Goal: Task Accomplishment & Management: Use online tool/utility

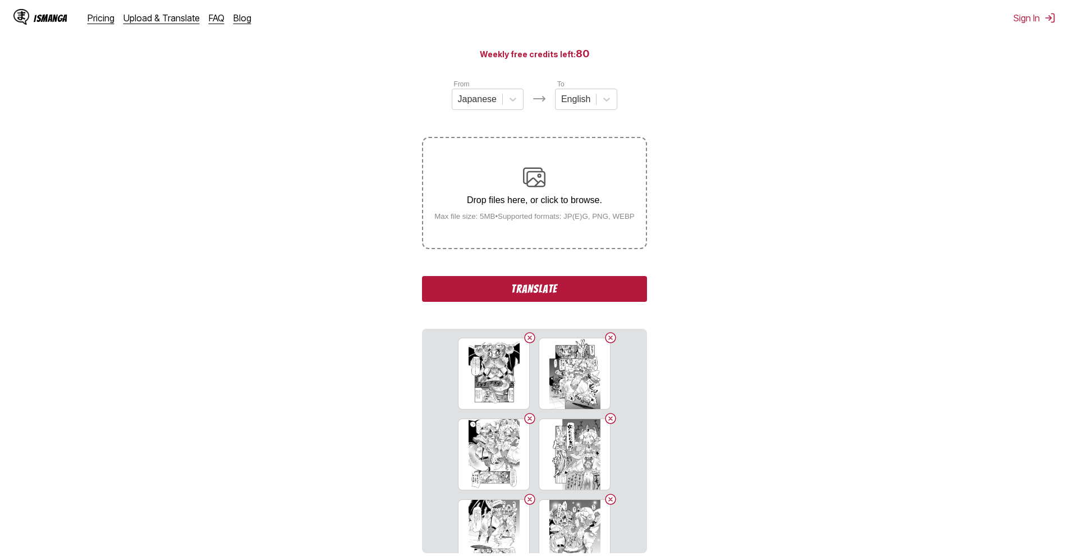
scroll to position [112, 0]
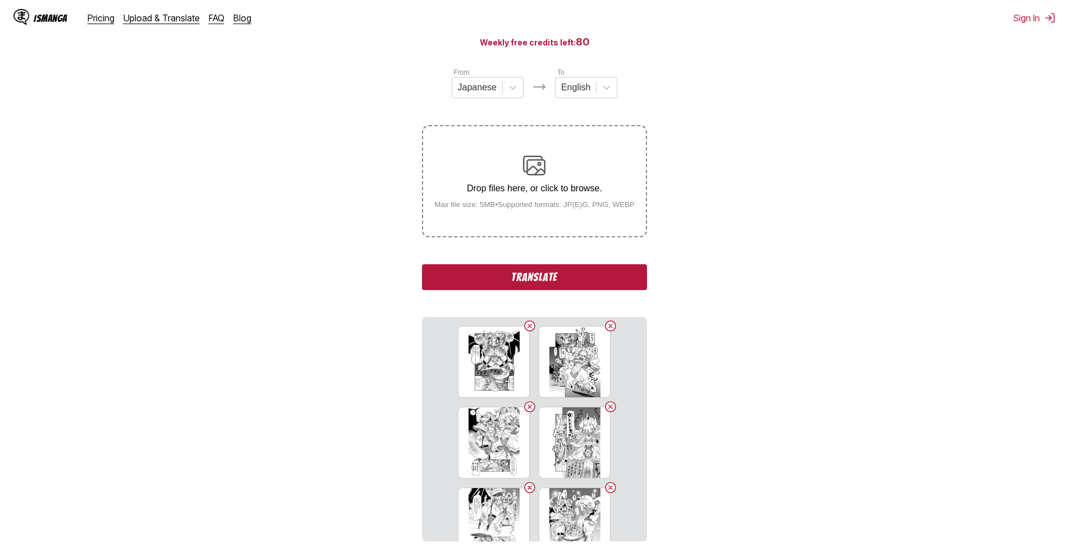
click at [526, 276] on button "Translate" at bounding box center [534, 277] width 225 height 26
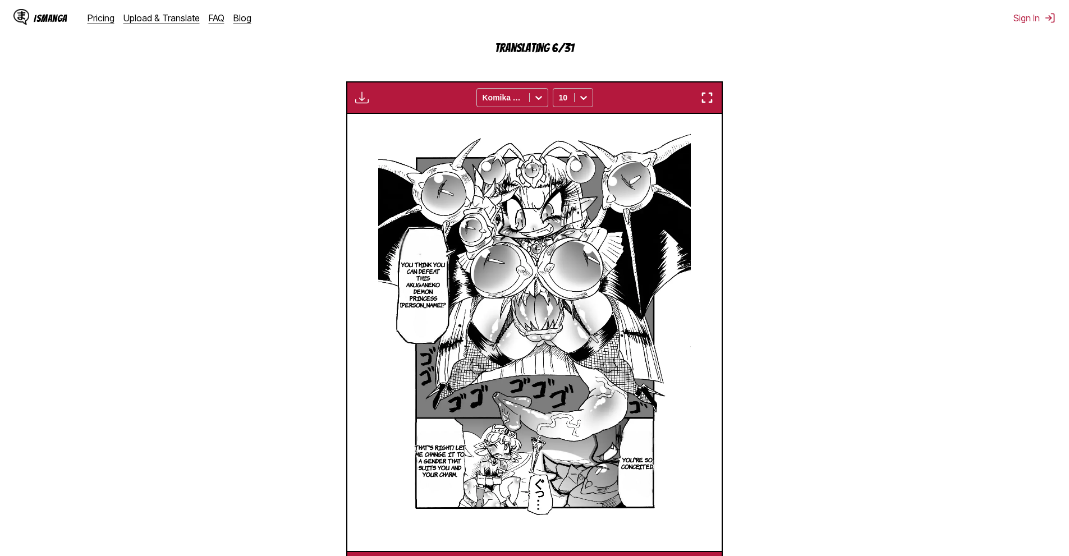
scroll to position [332, 0]
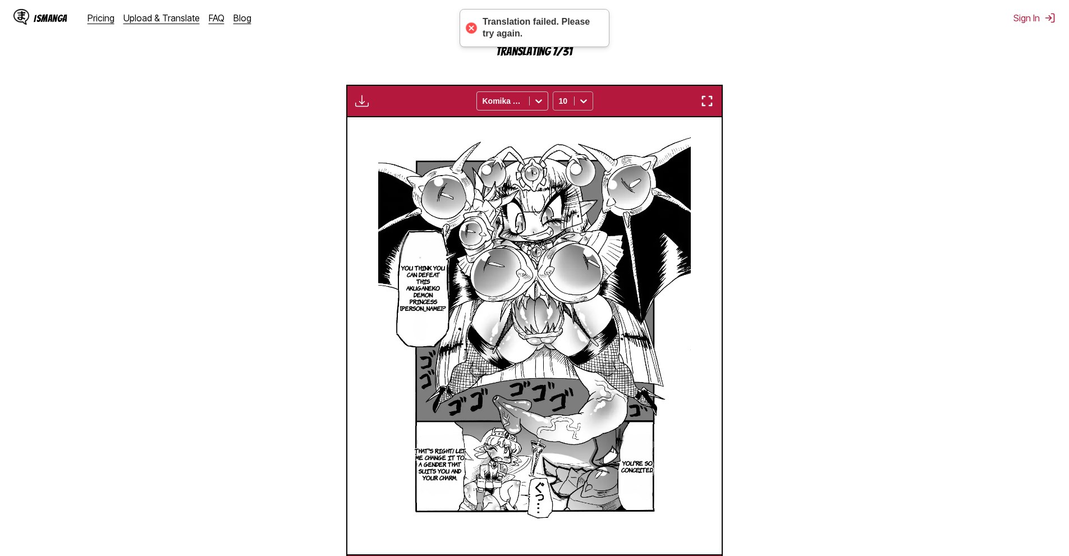
click at [579, 103] on icon at bounding box center [583, 100] width 11 height 11
click at [816, 130] on section "From Japanese To English Drop files here, or click to browse. Max file size: 5M…" at bounding box center [534, 217] width 1051 height 740
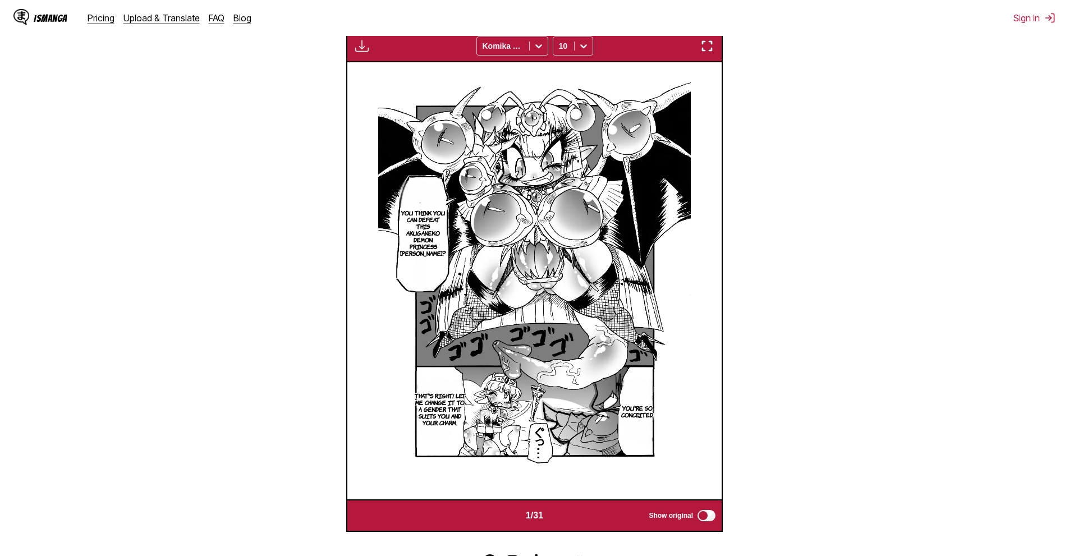
scroll to position [388, 0]
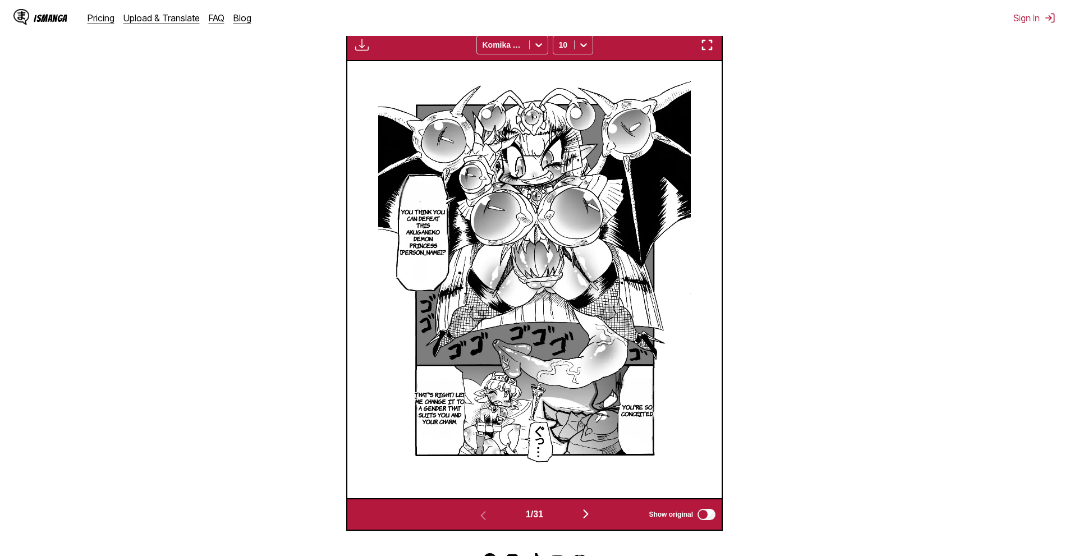
click at [936, 303] on section "From Japanese To English Drop files here, or click to browse. Max file size: 5M…" at bounding box center [534, 161] width 1051 height 740
click at [592, 523] on button "button" at bounding box center [585, 515] width 67 height 16
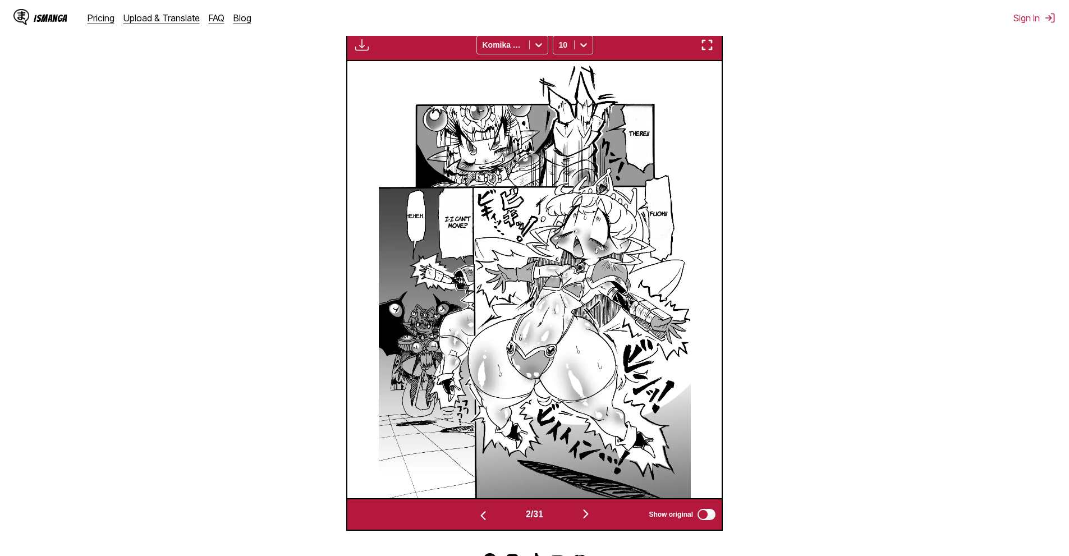
click at [593, 521] on img "button" at bounding box center [585, 513] width 13 height 13
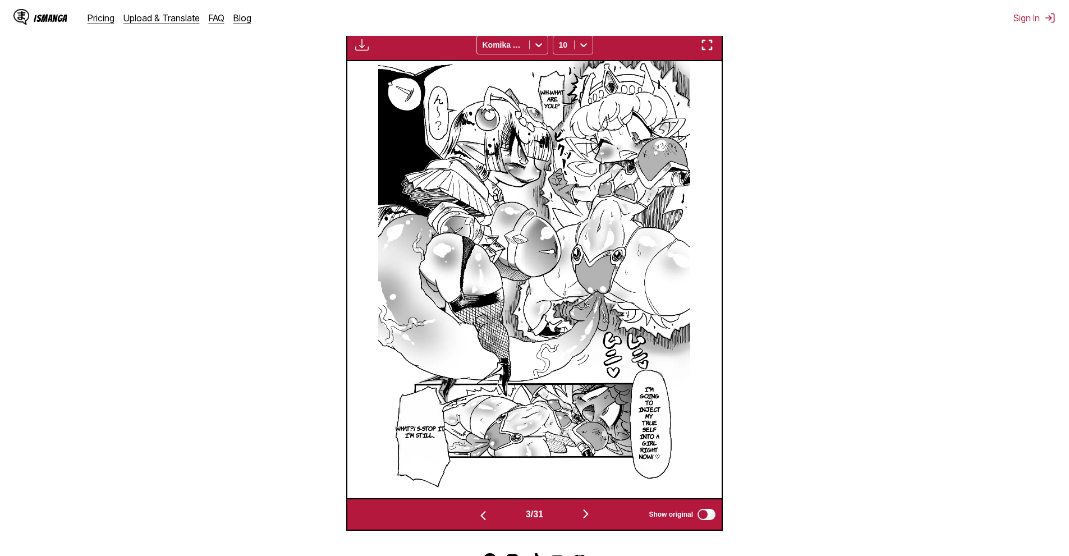
click at [593, 525] on div "3 / 31 Show original" at bounding box center [534, 514] width 377 height 33
click at [574, 510] on button "button" at bounding box center [585, 515] width 67 height 16
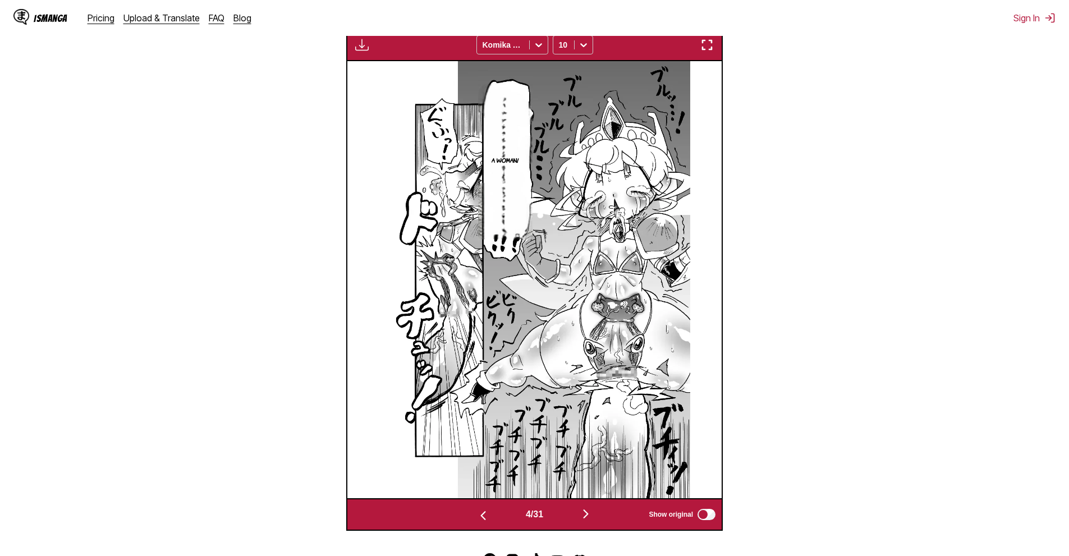
click at [594, 528] on div "4 / 31 Show original" at bounding box center [534, 514] width 377 height 33
click at [592, 521] on img "button" at bounding box center [585, 513] width 13 height 13
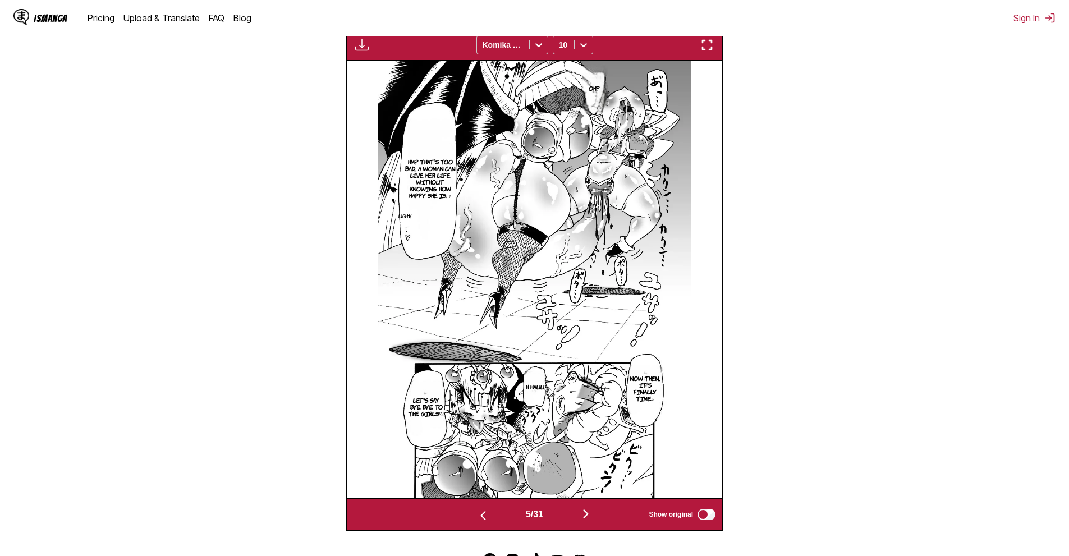
click at [588, 517] on img "button" at bounding box center [585, 513] width 13 height 13
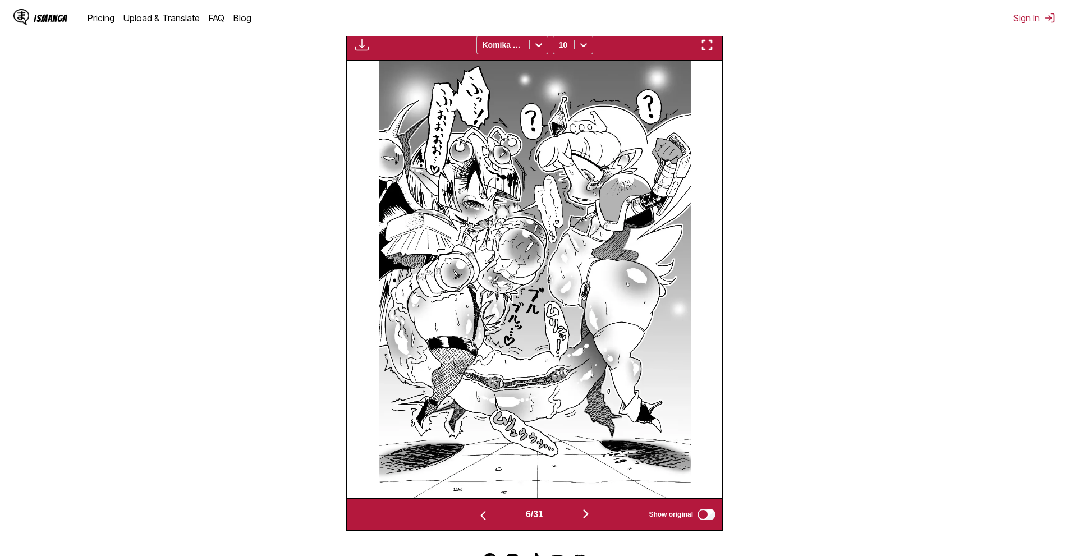
click at [583, 517] on button "button" at bounding box center [585, 515] width 67 height 16
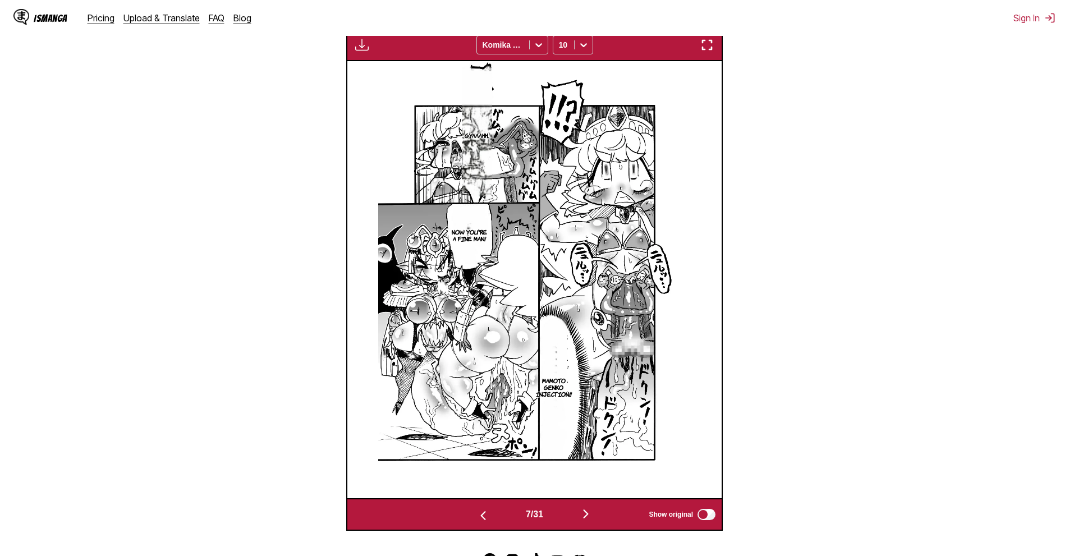
click at [580, 507] on div "7 / 31 Show original" at bounding box center [534, 514] width 377 height 33
click at [585, 523] on button "button" at bounding box center [585, 515] width 67 height 16
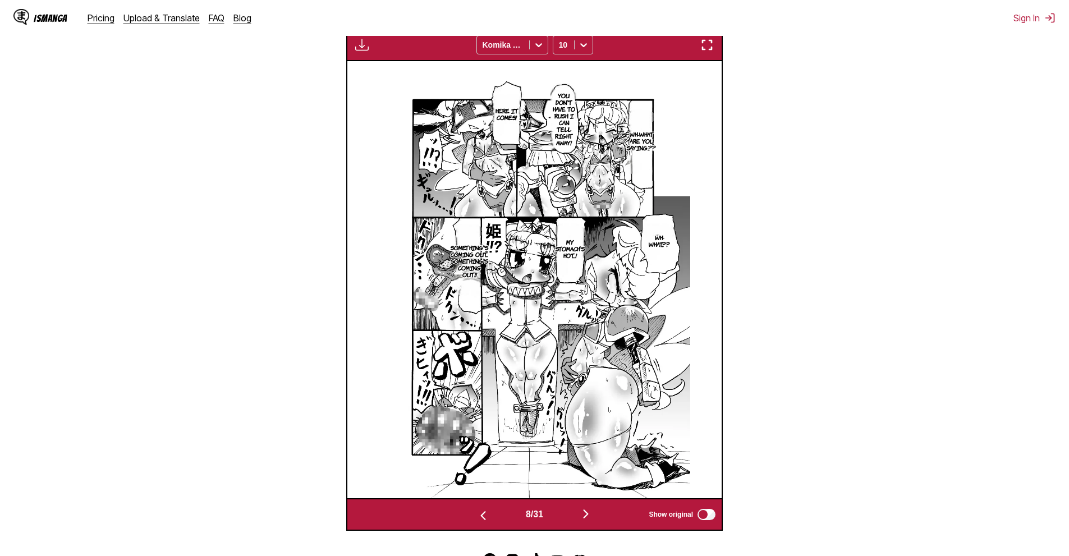
click at [593, 526] on div "8 / 31 Show original" at bounding box center [534, 514] width 377 height 33
click at [592, 521] on img "button" at bounding box center [585, 513] width 13 height 13
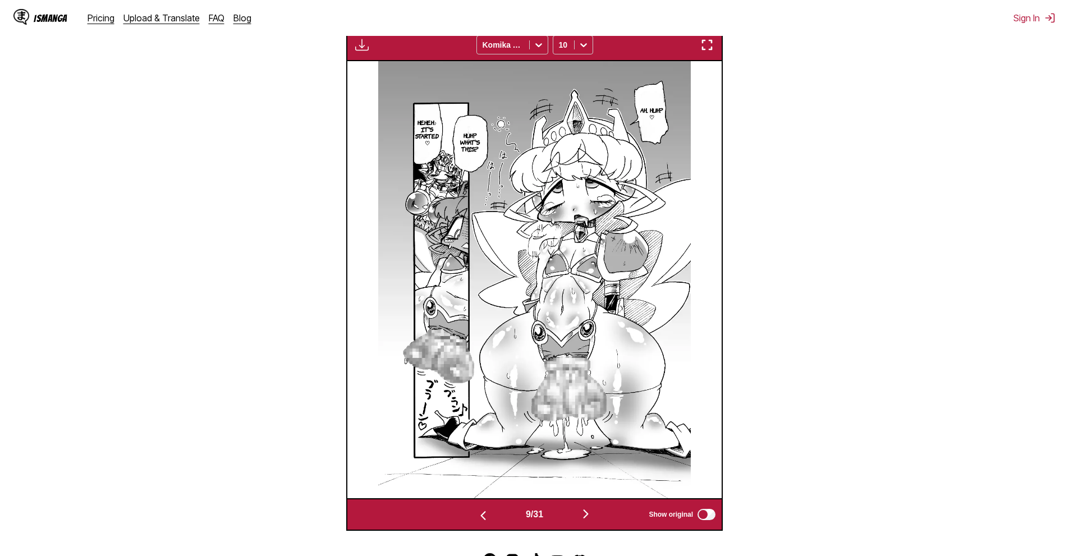
click at [595, 496] on img at bounding box center [534, 279] width 312 height 437
click at [592, 508] on div "9 / 31 Show original" at bounding box center [534, 514] width 377 height 33
click at [584, 517] on img "button" at bounding box center [585, 513] width 13 height 13
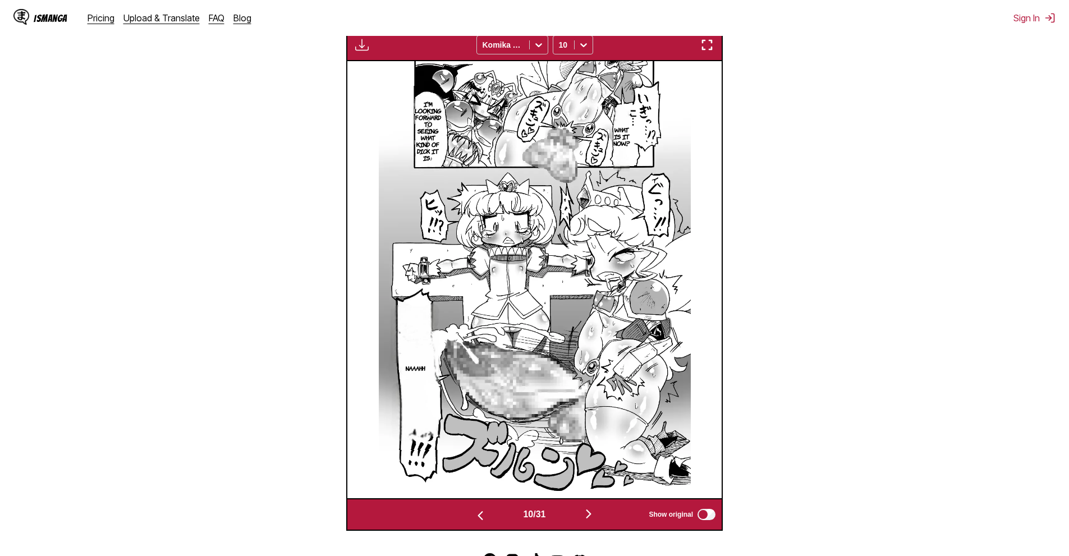
click at [585, 508] on img "button" at bounding box center [588, 513] width 13 height 13
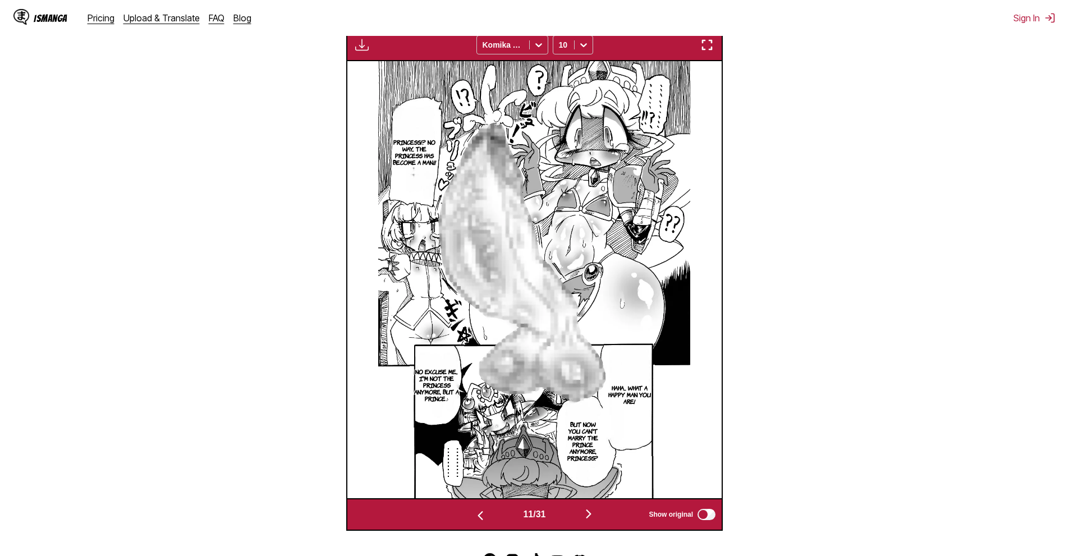
click at [595, 514] on img "button" at bounding box center [588, 513] width 13 height 13
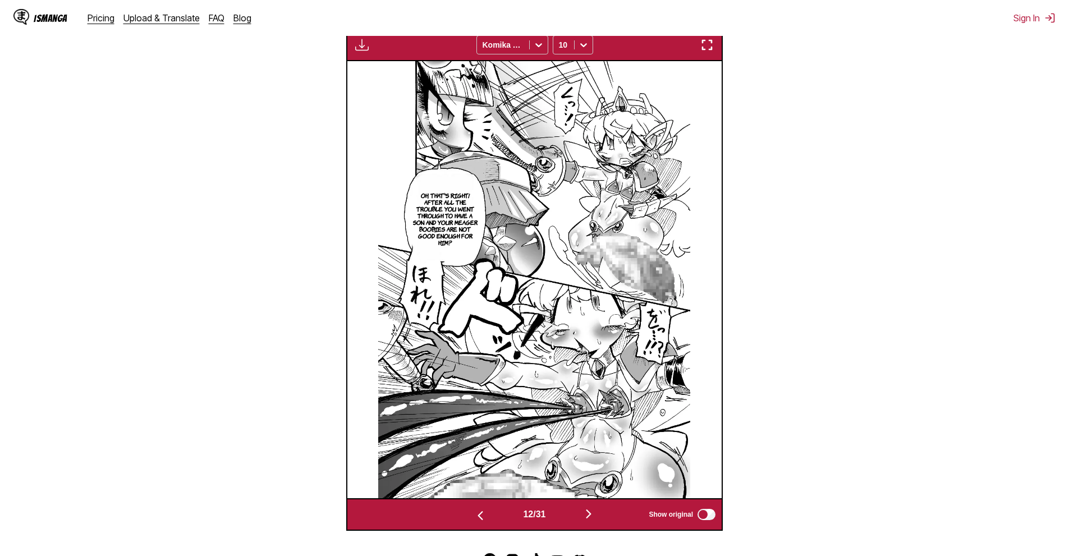
click at [601, 512] on button "button" at bounding box center [588, 515] width 67 height 16
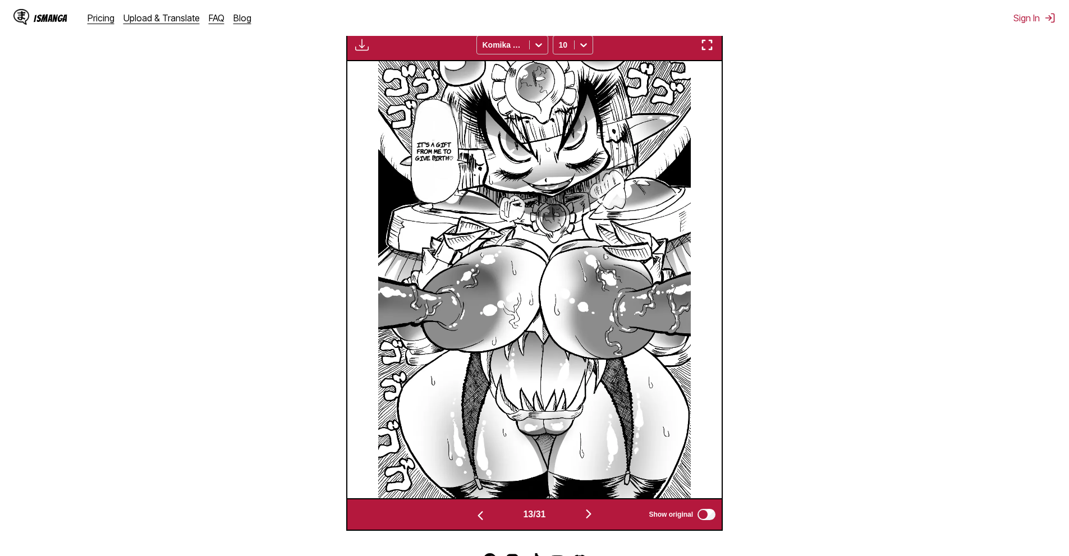
click at [601, 527] on div "13 / 31 Show original" at bounding box center [534, 514] width 377 height 33
click at [599, 513] on button "button" at bounding box center [588, 515] width 67 height 16
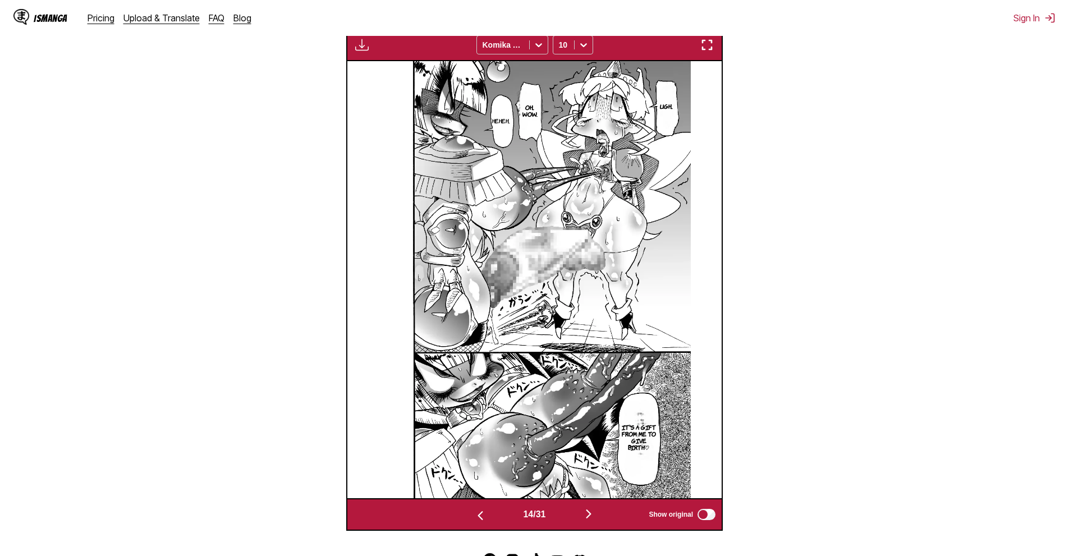
click at [283, 113] on section "From Japanese To English Drop files here, or click to browse. Max file size: 5M…" at bounding box center [534, 161] width 1051 height 740
click at [598, 514] on button "button" at bounding box center [588, 515] width 67 height 16
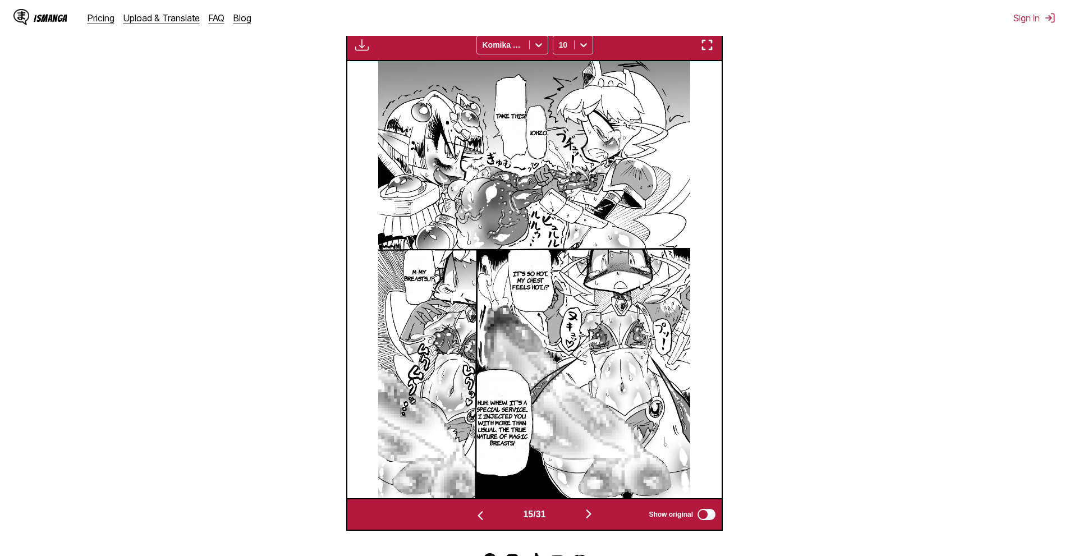
click at [598, 503] on div "15 / 31 Show original" at bounding box center [534, 514] width 377 height 33
click at [589, 514] on img "button" at bounding box center [588, 513] width 13 height 13
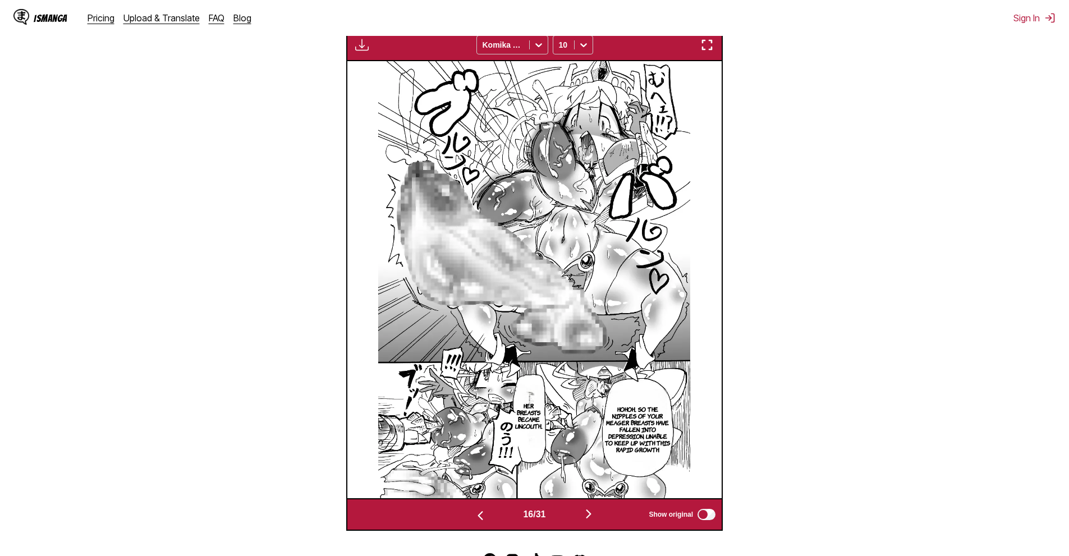
click at [593, 507] on div "16 / 31 Show original" at bounding box center [534, 514] width 377 height 33
click at [593, 516] on img "button" at bounding box center [588, 513] width 13 height 13
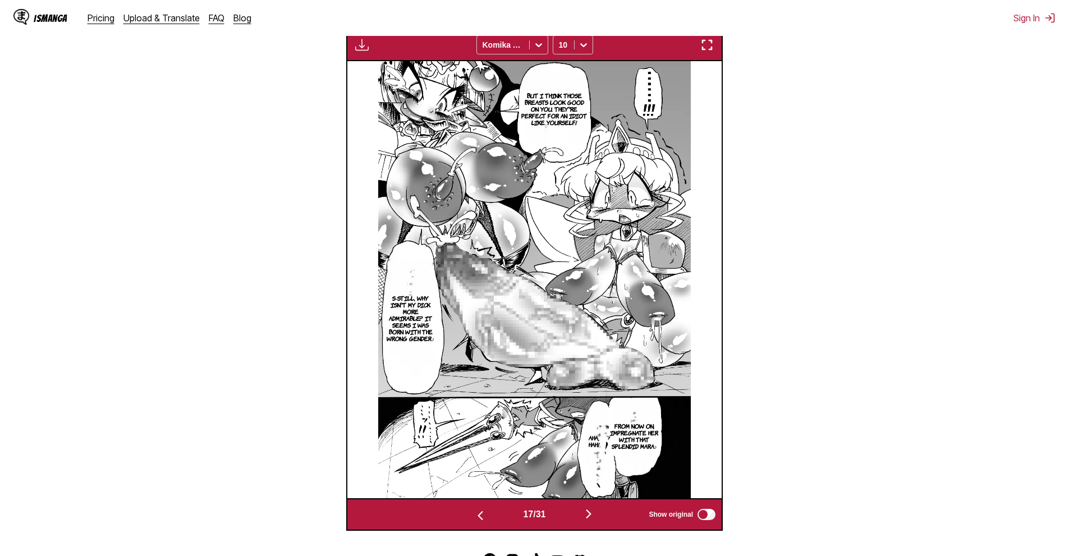
click at [592, 507] on div "17 / 31 Show original" at bounding box center [534, 514] width 377 height 33
click at [592, 512] on img "button" at bounding box center [588, 513] width 13 height 13
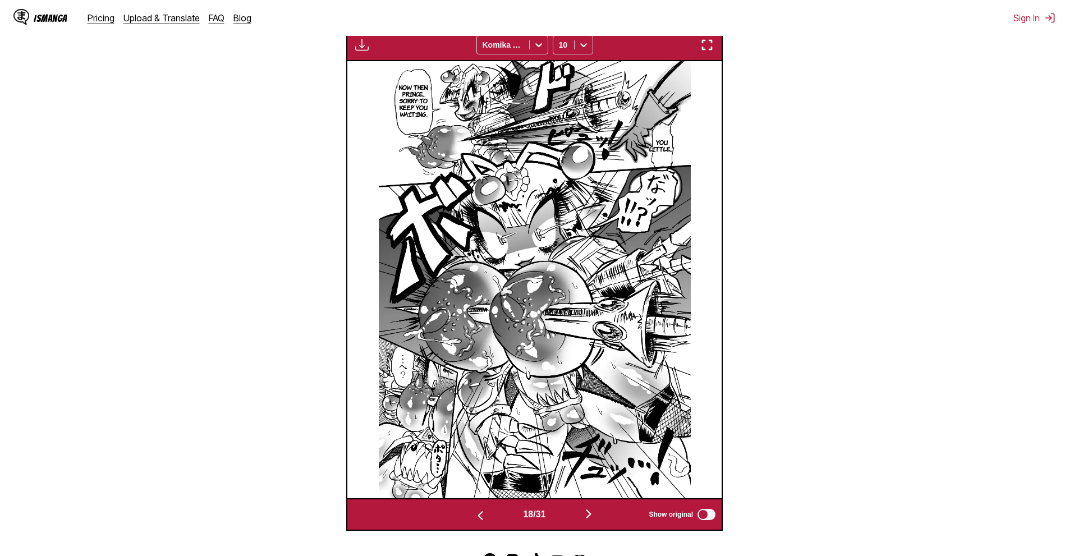
click at [900, 122] on section "From Japanese To English Drop files here, or click to browse. Max file size: 5M…" at bounding box center [534, 161] width 1051 height 740
click at [590, 520] on img "button" at bounding box center [588, 513] width 13 height 13
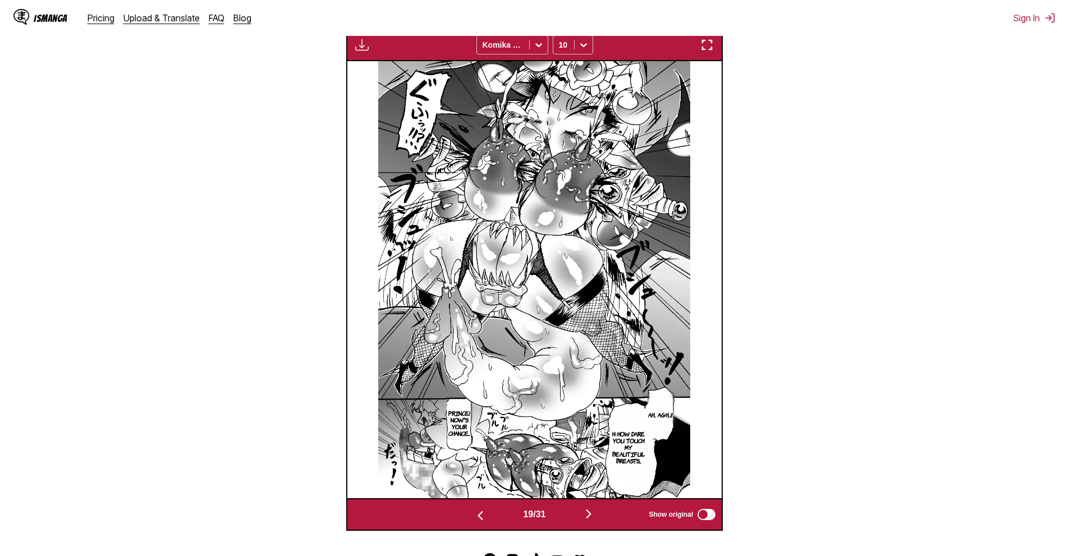
click at [587, 517] on img "button" at bounding box center [588, 513] width 13 height 13
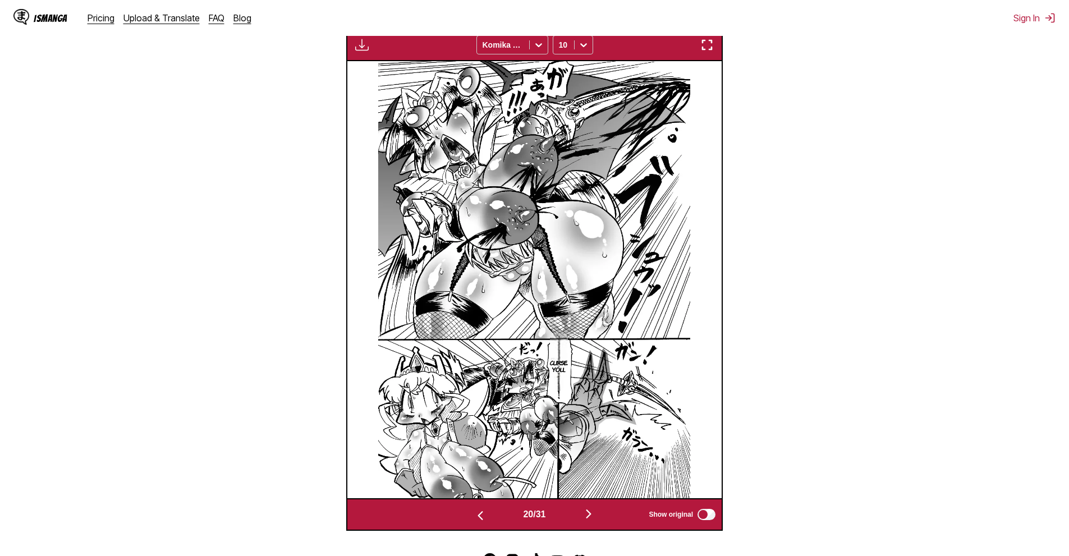
drag, startPoint x: 591, startPoint y: 510, endPoint x: 587, endPoint y: 495, distance: 15.3
click at [591, 511] on img "button" at bounding box center [588, 513] width 13 height 13
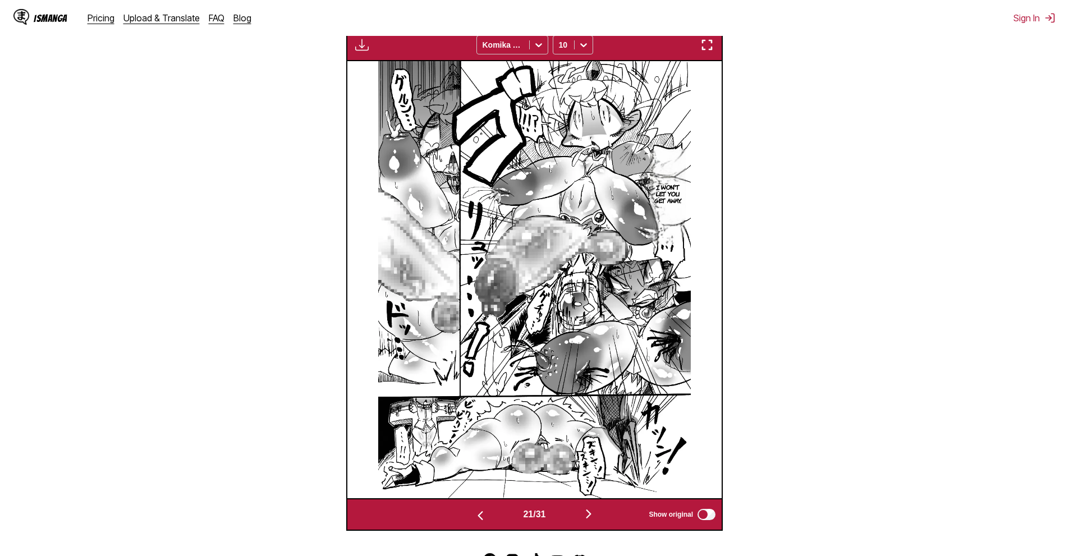
click at [606, 519] on button "button" at bounding box center [588, 515] width 67 height 16
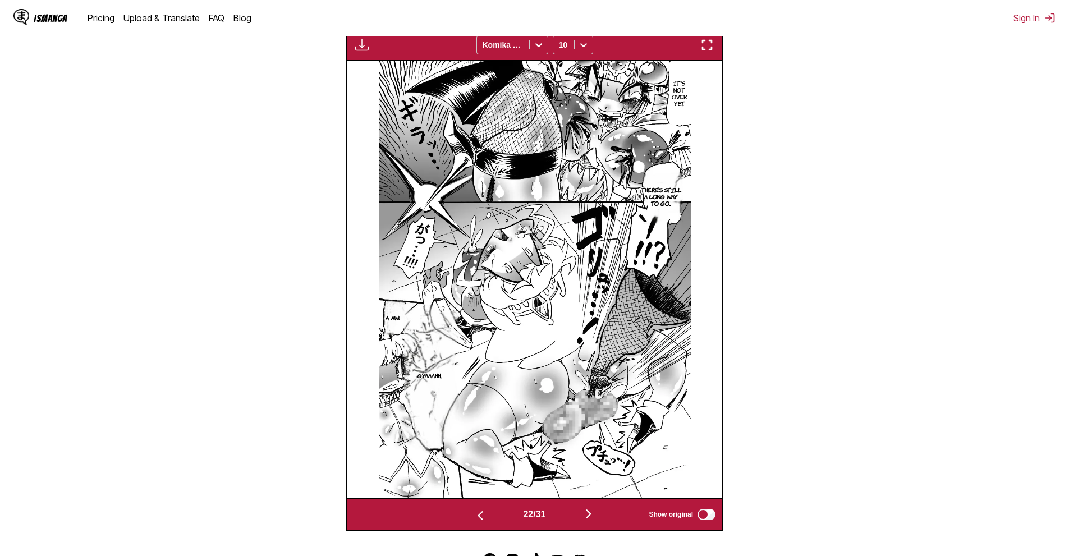
click at [576, 505] on div "22 / 31 Show original" at bounding box center [534, 514] width 377 height 33
drag, startPoint x: 588, startPoint y: 516, endPoint x: 592, endPoint y: 508, distance: 8.8
click at [588, 517] on img "button" at bounding box center [588, 513] width 13 height 13
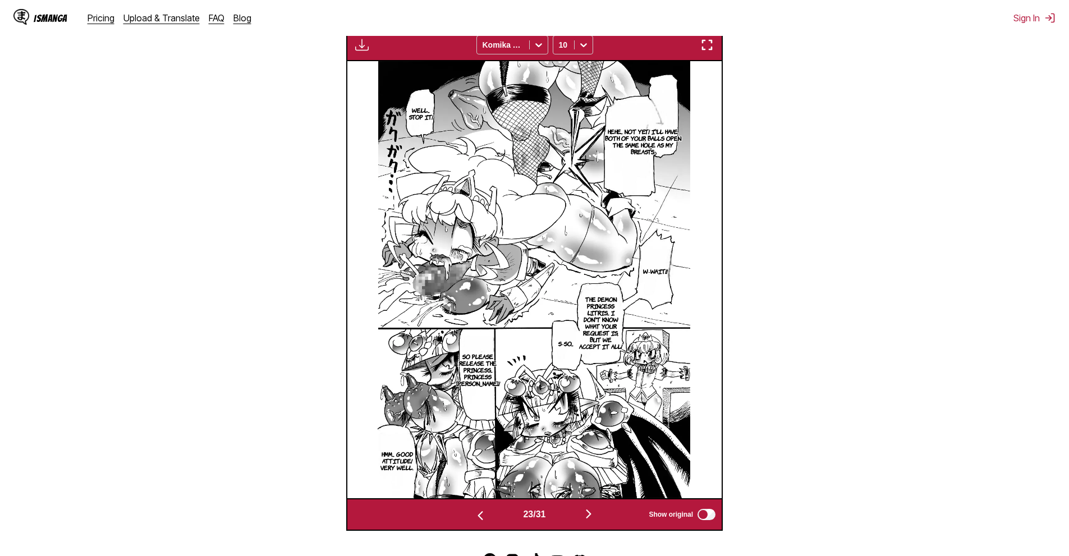
click at [897, 254] on section "From Japanese To English Drop files here, or click to browse. Max file size: 5M…" at bounding box center [534, 161] width 1051 height 740
click at [602, 517] on button "button" at bounding box center [588, 515] width 67 height 16
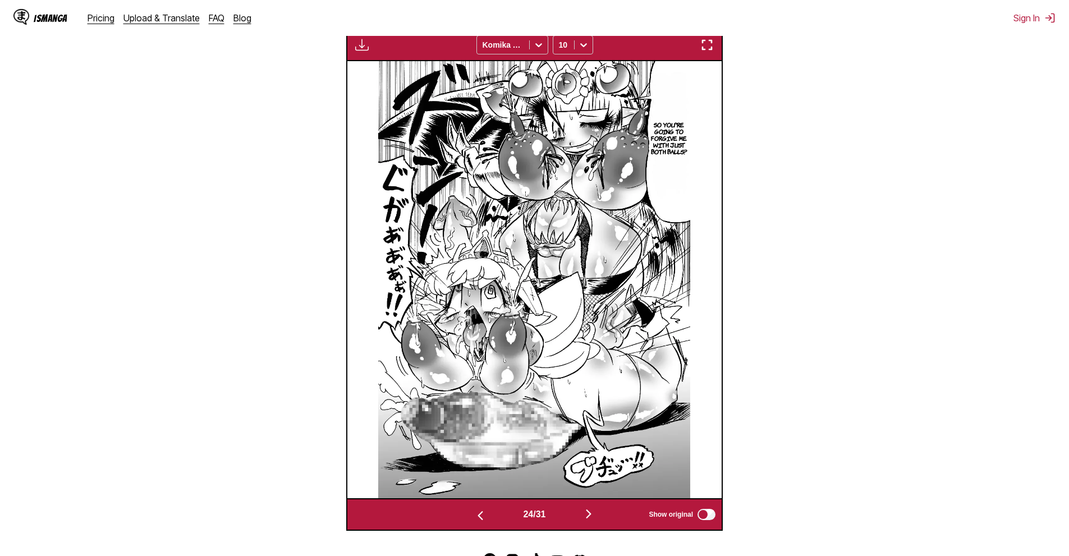
click at [929, 244] on section "From Japanese To English Drop files here, or click to browse. Max file size: 5M…" at bounding box center [534, 161] width 1051 height 740
click at [598, 523] on button "button" at bounding box center [588, 515] width 67 height 16
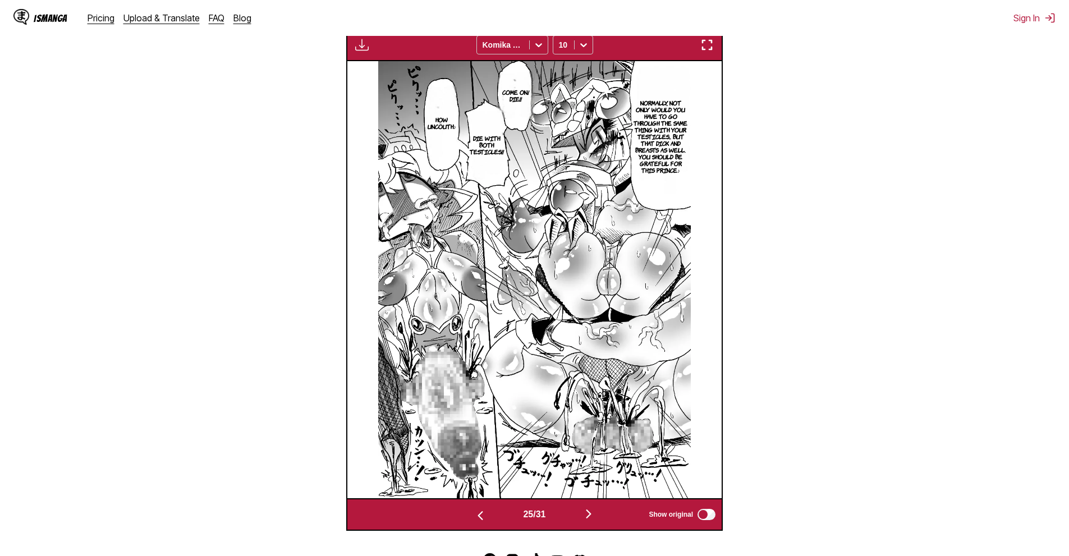
click at [962, 184] on section "From Japanese To English Drop files here, or click to browse. Max file size: 5M…" at bounding box center [534, 161] width 1051 height 740
click at [602, 512] on button "button" at bounding box center [588, 515] width 67 height 16
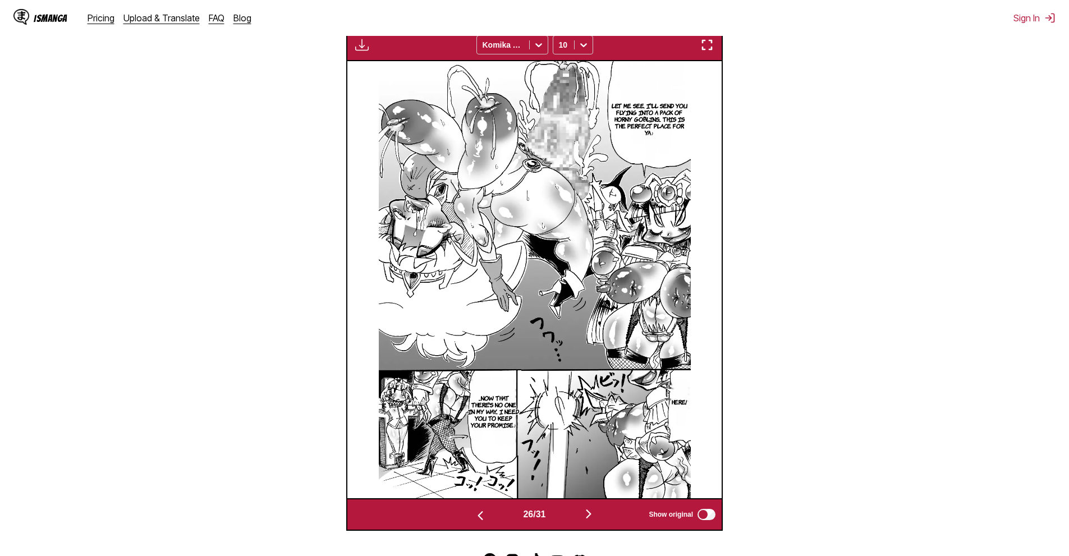
click at [198, 242] on section "From Japanese To English Drop files here, or click to browse. Max file size: 5M…" at bounding box center [534, 161] width 1051 height 740
click at [858, 235] on section "From Japanese To English Drop files here, or click to browse. Max file size: 5M…" at bounding box center [534, 161] width 1051 height 740
click at [575, 515] on button "button" at bounding box center [588, 515] width 67 height 16
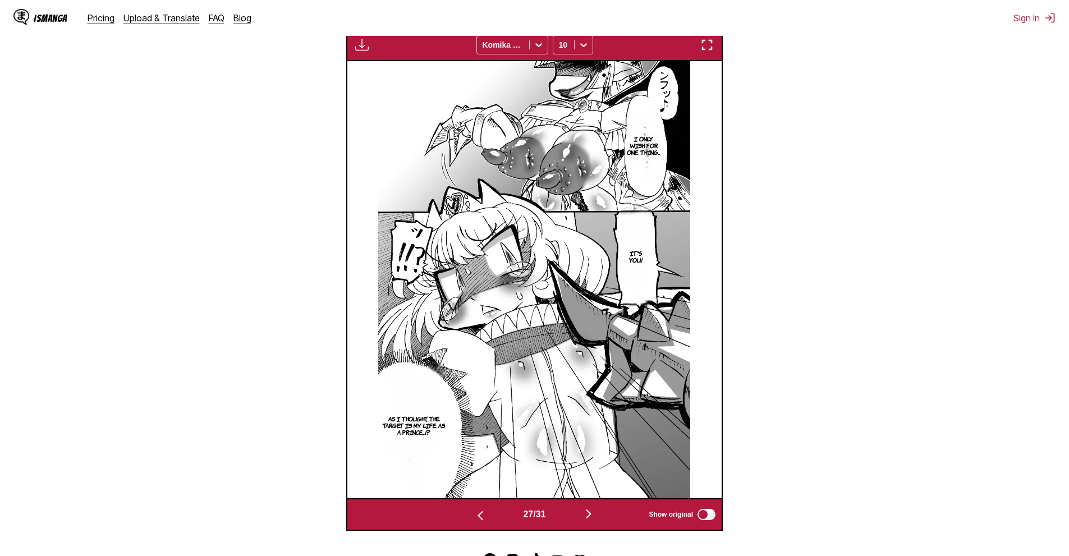
click at [970, 290] on section "From Japanese To English Drop files here, or click to browse. Max file size: 5M…" at bounding box center [534, 161] width 1051 height 740
click at [588, 515] on img "button" at bounding box center [588, 513] width 13 height 13
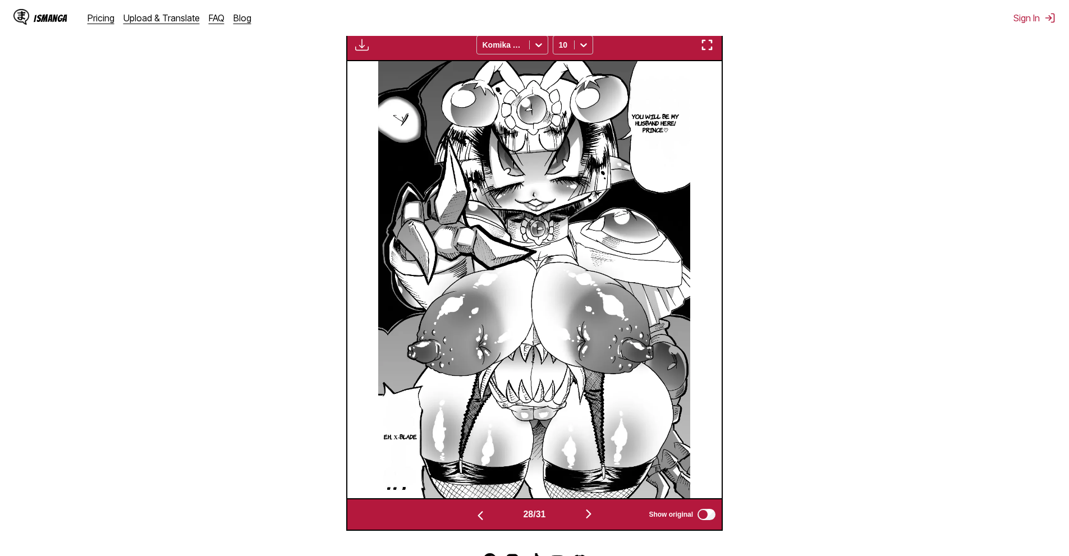
click at [907, 184] on section "From Japanese To English Drop files here, or click to browse. Max file size: 5M…" at bounding box center [534, 161] width 1051 height 740
click at [604, 519] on button "button" at bounding box center [588, 515] width 67 height 16
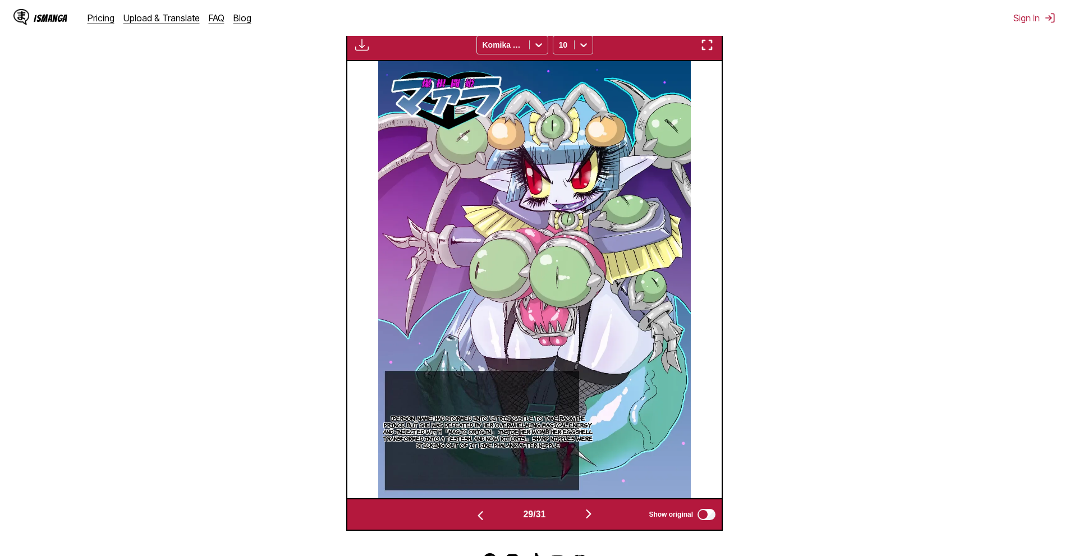
click at [901, 232] on section "From Japanese To English Drop files here, or click to browse. Max file size: 5M…" at bounding box center [534, 161] width 1051 height 740
click at [601, 511] on button "button" at bounding box center [588, 515] width 67 height 16
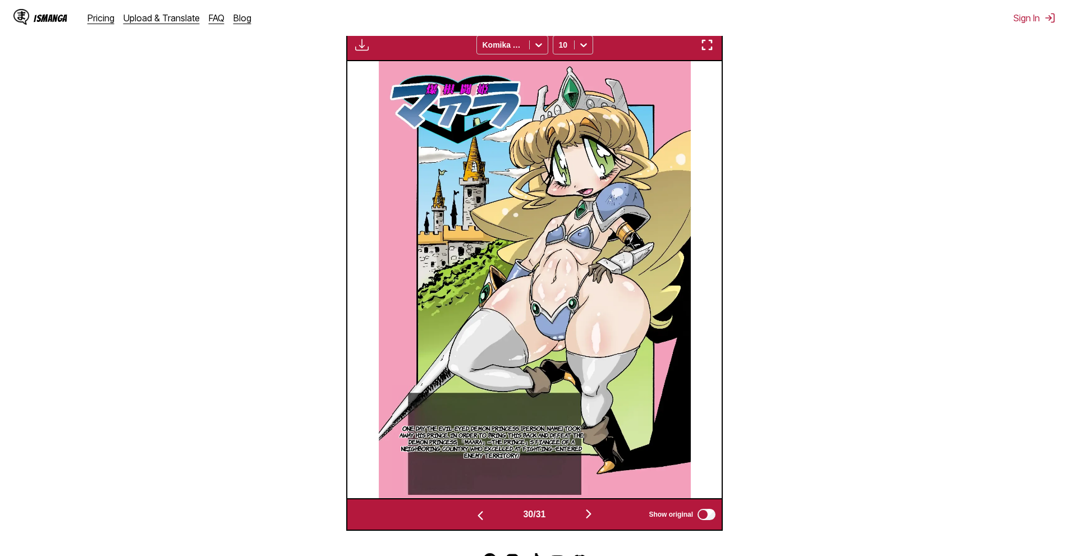
drag, startPoint x: 908, startPoint y: 245, endPoint x: 874, endPoint y: 259, distance: 36.0
click at [908, 245] on section "From Japanese To English Drop files here, or click to browse. Max file size: 5M…" at bounding box center [534, 161] width 1051 height 740
click at [585, 516] on img "button" at bounding box center [588, 513] width 13 height 13
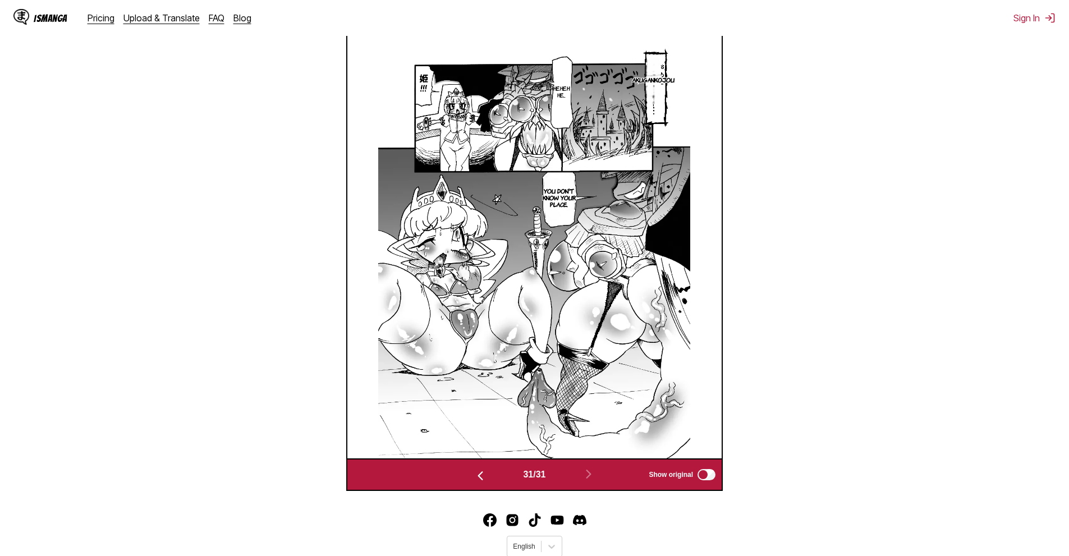
click at [855, 203] on section "From Japanese To English Drop files here, or click to browse. Max file size: 5M…" at bounding box center [534, 141] width 1051 height 700
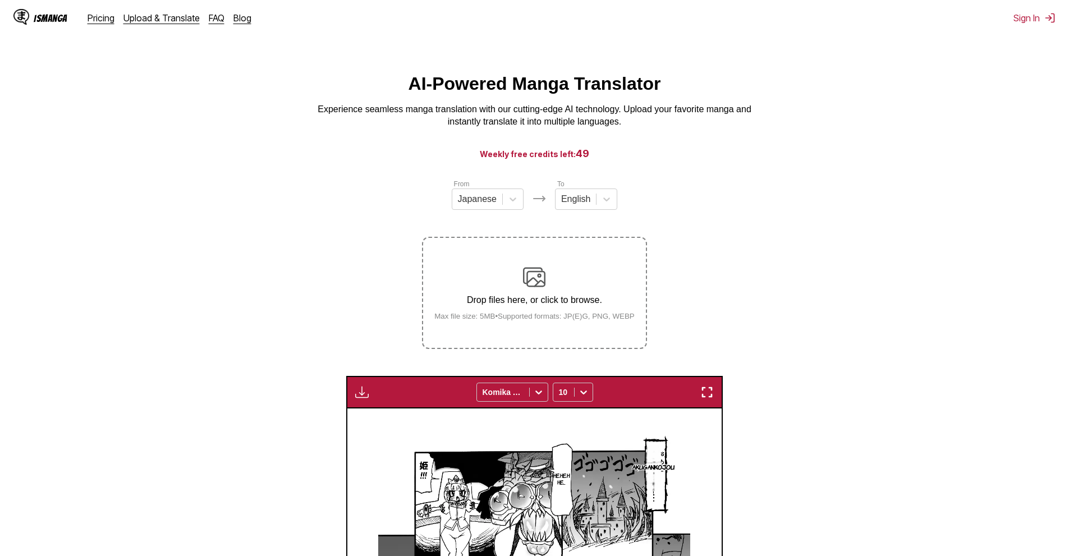
scroll to position [0, 0]
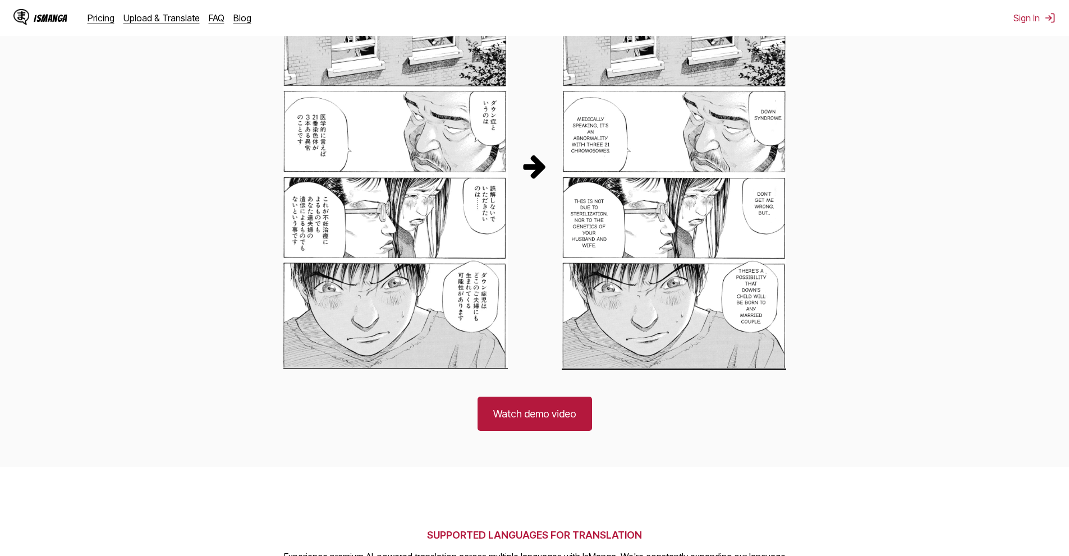
scroll to position [617, 0]
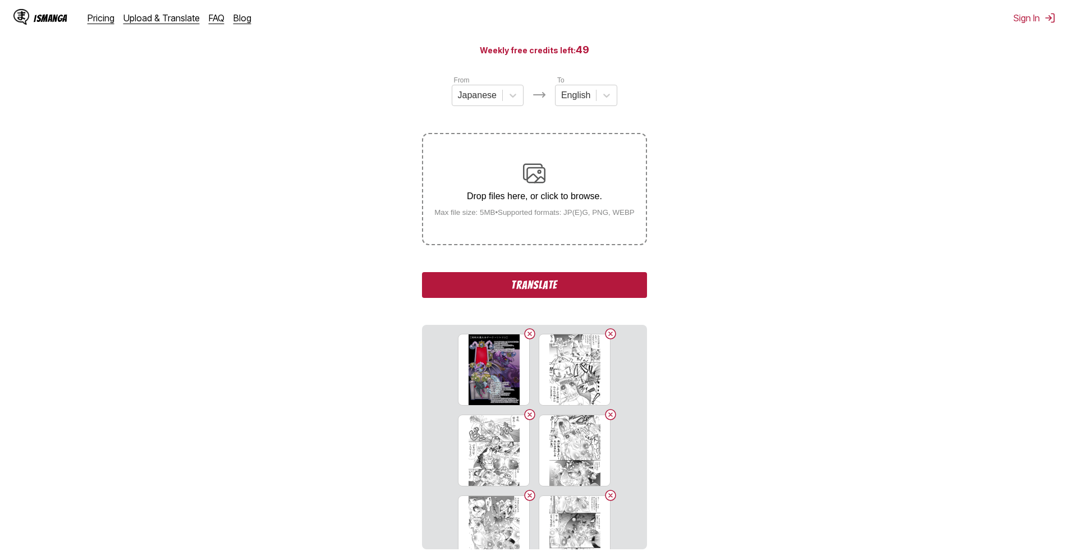
scroll to position [112, 0]
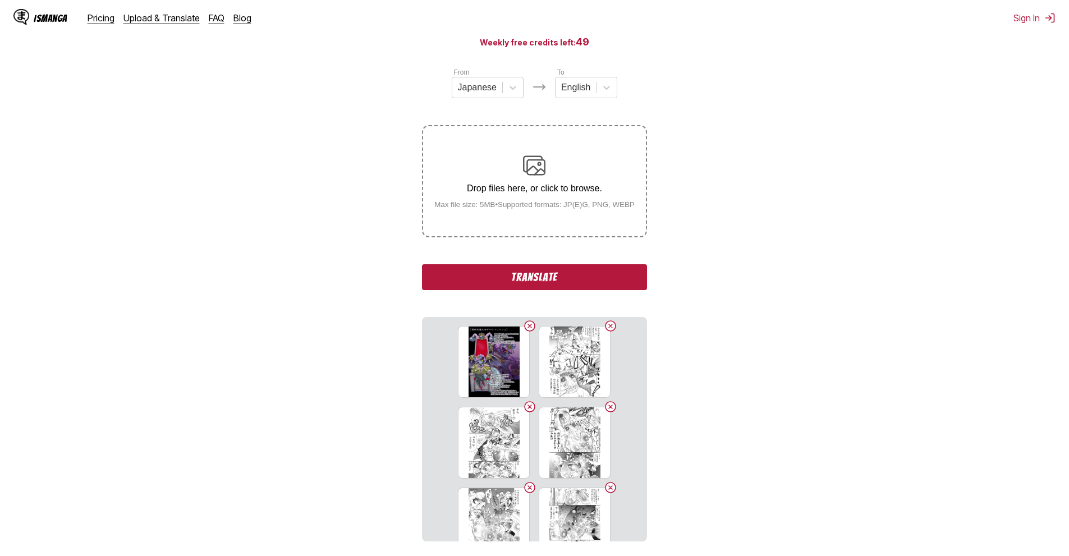
click at [541, 279] on button "Translate" at bounding box center [534, 277] width 225 height 26
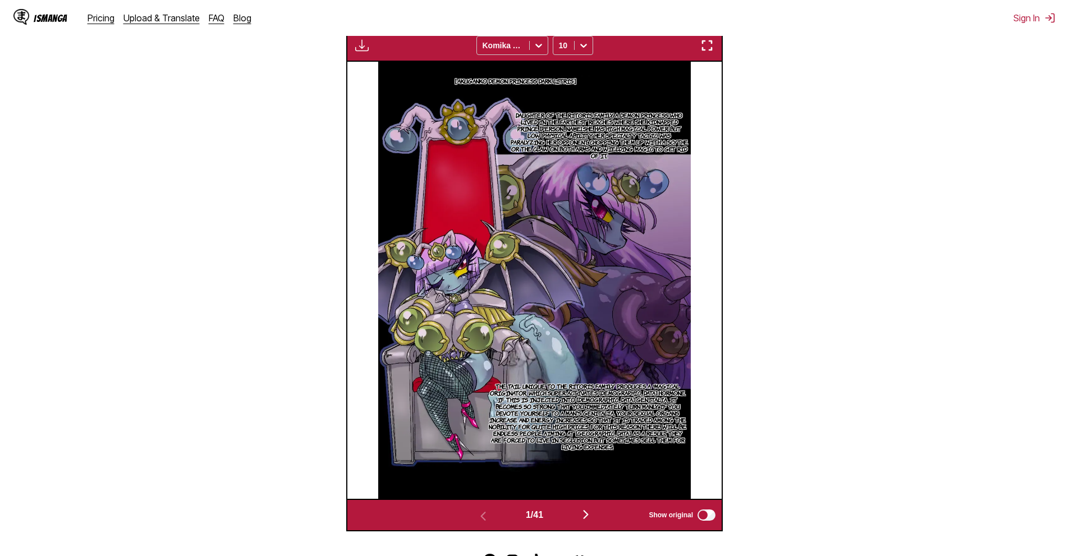
scroll to position [388, 0]
drag, startPoint x: 915, startPoint y: 237, endPoint x: 659, endPoint y: 462, distance: 340.8
click at [914, 237] on section "From Japanese To English Drop files here, or click to browse. Max file size: 5M…" at bounding box center [534, 161] width 1051 height 740
click at [587, 521] on img "button" at bounding box center [585, 513] width 13 height 13
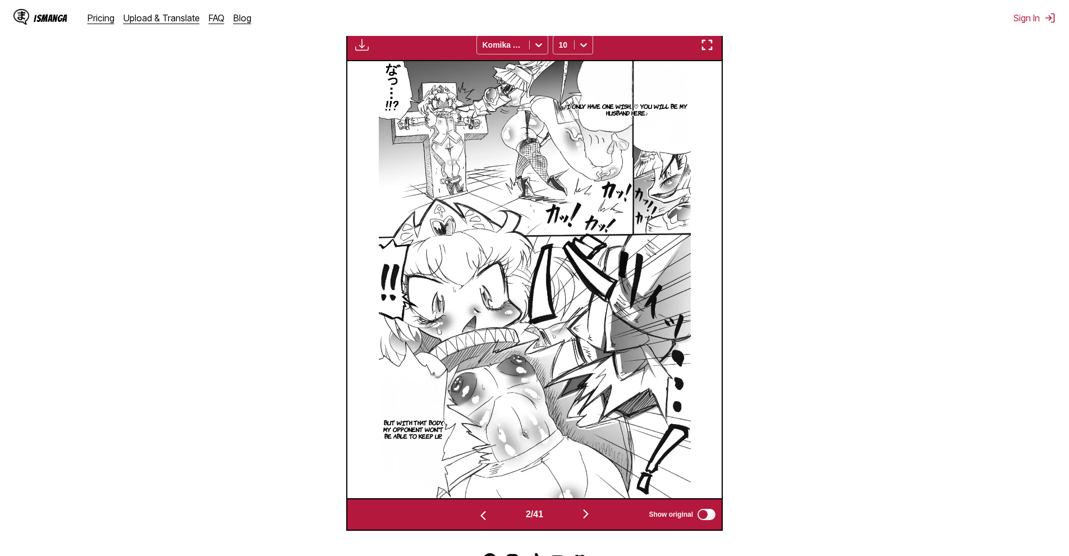
click at [599, 517] on button "button" at bounding box center [585, 515] width 67 height 16
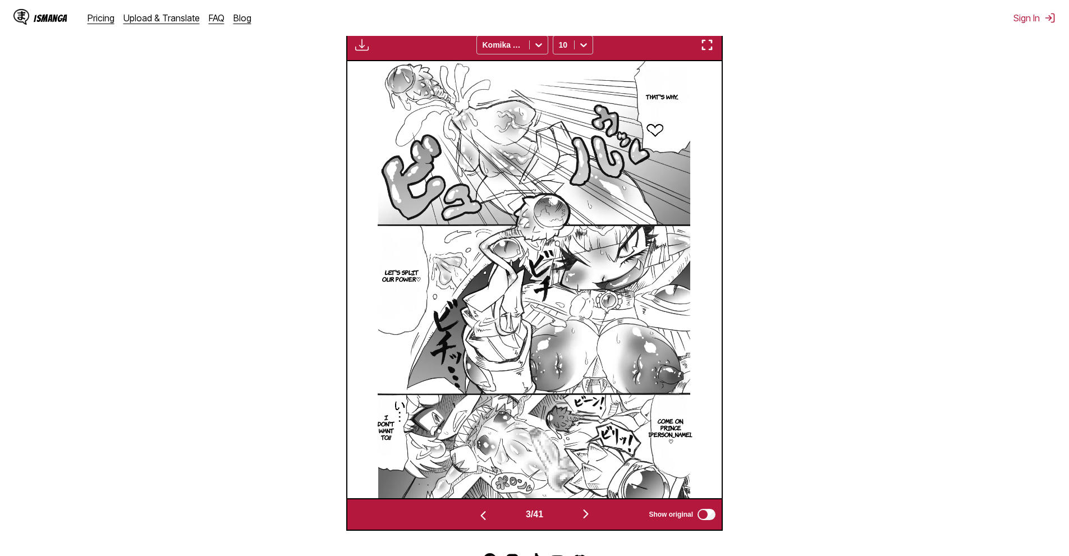
click at [592, 519] on img "button" at bounding box center [585, 513] width 13 height 13
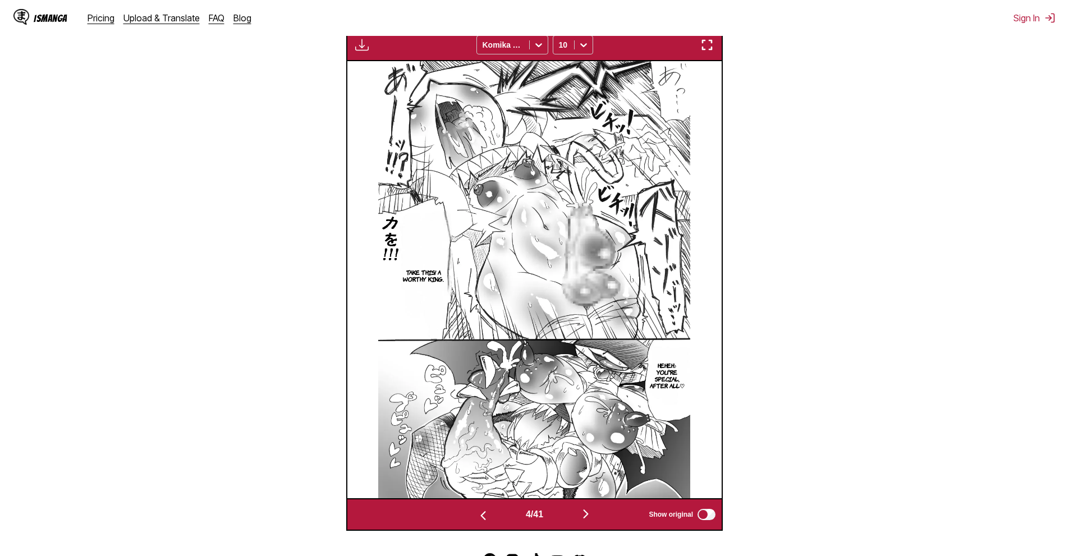
click at [592, 515] on img "button" at bounding box center [585, 513] width 13 height 13
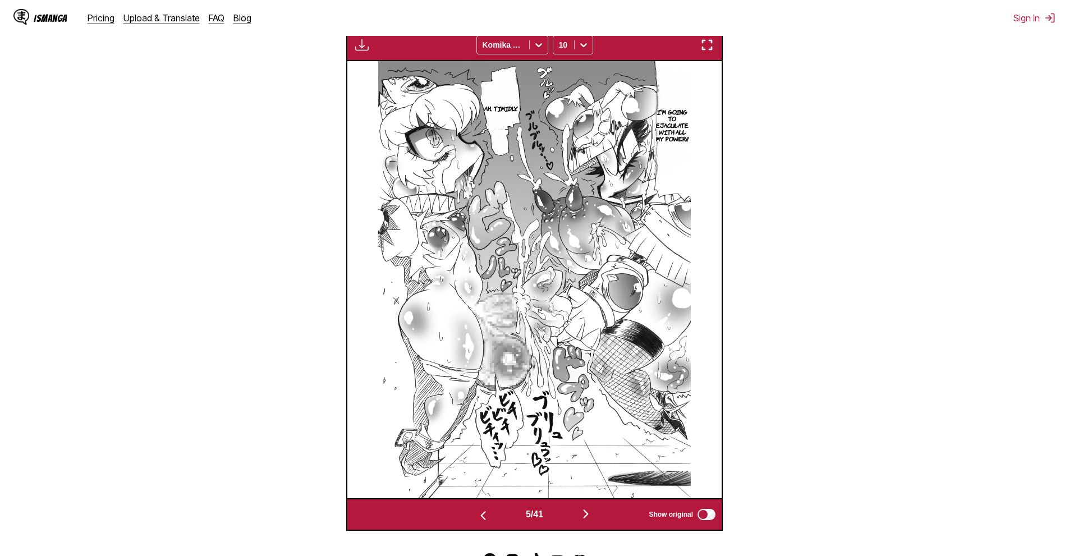
click at [592, 517] on img "button" at bounding box center [585, 513] width 13 height 13
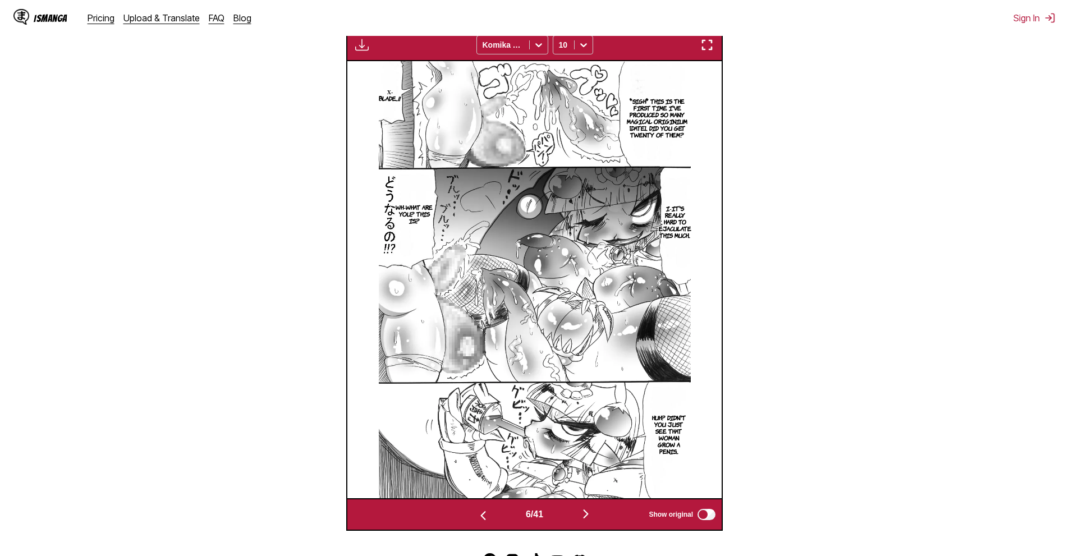
click at [1053, 315] on section "From Japanese To English Drop files here, or click to browse. Max file size: 5M…" at bounding box center [534, 161] width 1051 height 740
click at [620, 515] on button "button" at bounding box center [585, 515] width 67 height 16
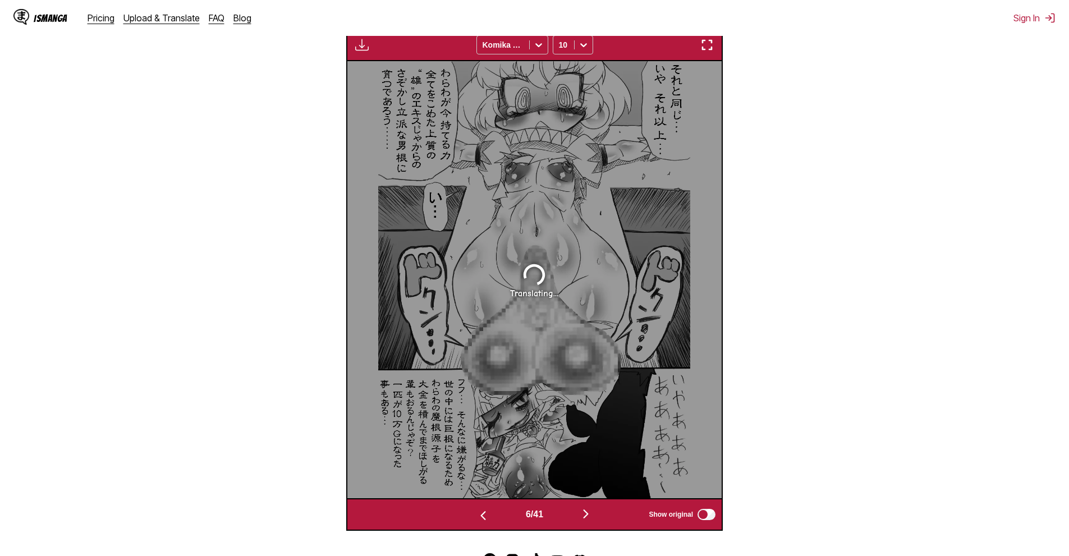
click at [597, 516] on button "button" at bounding box center [585, 515] width 67 height 16
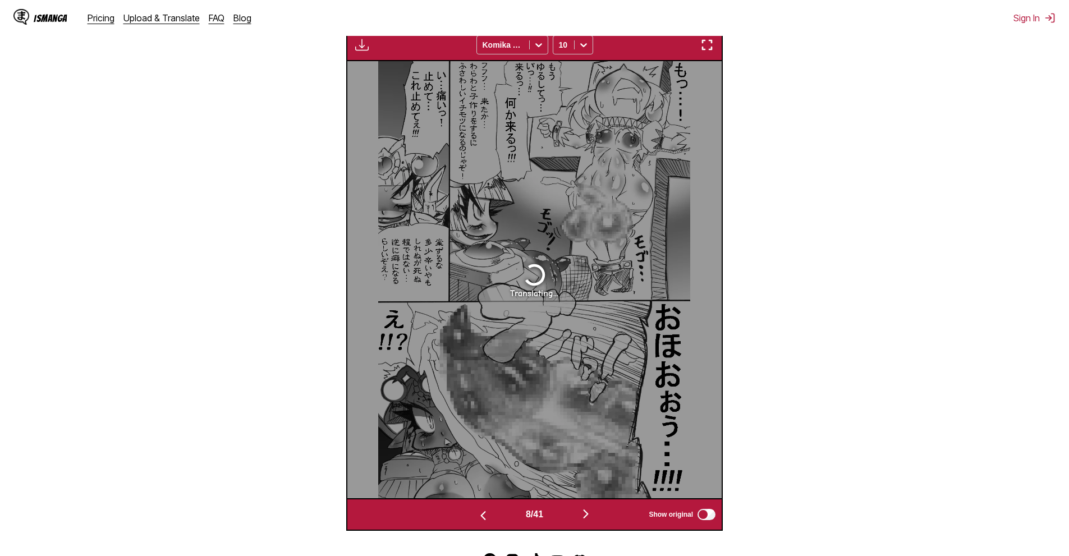
click at [502, 507] on div "8 / 41 Show original" at bounding box center [534, 514] width 377 height 33
click at [482, 515] on img "button" at bounding box center [483, 515] width 13 height 13
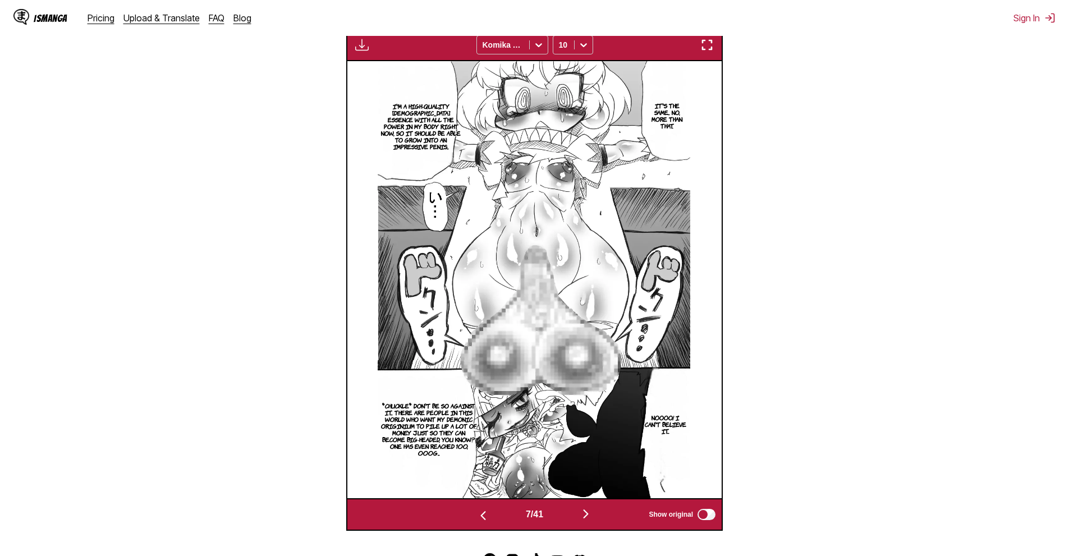
click at [596, 520] on button "button" at bounding box center [585, 515] width 67 height 16
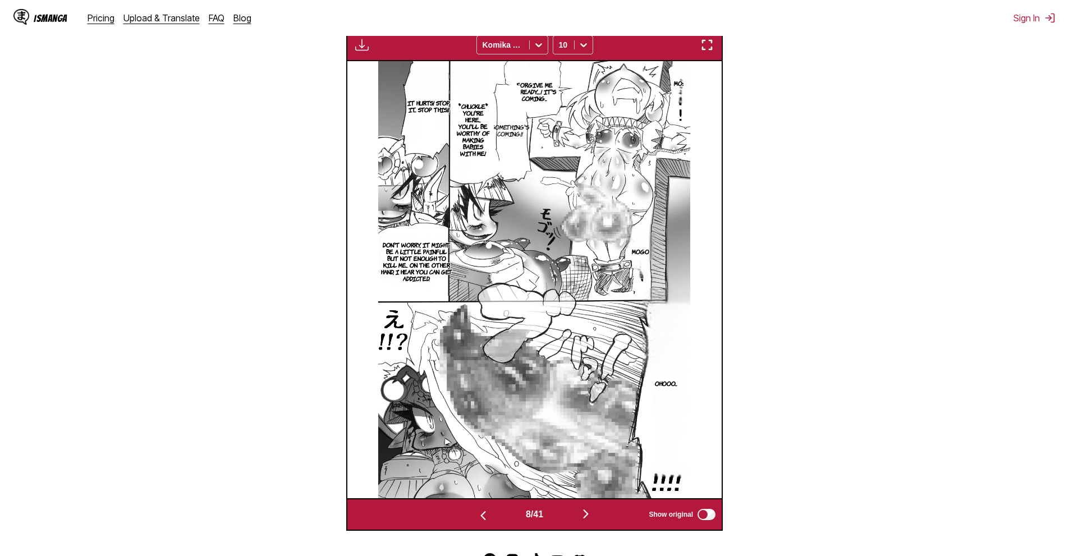
click at [584, 507] on div "8 / 41 Show original" at bounding box center [534, 514] width 377 height 33
click at [589, 519] on img "button" at bounding box center [585, 513] width 13 height 13
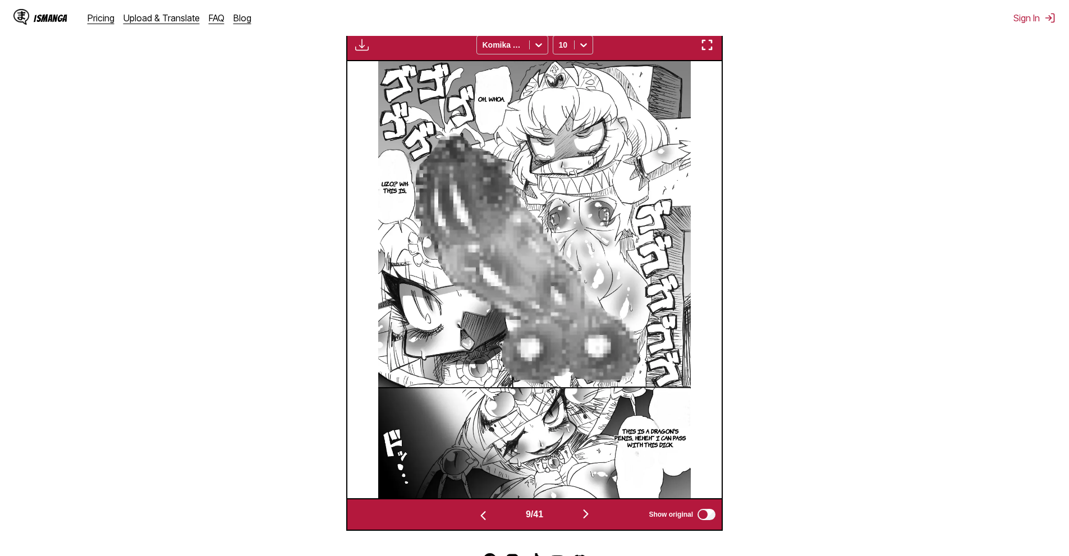
click at [836, 260] on section "From Japanese To English Drop files here, or click to browse. Max file size: 5M…" at bounding box center [534, 161] width 1051 height 740
click at [605, 517] on button "button" at bounding box center [585, 515] width 67 height 16
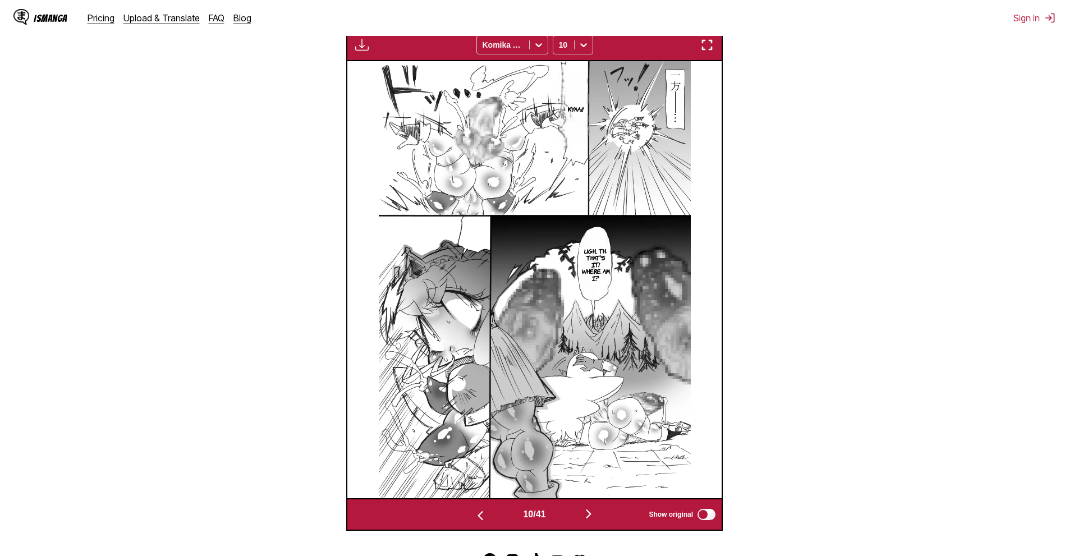
drag, startPoint x: 865, startPoint y: 268, endPoint x: 731, endPoint y: 388, distance: 179.6
click at [865, 268] on section "From Japanese To English Drop files here, or click to browse. Max file size: 5M…" at bounding box center [534, 161] width 1051 height 740
click at [580, 526] on div "10 / 41 Show original" at bounding box center [534, 514] width 377 height 33
click at [587, 498] on img at bounding box center [535, 279] width 312 height 437
click at [593, 512] on img "button" at bounding box center [588, 513] width 13 height 13
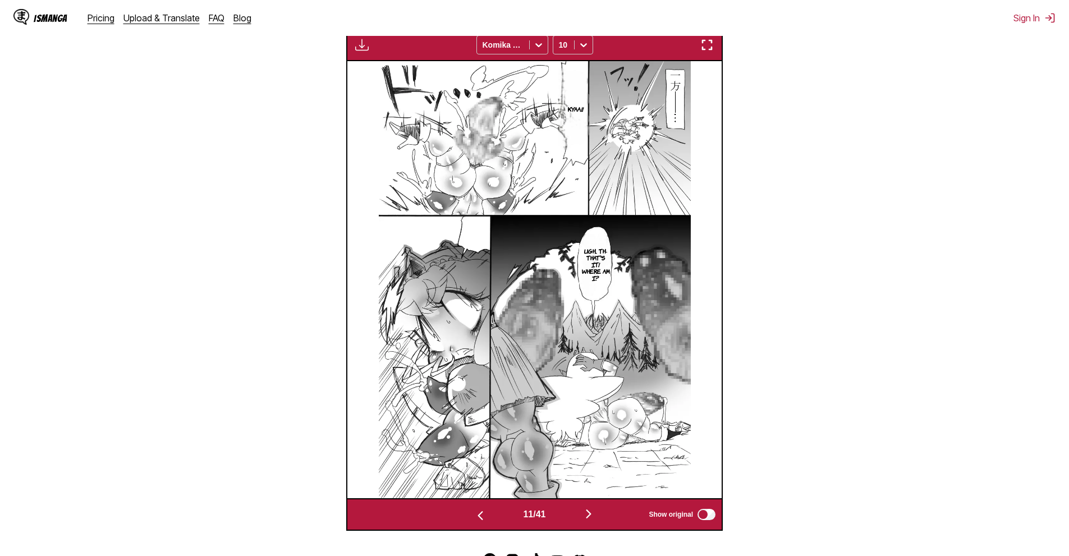
scroll to position [0, 3745]
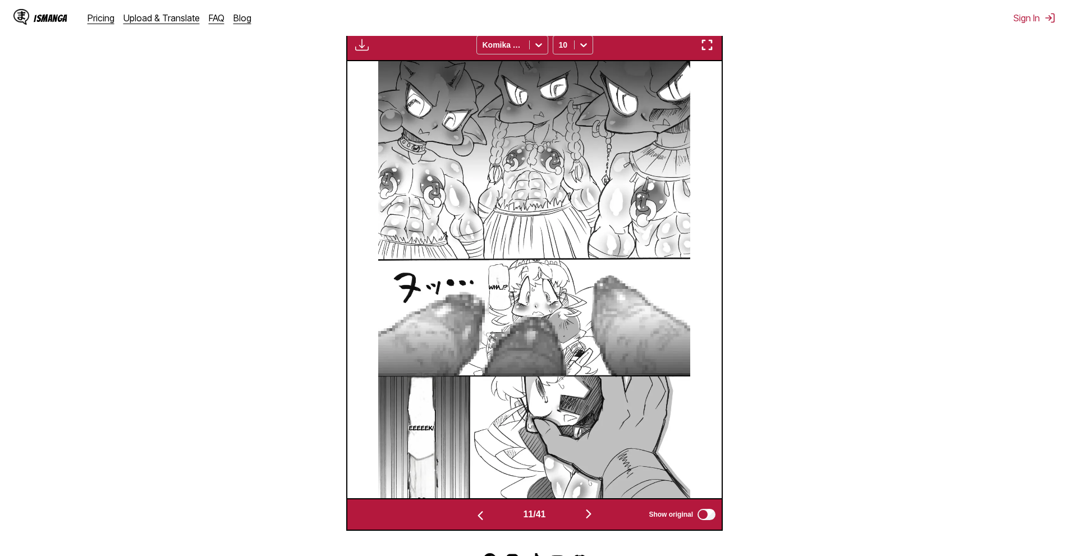
drag, startPoint x: 588, startPoint y: 540, endPoint x: 589, endPoint y: 529, distance: 11.3
click at [588, 540] on div "IsManga Pricing Upload & Translate FAQ Blog Sign In Pricing Upload & Translate …" at bounding box center [534, 160] width 1069 height 949
click at [589, 520] on img "button" at bounding box center [588, 513] width 13 height 13
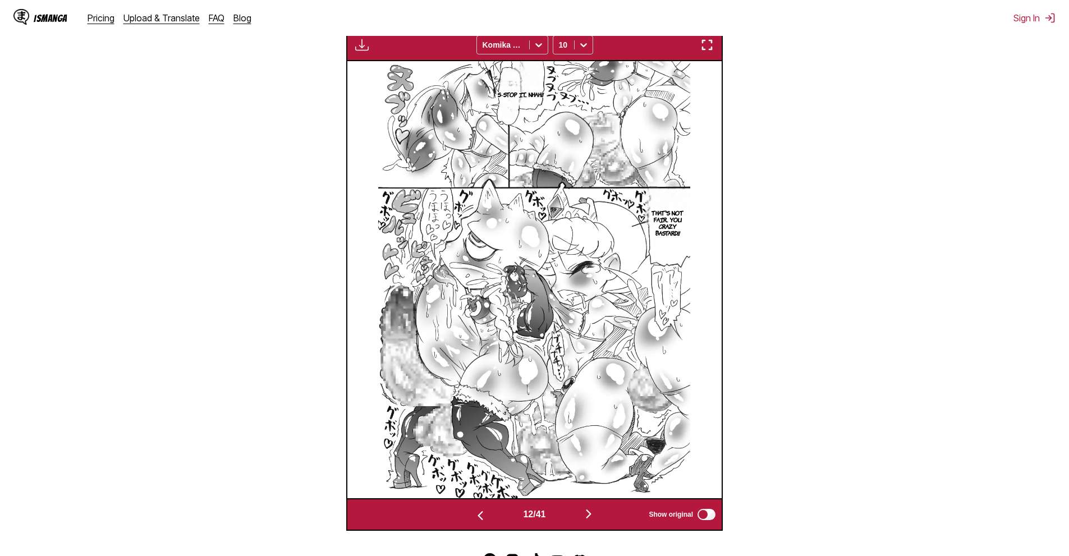
drag, startPoint x: 814, startPoint y: 242, endPoint x: 787, endPoint y: 272, distance: 39.8
click at [814, 242] on section "From Japanese To English Drop files here, or click to browse. Max file size: 5M…" at bounding box center [534, 161] width 1051 height 740
click at [583, 514] on button "button" at bounding box center [588, 515] width 67 height 16
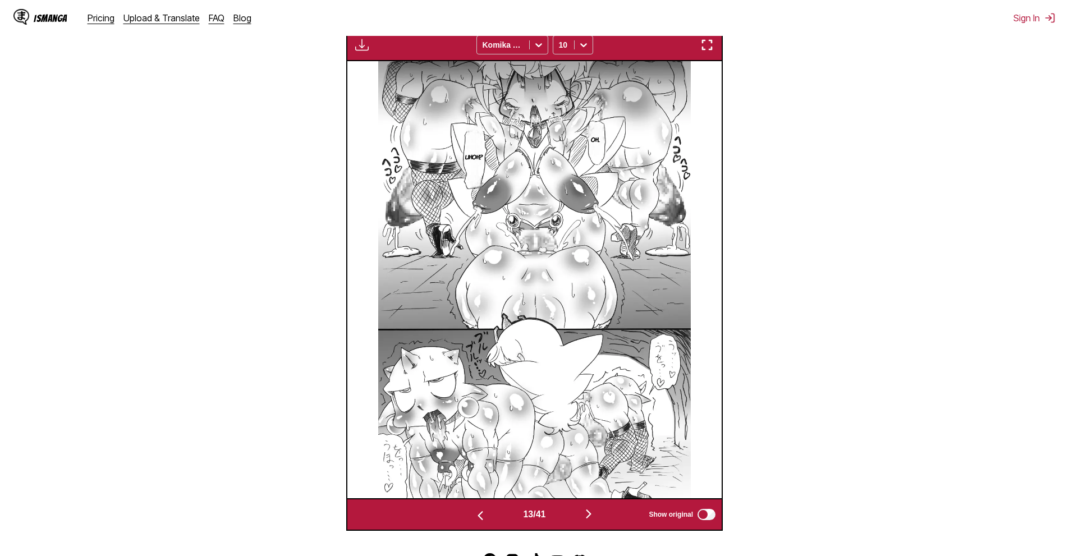
click at [918, 280] on section "From Japanese To English Drop files here, or click to browse. Max file size: 5M…" at bounding box center [534, 161] width 1051 height 740
click at [587, 514] on img "button" at bounding box center [588, 513] width 13 height 13
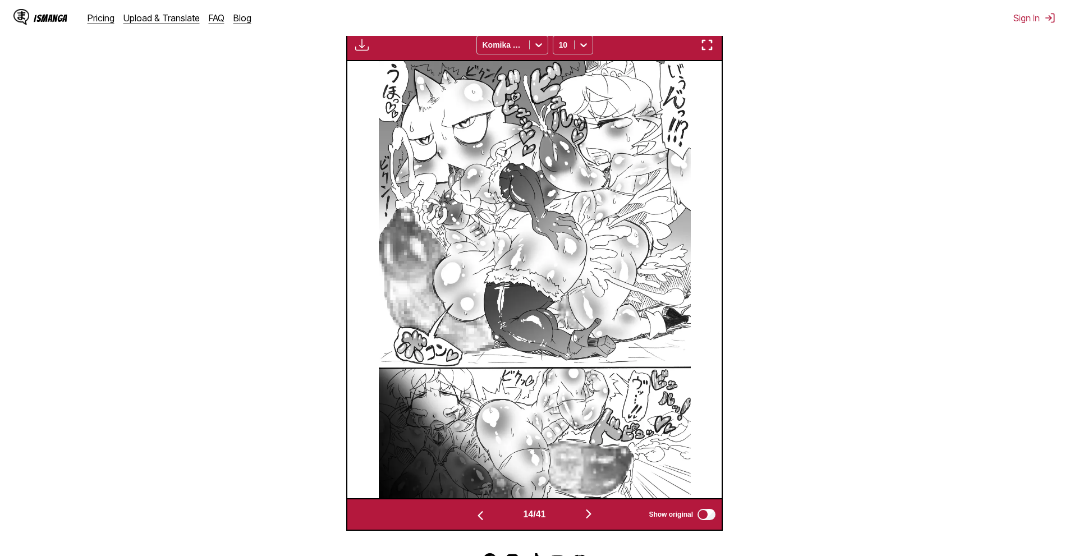
click at [880, 273] on section "From Japanese To English Drop files here, or click to browse. Max file size: 5M…" at bounding box center [534, 161] width 1051 height 740
click at [577, 520] on button "button" at bounding box center [588, 515] width 67 height 16
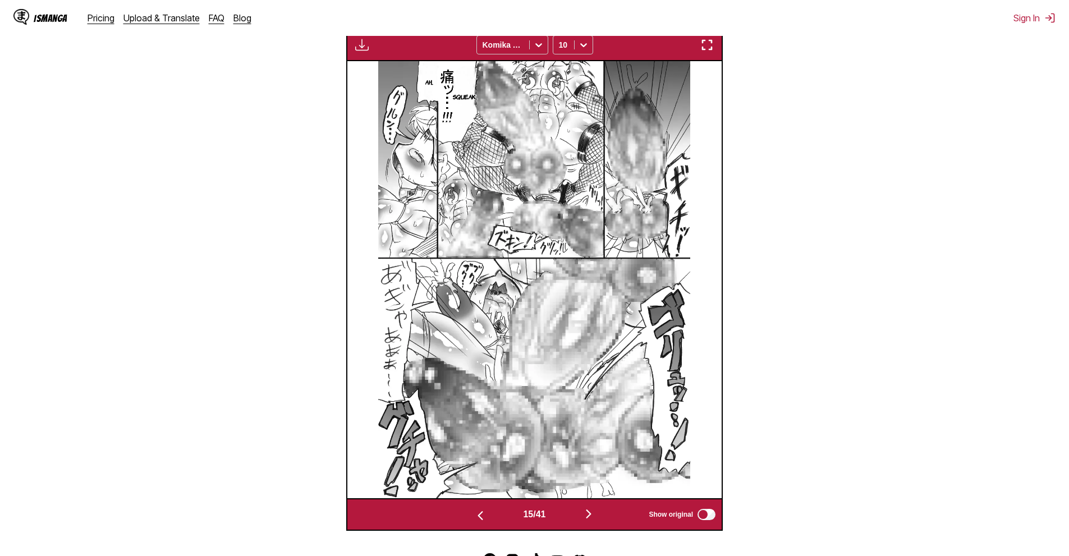
click at [590, 510] on img "button" at bounding box center [588, 513] width 13 height 13
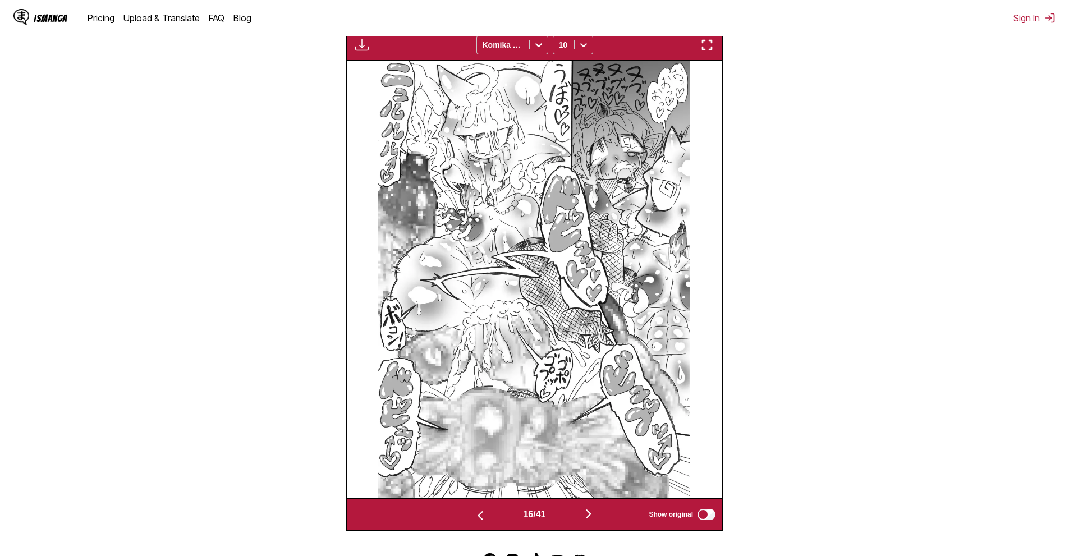
drag, startPoint x: 856, startPoint y: 237, endPoint x: 840, endPoint y: 253, distance: 22.2
click at [856, 237] on section "From Japanese To English Drop files here, or click to browse. Max file size: 5M…" at bounding box center [534, 161] width 1051 height 740
click at [601, 513] on button "button" at bounding box center [588, 515] width 67 height 16
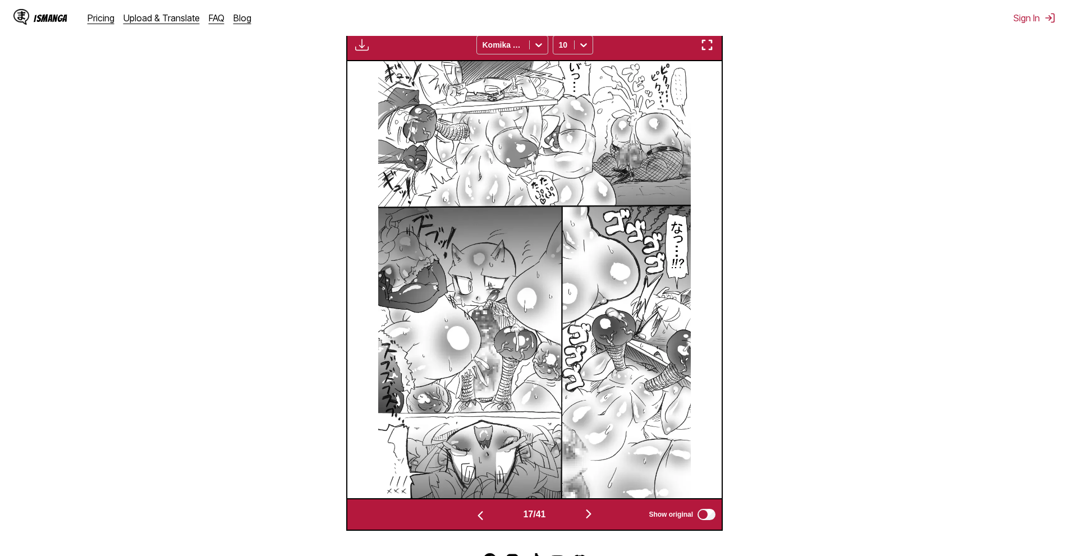
click at [592, 512] on img "button" at bounding box center [588, 513] width 13 height 13
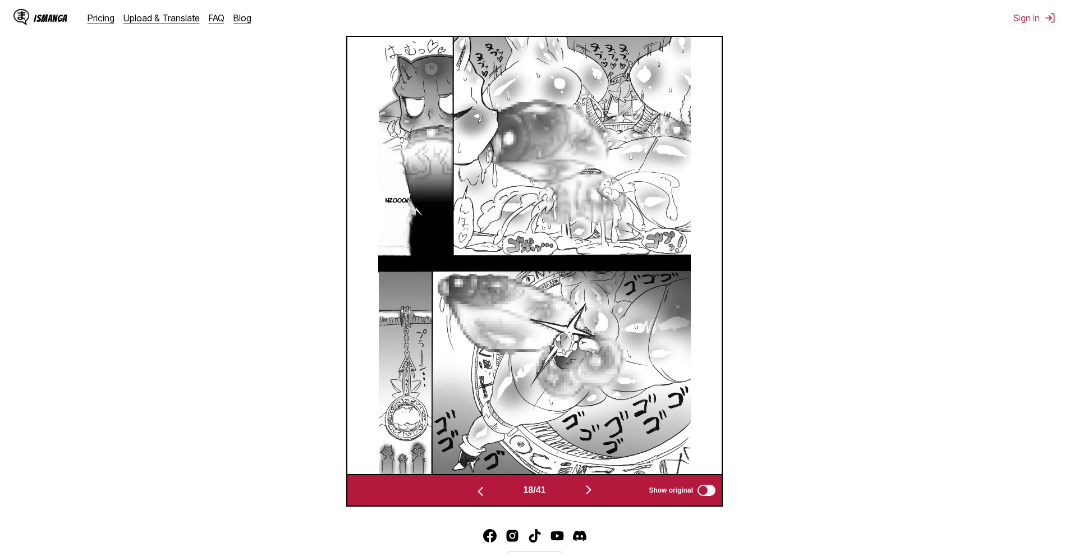
scroll to position [413, 0]
click at [590, 500] on div "18 / 41 Show original" at bounding box center [534, 490] width 377 height 33
click at [590, 494] on img "button" at bounding box center [588, 489] width 13 height 13
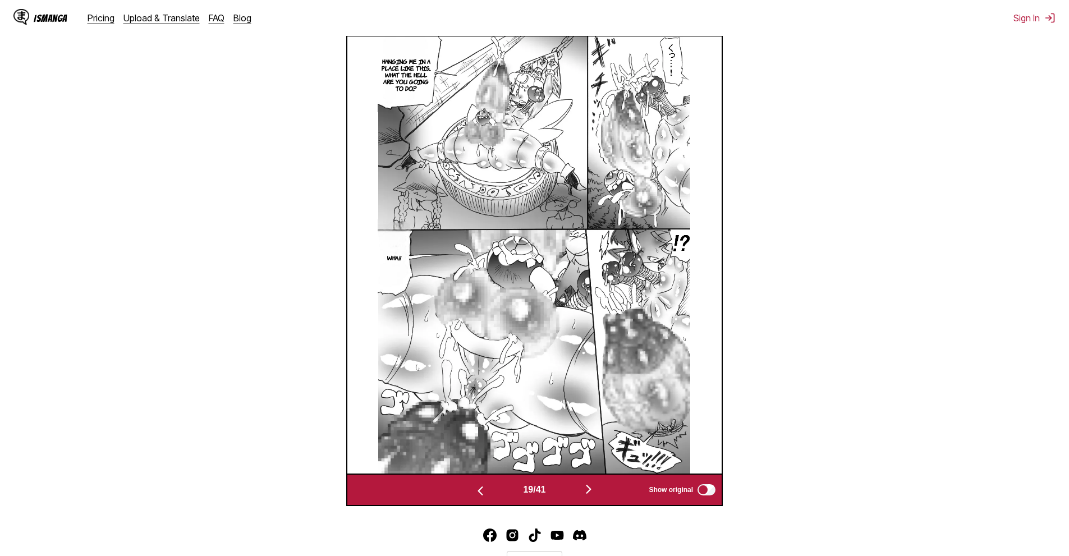
click at [863, 213] on section "From Japanese To English Drop files here, or click to browse. Max file size: 5M…" at bounding box center [534, 137] width 1051 height 740
click at [590, 496] on img "button" at bounding box center [588, 489] width 13 height 13
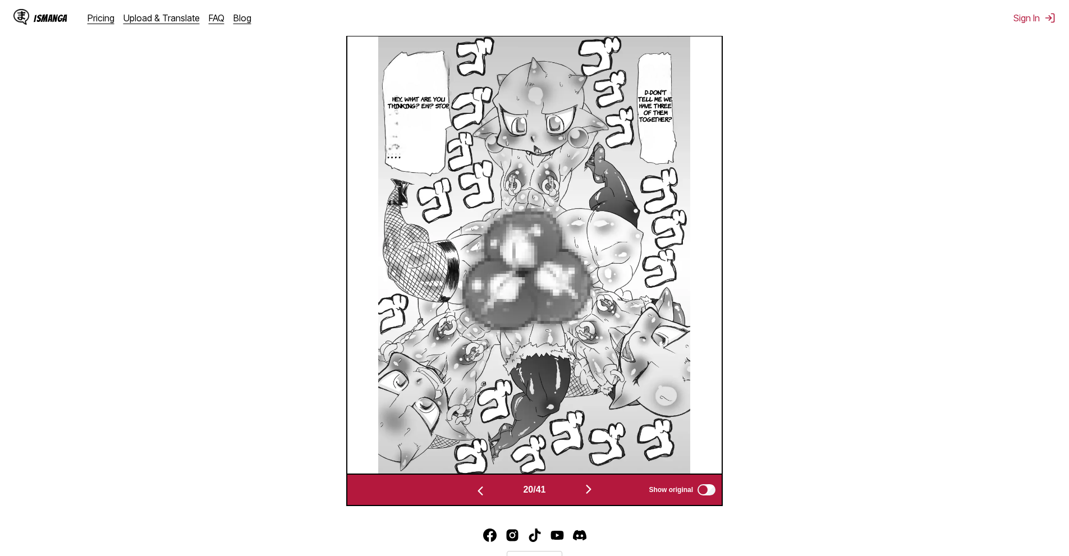
click at [798, 148] on section "From Japanese To English Drop files here, or click to browse. Max file size: 5M…" at bounding box center [534, 137] width 1051 height 740
click at [579, 485] on button "button" at bounding box center [588, 490] width 67 height 16
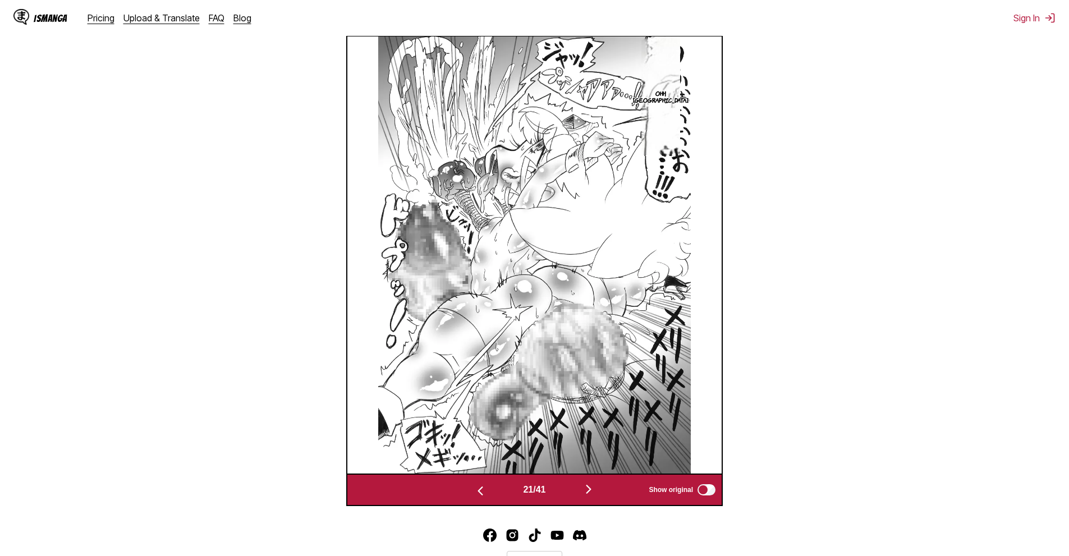
click at [892, 231] on section "From Japanese To English Drop files here, or click to browse. Max file size: 5M…" at bounding box center [534, 137] width 1051 height 740
click at [610, 489] on button "button" at bounding box center [588, 490] width 67 height 16
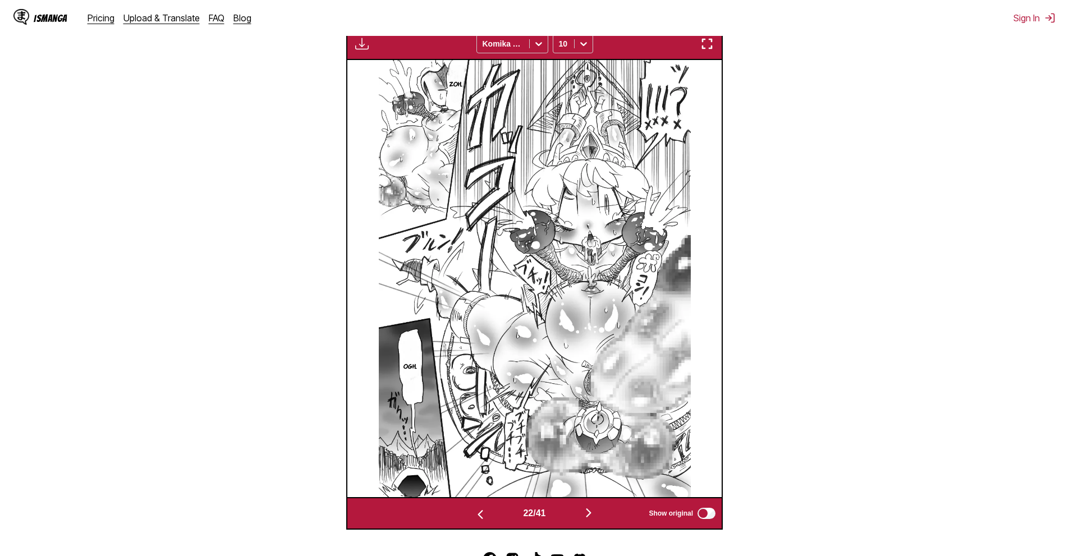
scroll to position [356, 0]
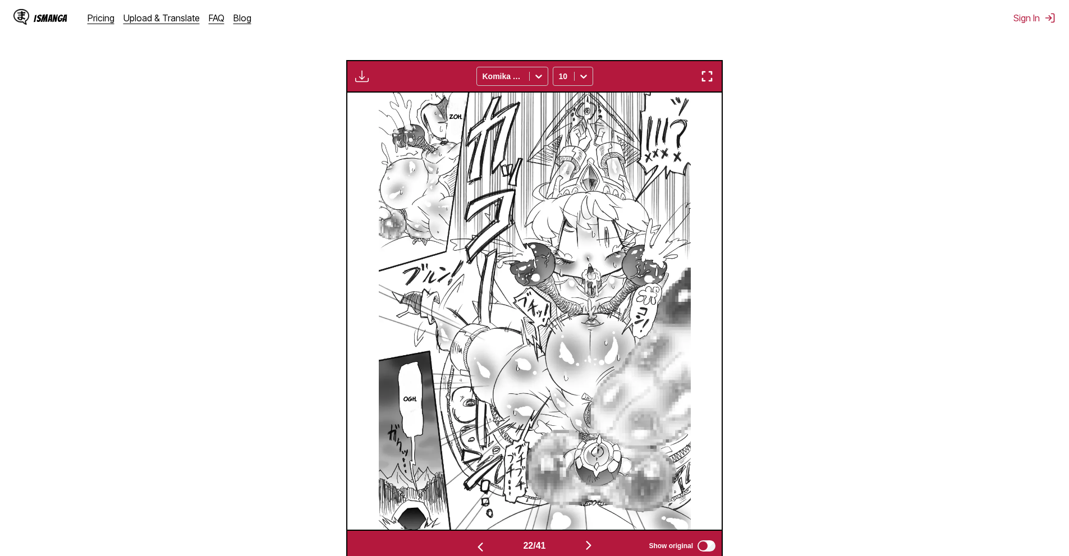
click at [371, 77] on button "button" at bounding box center [362, 76] width 20 height 15
click at [288, 80] on section "From Japanese To English Drop files here, or click to browse. Max file size: 5M…" at bounding box center [534, 193] width 1051 height 740
drag, startPoint x: 181, startPoint y: 21, endPoint x: 107, endPoint y: 19, distance: 73.6
click at [861, 254] on section "From Japanese To English Drop files here, or click to browse. Max file size: 5M…" at bounding box center [534, 193] width 1051 height 740
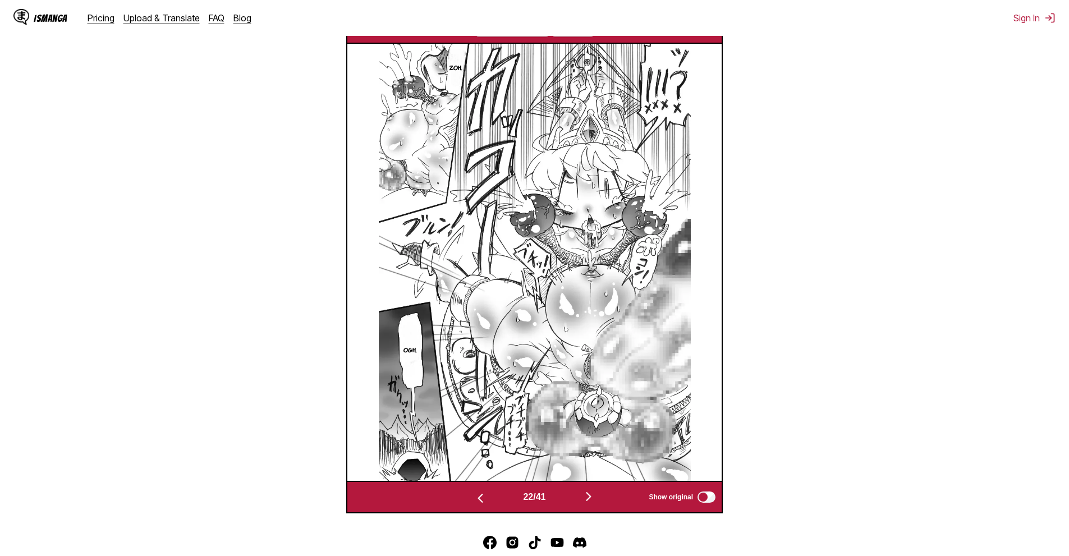
scroll to position [413, 0]
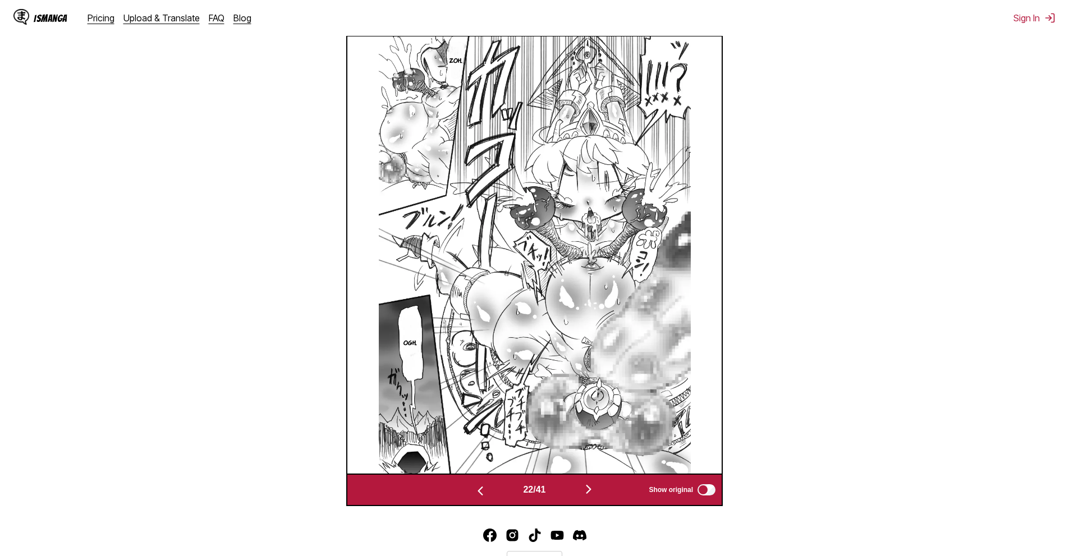
click at [602, 488] on button "button" at bounding box center [588, 490] width 67 height 16
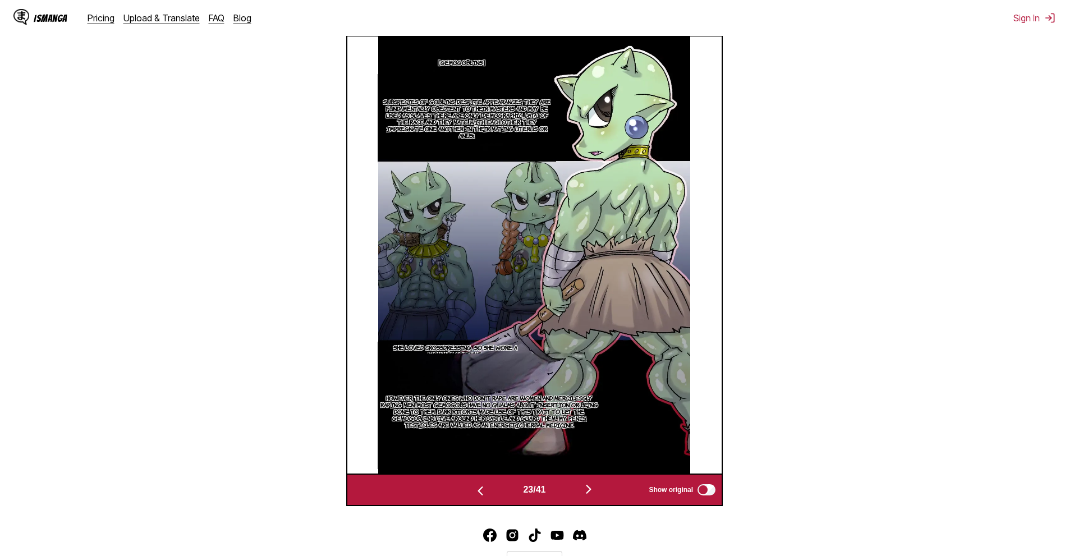
click at [589, 538] on footer "English © 2025 IsManga. All rights reserved. Privacy Policy Contact Us" at bounding box center [534, 562] width 1069 height 95
click at [592, 492] on img "button" at bounding box center [588, 489] width 13 height 13
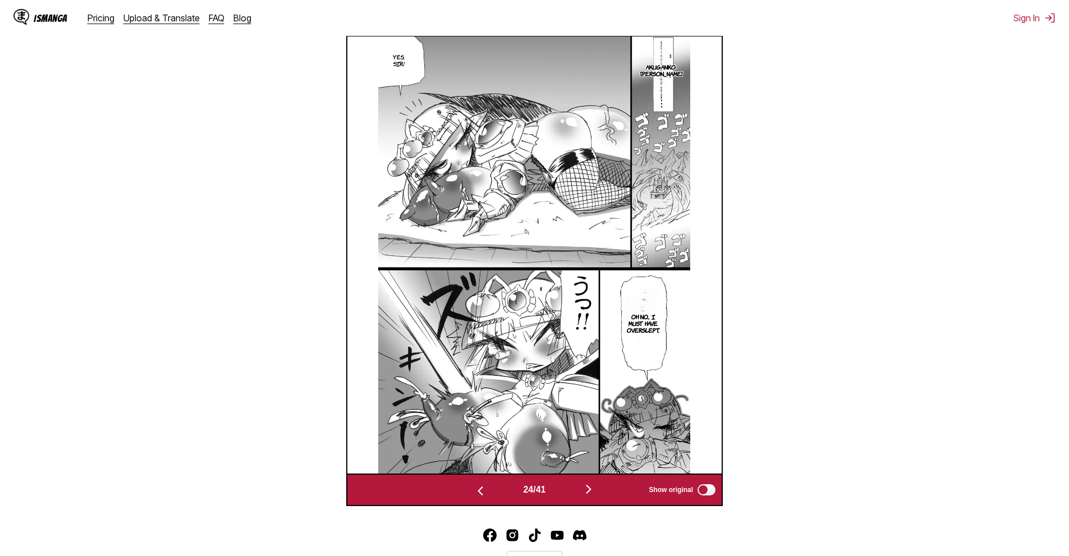
click at [589, 492] on img "button" at bounding box center [588, 489] width 13 height 13
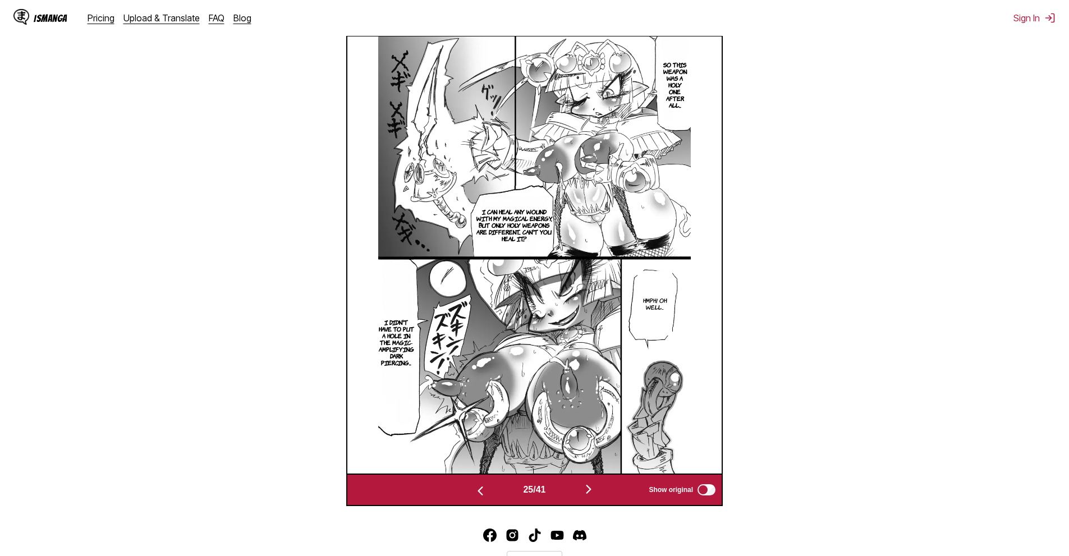
click at [601, 481] on div "25 / 41 Show original" at bounding box center [534, 490] width 377 height 33
click at [595, 487] on img "button" at bounding box center [588, 489] width 13 height 13
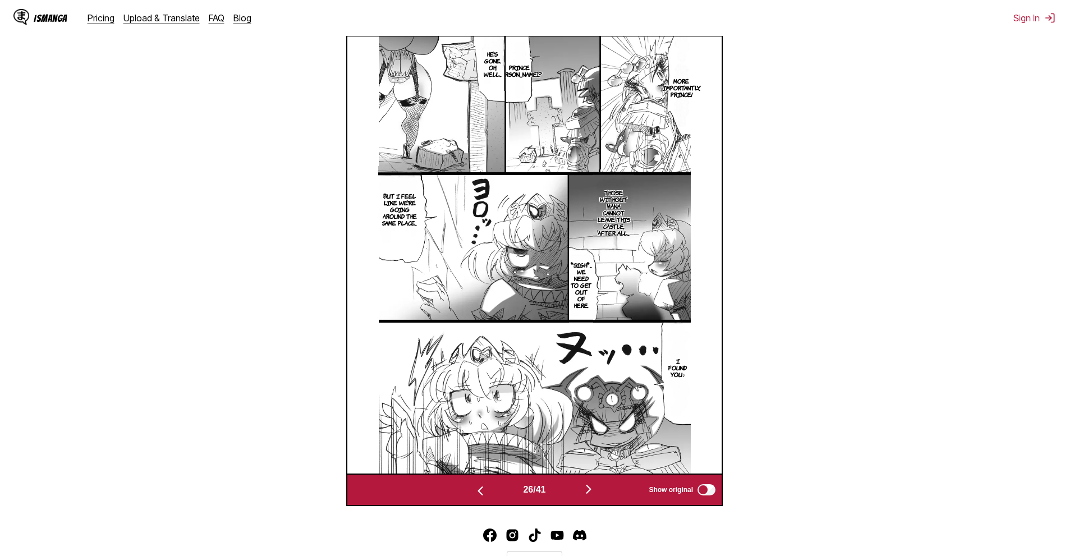
click at [595, 492] on img "button" at bounding box center [588, 489] width 13 height 13
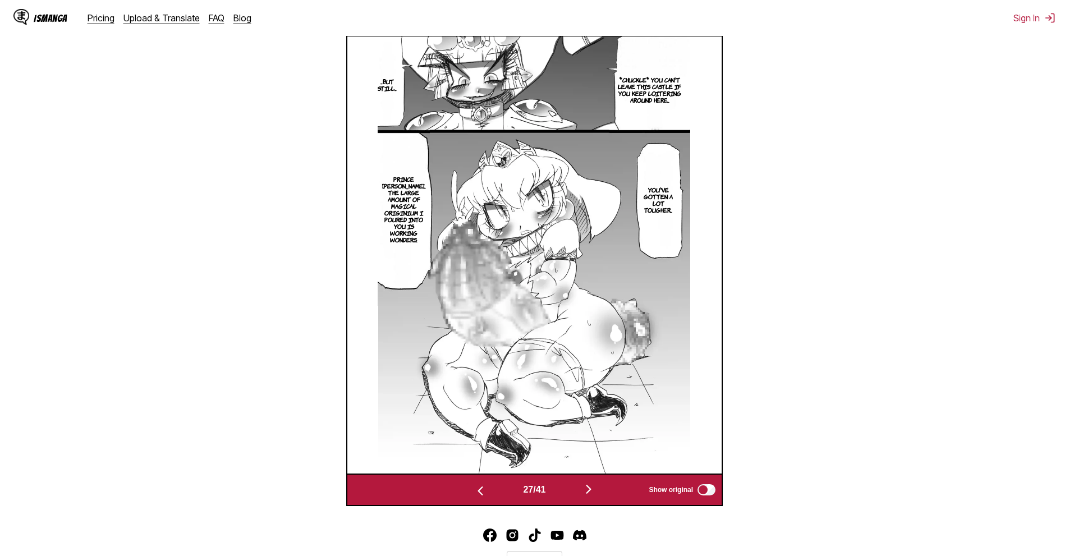
click at [601, 487] on button "button" at bounding box center [588, 490] width 67 height 16
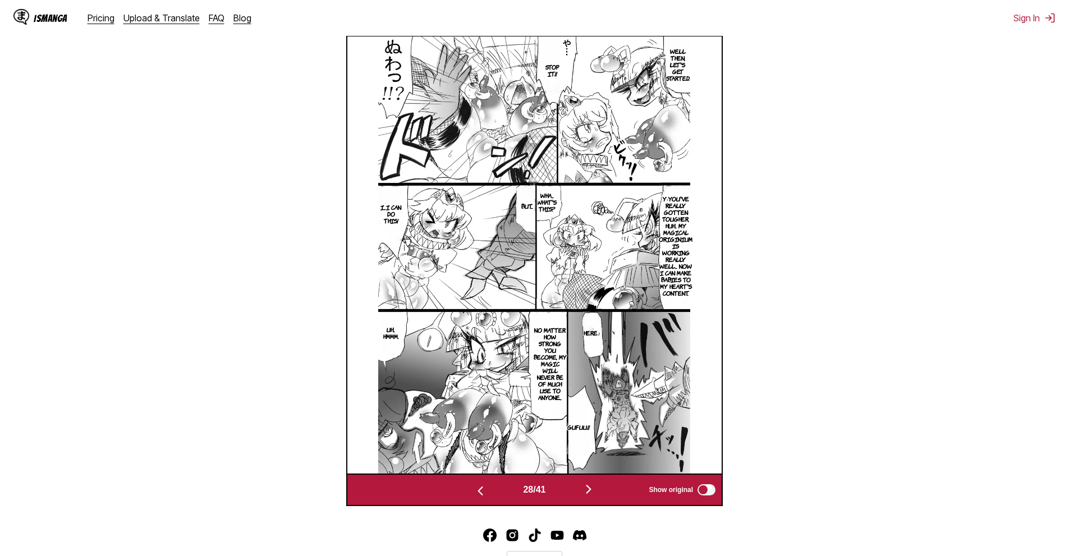
click at [905, 250] on section "From Japanese To English Drop files here, or click to browse. Max file size: 5M…" at bounding box center [534, 137] width 1051 height 740
click at [584, 489] on button "button" at bounding box center [588, 490] width 67 height 16
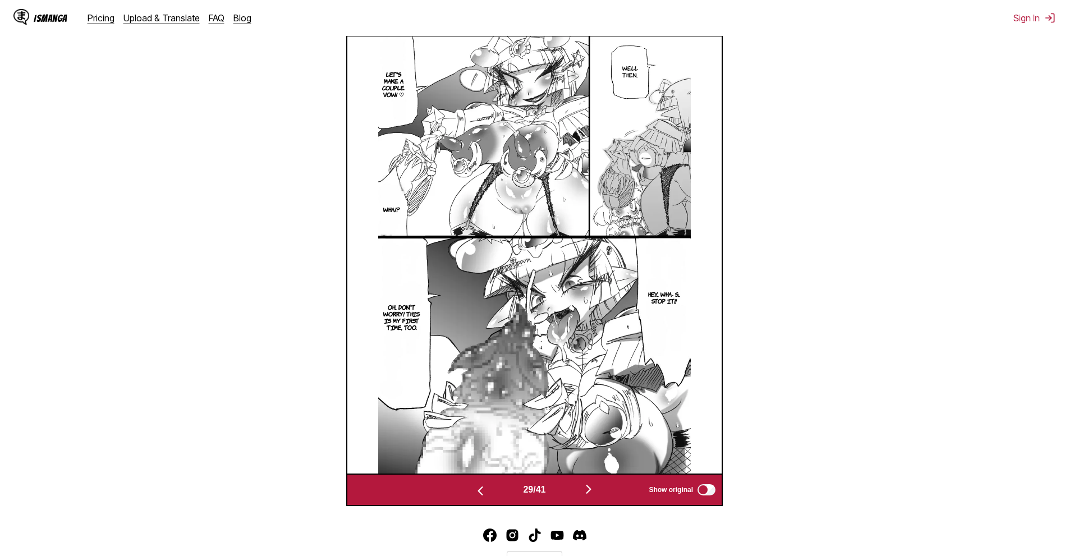
click at [919, 327] on section "From Japanese To English Drop files here, or click to browse. Max file size: 5M…" at bounding box center [534, 137] width 1051 height 740
click at [593, 496] on img "button" at bounding box center [588, 489] width 13 height 13
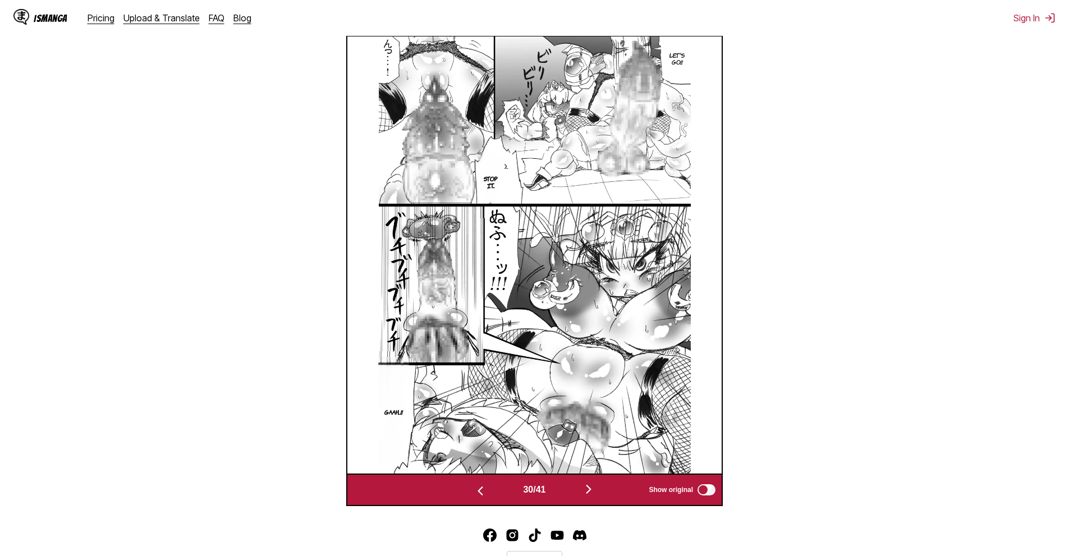
click at [929, 191] on section "From Japanese To English Drop files here, or click to browse. Max file size: 5M…" at bounding box center [534, 137] width 1051 height 740
click at [580, 493] on button "button" at bounding box center [588, 490] width 67 height 16
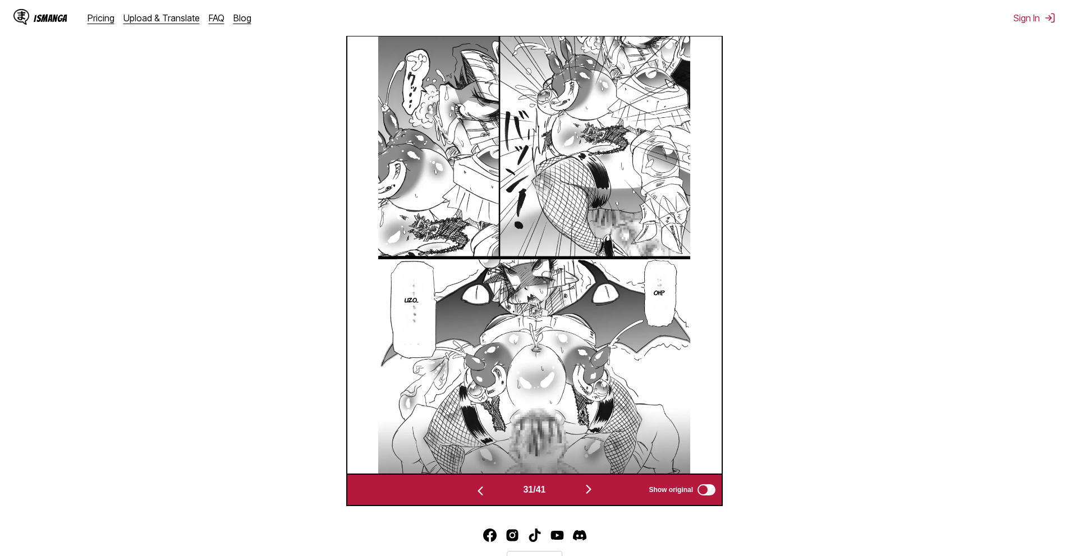
click at [588, 502] on div "31 / 41 Show original" at bounding box center [534, 490] width 377 height 33
click at [589, 500] on div "31 / 41 Show original" at bounding box center [534, 490] width 377 height 33
click at [590, 490] on img "button" at bounding box center [588, 489] width 13 height 13
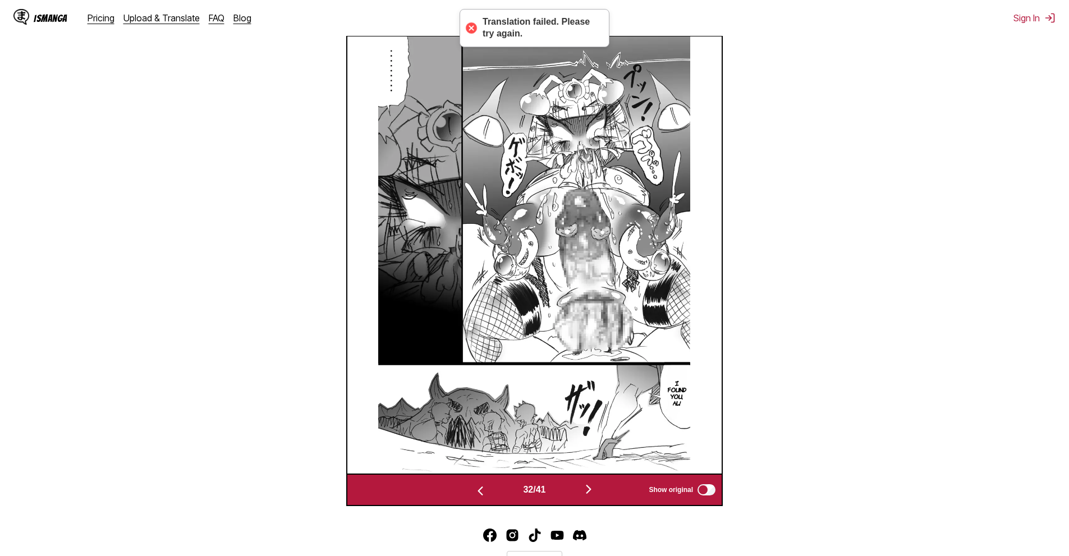
click at [945, 318] on section "From Japanese To English Drop files here, or click to browse. Max file size: 5M…" at bounding box center [534, 137] width 1051 height 740
click at [584, 495] on button "button" at bounding box center [588, 490] width 67 height 16
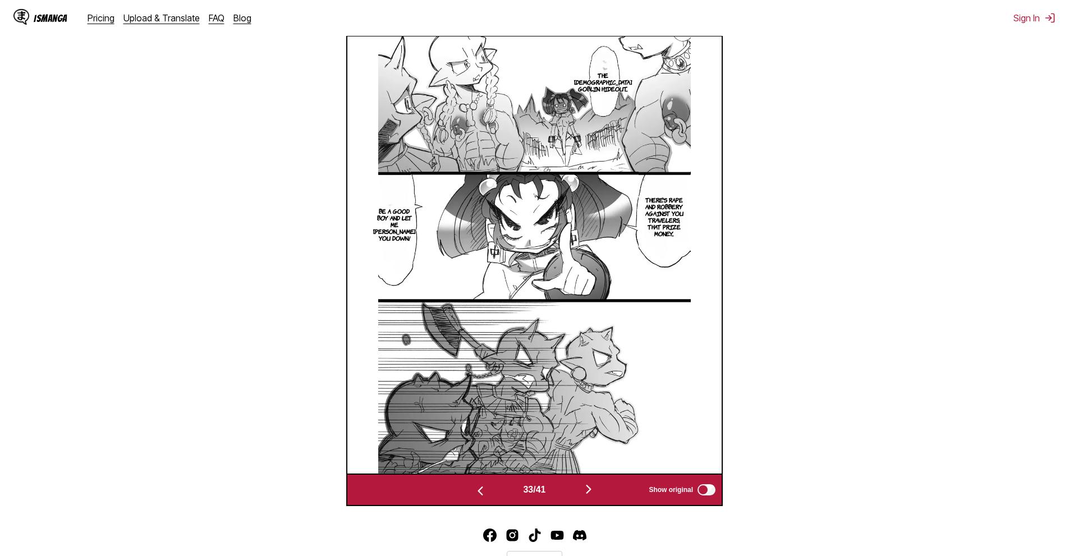
click at [604, 496] on button "button" at bounding box center [588, 490] width 67 height 16
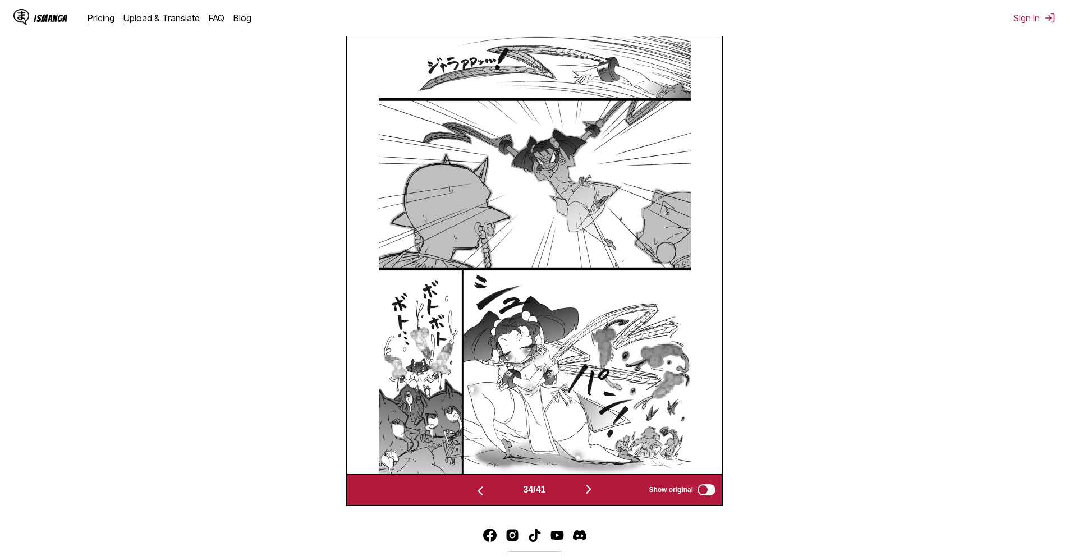
click at [591, 498] on button "button" at bounding box center [588, 490] width 67 height 16
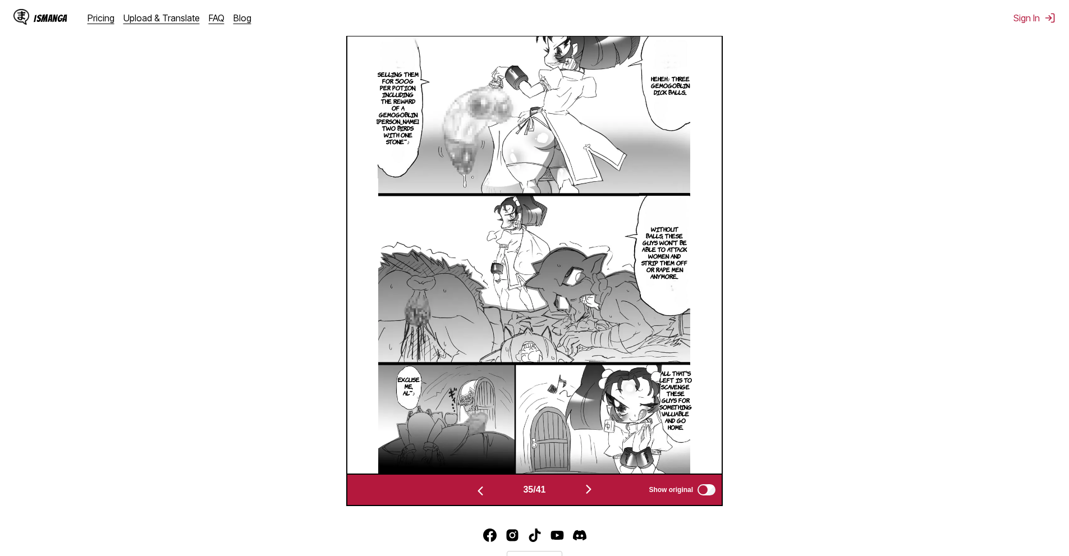
click at [602, 487] on button "button" at bounding box center [588, 490] width 67 height 16
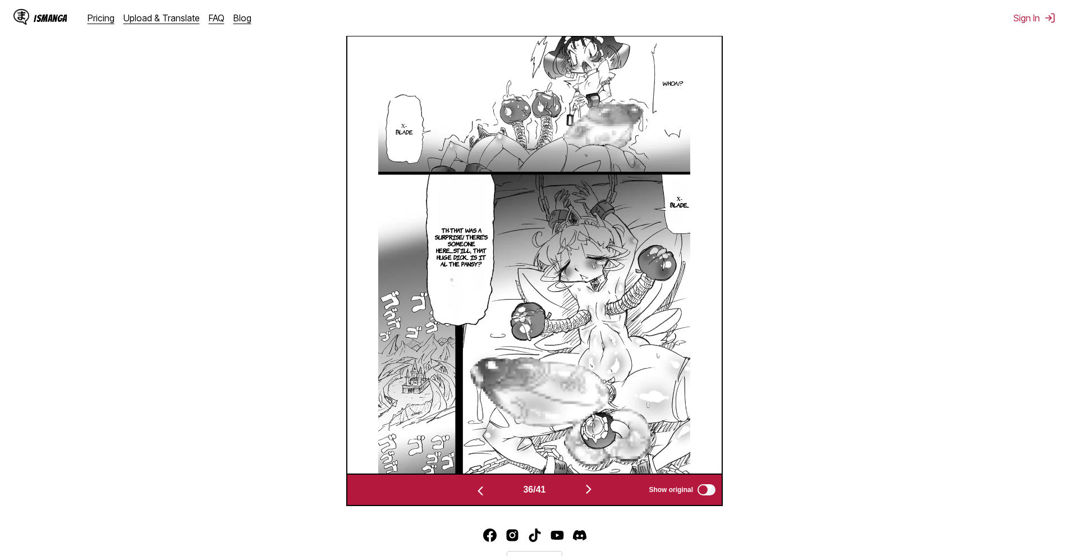
click at [918, 208] on section "From Japanese To English Drop files here, or click to browse. Max file size: 5M…" at bounding box center [534, 137] width 1051 height 740
click at [595, 489] on img "button" at bounding box center [588, 489] width 13 height 13
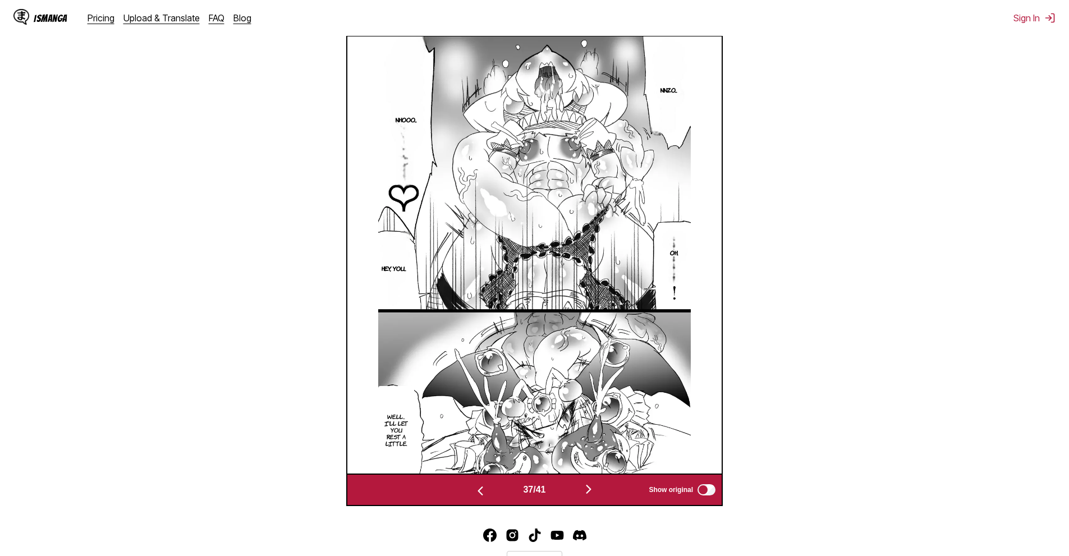
click at [896, 191] on section "From Japanese To English Drop files here, or click to browse. Max file size: 5M…" at bounding box center [534, 137] width 1051 height 740
click at [930, 310] on section "From Japanese To English Drop files here, or click to browse. Max file size: 5M…" at bounding box center [534, 137] width 1051 height 740
click at [579, 501] on div "37 / 41 Show original" at bounding box center [534, 490] width 377 height 33
click at [589, 493] on img "button" at bounding box center [588, 489] width 13 height 13
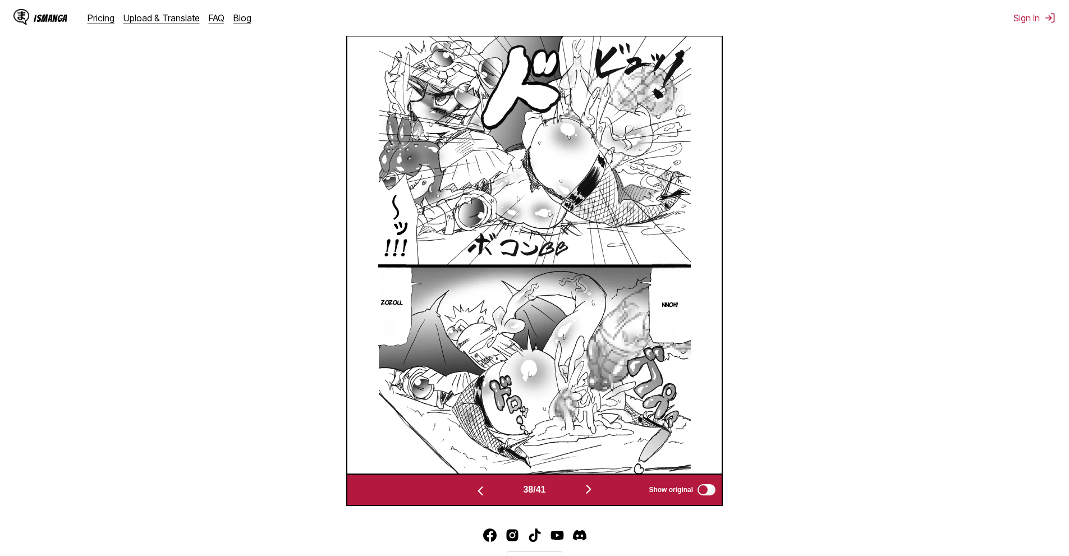
drag, startPoint x: 977, startPoint y: 386, endPoint x: 712, endPoint y: 474, distance: 279.2
click at [975, 386] on section "From Japanese To English Drop files here, or click to browse. Max file size: 5M…" at bounding box center [534, 137] width 1051 height 740
click at [573, 489] on button "button" at bounding box center [588, 490] width 67 height 16
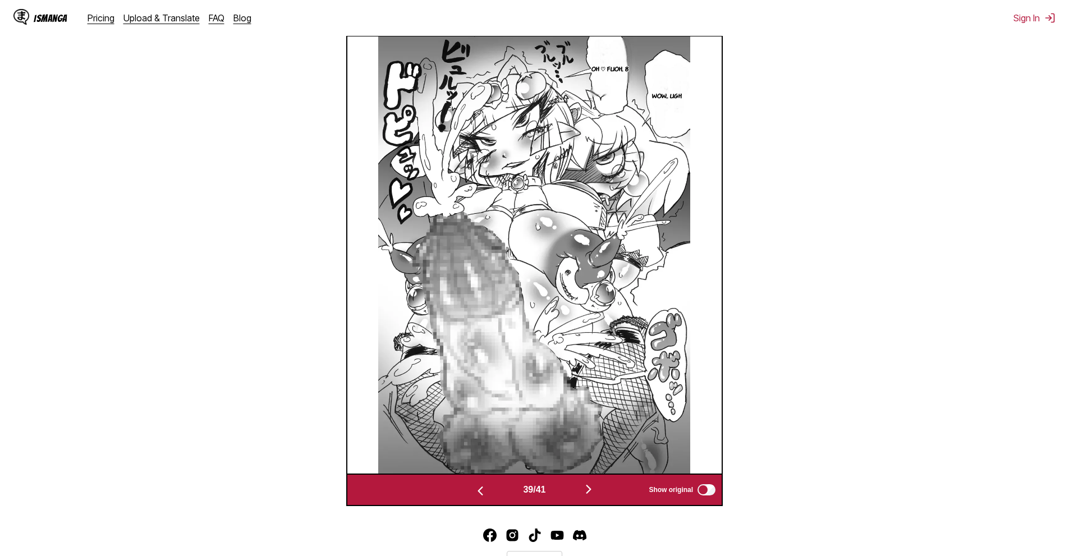
click at [898, 132] on section "From Japanese To English Drop files here, or click to browse. Max file size: 5M…" at bounding box center [534, 137] width 1051 height 740
click at [580, 492] on button "button" at bounding box center [588, 490] width 67 height 16
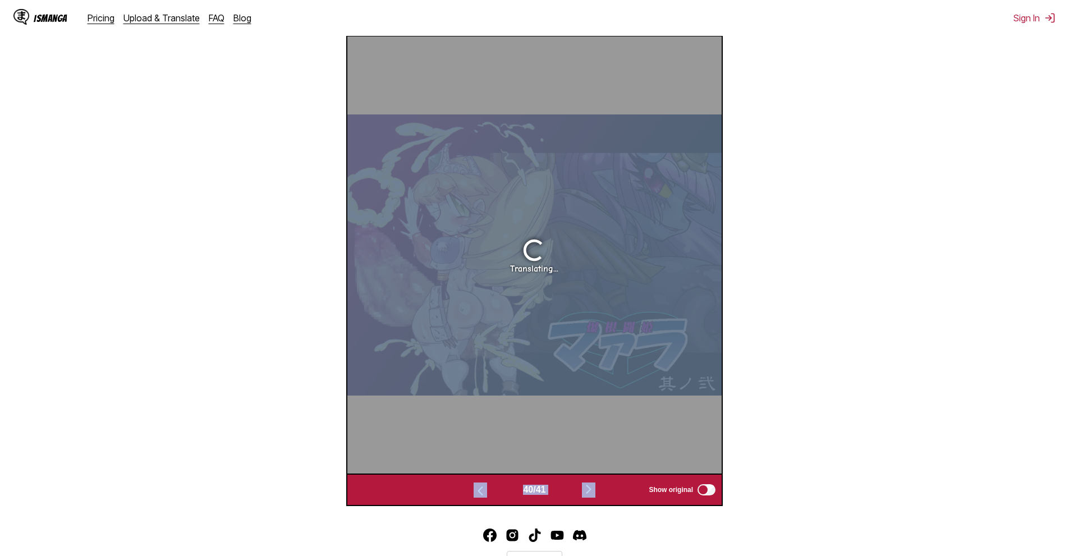
click at [598, 475] on div "Available for premium users only Komika Axis 10 【Akuganko Demon Princess Dark L…" at bounding box center [534, 255] width 377 height 502
click at [594, 483] on button "button" at bounding box center [588, 490] width 67 height 16
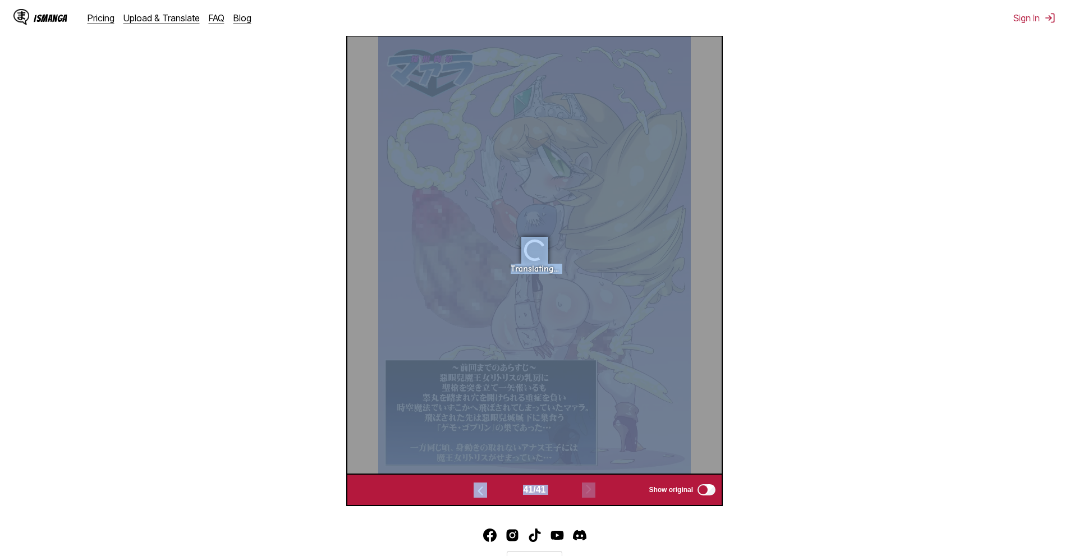
click at [831, 377] on section "From Japanese To English Drop files here, or click to browse. Max file size: 5M…" at bounding box center [534, 137] width 1051 height 740
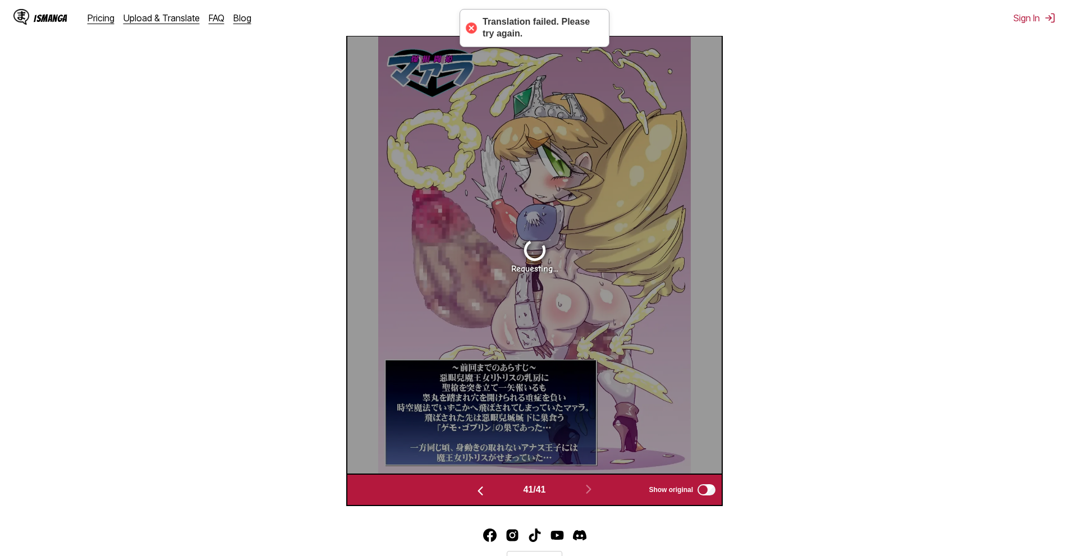
click at [483, 491] on img "button" at bounding box center [480, 490] width 13 height 13
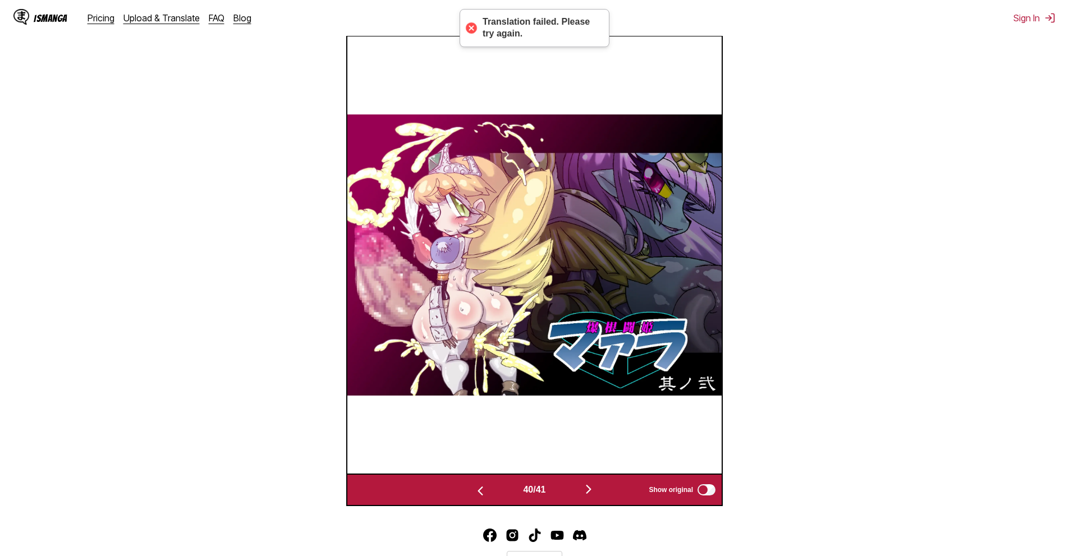
click at [835, 239] on section "From Japanese To English Drop files here, or click to browse. Max file size: 5M…" at bounding box center [534, 137] width 1051 height 740
drag, startPoint x: 971, startPoint y: 262, endPoint x: 839, endPoint y: 339, distance: 153.0
click at [971, 262] on section "From Japanese To English Drop files here, or click to browse. Max file size: 5M…" at bounding box center [534, 137] width 1051 height 740
click at [588, 496] on img "button" at bounding box center [588, 489] width 13 height 13
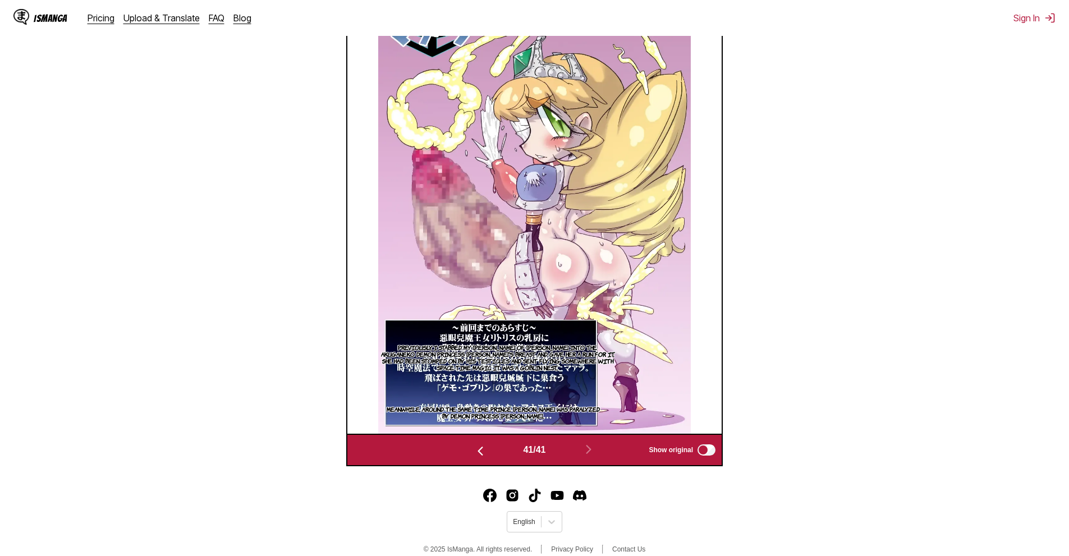
scroll to position [373, 0]
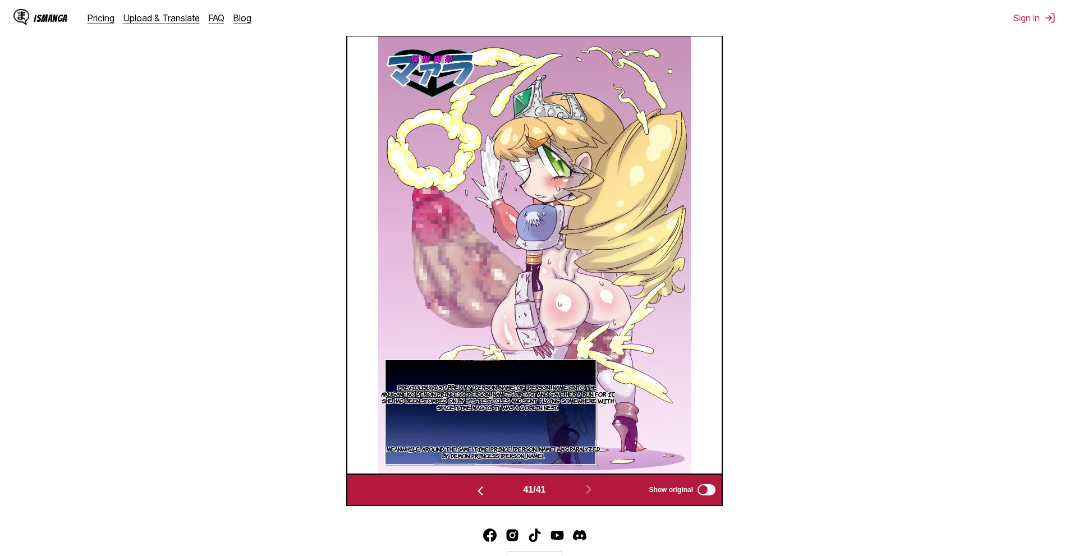
click at [904, 187] on section "From Japanese To English Drop files here, or click to browse. Max file size: 5M…" at bounding box center [534, 156] width 1051 height 700
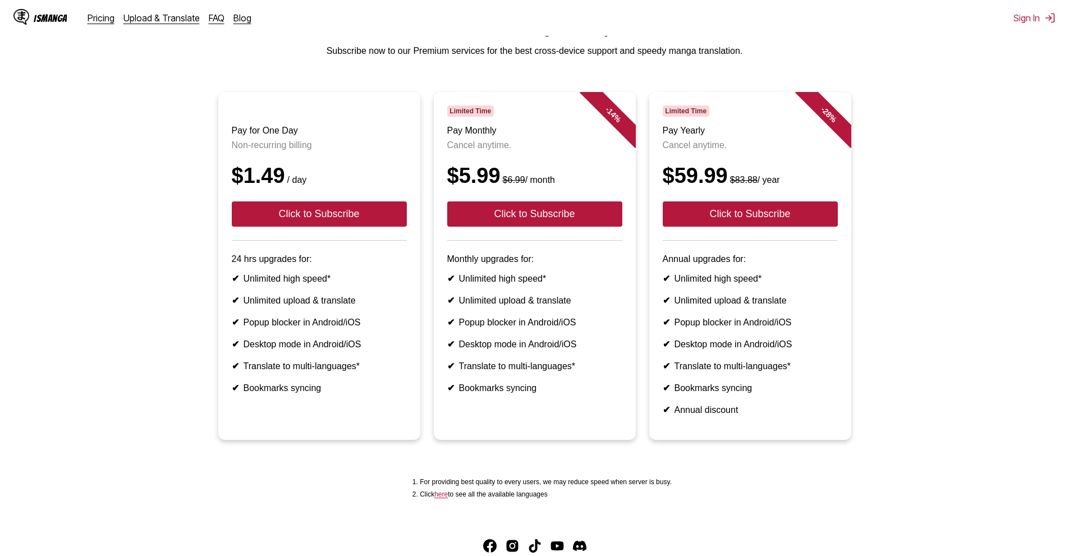
scroll to position [56, 0]
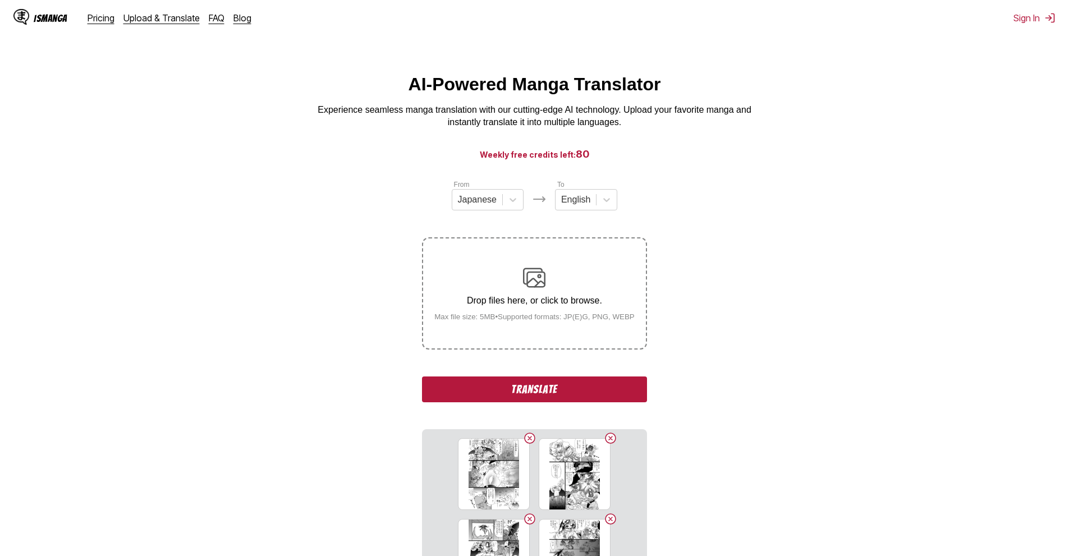
click at [472, 383] on button "Translate" at bounding box center [534, 390] width 225 height 26
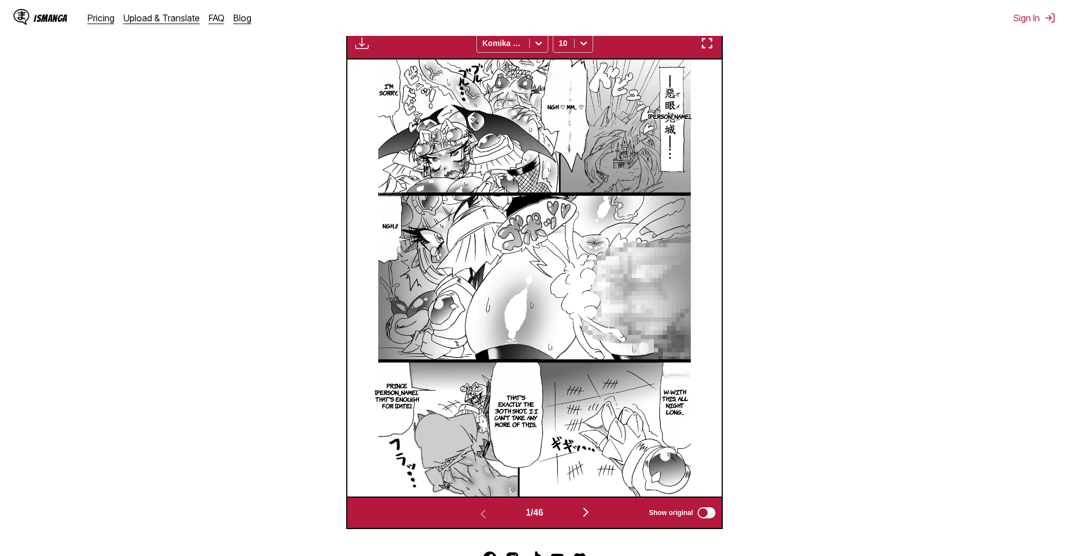
scroll to position [388, 0]
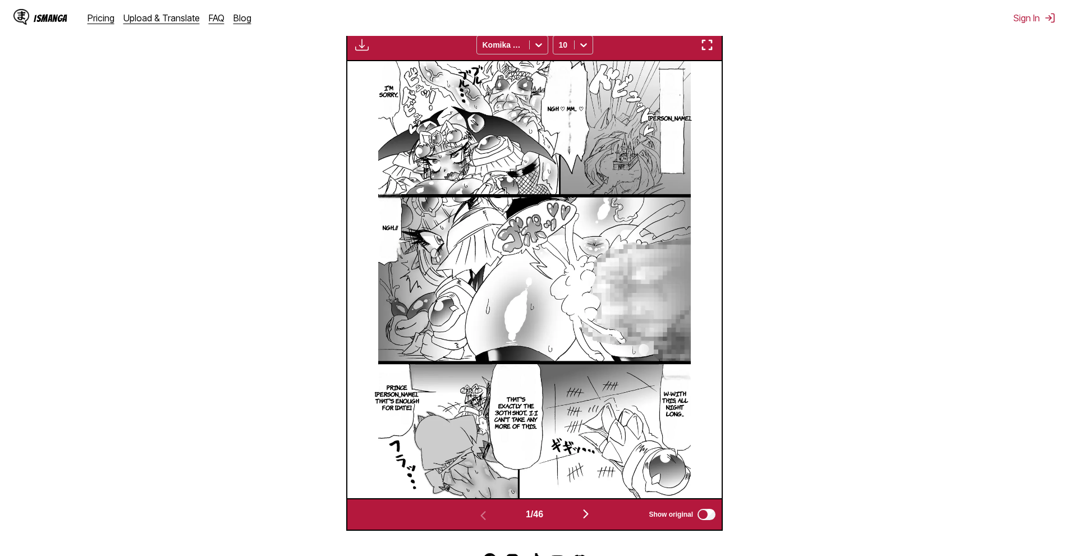
click at [986, 245] on section "From Japanese To English Drop files here, or click to browse. Max file size: 5M…" at bounding box center [534, 161] width 1051 height 740
click at [593, 516] on img "button" at bounding box center [585, 513] width 13 height 13
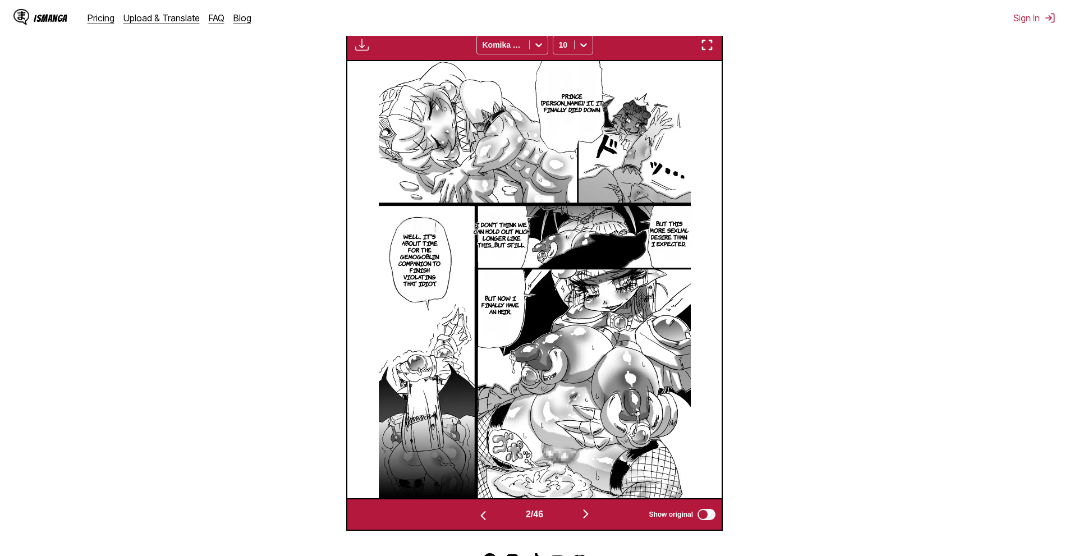
click at [889, 203] on section "From Japanese To English Drop files here, or click to browse. Max file size: 5M…" at bounding box center [534, 161] width 1051 height 740
click at [588, 511] on img "button" at bounding box center [585, 513] width 13 height 13
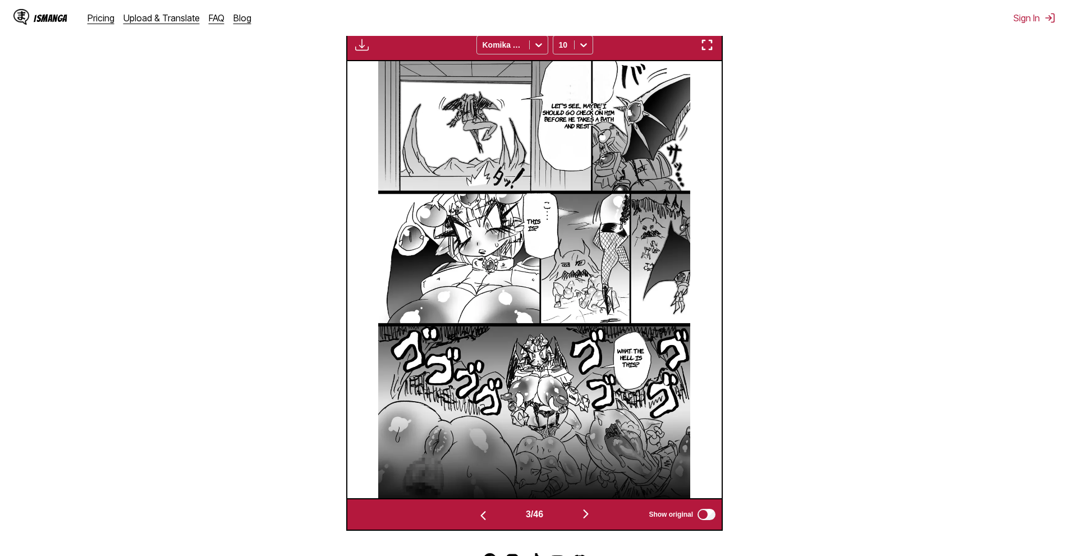
click at [887, 162] on section "From Japanese To English Drop files here, or click to browse. Max file size: 5M…" at bounding box center [534, 161] width 1051 height 740
click at [582, 514] on button "button" at bounding box center [585, 515] width 67 height 16
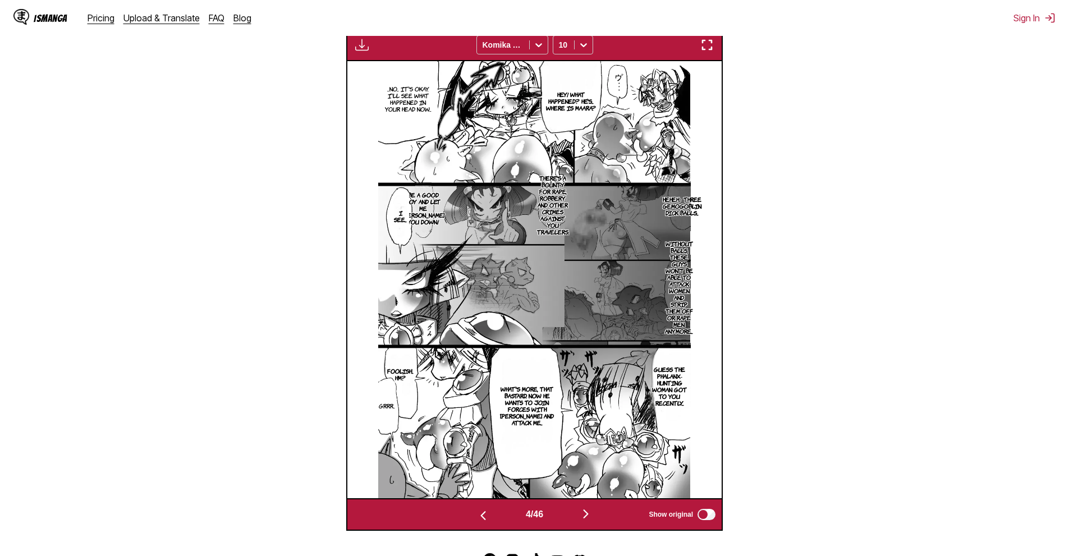
click at [946, 217] on section "From Japanese To English Drop files here, or click to browse. Max file size: 5M…" at bounding box center [534, 161] width 1051 height 740
click at [590, 506] on div "4 / 46 Show original" at bounding box center [534, 514] width 377 height 33
click at [590, 510] on img "button" at bounding box center [585, 513] width 13 height 13
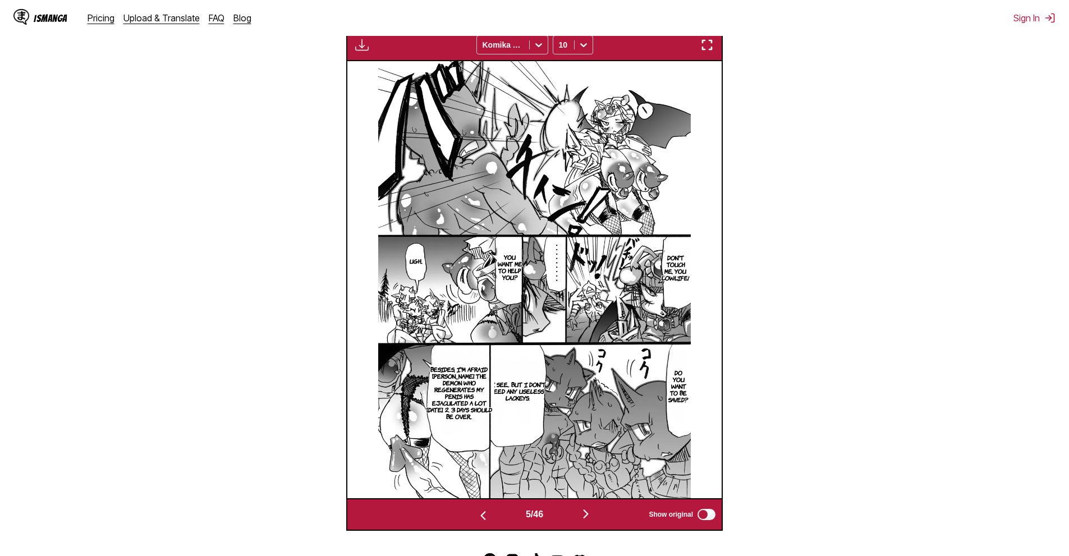
click at [955, 184] on section "From Japanese To English Drop files here, or click to browse. Max file size: 5M…" at bounding box center [534, 161] width 1051 height 740
click at [585, 520] on img "button" at bounding box center [585, 513] width 13 height 13
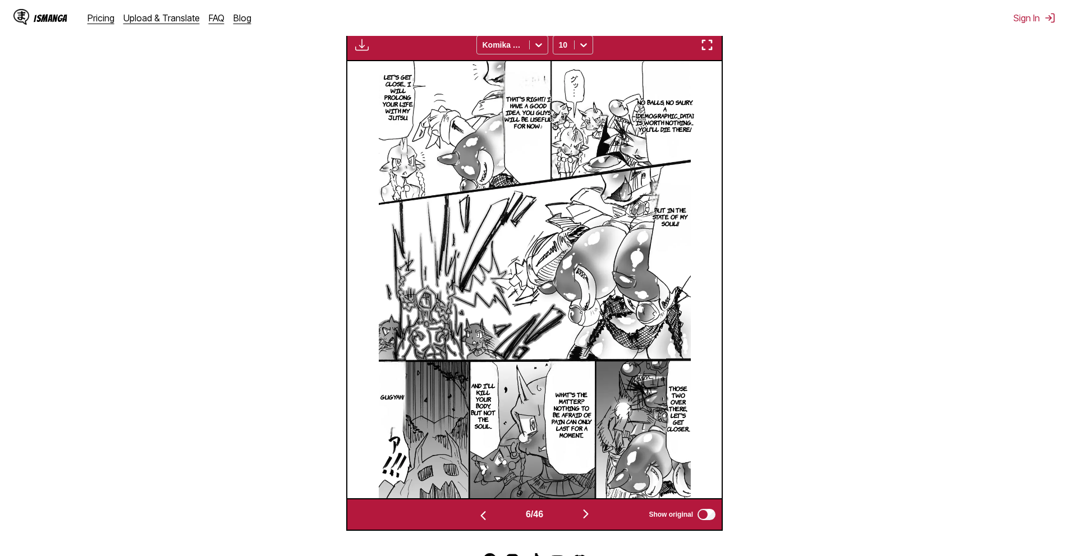
drag, startPoint x: 825, startPoint y: 205, endPoint x: 817, endPoint y: 213, distance: 11.5
click at [825, 205] on section "From Japanese To English Drop files here, or click to browse. Max file size: 5M…" at bounding box center [534, 161] width 1051 height 740
click at [588, 531] on div "6 / 46 Show original" at bounding box center [534, 514] width 377 height 33
click at [589, 530] on div "6 / 46 Show original" at bounding box center [534, 514] width 377 height 33
click at [589, 519] on img "button" at bounding box center [585, 513] width 13 height 13
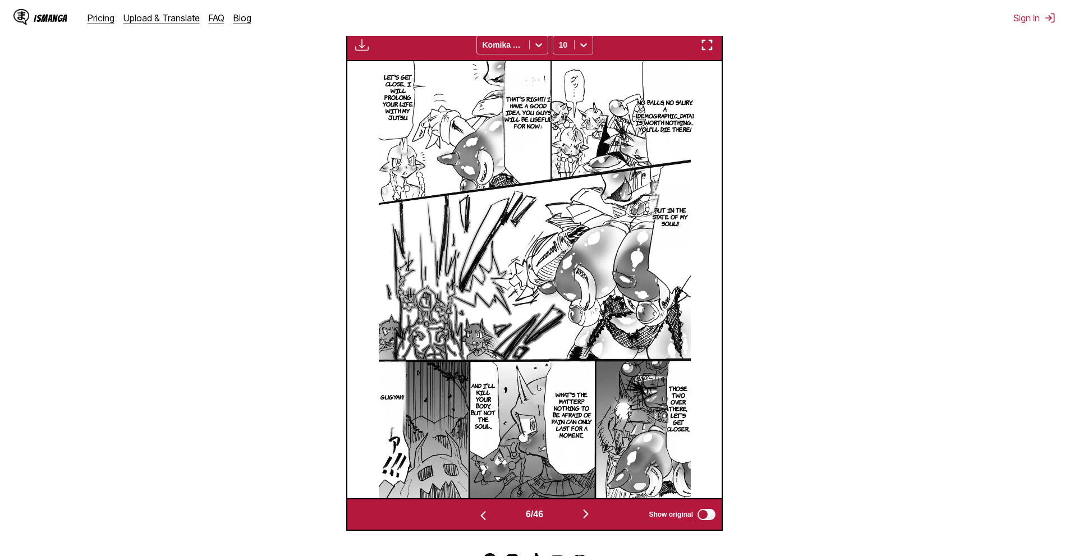
scroll to position [0, 2247]
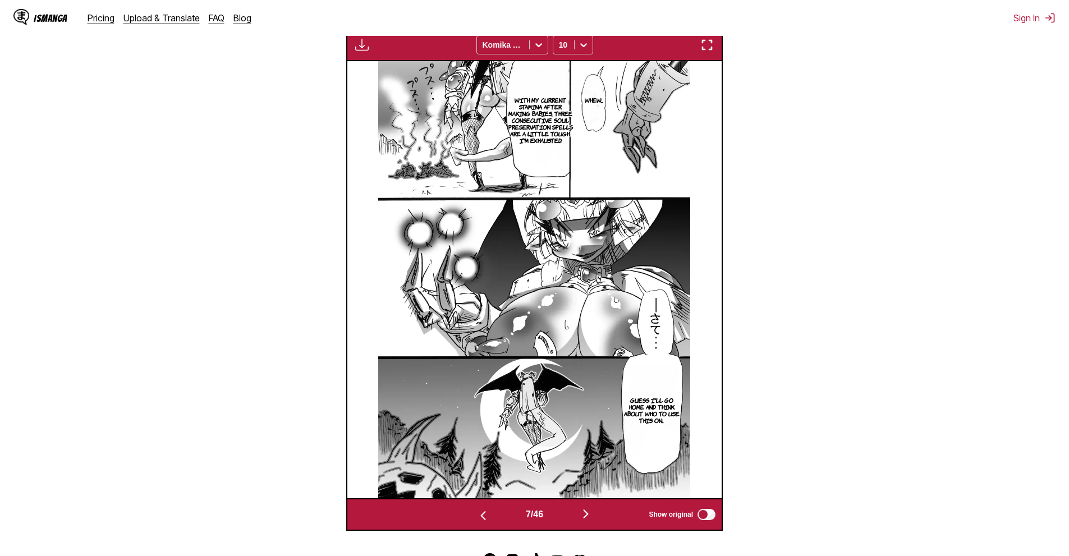
click at [882, 226] on section "From Japanese To English Drop files here, or click to browse. Max file size: 5M…" at bounding box center [534, 161] width 1051 height 740
click at [583, 526] on div "7 / 46 Show original" at bounding box center [534, 514] width 377 height 33
click at [580, 515] on button "button" at bounding box center [585, 515] width 67 height 16
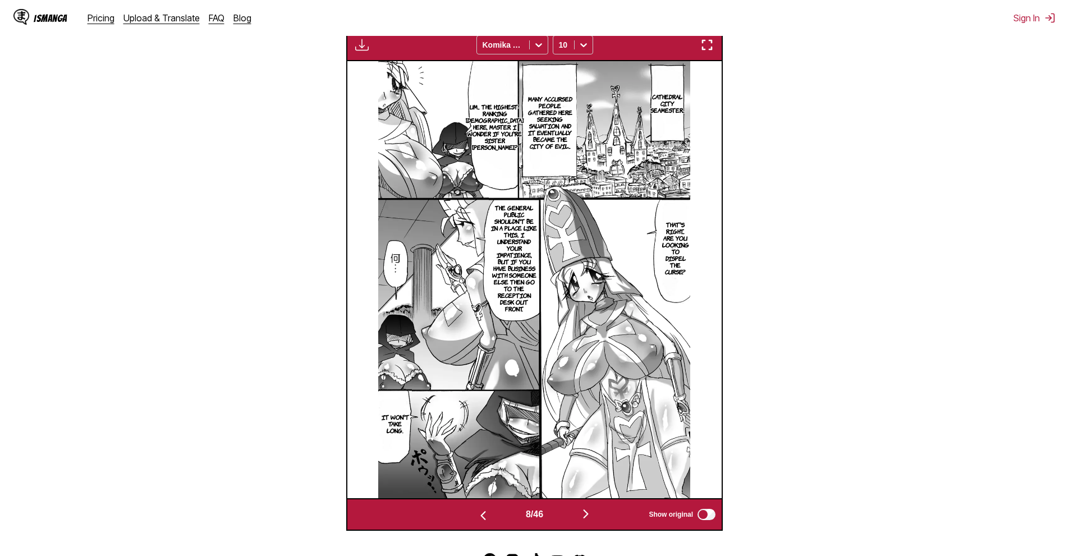
click at [587, 512] on img "button" at bounding box center [585, 513] width 13 height 13
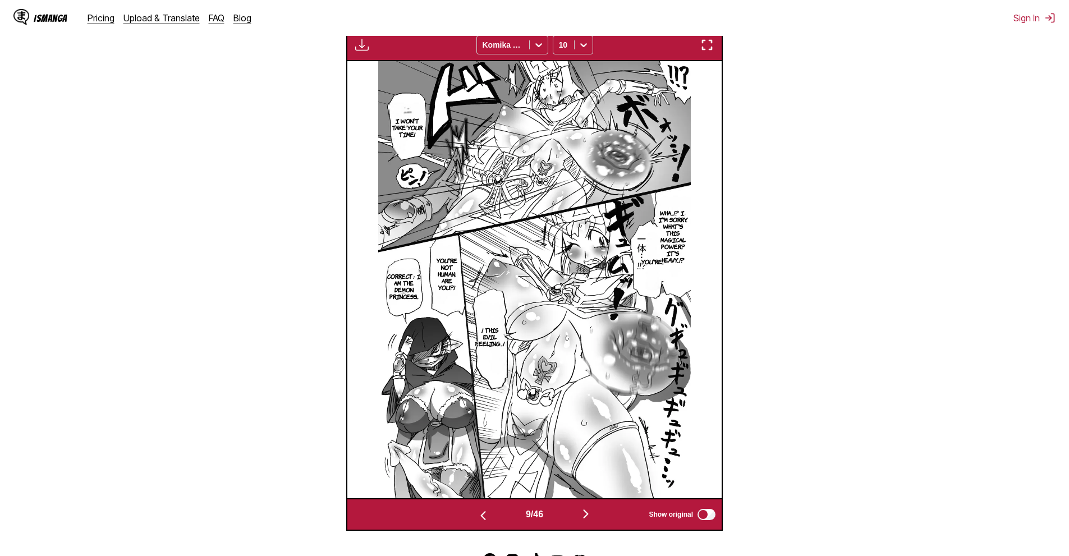
click at [595, 502] on div "9 / 46 Show original" at bounding box center [534, 514] width 377 height 33
click at [597, 509] on button "button" at bounding box center [585, 515] width 67 height 16
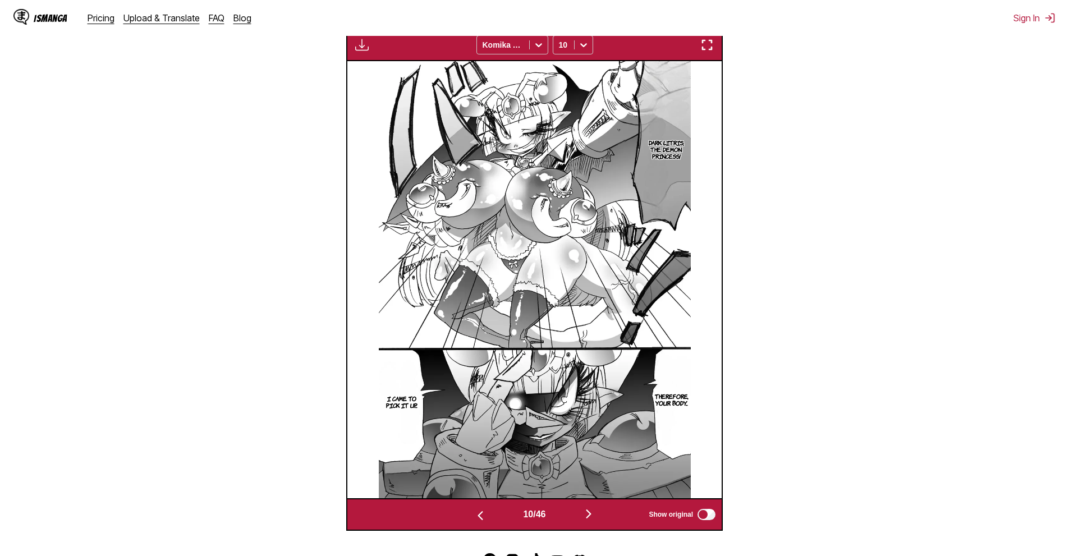
click at [948, 260] on section "From Japanese To English Drop files here, or click to browse. Max file size: 5M…" at bounding box center [534, 161] width 1051 height 740
click at [602, 511] on button "button" at bounding box center [588, 515] width 67 height 16
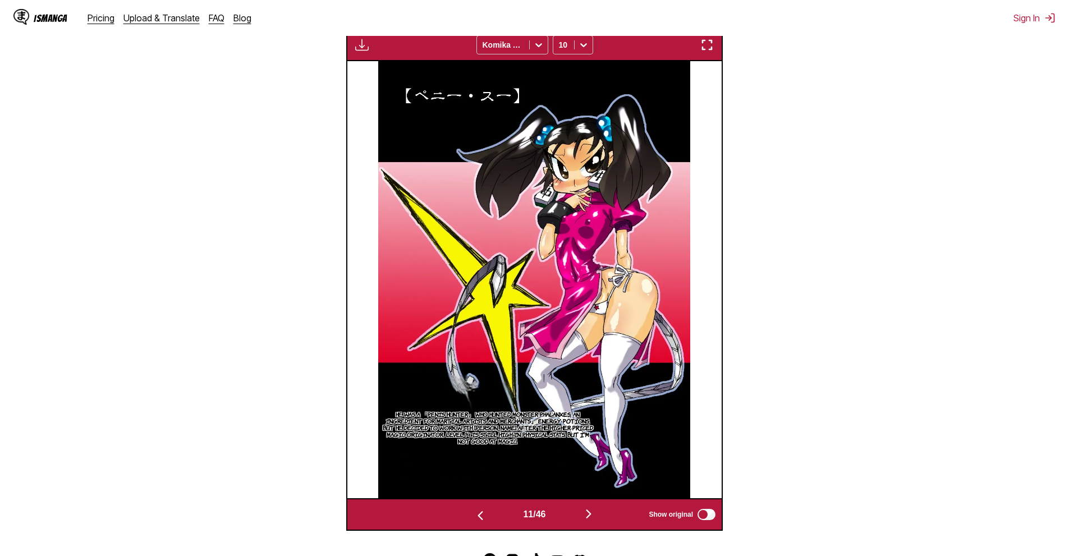
click at [583, 512] on button "button" at bounding box center [588, 515] width 67 height 16
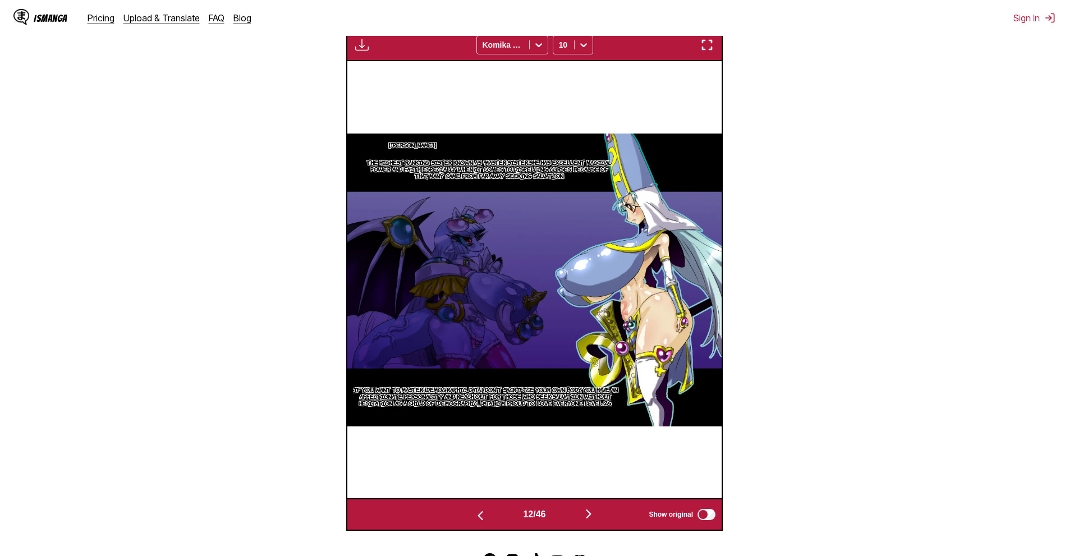
click at [940, 281] on section "From Japanese To English Drop files here, or click to browse. Max file size: 5M…" at bounding box center [534, 161] width 1051 height 740
click at [611, 516] on button "button" at bounding box center [588, 515] width 67 height 16
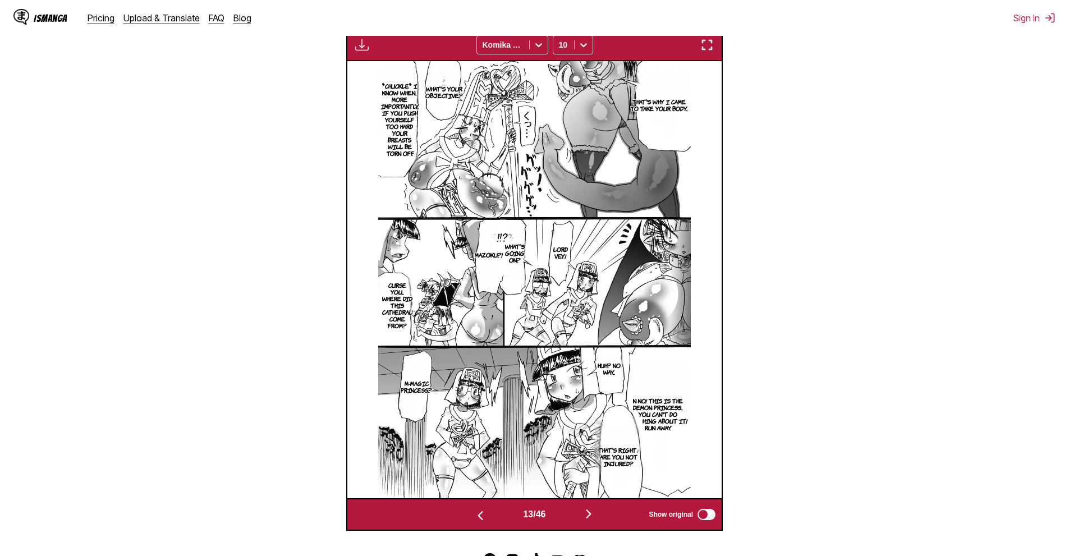
click at [825, 194] on section "From Japanese To English Drop files here, or click to browse. Max file size: 5M…" at bounding box center [534, 161] width 1051 height 740
click at [592, 512] on img "button" at bounding box center [588, 513] width 13 height 13
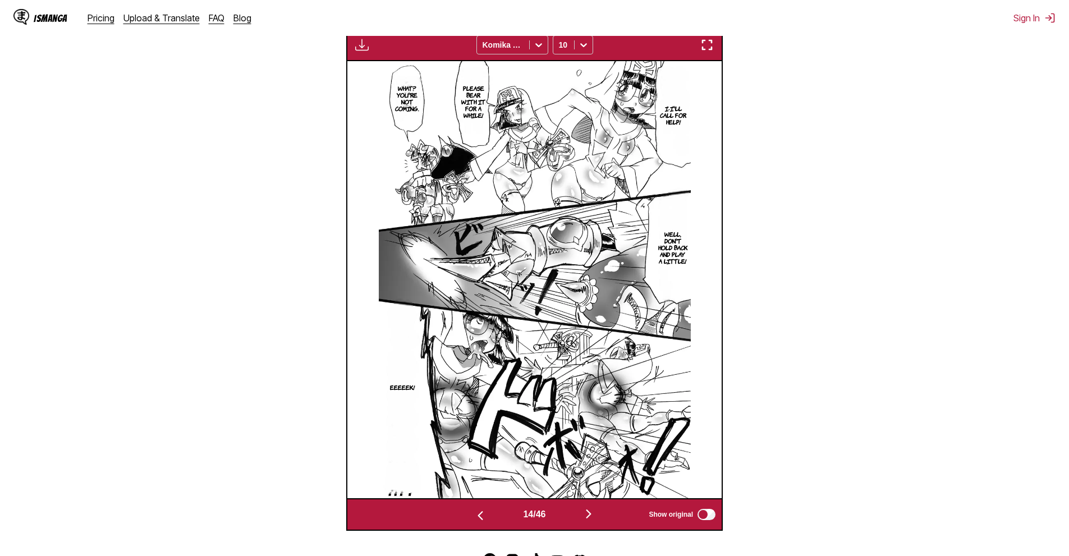
click at [915, 178] on section "From Japanese To English Drop files here, or click to browse. Max file size: 5M…" at bounding box center [534, 161] width 1051 height 740
click at [594, 517] on img "button" at bounding box center [588, 513] width 13 height 13
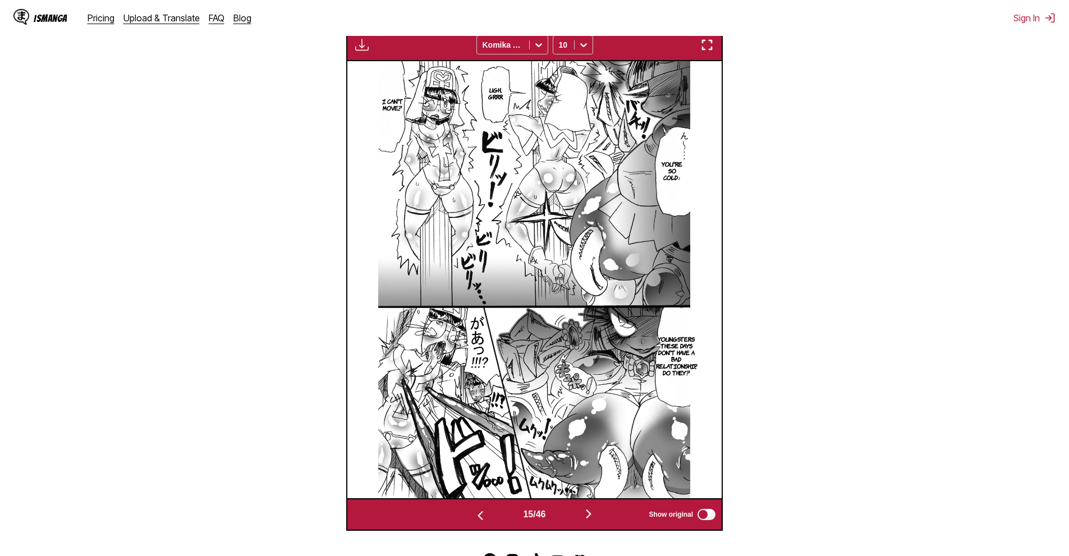
click at [273, 140] on section "From Japanese To English Drop files here, or click to browse. Max file size: 5M…" at bounding box center [534, 161] width 1051 height 740
click at [598, 509] on button "button" at bounding box center [588, 515] width 67 height 16
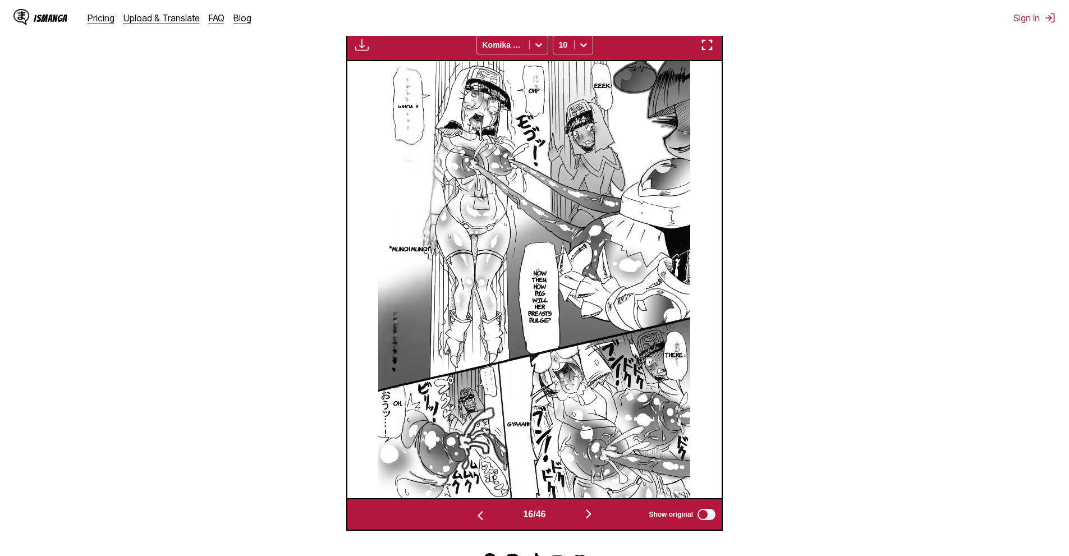
click at [909, 291] on section "From Japanese To English Drop files here, or click to browse. Max file size: 5M…" at bounding box center [534, 161] width 1051 height 740
click at [589, 519] on img "button" at bounding box center [588, 513] width 13 height 13
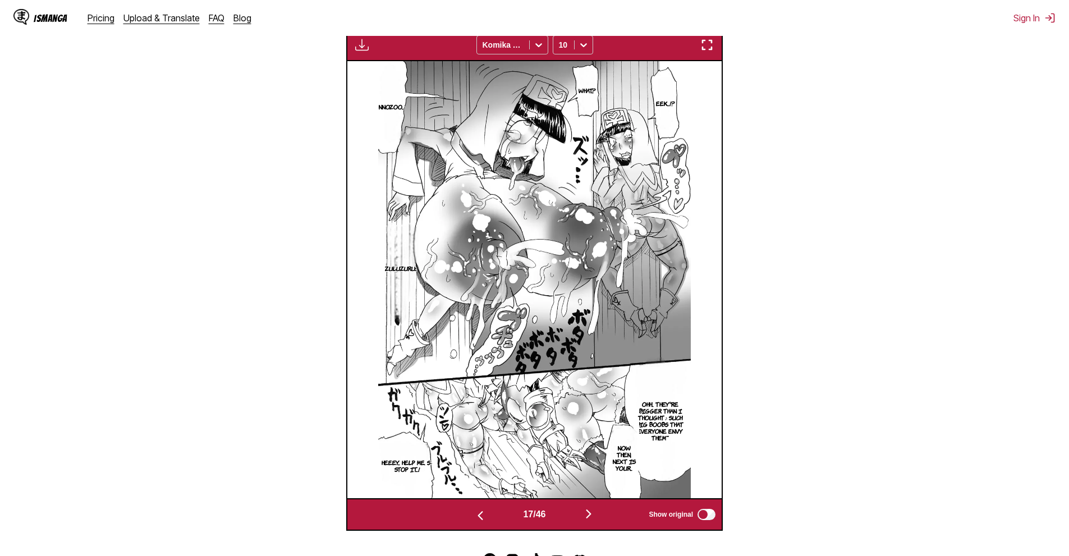
click at [895, 145] on section "From Japanese To English Drop files here, or click to browse. Max file size: 5M…" at bounding box center [534, 161] width 1051 height 740
click at [587, 514] on img "button" at bounding box center [588, 513] width 13 height 13
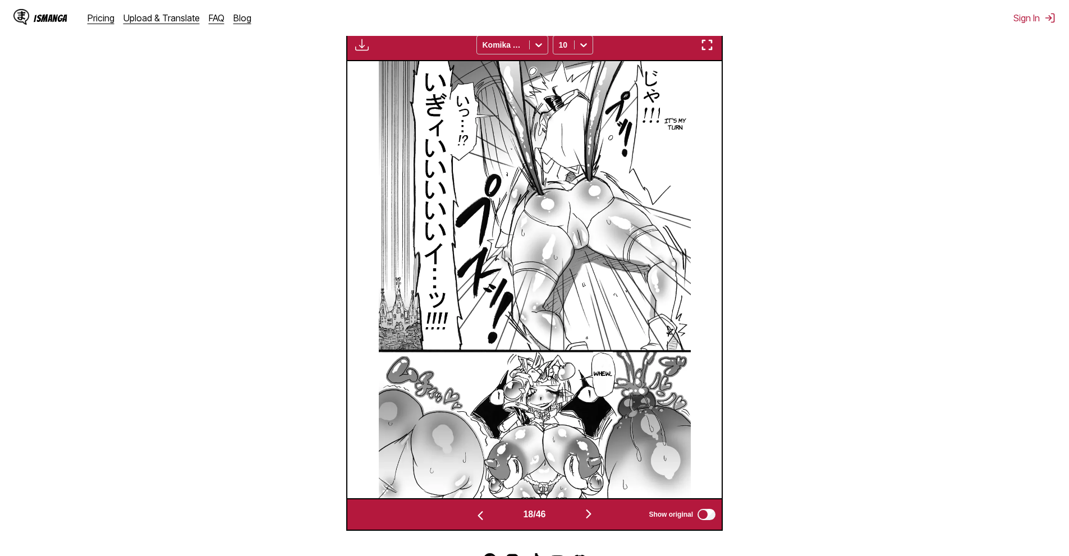
click at [951, 203] on section "From Japanese To English Drop files here, or click to browse. Max file size: 5M…" at bounding box center [534, 161] width 1051 height 740
click at [592, 505] on div "18 / 46 Show original" at bounding box center [534, 514] width 377 height 33
click at [591, 508] on button "button" at bounding box center [588, 515] width 67 height 16
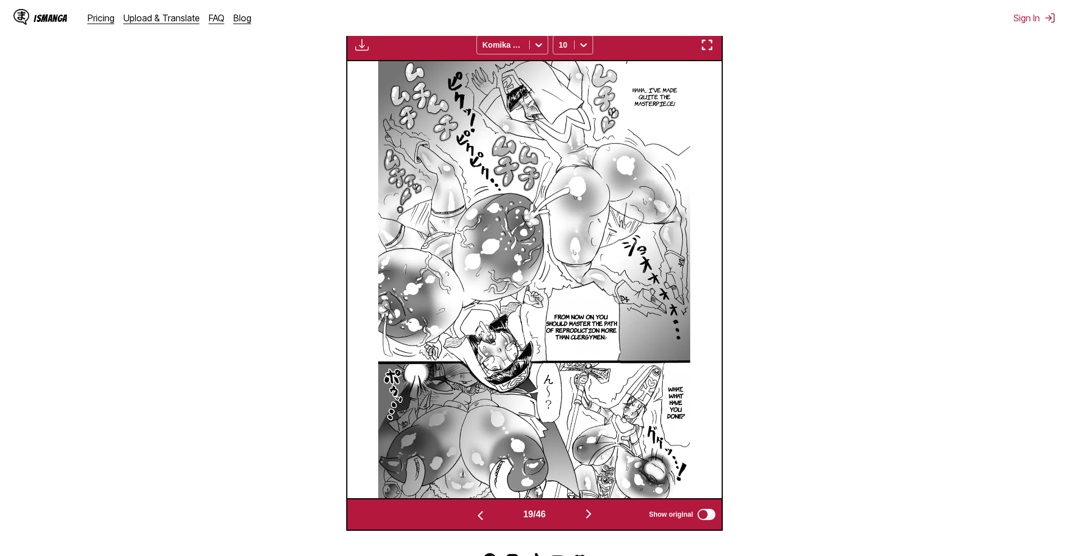
drag, startPoint x: 871, startPoint y: 136, endPoint x: 821, endPoint y: 183, distance: 67.9
click at [871, 138] on section "From Japanese To English Drop files here, or click to browse. Max file size: 5M…" at bounding box center [534, 161] width 1051 height 740
click at [586, 511] on img "button" at bounding box center [588, 513] width 13 height 13
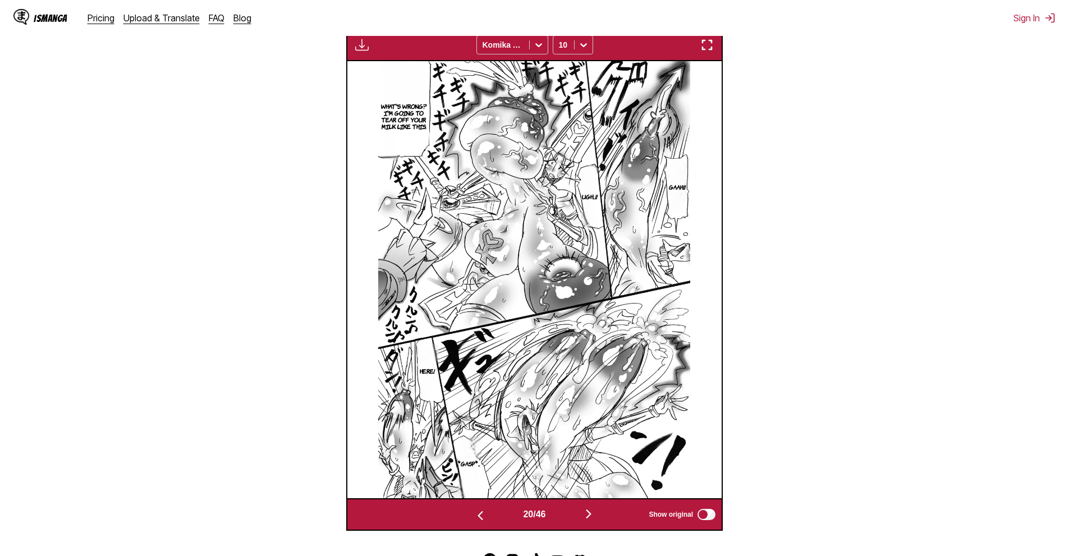
click at [862, 107] on section "From Japanese To English Drop files here, or click to browse. Max file size: 5M…" at bounding box center [534, 161] width 1051 height 740
click at [591, 498] on img at bounding box center [534, 279] width 312 height 437
click at [593, 510] on img "button" at bounding box center [588, 513] width 13 height 13
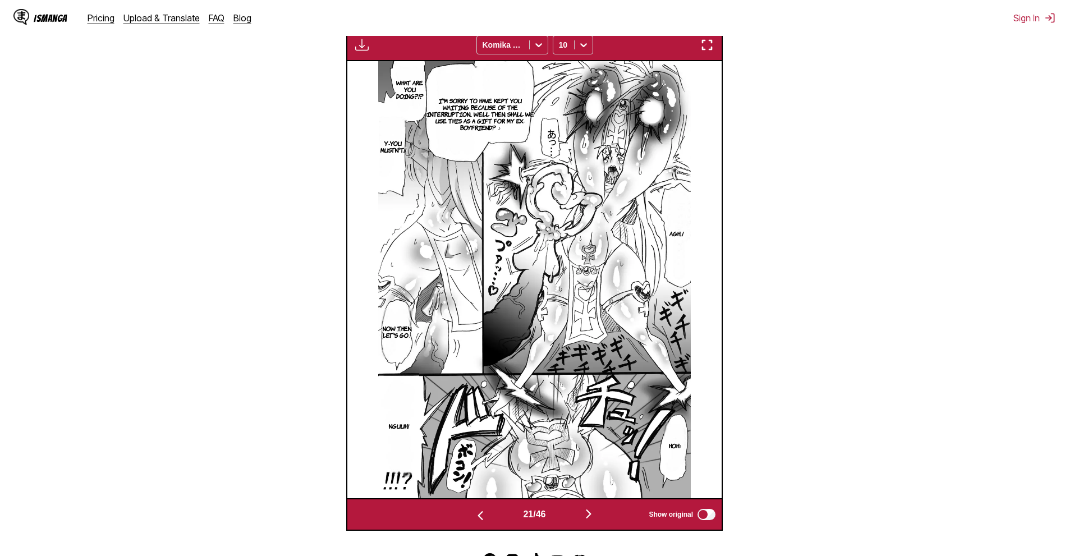
click at [940, 167] on section "From Japanese To English Drop files here, or click to browse. Max file size: 5M…" at bounding box center [534, 161] width 1051 height 740
click at [598, 508] on button "button" at bounding box center [588, 515] width 67 height 16
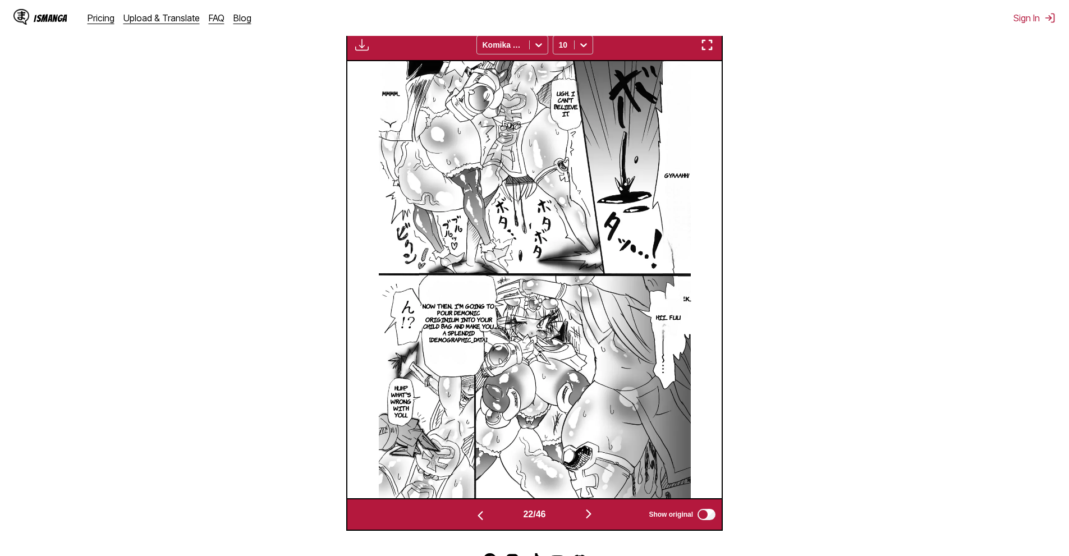
click at [992, 232] on section "From Japanese To English Drop files here, or click to browse. Max file size: 5M…" at bounding box center [534, 161] width 1051 height 740
click at [586, 508] on div "22 / 46 Show original" at bounding box center [534, 514] width 377 height 33
click at [590, 510] on img "button" at bounding box center [588, 513] width 13 height 13
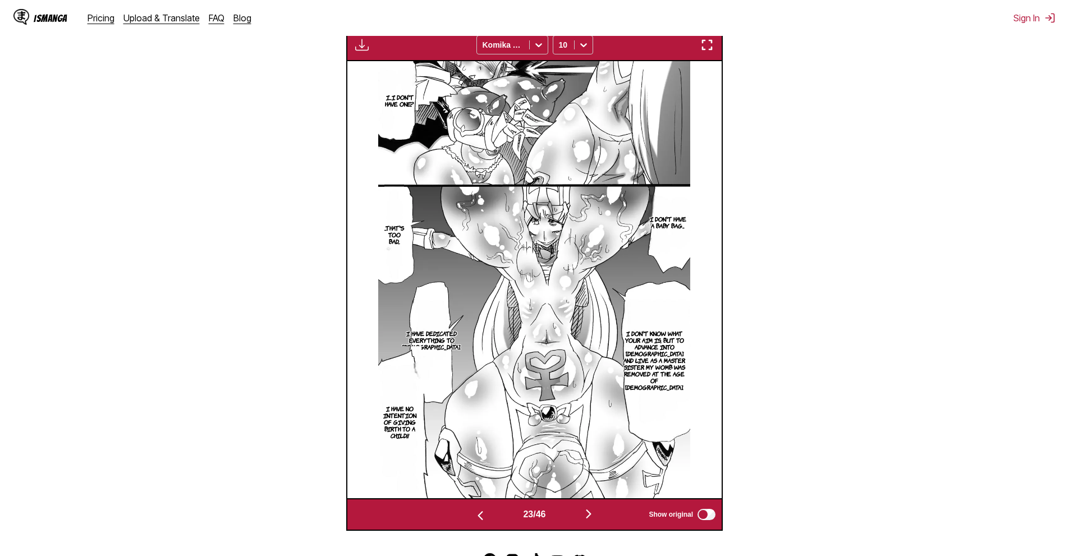
click at [847, 222] on section "From Japanese To English Drop files here, or click to browse. Max file size: 5M…" at bounding box center [534, 161] width 1051 height 740
click at [593, 518] on img "button" at bounding box center [588, 513] width 13 height 13
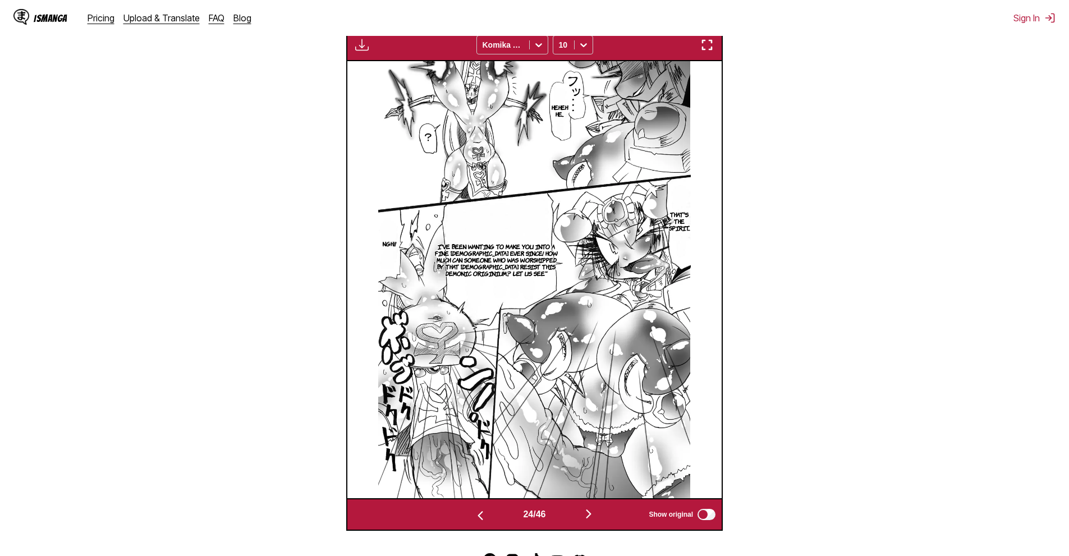
click at [588, 510] on img "button" at bounding box center [588, 513] width 13 height 13
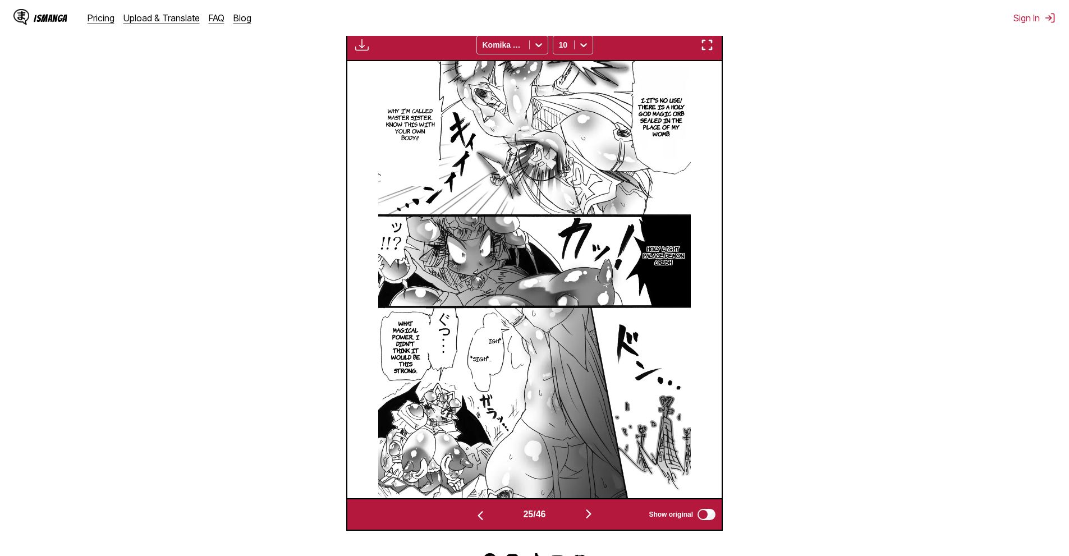
click at [938, 340] on section "From Japanese To English Drop files here, or click to browse. Max file size: 5M…" at bounding box center [534, 161] width 1051 height 740
click at [595, 516] on img "button" at bounding box center [588, 513] width 13 height 13
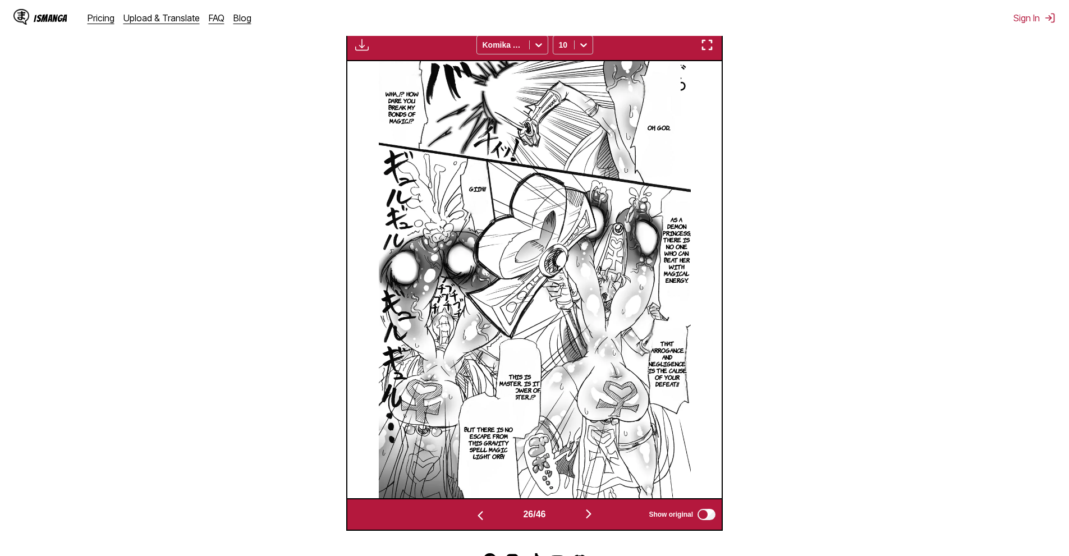
click at [1003, 244] on section "From Japanese To English Drop files here, or click to browse. Max file size: 5M…" at bounding box center [534, 161] width 1051 height 740
click at [611, 521] on button "button" at bounding box center [588, 515] width 67 height 16
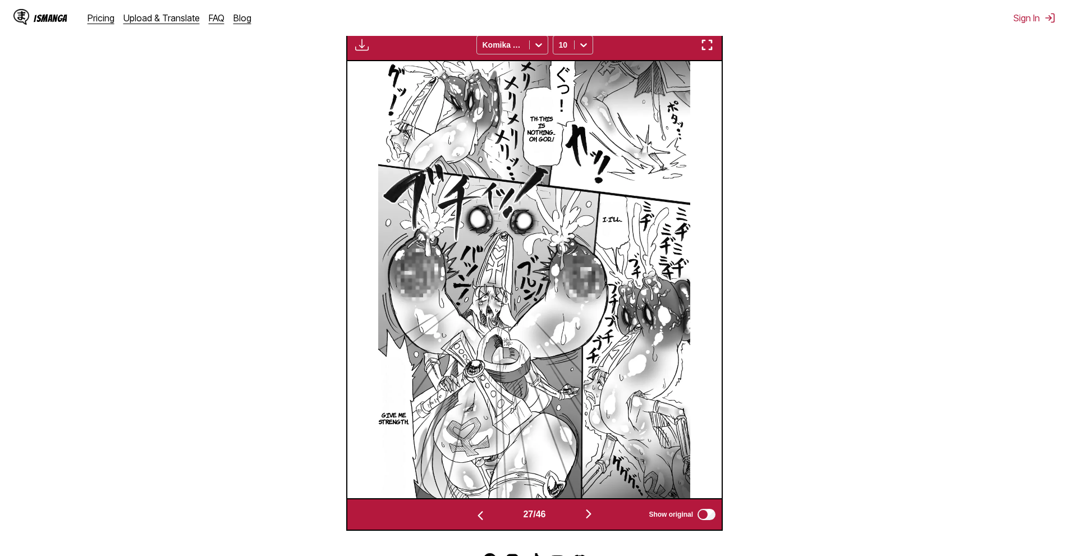
click at [584, 530] on div "27 / 46 Show original" at bounding box center [534, 514] width 377 height 33
click at [584, 529] on div "27 / 46 Show original" at bounding box center [534, 514] width 377 height 33
click at [590, 525] on div "27 / 46 Show original" at bounding box center [534, 514] width 377 height 33
click at [592, 523] on button "button" at bounding box center [588, 515] width 67 height 16
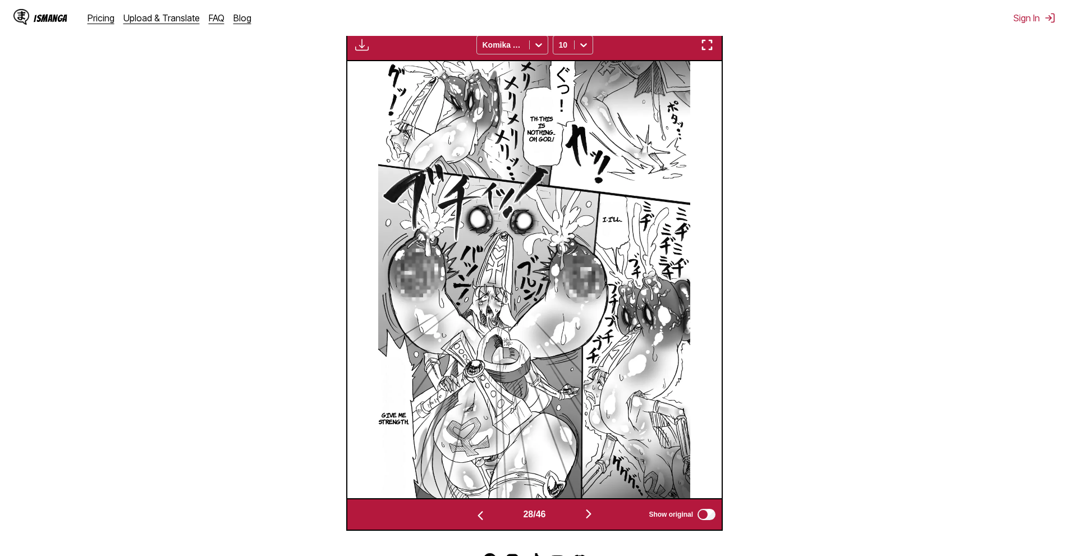
scroll to position [0, 10112]
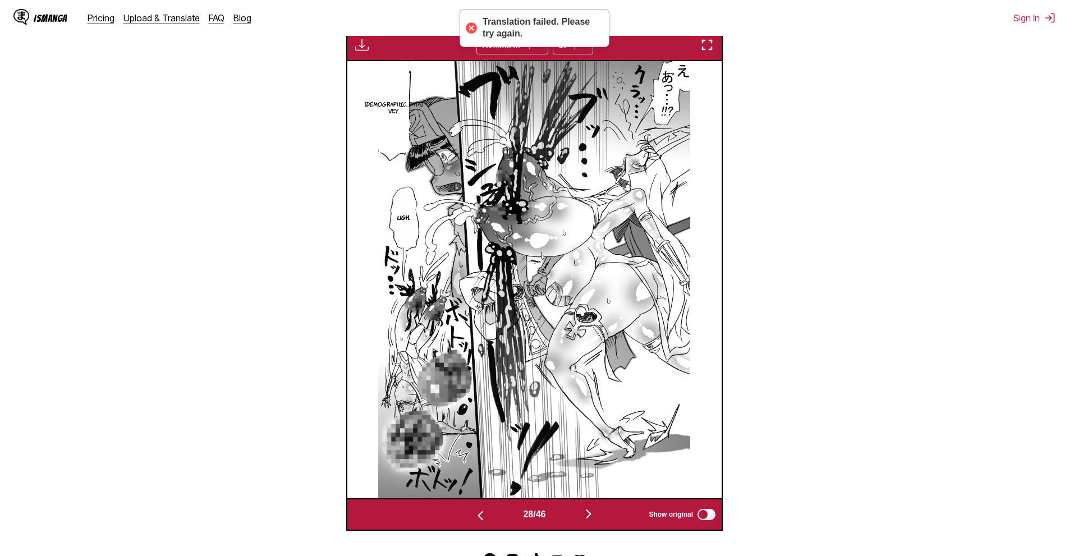
click at [895, 207] on section "From Japanese To English Drop files here, or click to browse. Max file size: 5M…" at bounding box center [534, 161] width 1051 height 740
click at [589, 512] on img "button" at bounding box center [588, 513] width 13 height 13
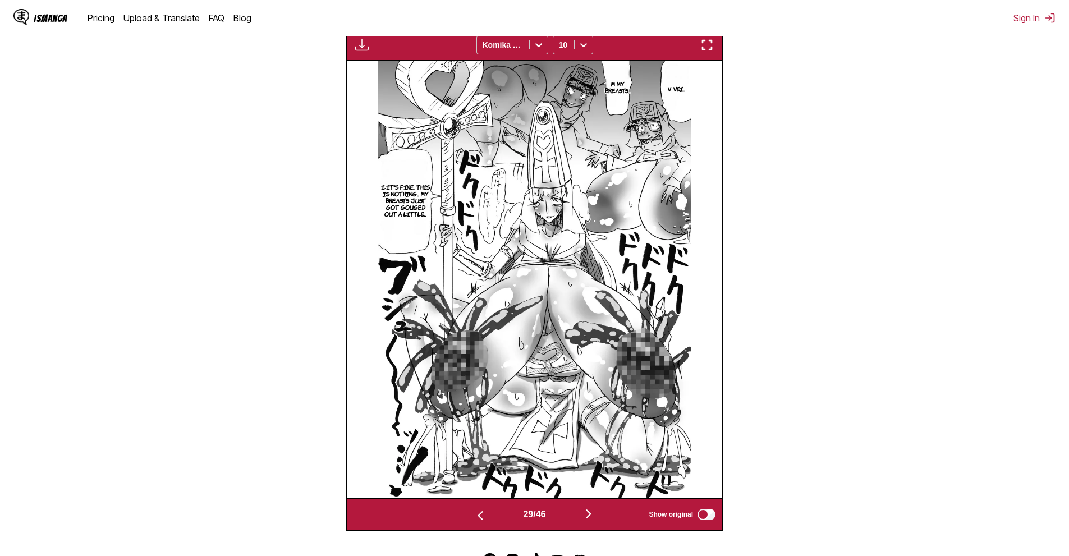
click at [955, 155] on section "From Japanese To English Drop files here, or click to browse. Max file size: 5M…" at bounding box center [534, 161] width 1051 height 740
click at [594, 515] on img "button" at bounding box center [588, 513] width 13 height 13
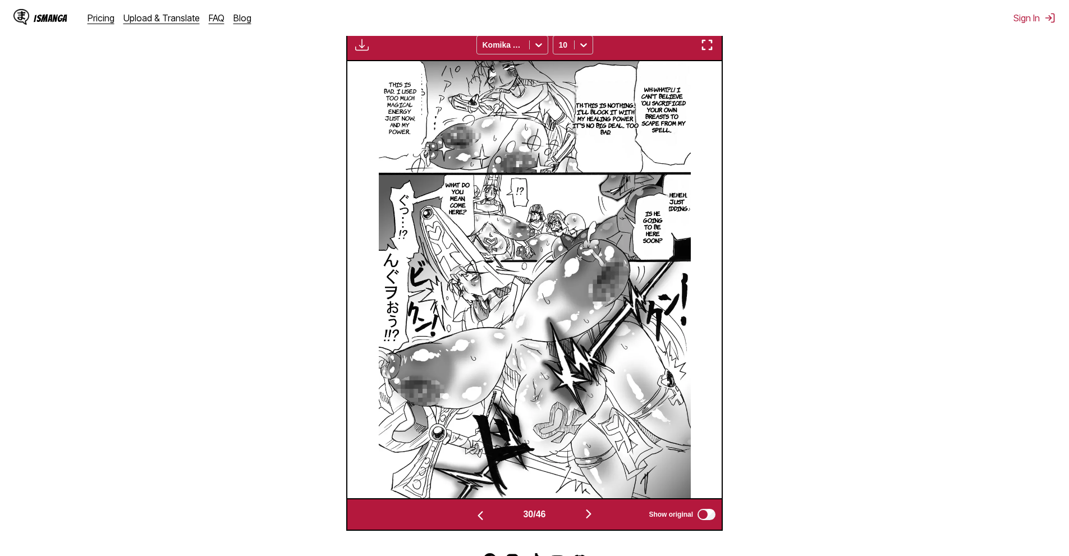
click at [890, 193] on section "From Japanese To English Drop files here, or click to browse. Max file size: 5M…" at bounding box center [534, 161] width 1051 height 740
click at [595, 511] on img "button" at bounding box center [588, 513] width 13 height 13
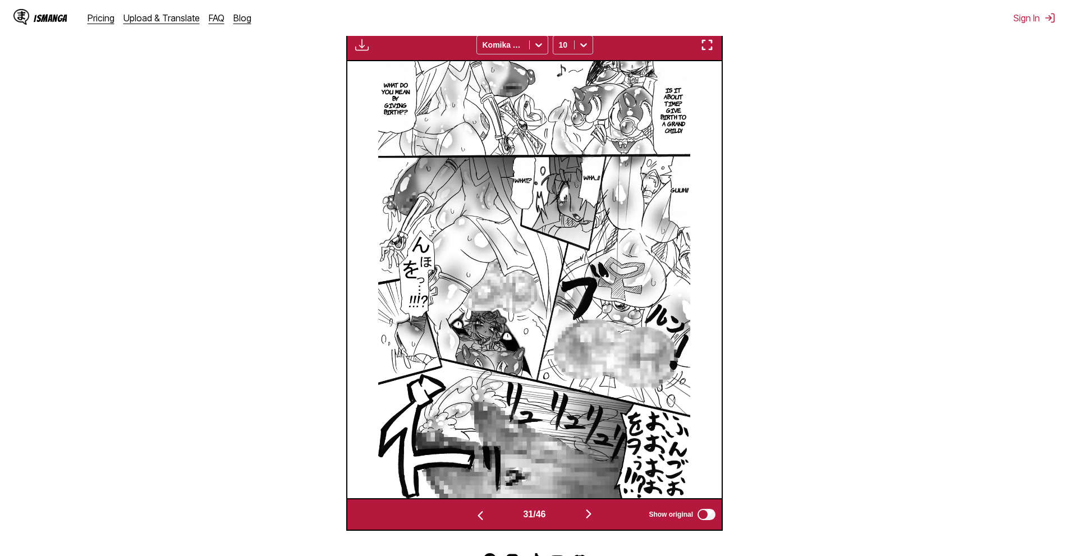
drag, startPoint x: 976, startPoint y: 144, endPoint x: 970, endPoint y: 149, distance: 7.6
click at [977, 144] on section "From Japanese To English Drop files here, or click to browse. Max file size: 5M…" at bounding box center [534, 161] width 1051 height 740
click at [600, 521] on button "button" at bounding box center [588, 515] width 67 height 16
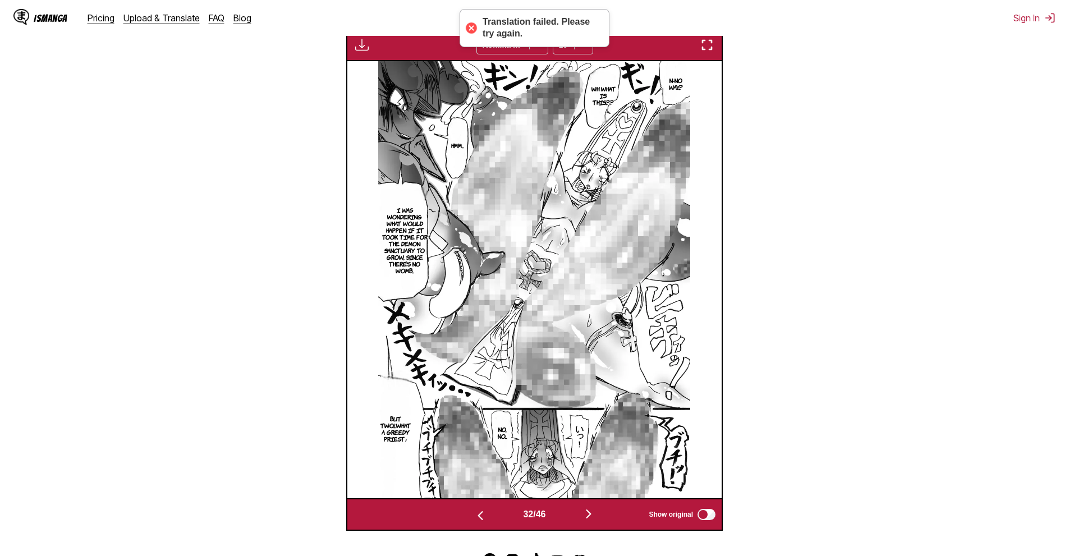
click at [886, 132] on section "From Japanese To English Drop files here, or click to browse. Max file size: 5M…" at bounding box center [534, 161] width 1051 height 740
click at [583, 510] on button "button" at bounding box center [588, 515] width 67 height 16
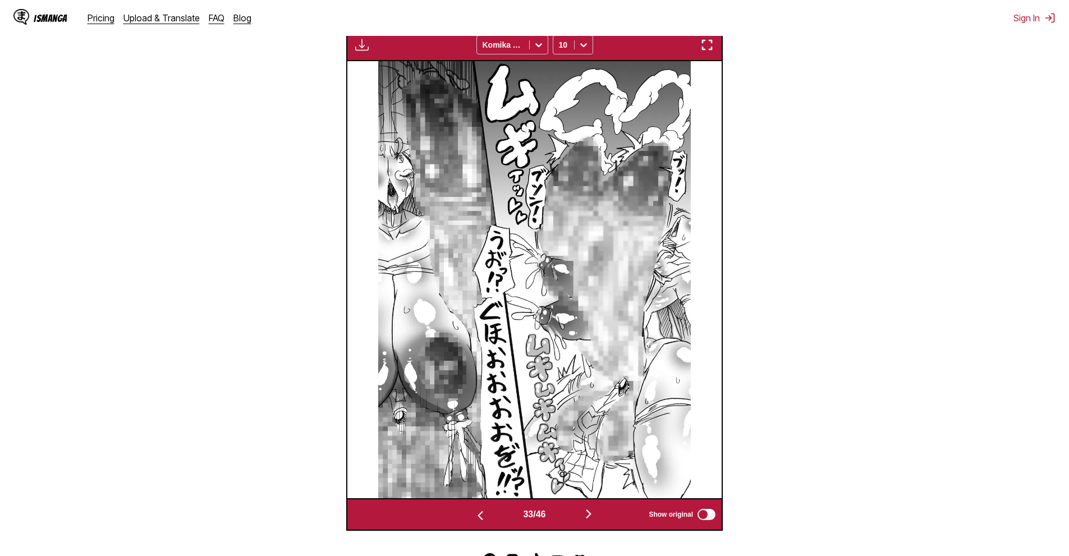
click at [850, 210] on section "From Japanese To English Drop files here, or click to browse. Max file size: 5M…" at bounding box center [534, 161] width 1051 height 740
click at [589, 519] on img "button" at bounding box center [588, 513] width 13 height 13
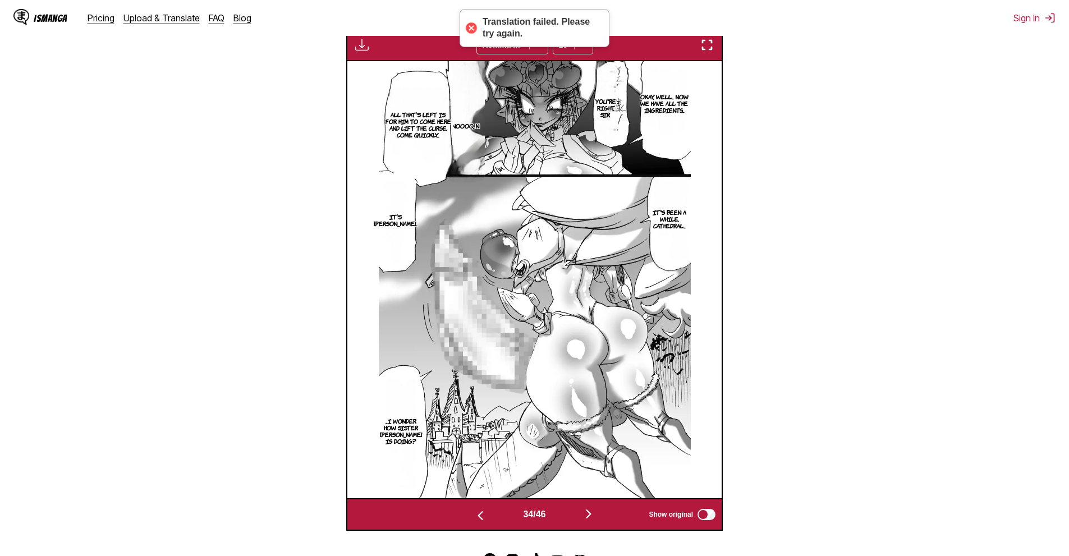
click at [931, 233] on section "From Japanese To English Drop files here, or click to browse. Max file size: 5M…" at bounding box center [534, 161] width 1051 height 740
click at [576, 520] on button "button" at bounding box center [588, 515] width 67 height 16
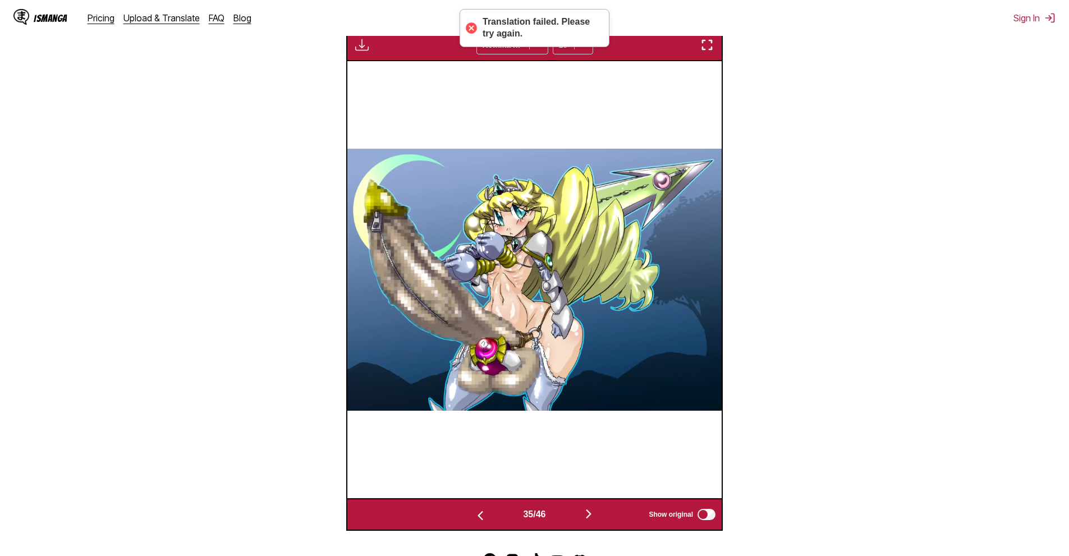
click at [1010, 265] on section "From Japanese To English Drop files here, or click to browse. Max file size: 5M…" at bounding box center [534, 161] width 1051 height 740
click at [811, 317] on section "From Japanese To English Drop files here, or click to browse. Max file size: 5M…" at bounding box center [534, 161] width 1051 height 740
click at [590, 516] on img "button" at bounding box center [588, 513] width 13 height 13
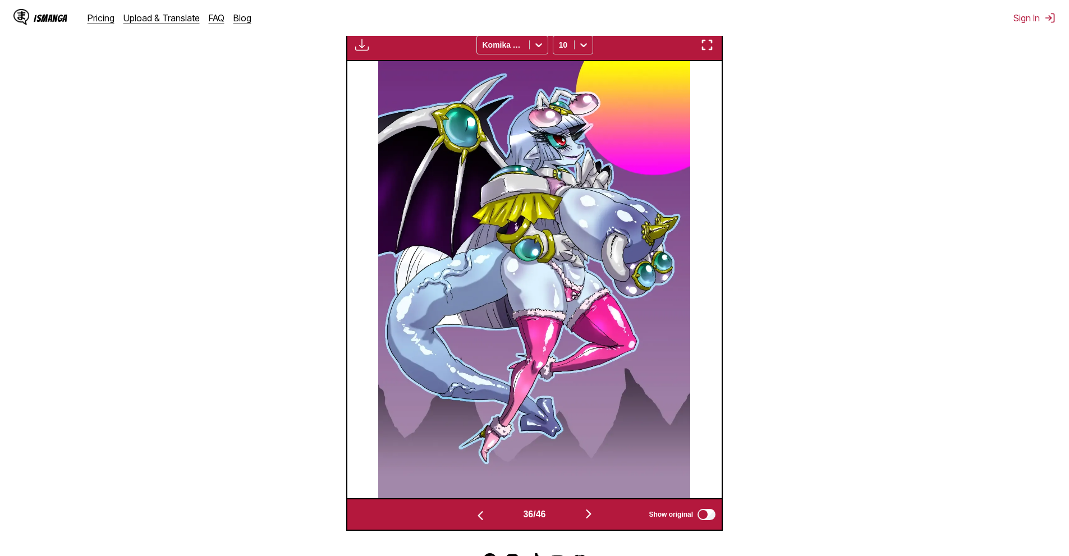
drag, startPoint x: 1034, startPoint y: 327, endPoint x: 902, endPoint y: 365, distance: 137.2
click at [1034, 327] on section "From Japanese To English Drop files here, or click to browse. Max file size: 5M…" at bounding box center [534, 161] width 1051 height 740
click at [574, 527] on div "36 / 46 Show original" at bounding box center [534, 514] width 377 height 33
click at [591, 519] on img "button" at bounding box center [588, 513] width 13 height 13
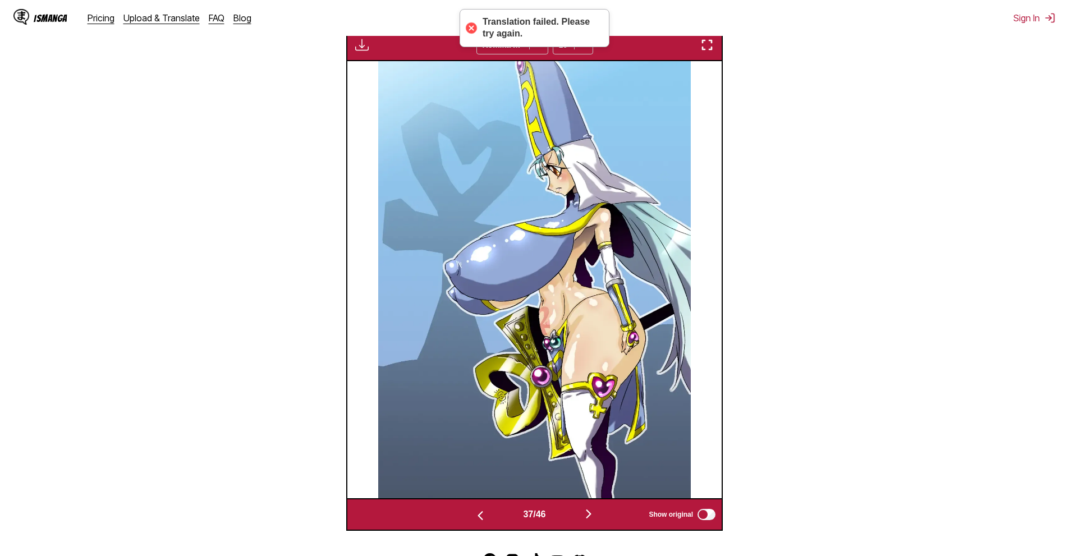
drag, startPoint x: 892, startPoint y: 196, endPoint x: 758, endPoint y: 262, distance: 149.1
click at [892, 197] on section "From Japanese To English Drop files here, or click to browse. Max file size: 5M…" at bounding box center [534, 161] width 1051 height 740
click at [579, 507] on div "37 / 46 Show original" at bounding box center [534, 514] width 377 height 33
click at [589, 517] on img "button" at bounding box center [588, 513] width 13 height 13
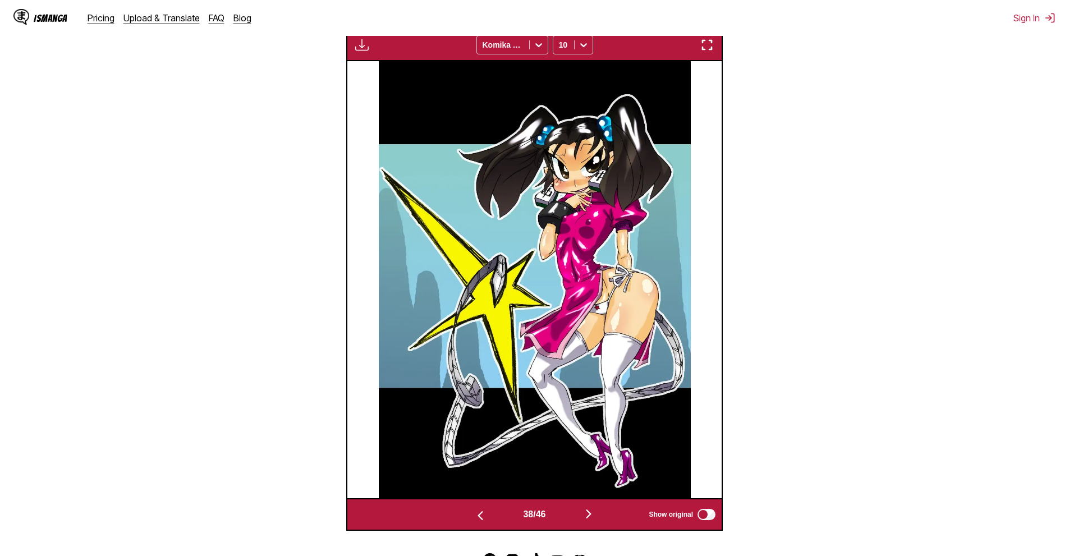
click at [946, 165] on section "From Japanese To English Drop files here, or click to browse. Max file size: 5M…" at bounding box center [534, 161] width 1051 height 740
click at [602, 523] on button "button" at bounding box center [588, 515] width 67 height 16
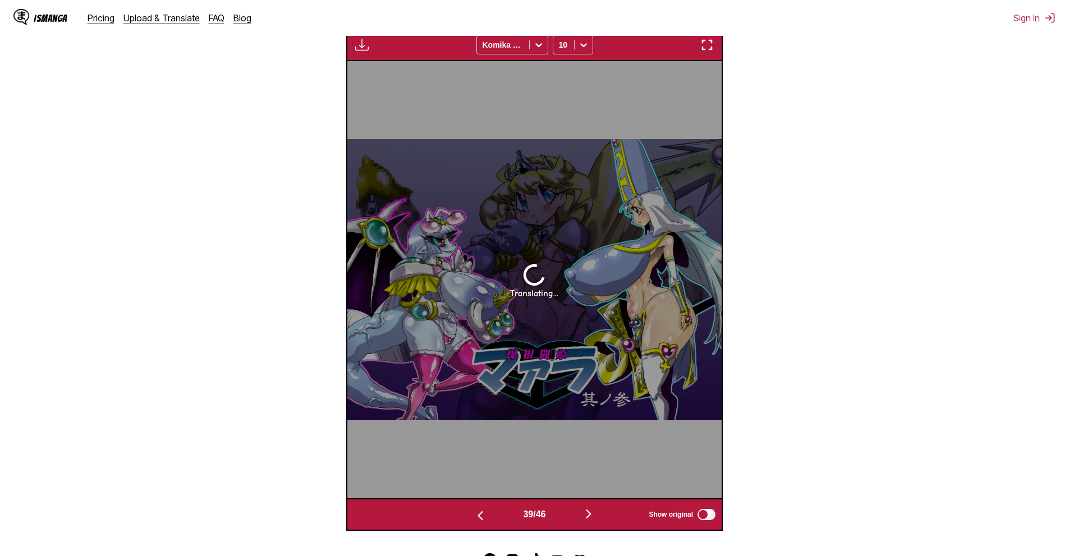
click at [590, 517] on img "button" at bounding box center [588, 513] width 13 height 13
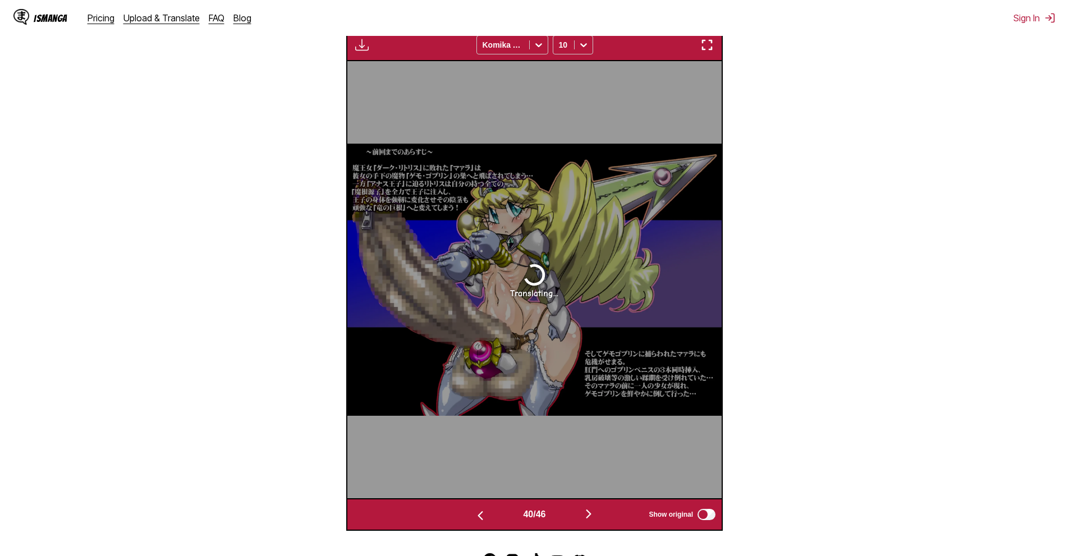
click at [590, 515] on img "button" at bounding box center [588, 513] width 13 height 13
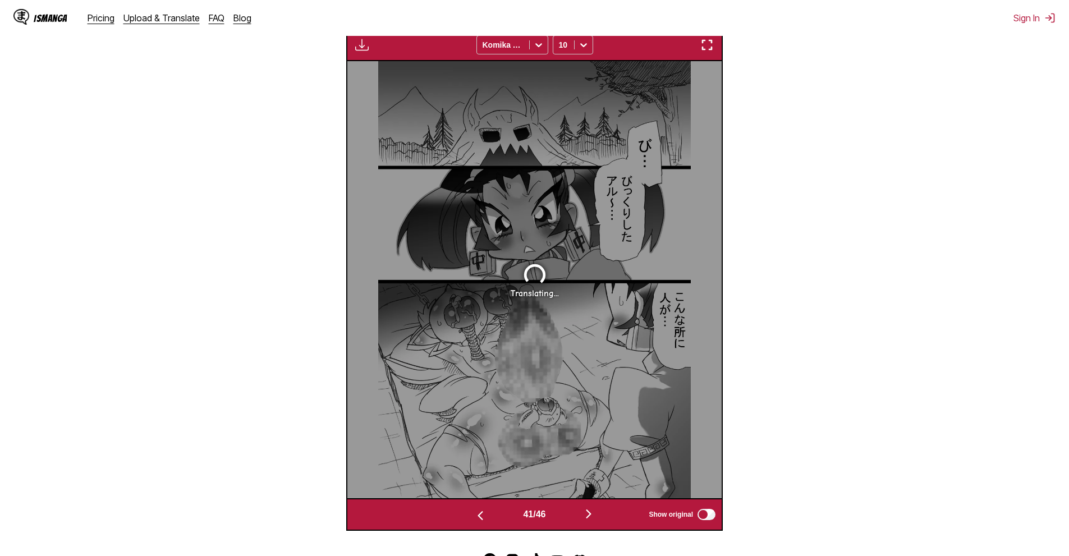
click at [590, 515] on img "button" at bounding box center [588, 513] width 13 height 13
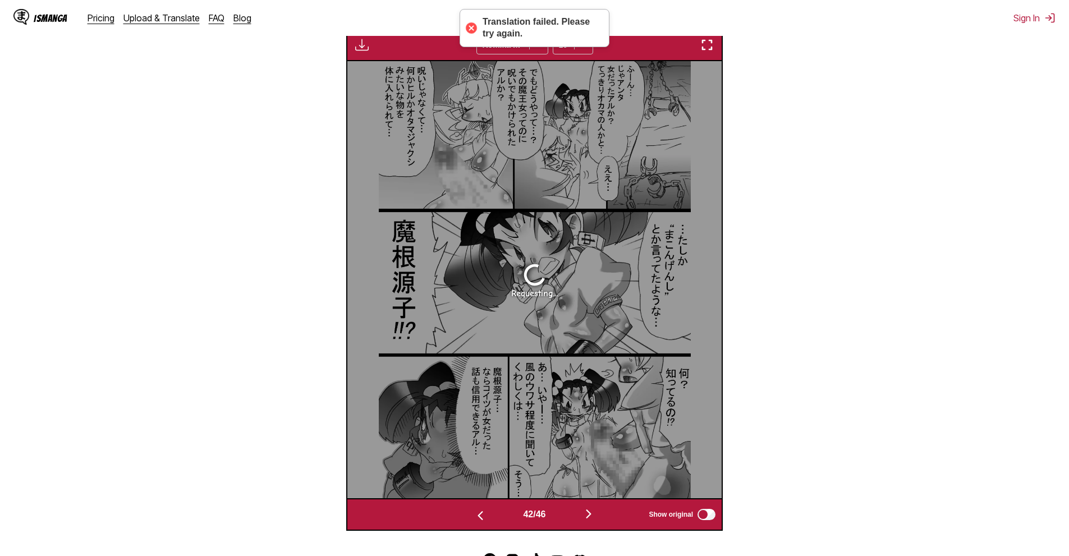
click at [474, 513] on img "button" at bounding box center [480, 515] width 13 height 13
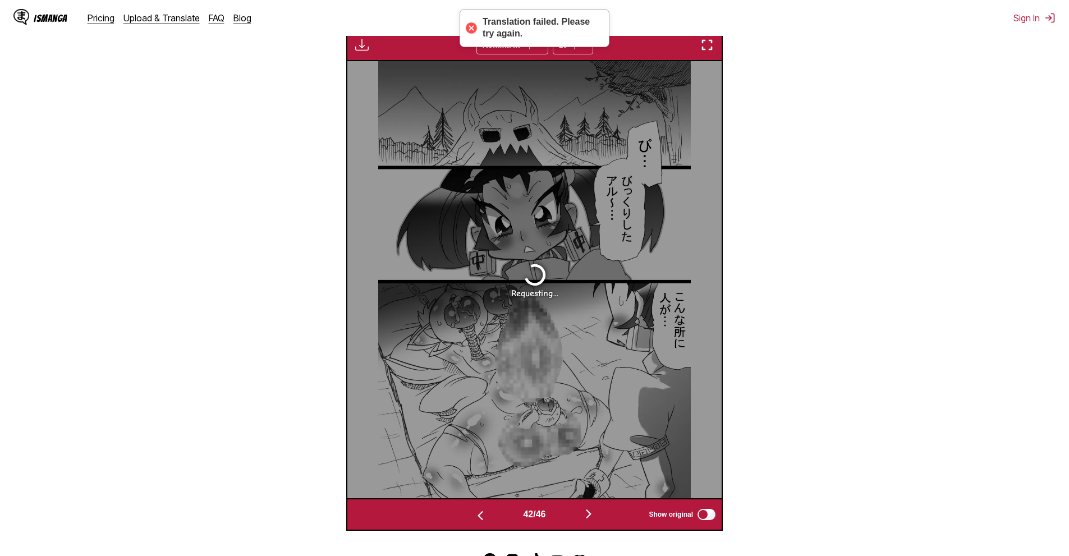
click at [474, 512] on img "button" at bounding box center [480, 515] width 13 height 13
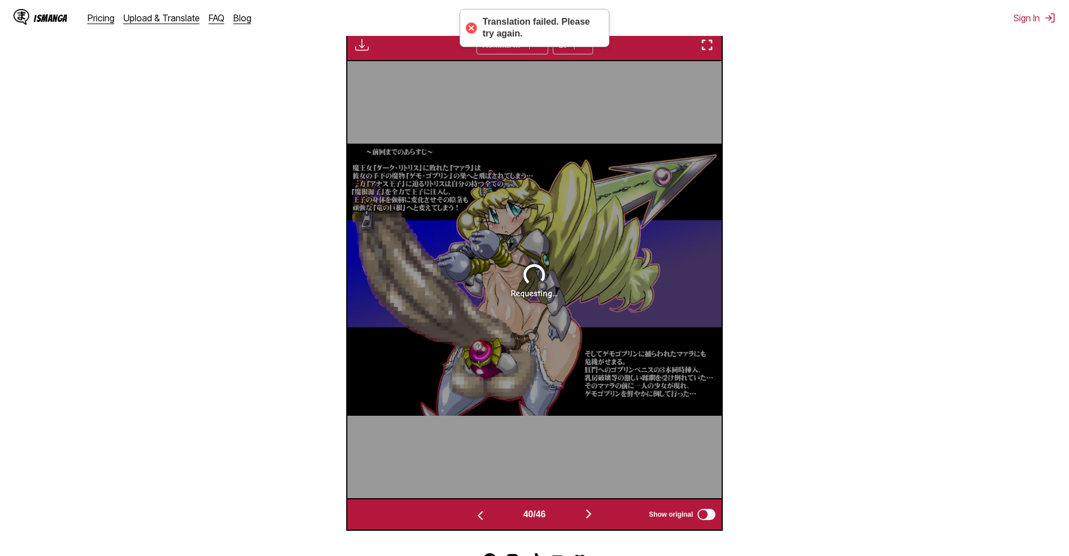
click at [474, 512] on img "button" at bounding box center [480, 515] width 13 height 13
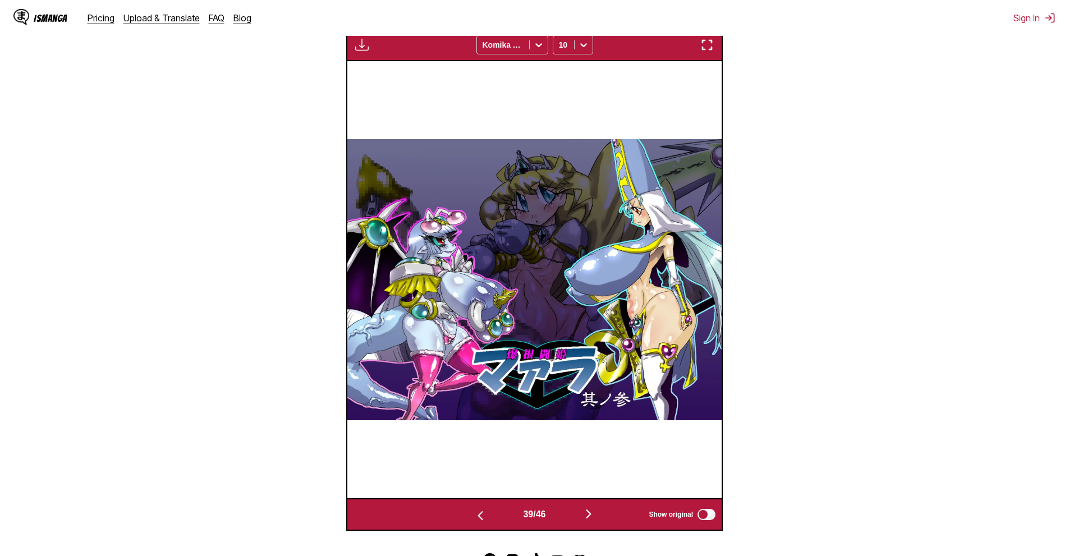
click at [899, 204] on section "From Japanese To English Drop files here, or click to browse. Max file size: 5M…" at bounding box center [534, 161] width 1051 height 740
click at [590, 513] on img "button" at bounding box center [588, 513] width 13 height 13
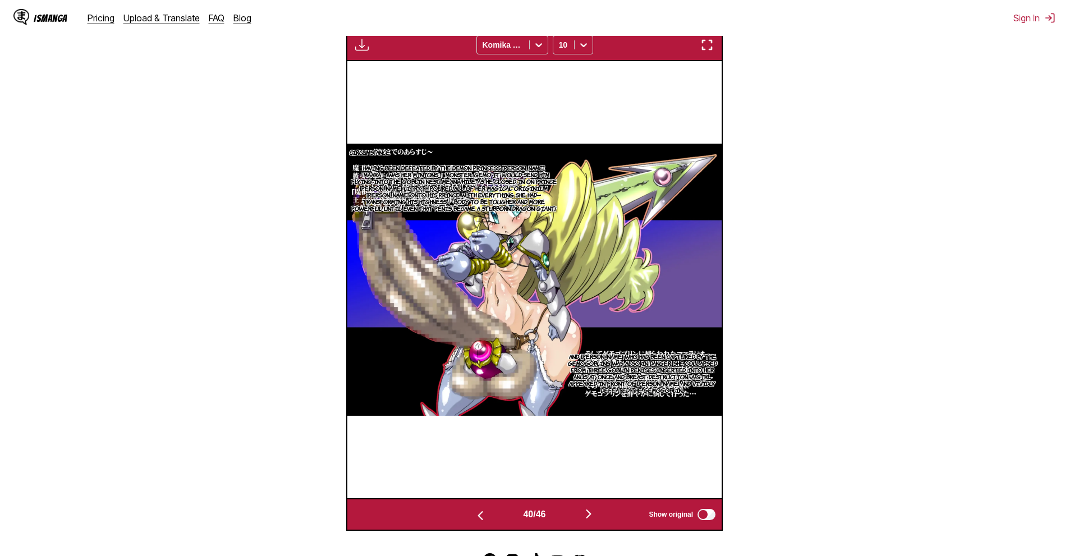
click at [868, 334] on section "From Japanese To English Drop files here, or click to browse. Max file size: 5M…" at bounding box center [534, 161] width 1051 height 740
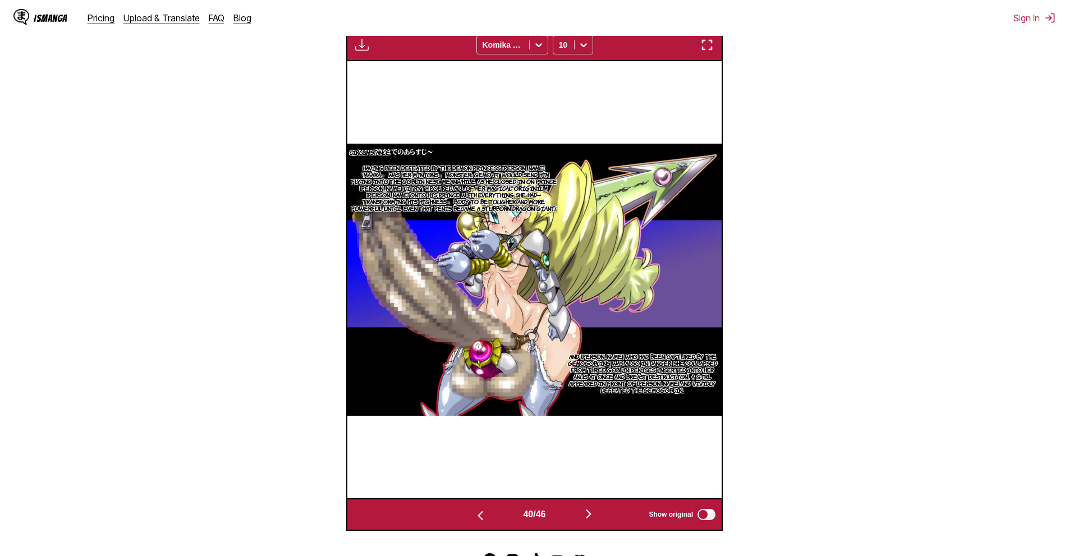
click at [591, 517] on img "button" at bounding box center [588, 513] width 13 height 13
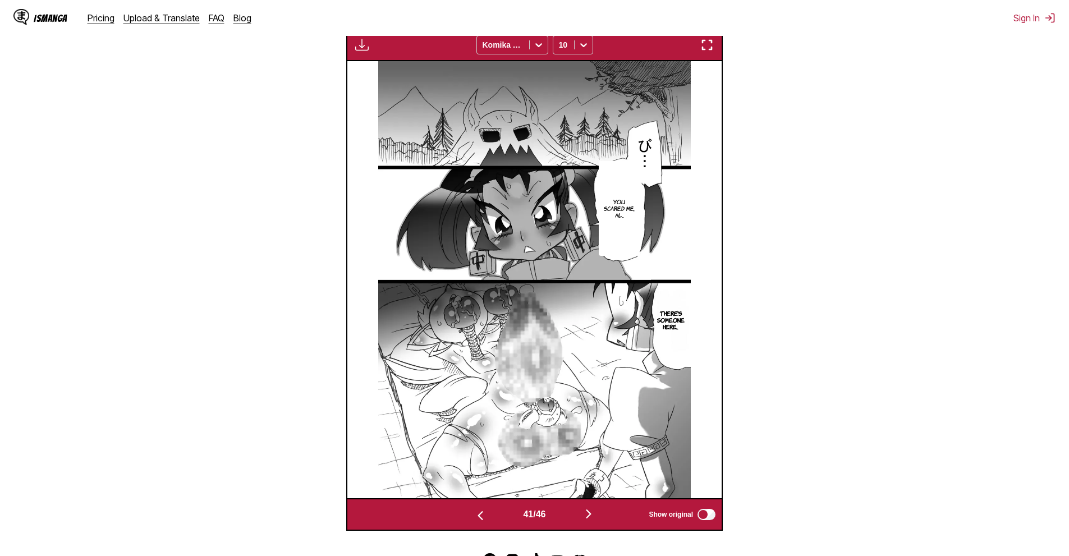
click at [865, 119] on section "From Japanese To English Drop files here, or click to browse. Max file size: 5M…" at bounding box center [534, 161] width 1051 height 740
click at [596, 504] on div "41 / 46 Show original" at bounding box center [534, 514] width 377 height 33
click at [593, 515] on img "button" at bounding box center [588, 513] width 13 height 13
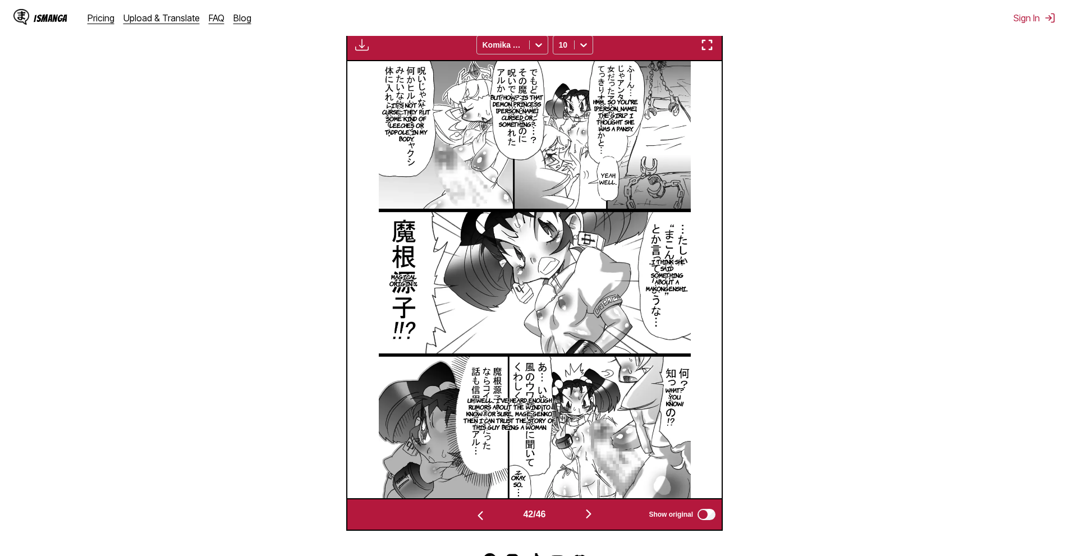
click at [882, 152] on section "From Japanese To English Drop files here, or click to browse. Max file size: 5M…" at bounding box center [534, 161] width 1051 height 740
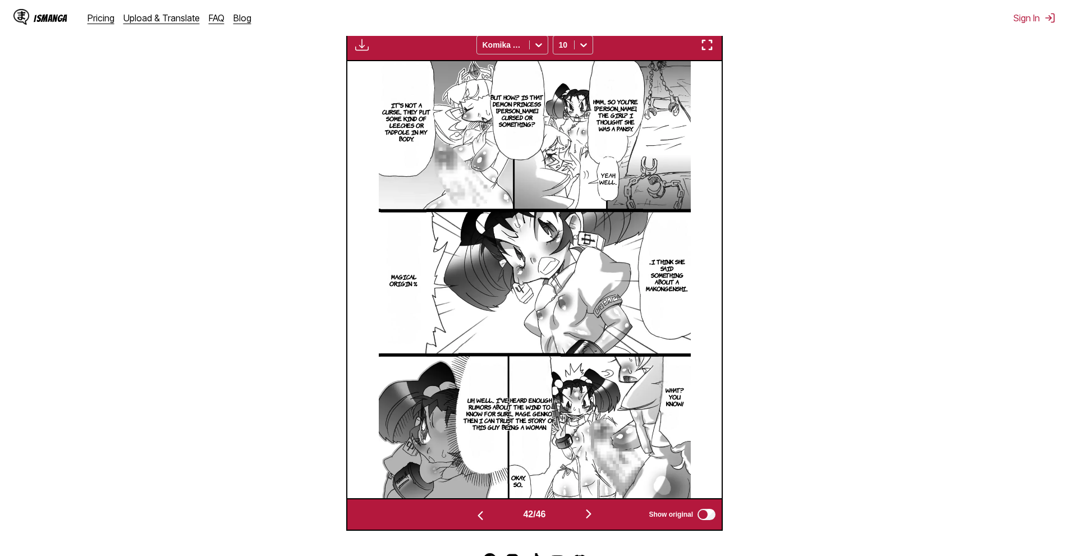
click at [585, 513] on img "button" at bounding box center [588, 513] width 13 height 13
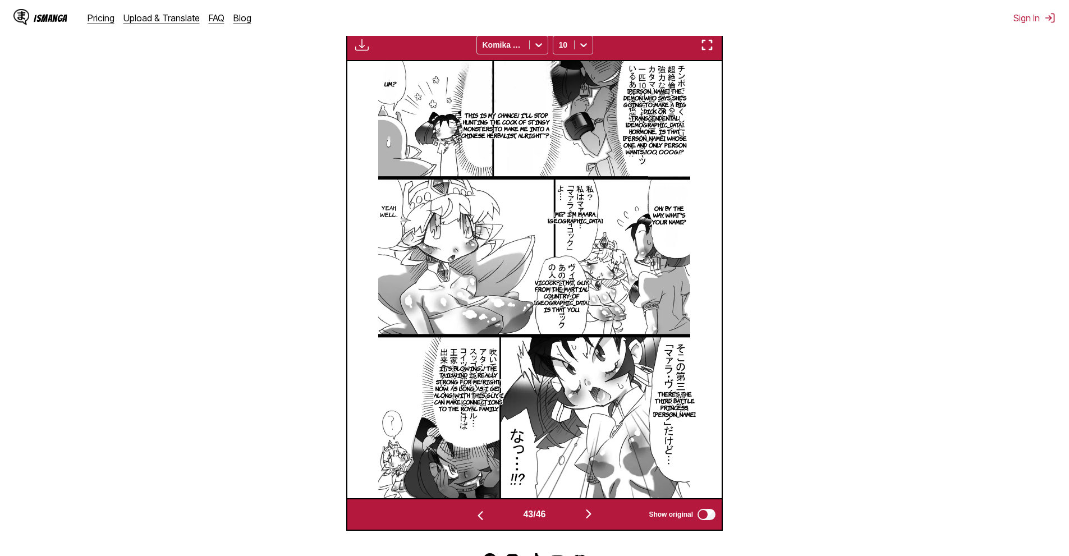
click at [919, 295] on section "From Japanese To English Drop files here, or click to browse. Max file size: 5M…" at bounding box center [534, 161] width 1051 height 740
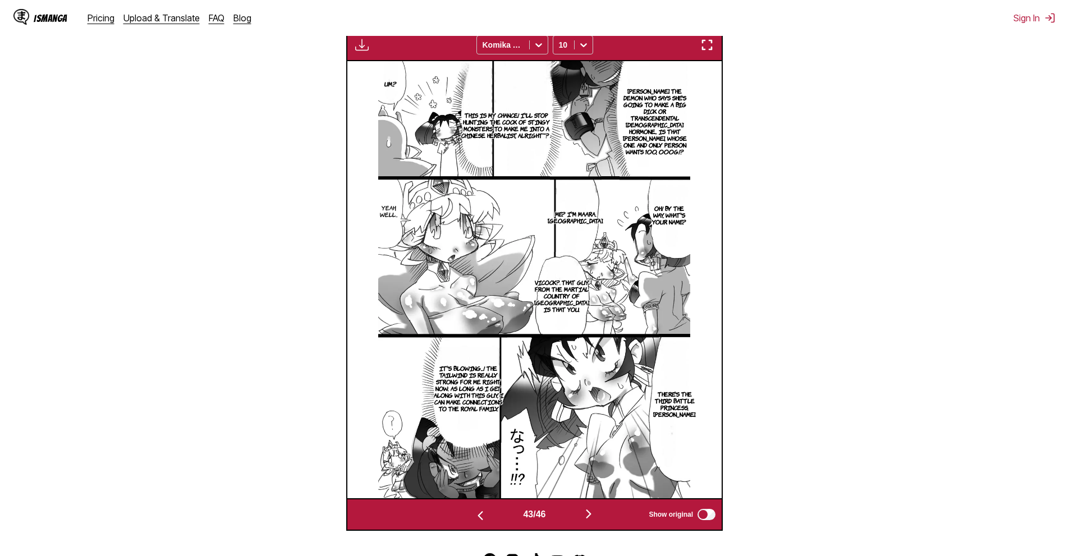
click at [602, 511] on button "button" at bounding box center [588, 515] width 67 height 16
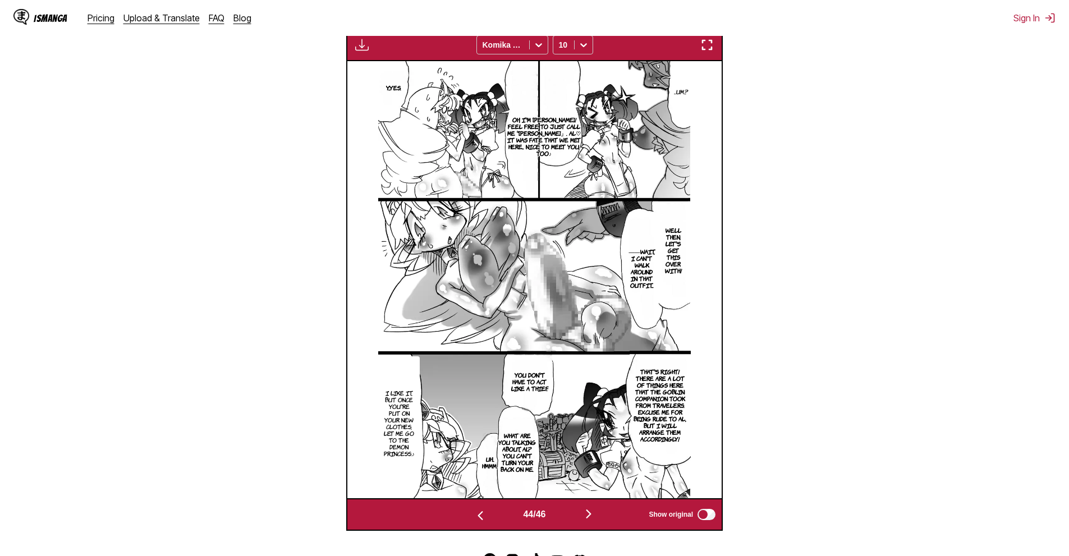
click at [588, 514] on img "button" at bounding box center [588, 513] width 13 height 13
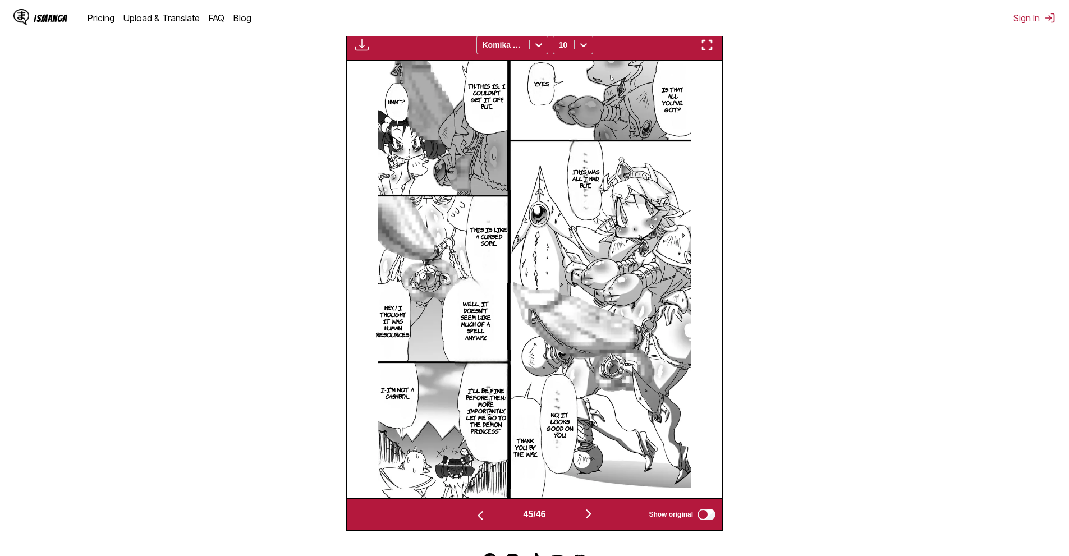
click at [820, 145] on section "From Japanese To English Drop files here, or click to browse. Max file size: 5M…" at bounding box center [534, 161] width 1051 height 740
click at [595, 516] on img "button" at bounding box center [588, 513] width 13 height 13
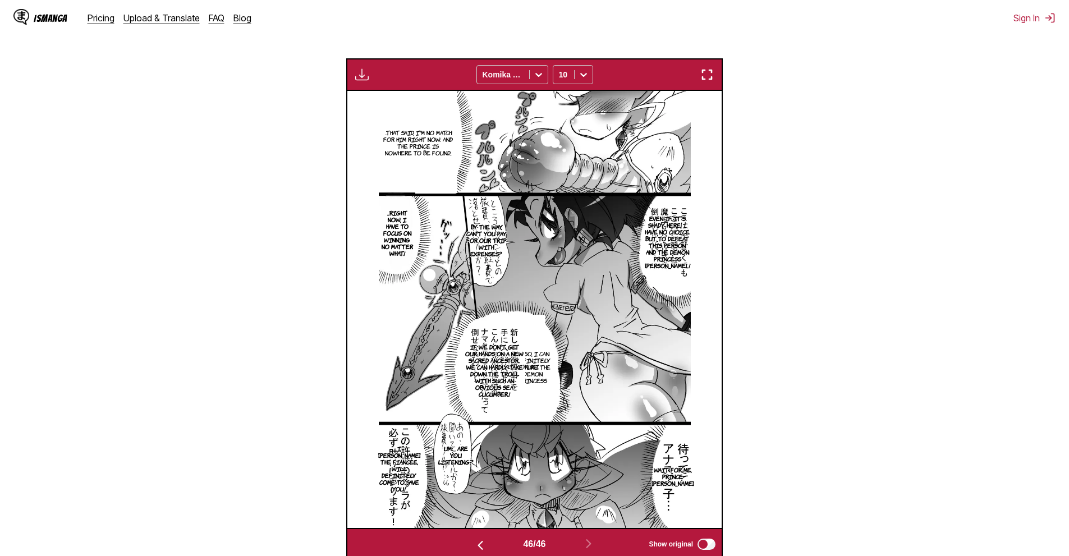
scroll to position [317, 0]
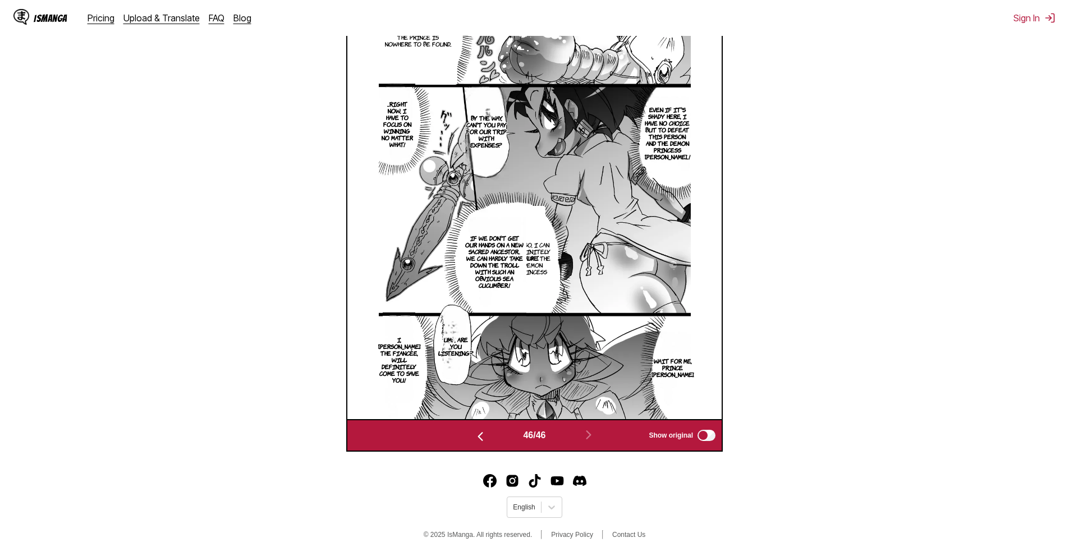
click at [909, 354] on section "From Japanese To English Drop files here, or click to browse. Max file size: 5M…" at bounding box center [534, 102] width 1051 height 700
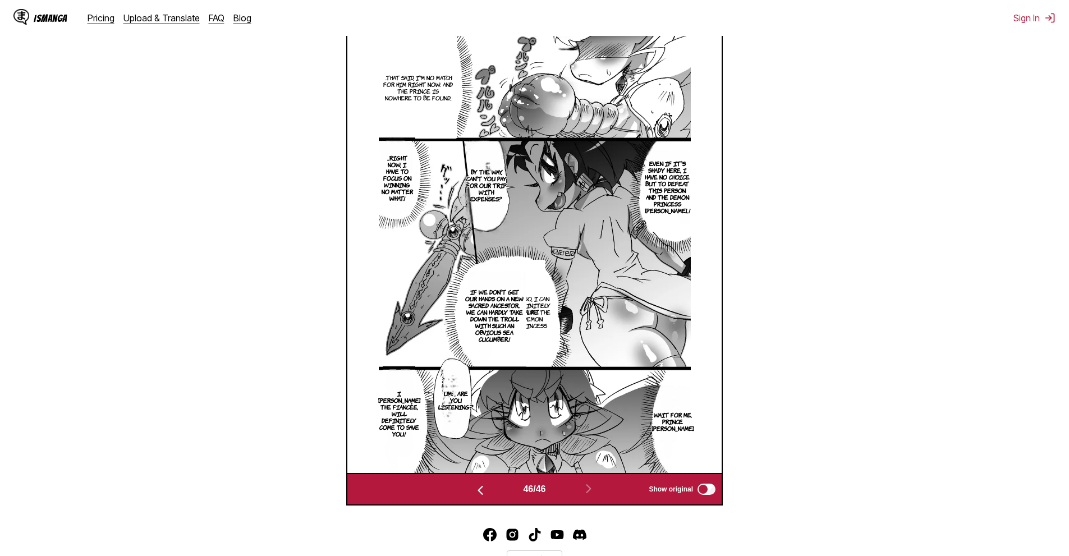
scroll to position [373, 0]
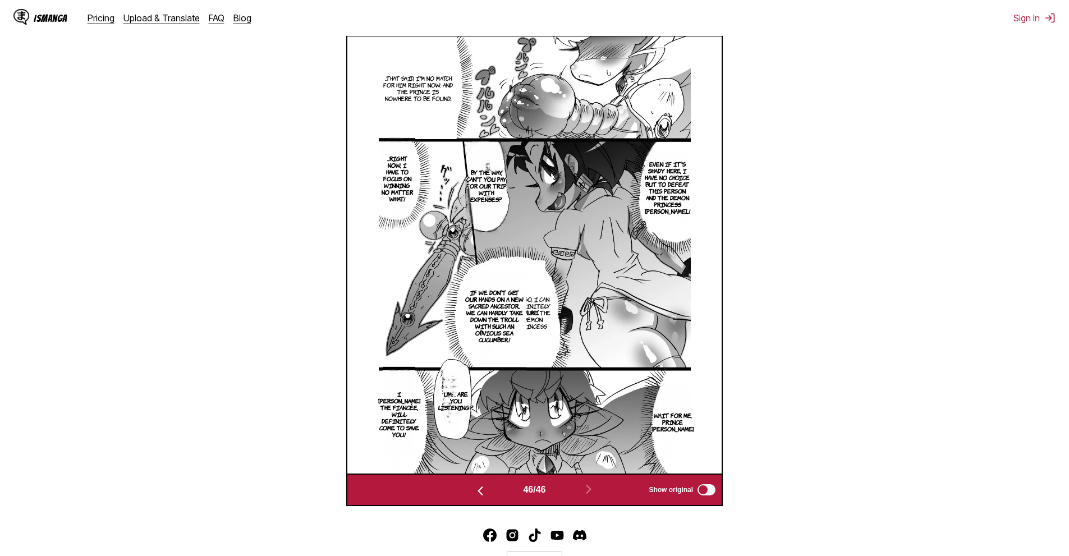
click at [922, 222] on section "From Japanese To English Drop files here, or click to browse. Max file size: 5M…" at bounding box center [534, 156] width 1051 height 700
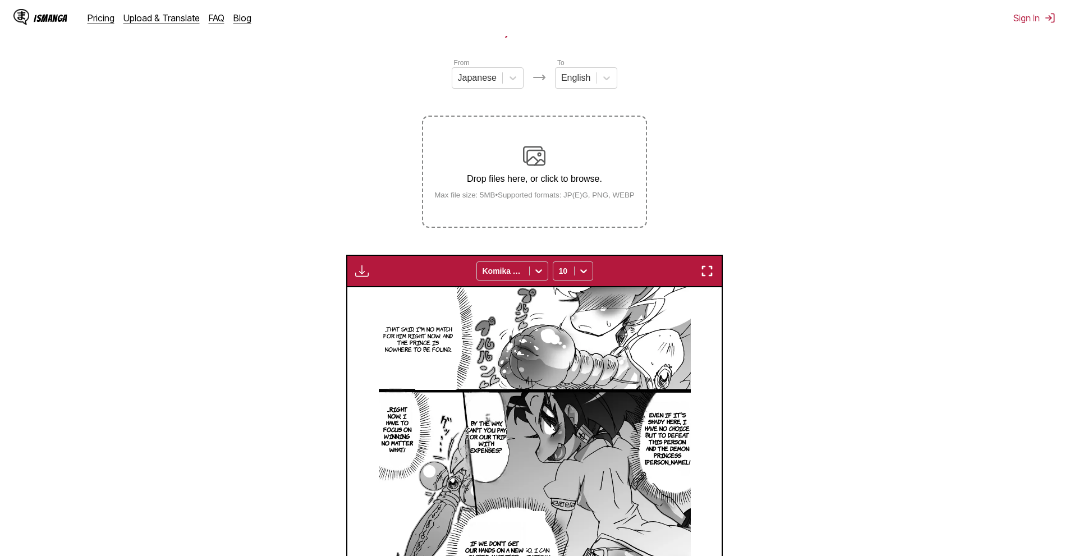
scroll to position [0, 0]
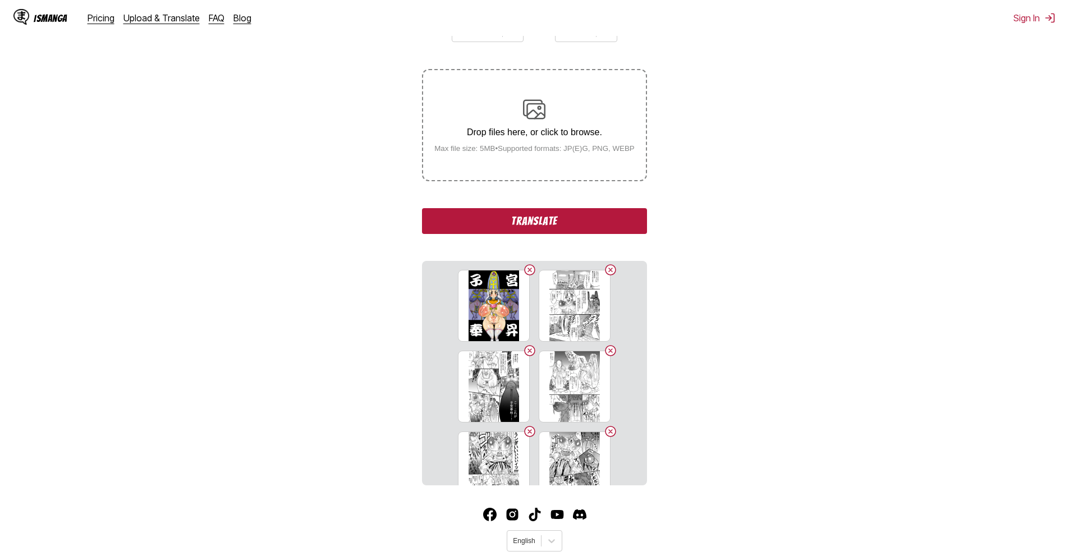
click at [492, 225] on button "Translate" at bounding box center [534, 221] width 225 height 26
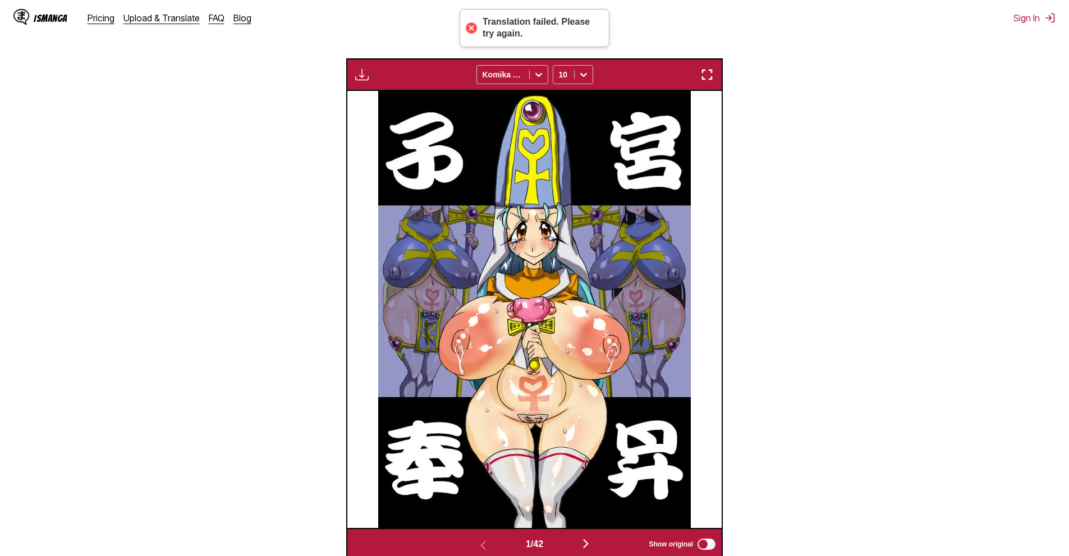
scroll to position [356, 0]
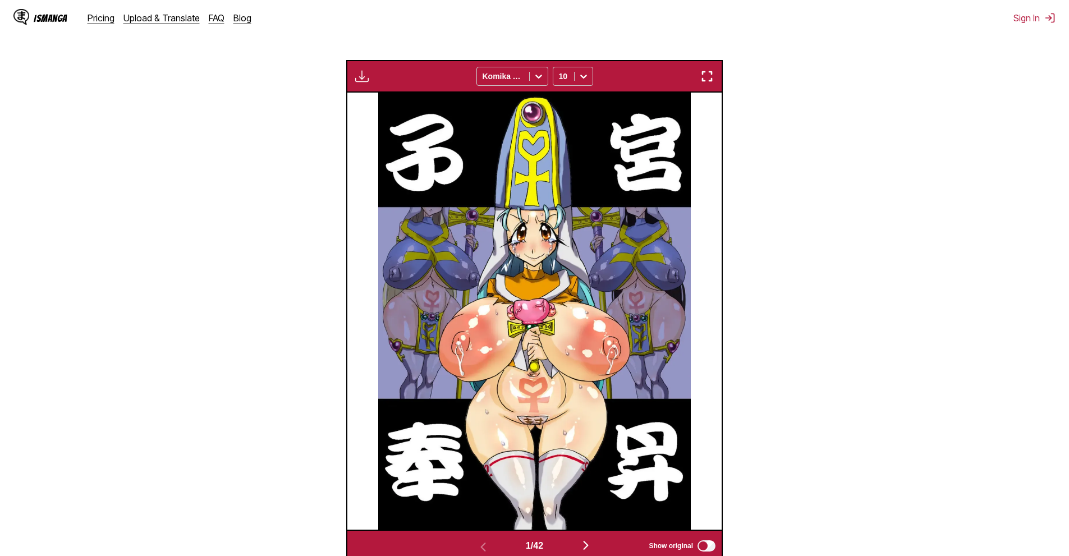
click at [874, 332] on section "From Japanese To English Drop files here, or click to browse. Max file size: 5M…" at bounding box center [534, 193] width 1051 height 740
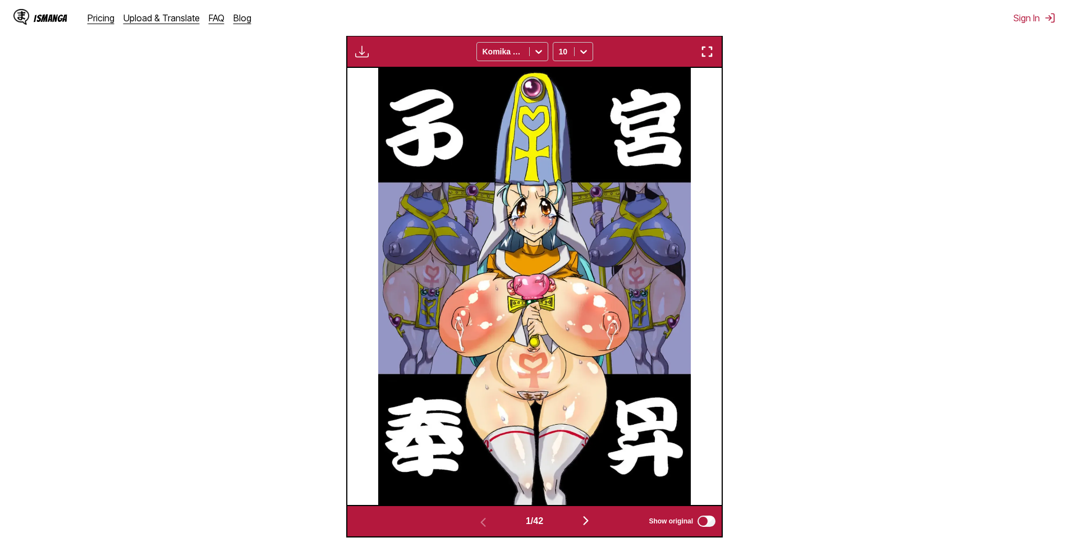
scroll to position [413, 0]
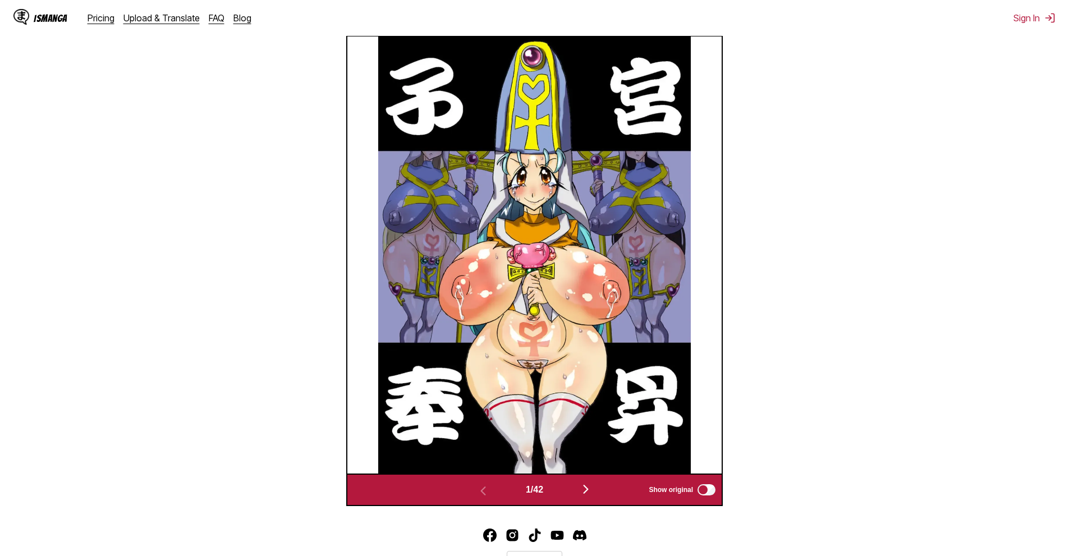
click at [595, 500] on div "1 / 42 Show original" at bounding box center [534, 490] width 377 height 33
click at [590, 491] on img "button" at bounding box center [585, 489] width 13 height 13
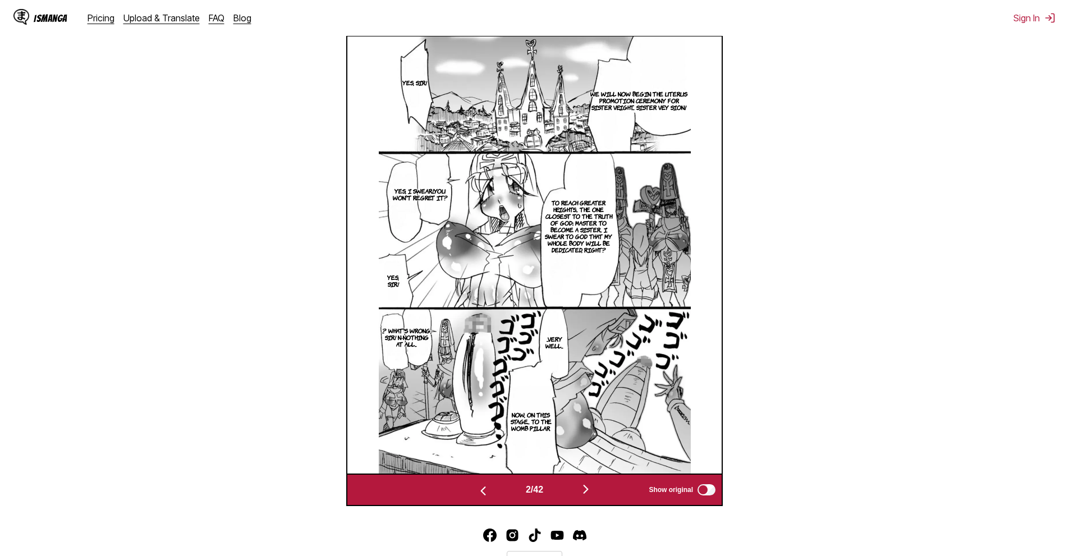
click at [830, 126] on section "From Japanese To English Drop files here, or click to browse. Max file size: 5M…" at bounding box center [534, 137] width 1051 height 740
click at [588, 486] on img "button" at bounding box center [585, 489] width 13 height 13
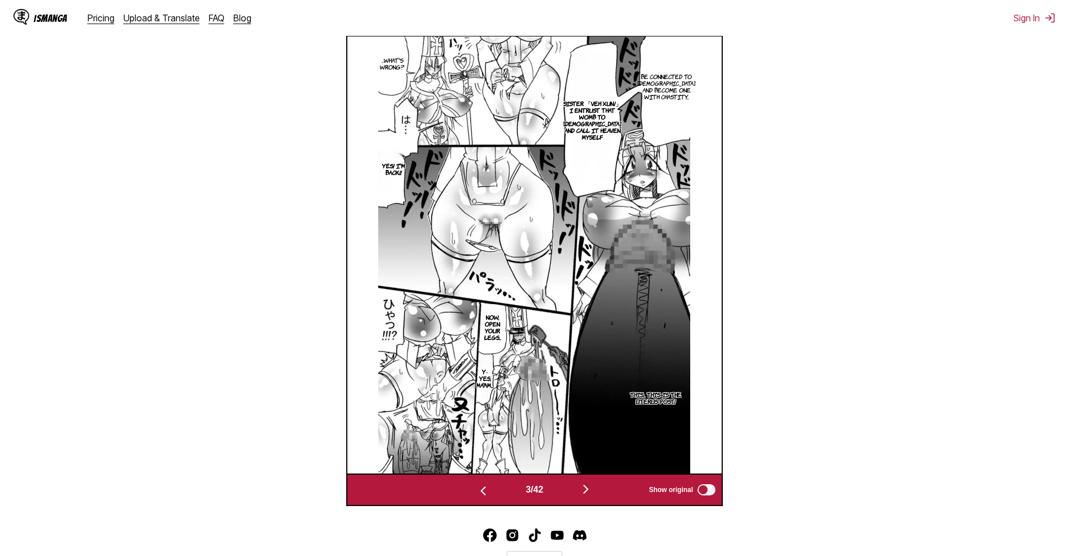
click at [879, 313] on section "From Japanese To English Drop files here, or click to browse. Max file size: 5M…" at bounding box center [534, 137] width 1051 height 740
click at [600, 484] on button "button" at bounding box center [585, 490] width 67 height 16
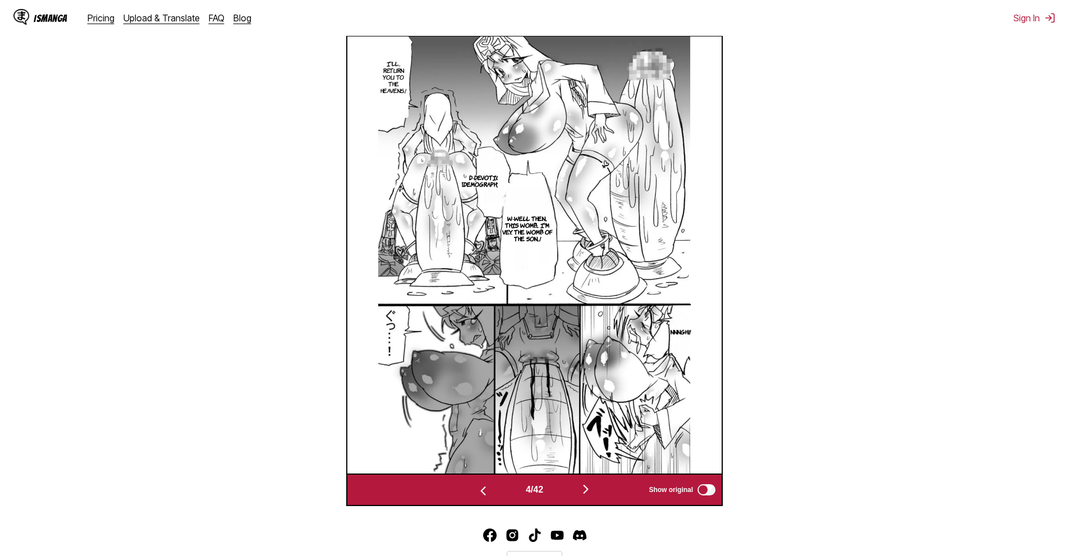
click at [836, 236] on section "From Japanese To English Drop files here, or click to browse. Max file size: 5M…" at bounding box center [534, 137] width 1051 height 740
click at [580, 484] on div "4 / 42 Show original" at bounding box center [534, 490] width 377 height 33
click at [587, 502] on div "4 / 42 Show original" at bounding box center [534, 490] width 377 height 33
click at [587, 489] on img "button" at bounding box center [585, 489] width 13 height 13
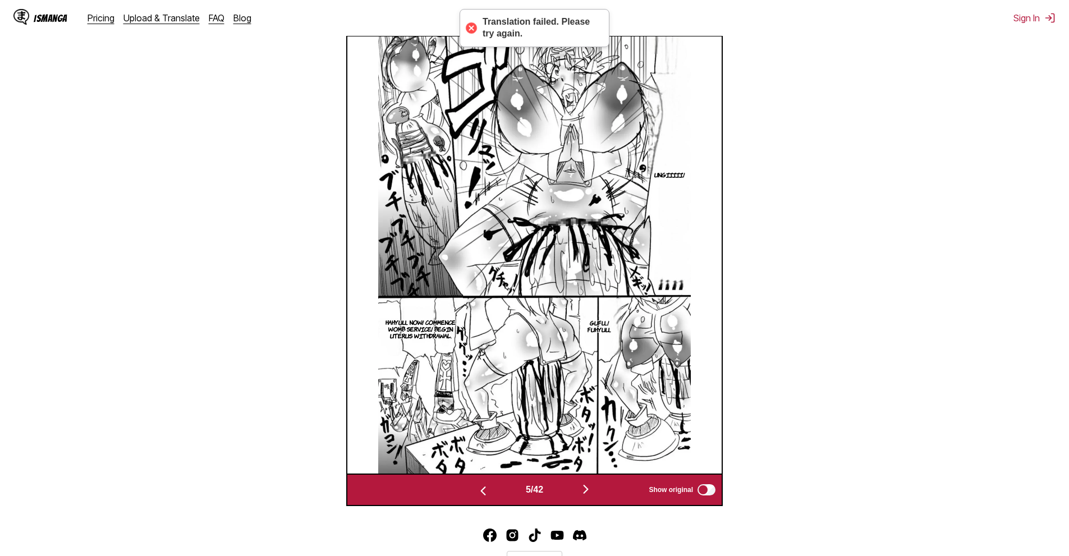
click at [585, 488] on img "button" at bounding box center [585, 489] width 13 height 13
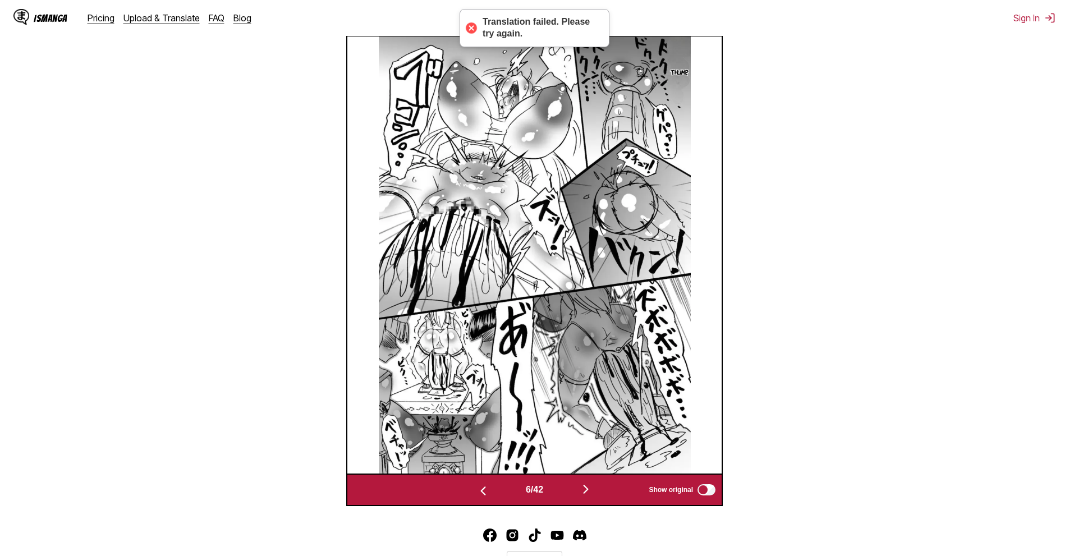
drag, startPoint x: 859, startPoint y: 362, endPoint x: 756, endPoint y: 416, distance: 116.7
click at [859, 363] on section "From Japanese To English Drop files here, or click to browse. Max file size: 5M…" at bounding box center [534, 137] width 1051 height 740
click at [590, 488] on img "button" at bounding box center [585, 489] width 13 height 13
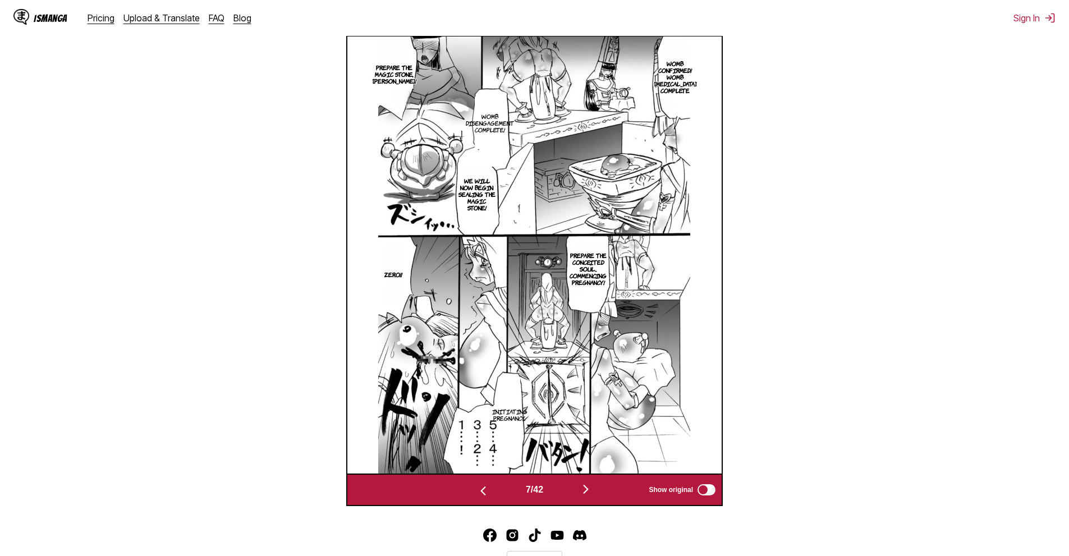
click at [854, 266] on section "From Japanese To English Drop files here, or click to browse. Max file size: 5M…" at bounding box center [534, 137] width 1051 height 740
click at [585, 484] on img "button" at bounding box center [585, 489] width 13 height 13
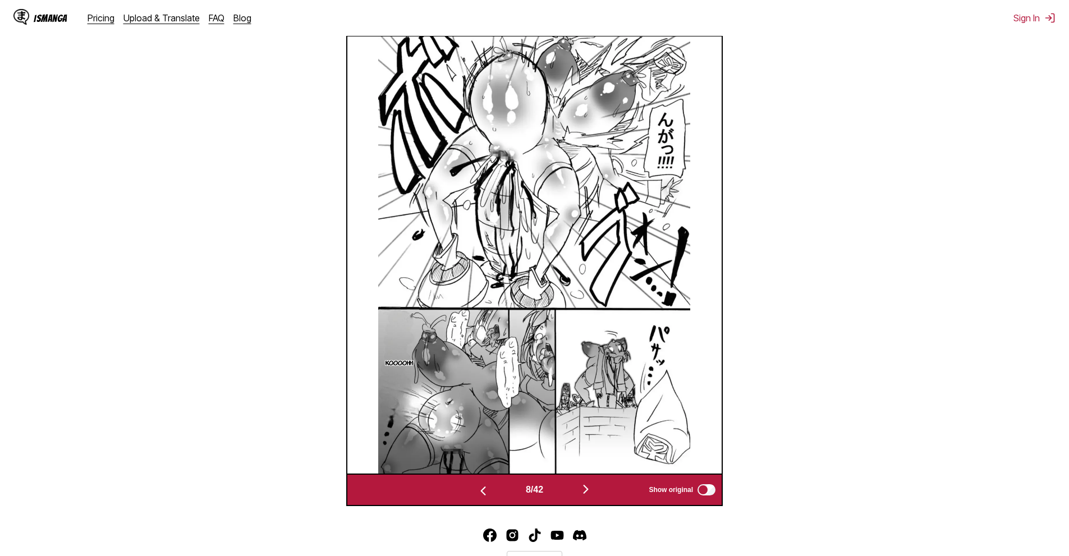
click at [917, 178] on section "From Japanese To English Drop files here, or click to browse. Max file size: 5M…" at bounding box center [534, 137] width 1051 height 740
click at [595, 479] on div "8 / 42 Show original" at bounding box center [534, 490] width 377 height 33
click at [595, 482] on div "8 / 42 Show original" at bounding box center [534, 490] width 377 height 33
click at [593, 487] on img "button" at bounding box center [585, 489] width 13 height 13
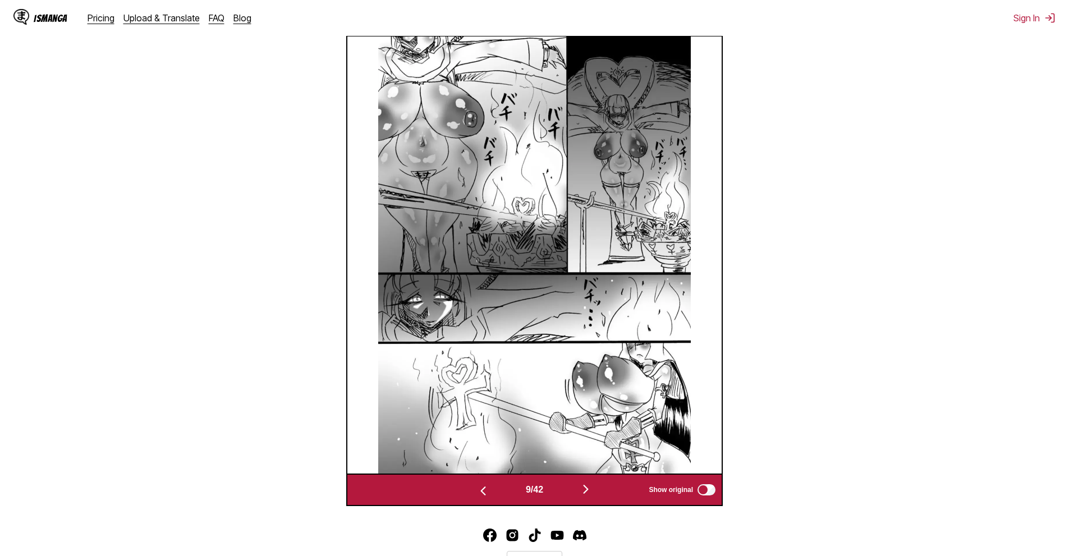
click at [908, 170] on section "From Japanese To English Drop files here, or click to browse. Max file size: 5M…" at bounding box center [534, 137] width 1051 height 740
click at [597, 489] on button "button" at bounding box center [585, 490] width 67 height 16
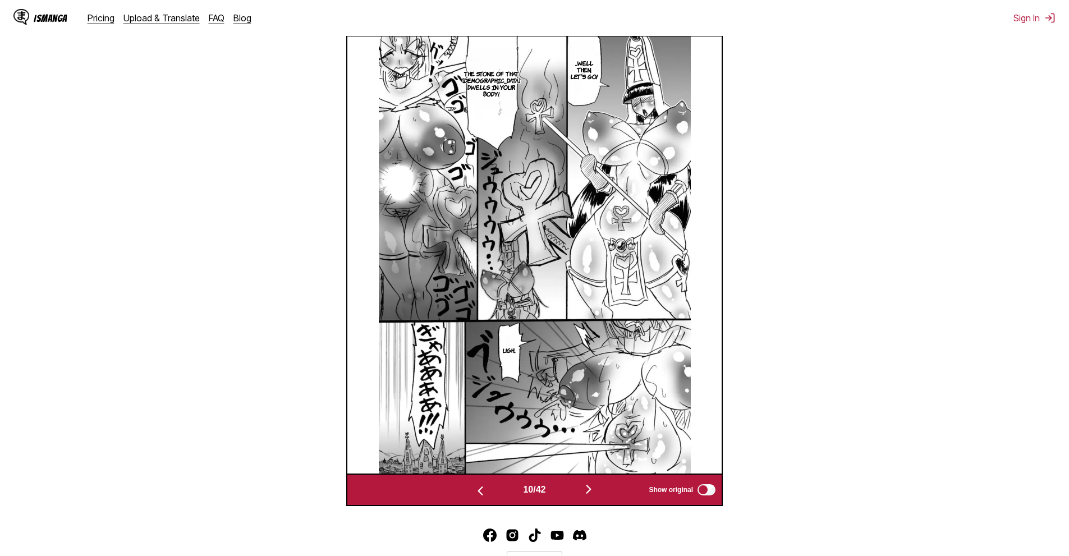
click at [871, 196] on section "From Japanese To English Drop files here, or click to browse. Max file size: 5M…" at bounding box center [534, 137] width 1051 height 740
click at [589, 498] on button "button" at bounding box center [588, 490] width 67 height 16
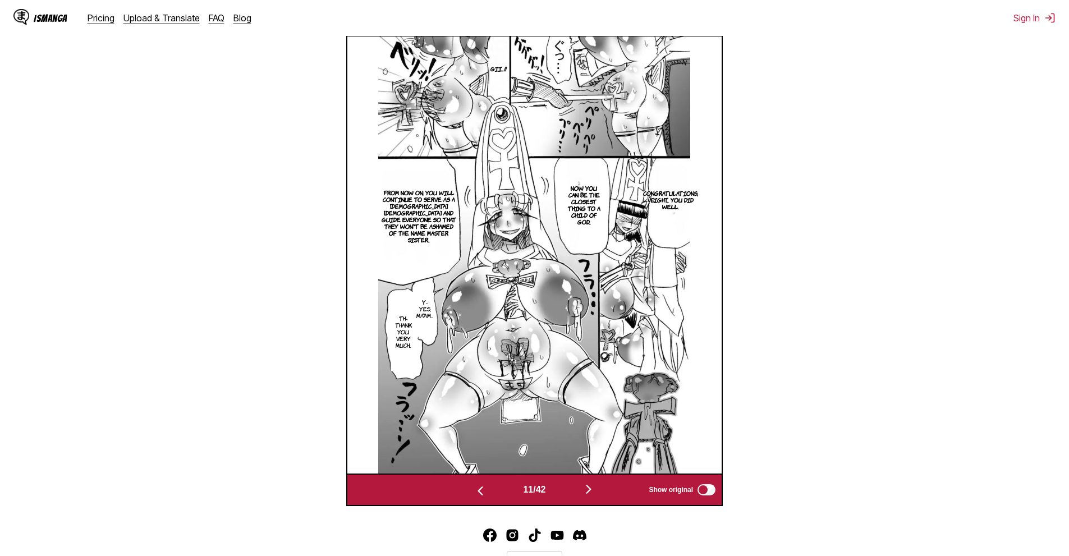
click at [918, 226] on section "From Japanese To English Drop files here, or click to browse. Max file size: 5M…" at bounding box center [534, 137] width 1051 height 740
click at [589, 489] on img "button" at bounding box center [588, 489] width 13 height 13
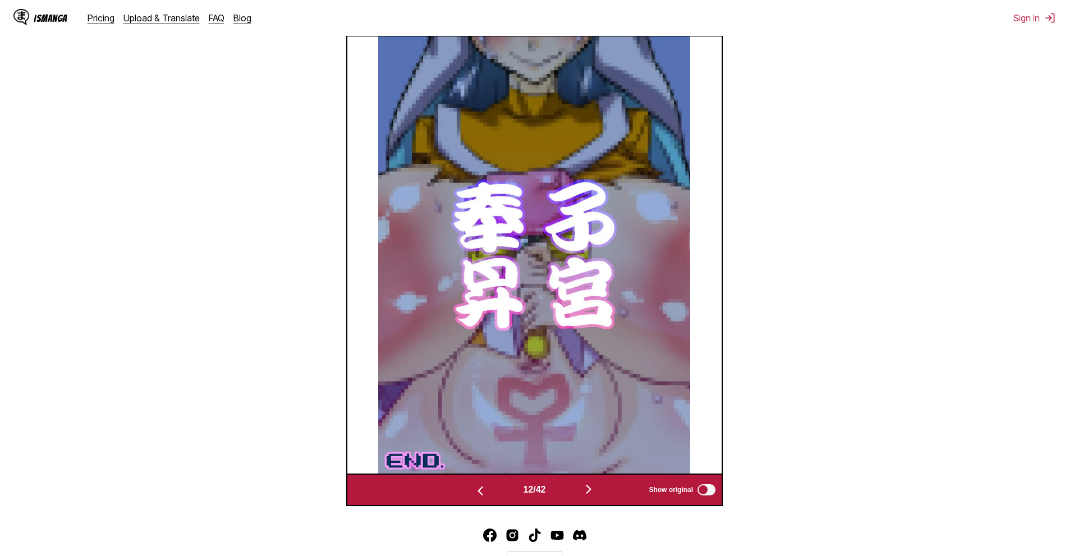
click at [849, 204] on section "From Japanese To English Drop files here, or click to browse. Max file size: 5M…" at bounding box center [534, 137] width 1051 height 740
click at [595, 491] on img "button" at bounding box center [588, 489] width 13 height 13
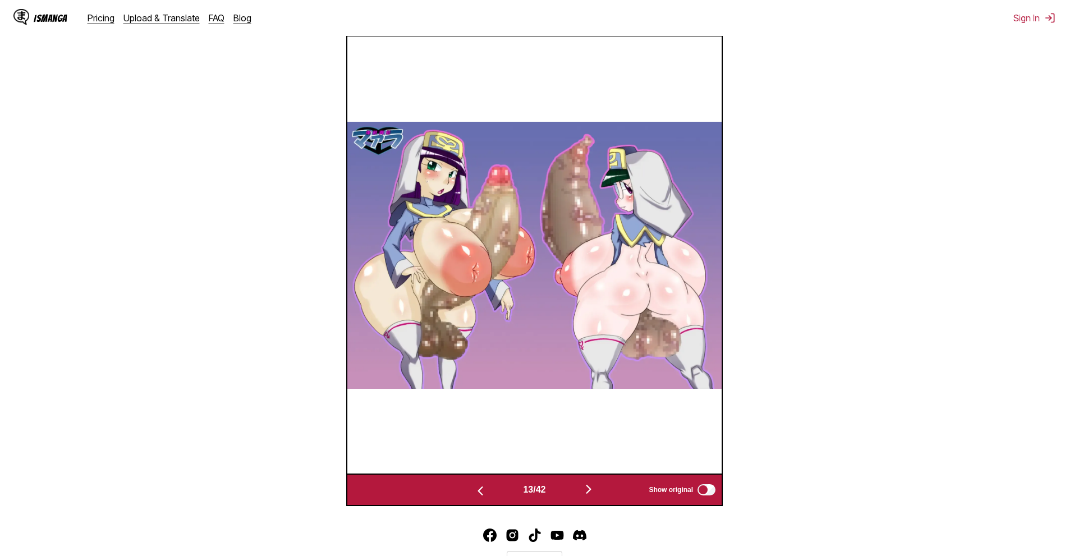
drag, startPoint x: 864, startPoint y: 243, endPoint x: 729, endPoint y: 392, distance: 201.1
click at [862, 245] on section "From Japanese To English Drop files here, or click to browse. Max file size: 5M…" at bounding box center [534, 137] width 1051 height 740
click at [592, 495] on img "button" at bounding box center [588, 489] width 13 height 13
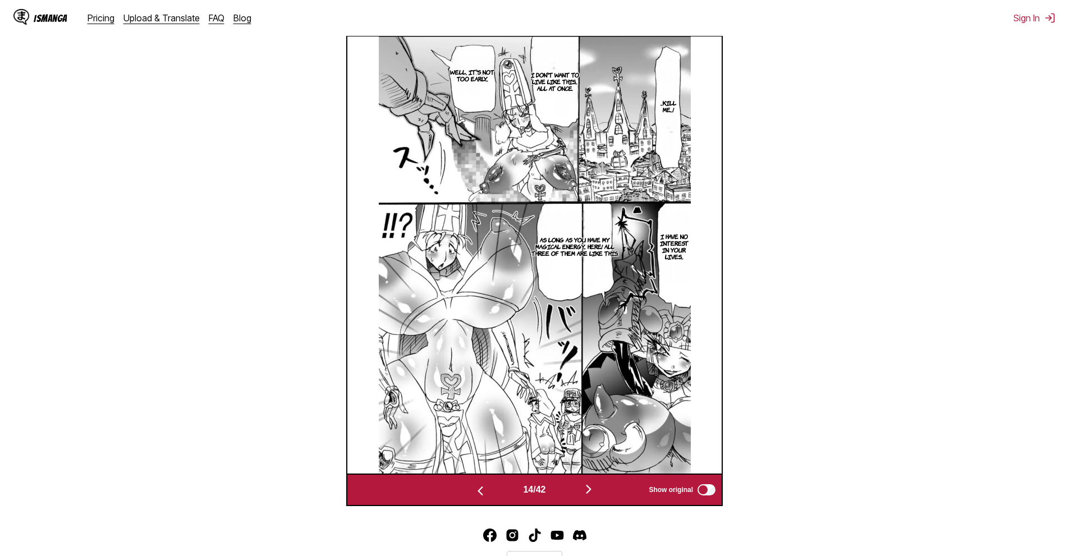
click at [873, 157] on section "From Japanese To English Drop files here, or click to browse. Max file size: 5M…" at bounding box center [534, 137] width 1051 height 740
click at [595, 487] on img "button" at bounding box center [588, 489] width 13 height 13
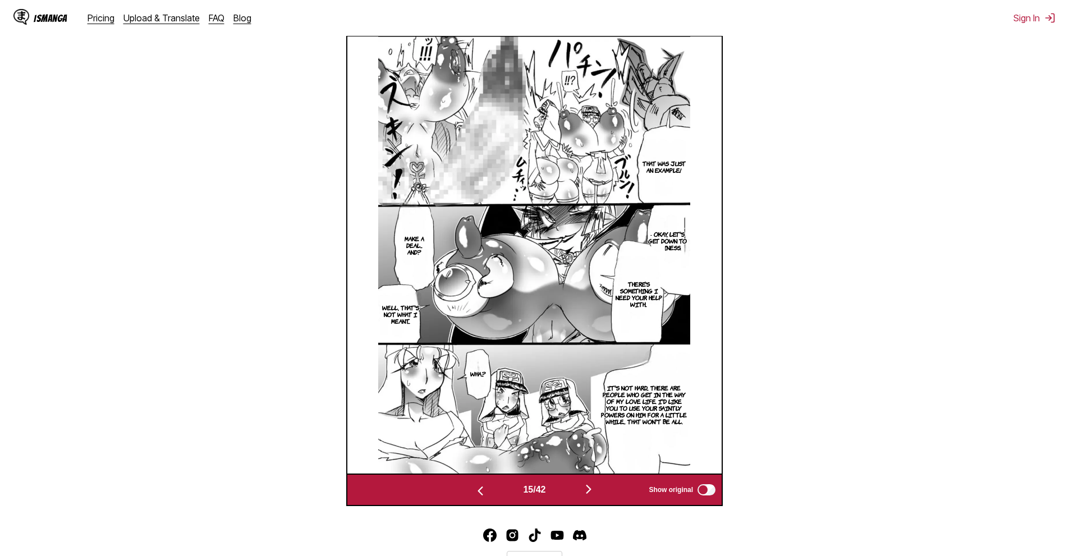
click at [573, 488] on button "button" at bounding box center [588, 490] width 67 height 16
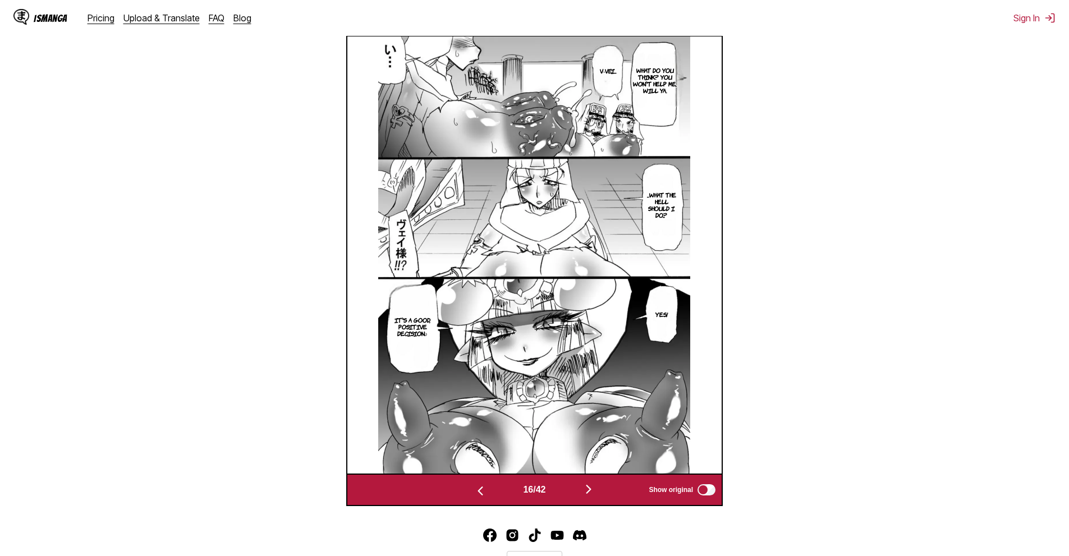
click at [931, 146] on section "From Japanese To English Drop files here, or click to browse. Max file size: 5M…" at bounding box center [534, 137] width 1051 height 740
click at [571, 489] on button "button" at bounding box center [588, 490] width 67 height 16
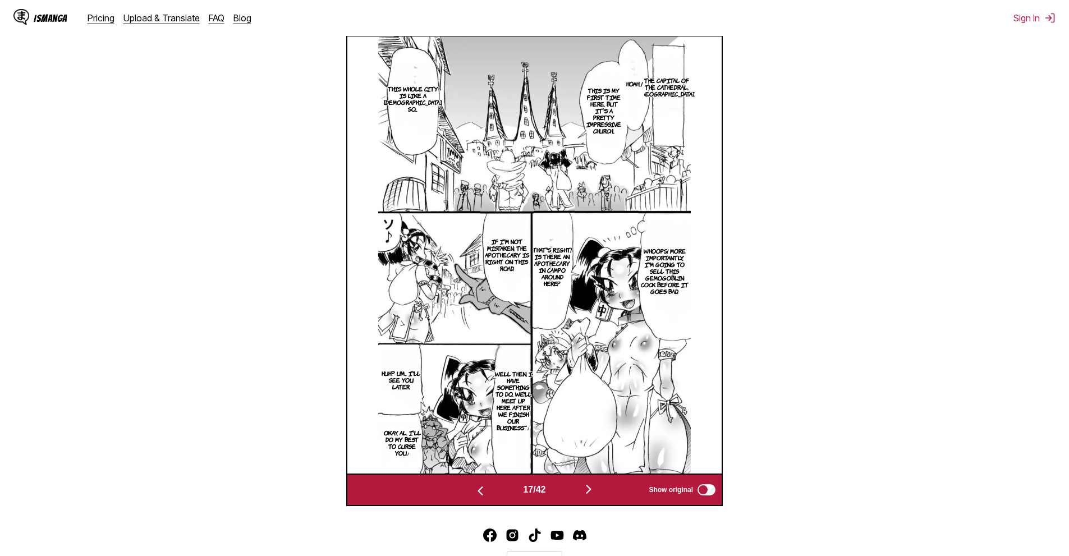
click at [955, 120] on section "From Japanese To English Drop files here, or click to browse. Max file size: 5M…" at bounding box center [534, 137] width 1051 height 740
click at [918, 164] on section "From Japanese To English Drop files here, or click to browse. Max file size: 5M…" at bounding box center [534, 137] width 1051 height 740
drag, startPoint x: 601, startPoint y: 492, endPoint x: 602, endPoint y: 486, distance: 6.2
click at [601, 492] on button "button" at bounding box center [588, 490] width 67 height 16
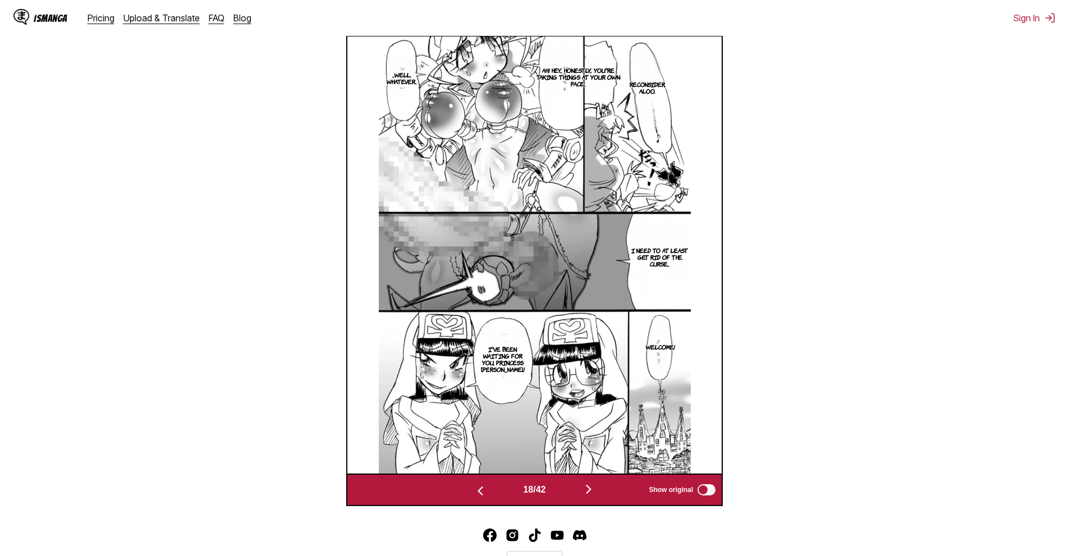
click at [787, 123] on section "From Japanese To English Drop files here, or click to browse. Max file size: 5M…" at bounding box center [534, 137] width 1051 height 740
click at [998, 158] on section "From Japanese To English Drop files here, or click to browse. Max file size: 5M…" at bounding box center [534, 137] width 1051 height 740
click at [977, 319] on section "From Japanese To English Drop files here, or click to browse. Max file size: 5M…" at bounding box center [534, 137] width 1051 height 740
click at [582, 483] on button "button" at bounding box center [588, 490] width 67 height 16
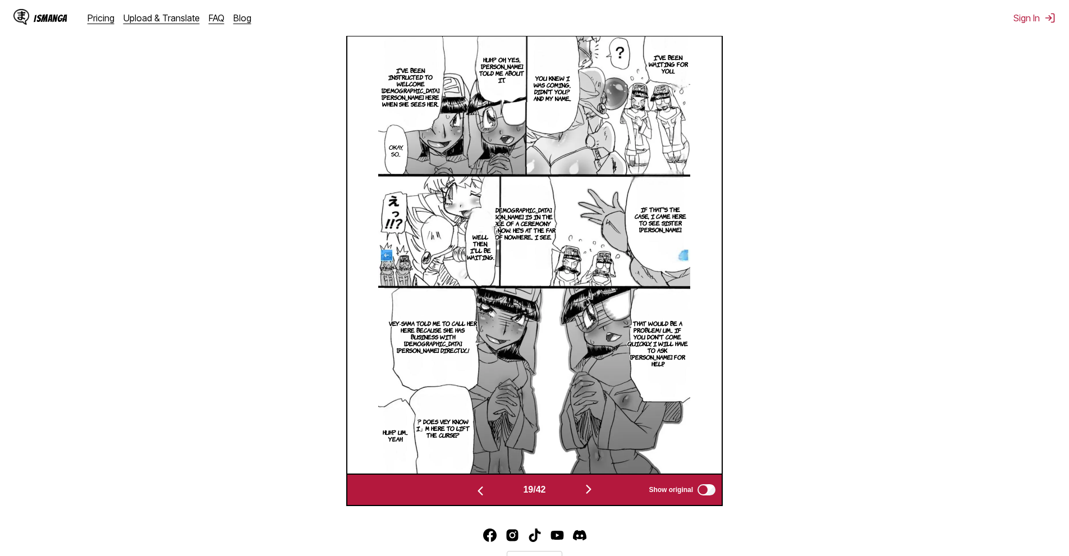
click at [289, 116] on section "From Japanese To English Drop files here, or click to browse. Max file size: 5M…" at bounding box center [534, 137] width 1051 height 740
click at [286, 118] on section "From Japanese To English Drop files here, or click to browse. Max file size: 5M…" at bounding box center [534, 137] width 1051 height 740
click at [282, 84] on section "From Japanese To English Drop files here, or click to browse. Max file size: 5M…" at bounding box center [534, 137] width 1051 height 740
click at [826, 276] on section "From Japanese To English Drop files here, or click to browse. Max file size: 5M…" at bounding box center [534, 137] width 1051 height 740
click at [477, 494] on img "button" at bounding box center [480, 490] width 13 height 13
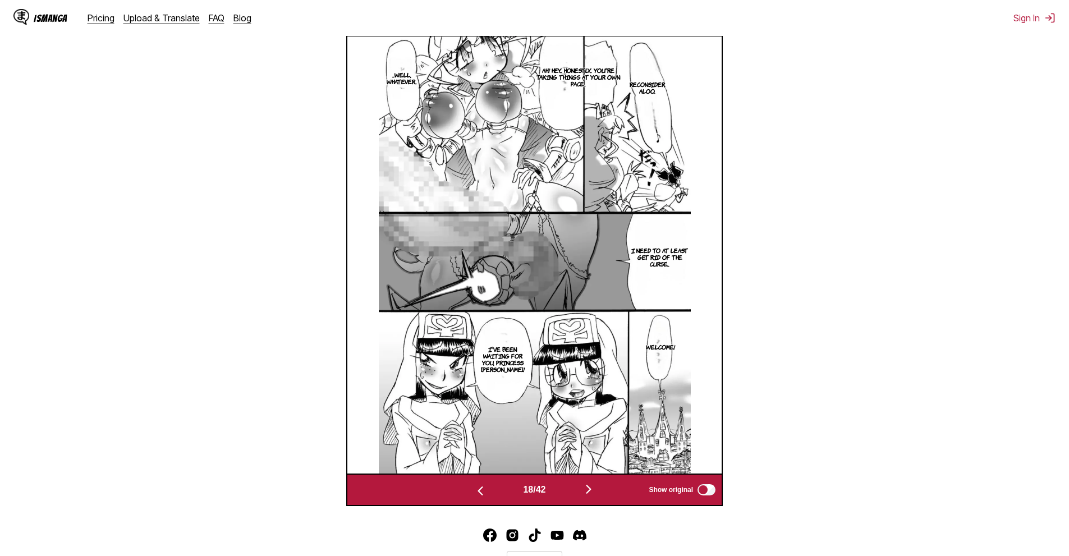
click at [591, 498] on button "button" at bounding box center [588, 490] width 67 height 16
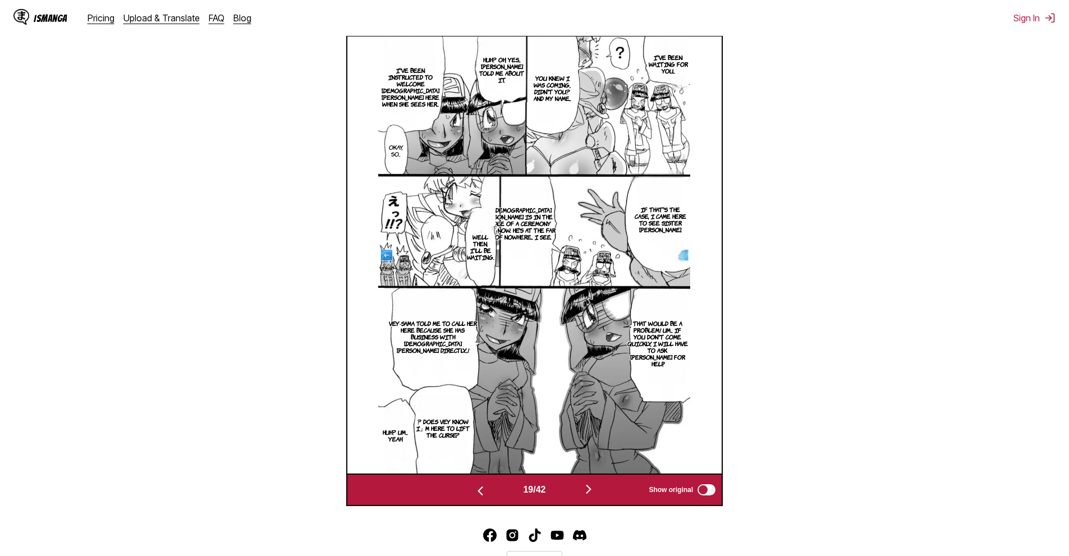
click at [745, 329] on section "From Japanese To English Drop files here, or click to browse. Max file size: 5M…" at bounding box center [534, 137] width 1051 height 740
drag, startPoint x: 884, startPoint y: 338, endPoint x: 785, endPoint y: 412, distance: 123.1
click at [883, 338] on section "From Japanese To English Drop files here, or click to browse. Max file size: 5M…" at bounding box center [534, 137] width 1051 height 740
click at [879, 230] on section "From Japanese To English Drop files here, or click to browse. Max file size: 5M…" at bounding box center [534, 137] width 1051 height 740
click at [592, 510] on div "IsManga Pricing Upload & Translate FAQ Blog Sign In Pricing Upload & Translate …" at bounding box center [534, 136] width 1069 height 949
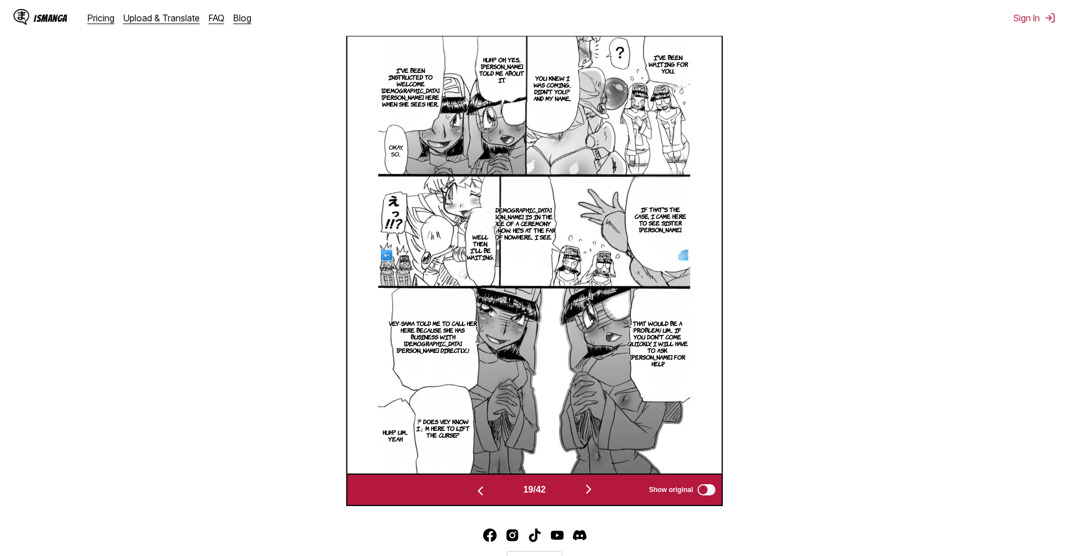
click at [590, 496] on img "button" at bounding box center [588, 489] width 13 height 13
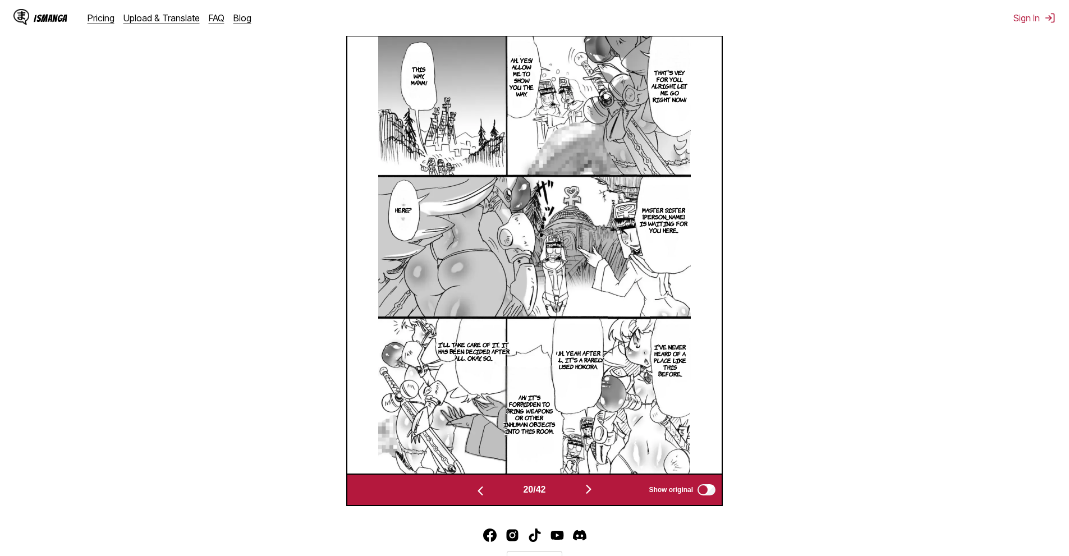
click at [922, 165] on section "From Japanese To English Drop files here, or click to browse. Max file size: 5M…" at bounding box center [534, 137] width 1051 height 740
click at [590, 483] on div "20 / 42 Show original" at bounding box center [534, 490] width 377 height 33
click at [595, 487] on img "button" at bounding box center [588, 489] width 13 height 13
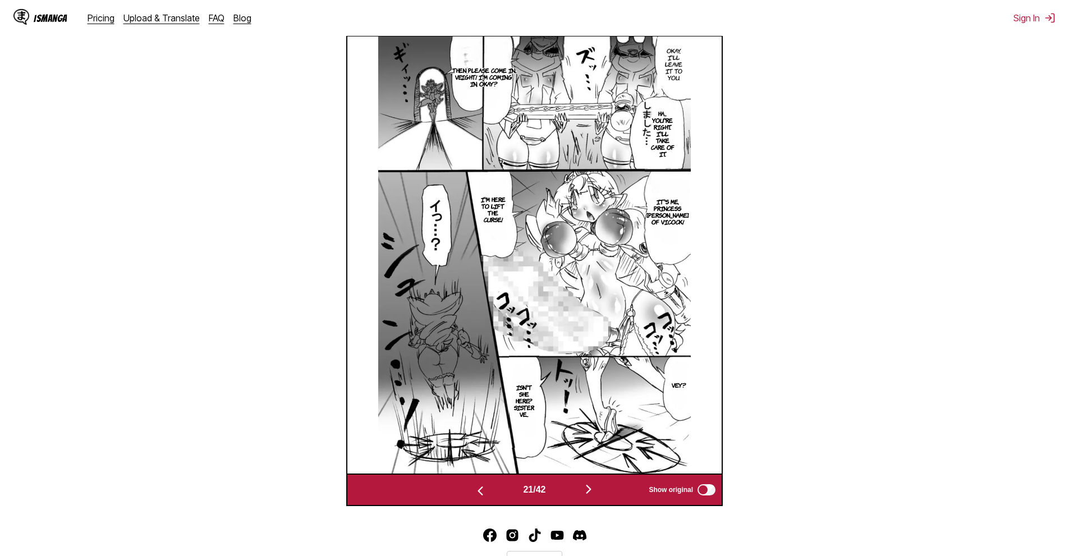
click at [975, 185] on section "From Japanese To English Drop files here, or click to browse. Max file size: 5M…" at bounding box center [534, 137] width 1051 height 740
click at [595, 484] on img "button" at bounding box center [588, 489] width 13 height 13
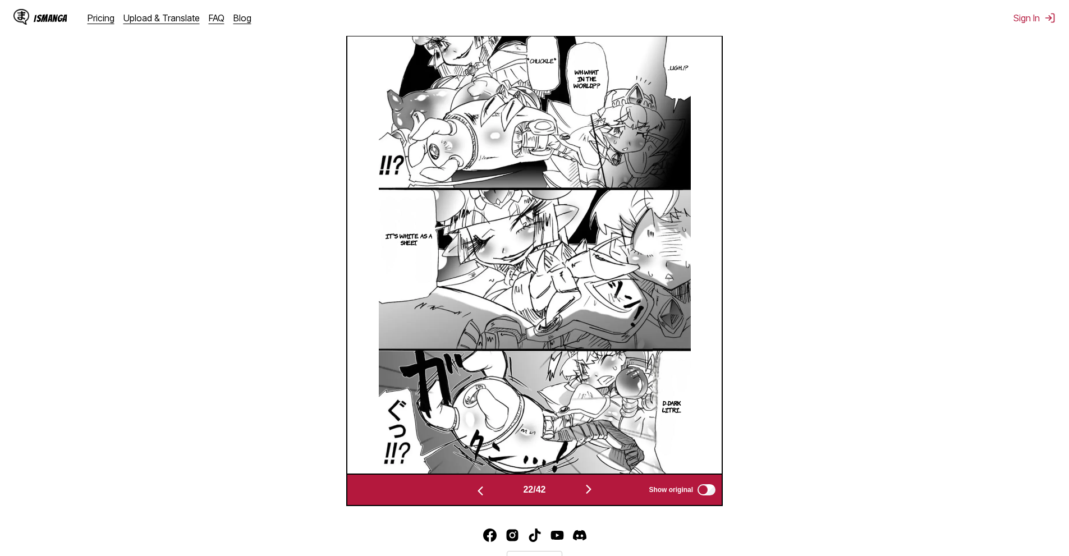
drag, startPoint x: 883, startPoint y: 276, endPoint x: 768, endPoint y: 331, distance: 127.3
click at [883, 276] on section "From Japanese To English Drop files here, or click to browse. Max file size: 5M…" at bounding box center [534, 137] width 1051 height 740
click at [588, 498] on button "button" at bounding box center [588, 490] width 67 height 16
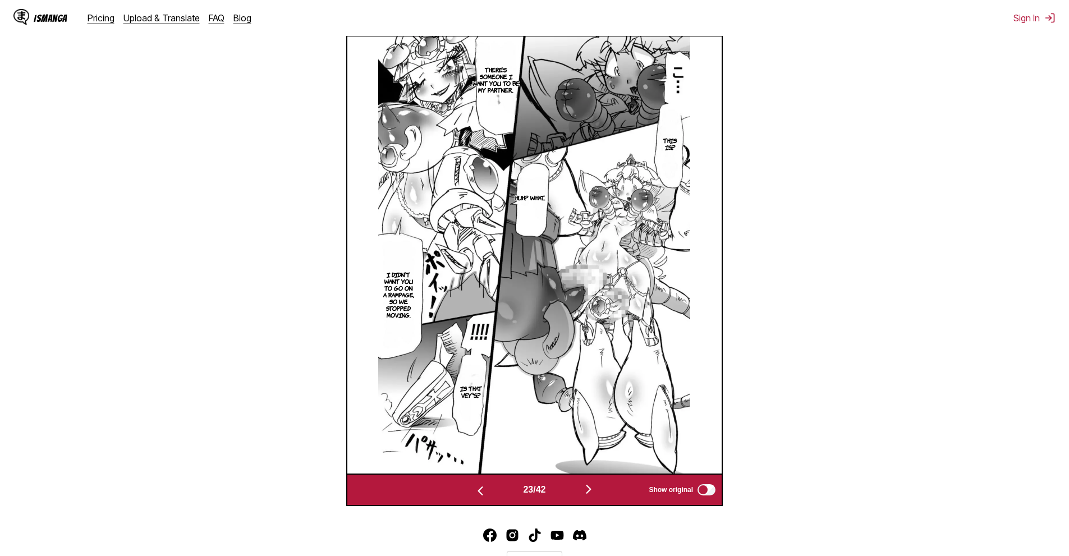
click at [589, 492] on img "button" at bounding box center [588, 489] width 13 height 13
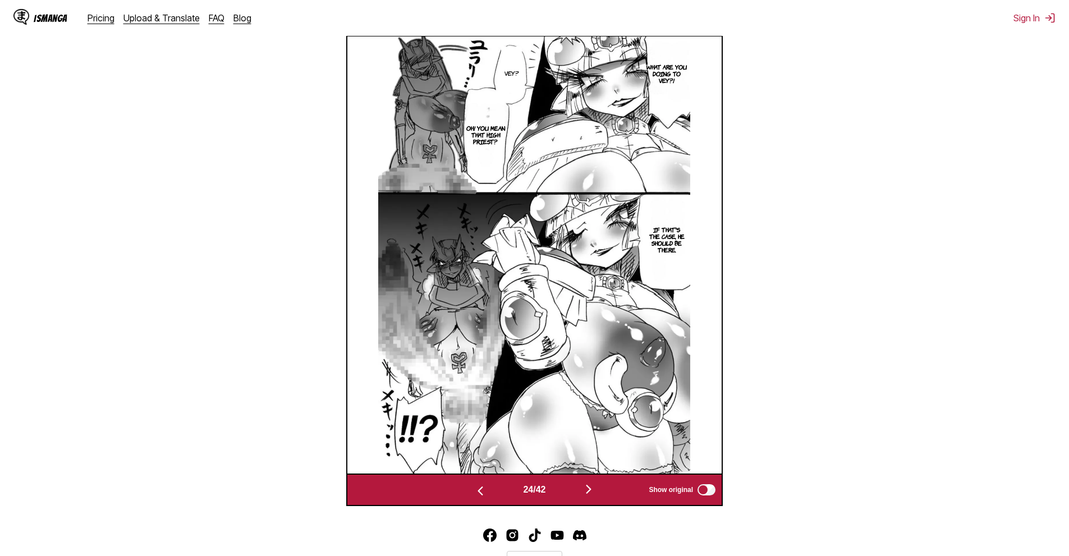
click at [583, 503] on div "24 / 42 Show original" at bounding box center [534, 490] width 377 height 33
click at [583, 498] on button "button" at bounding box center [588, 490] width 67 height 16
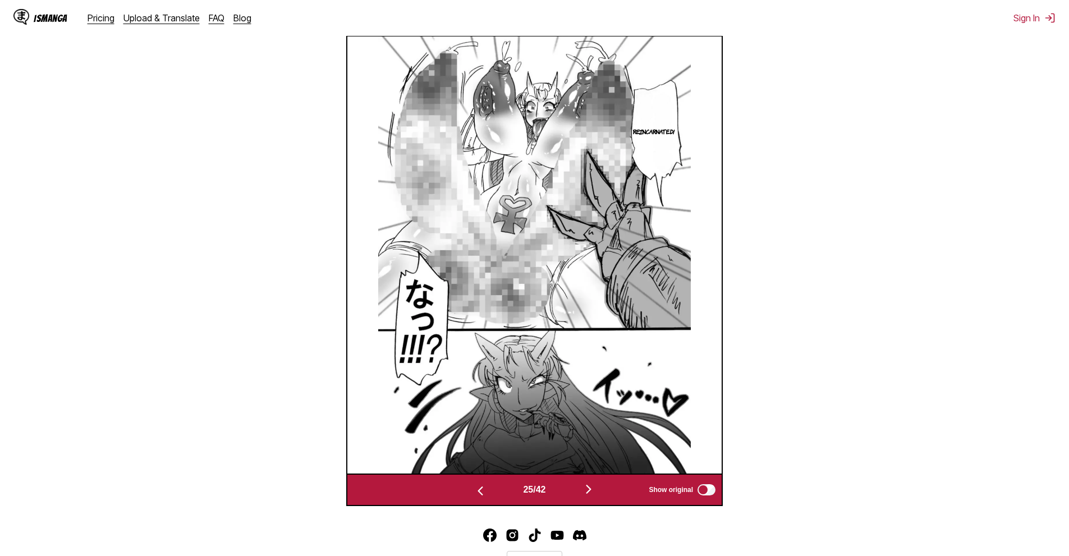
click at [943, 330] on section "From Japanese To English Drop files here, or click to browse. Max file size: 5M…" at bounding box center [534, 137] width 1051 height 740
click at [600, 487] on button "button" at bounding box center [588, 490] width 67 height 16
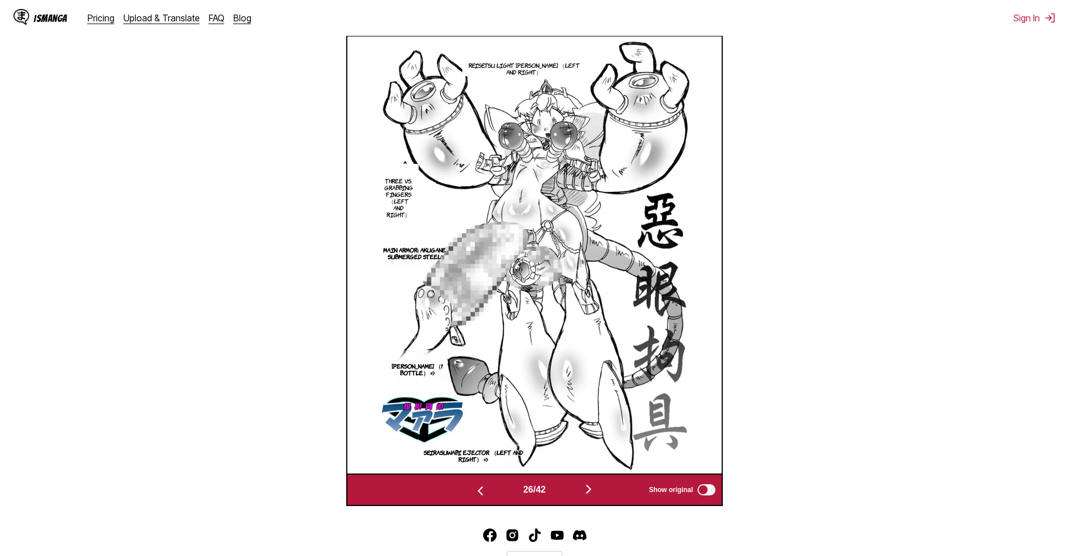
click at [909, 172] on section "From Japanese To English Drop files here, or click to browse. Max file size: 5M…" at bounding box center [534, 137] width 1051 height 740
click at [590, 493] on img "button" at bounding box center [588, 489] width 13 height 13
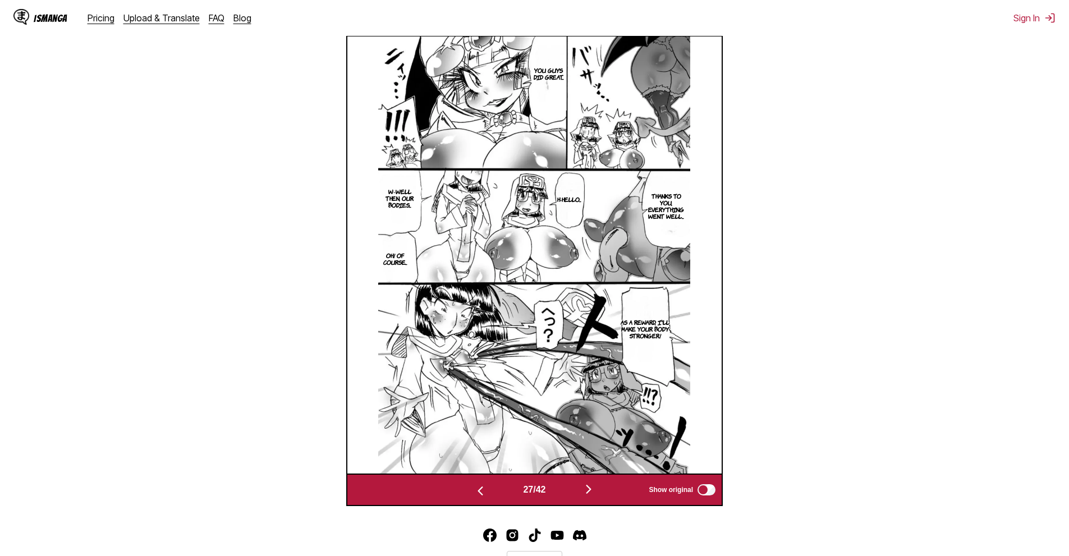
click at [957, 220] on section "From Japanese To English Drop files here, or click to browse. Max file size: 5M…" at bounding box center [534, 137] width 1051 height 740
click at [603, 483] on div "27 / 42 Show original" at bounding box center [534, 490] width 377 height 33
click at [593, 490] on img "button" at bounding box center [588, 489] width 13 height 13
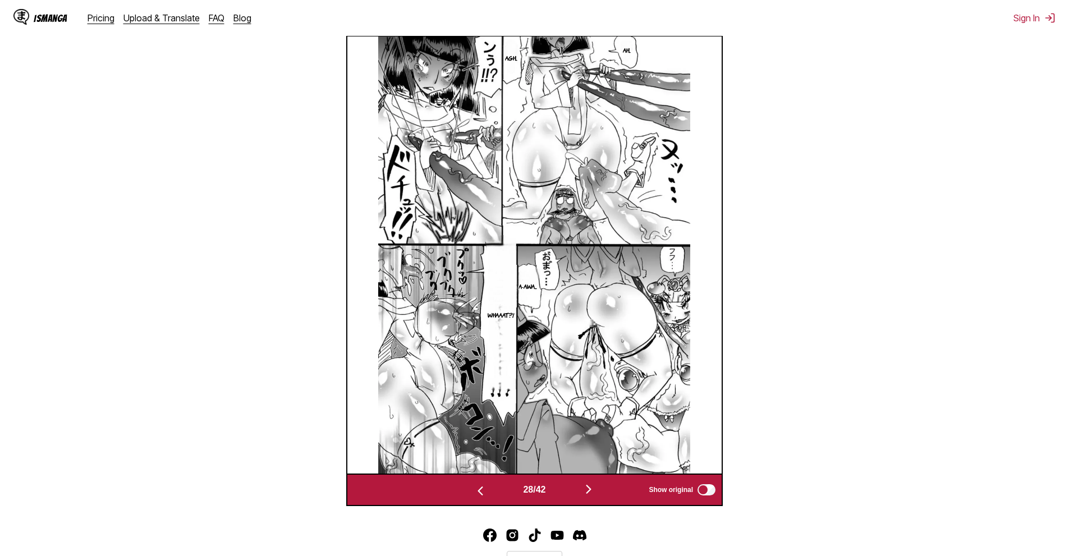
click at [927, 127] on section "From Japanese To English Drop files here, or click to browse. Max file size: 5M…" at bounding box center [534, 137] width 1051 height 740
click at [581, 487] on button "button" at bounding box center [588, 490] width 67 height 16
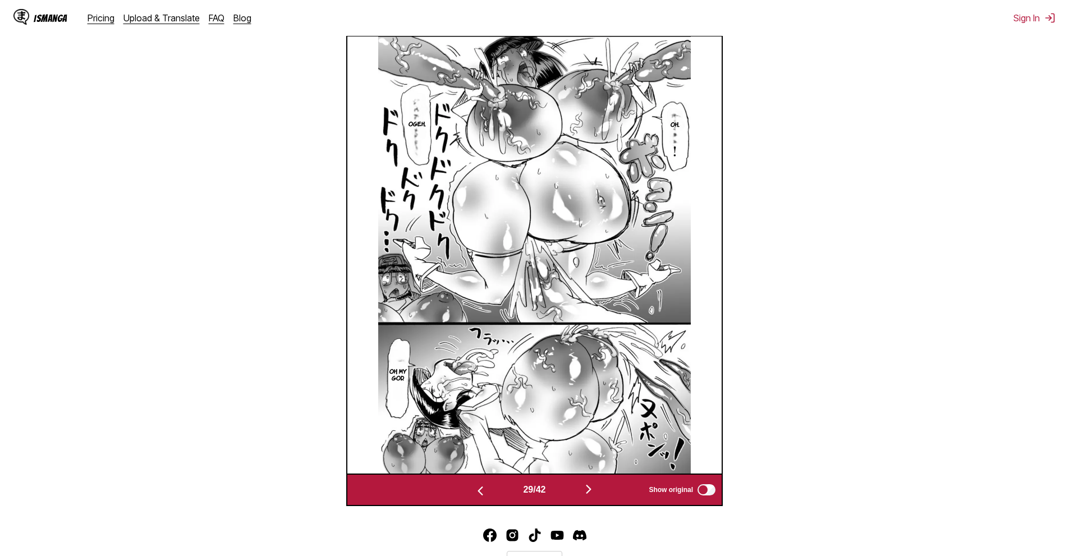
click at [918, 250] on section "From Japanese To English Drop files here, or click to browse. Max file size: 5M…" at bounding box center [534, 137] width 1051 height 740
click at [608, 489] on button "button" at bounding box center [588, 490] width 67 height 16
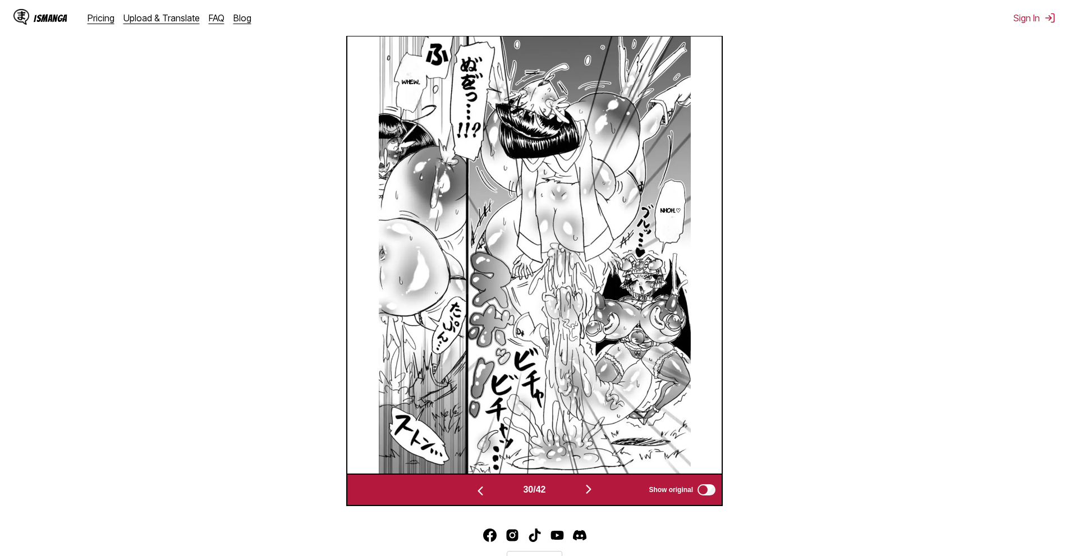
click at [864, 288] on section "From Japanese To English Drop files here, or click to browse. Max file size: 5M…" at bounding box center [534, 137] width 1051 height 740
click at [590, 493] on img "button" at bounding box center [588, 489] width 13 height 13
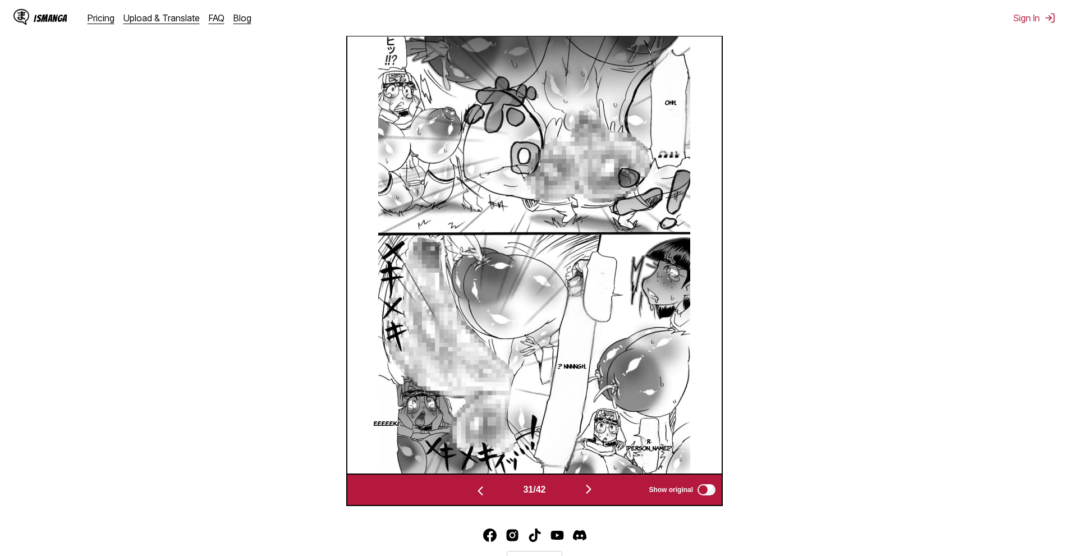
drag, startPoint x: 885, startPoint y: 232, endPoint x: 723, endPoint y: 389, distance: 225.5
click at [885, 232] on section "From Japanese To English Drop files here, or click to browse. Max file size: 5M…" at bounding box center [534, 137] width 1051 height 740
click at [590, 489] on img "button" at bounding box center [588, 489] width 13 height 13
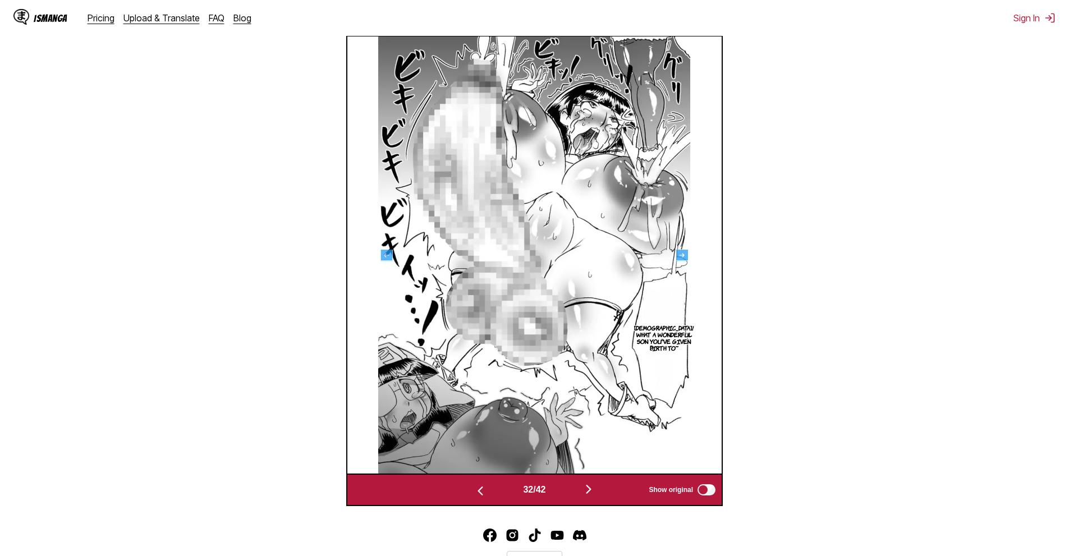
click at [871, 168] on section "From Japanese To English Drop files here, or click to browse. Max file size: 5M…" at bounding box center [534, 137] width 1051 height 740
click at [599, 489] on button "button" at bounding box center [588, 490] width 67 height 16
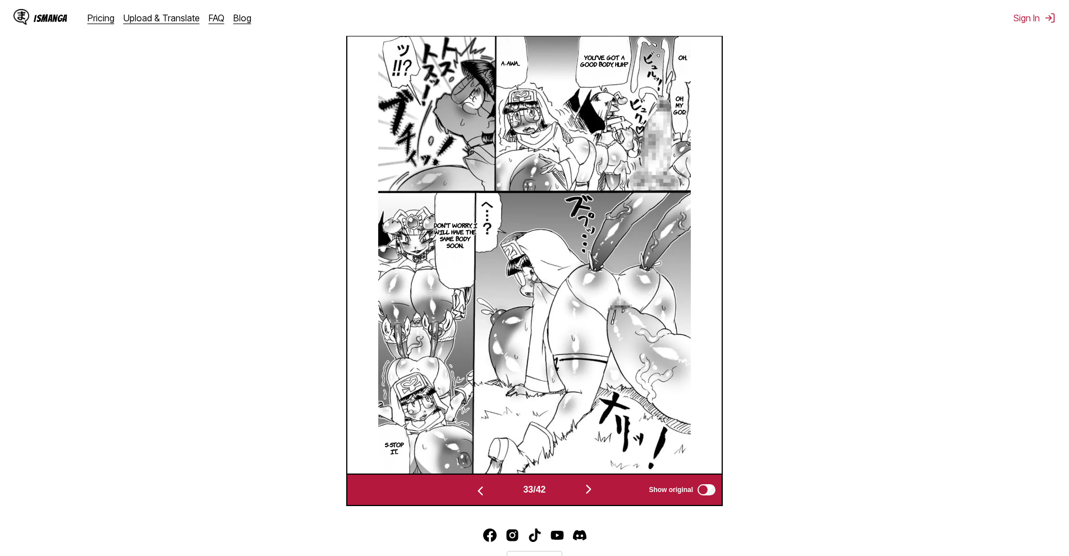
drag, startPoint x: 911, startPoint y: 139, endPoint x: 707, endPoint y: 302, distance: 262.0
click at [911, 139] on section "From Japanese To English Drop files here, or click to browse. Max file size: 5M…" at bounding box center [534, 137] width 1051 height 740
click at [600, 492] on button "button" at bounding box center [588, 490] width 67 height 16
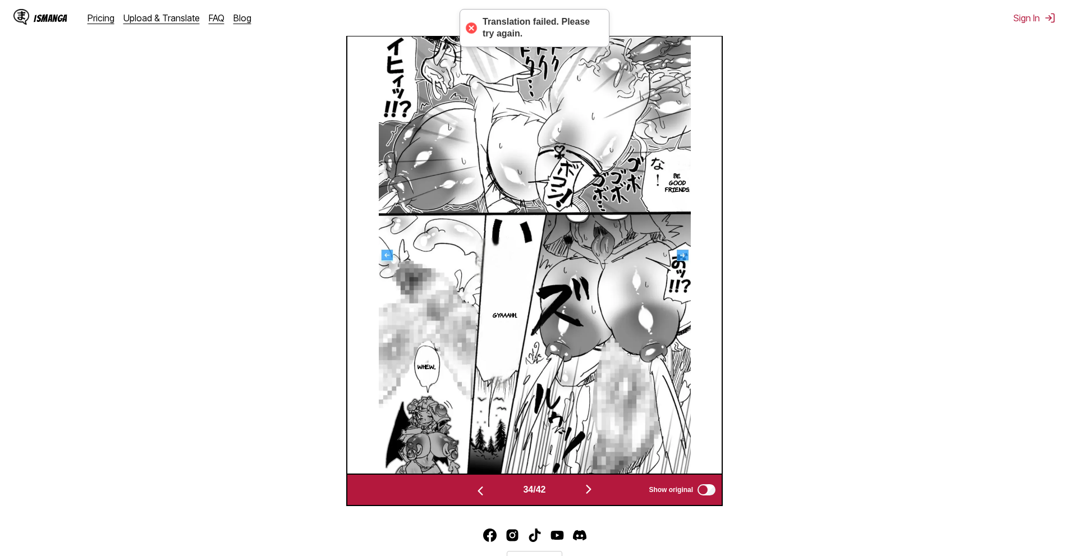
click at [877, 244] on section "From Japanese To English Drop files here, or click to browse. Max file size: 5M…" at bounding box center [534, 137] width 1051 height 740
click at [589, 506] on div "34 / 42 Show original" at bounding box center [534, 490] width 377 height 33
click at [593, 488] on img "button" at bounding box center [588, 489] width 13 height 13
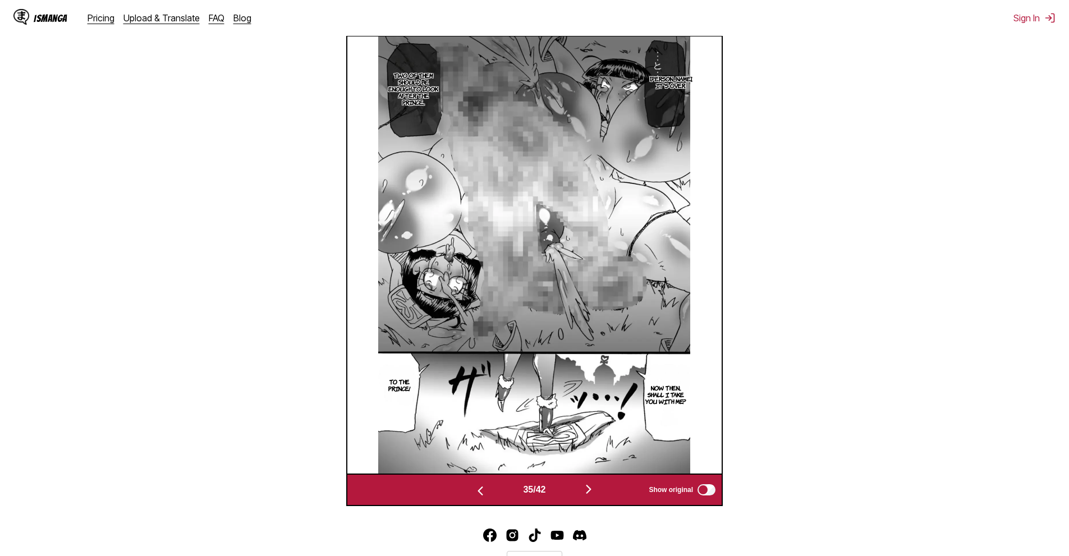
click at [1011, 260] on section "From Japanese To English Drop files here, or click to browse. Max file size: 5M…" at bounding box center [534, 137] width 1051 height 740
click at [602, 482] on div "35 / 42 Show original" at bounding box center [534, 490] width 377 height 33
click at [590, 498] on button "button" at bounding box center [588, 490] width 67 height 16
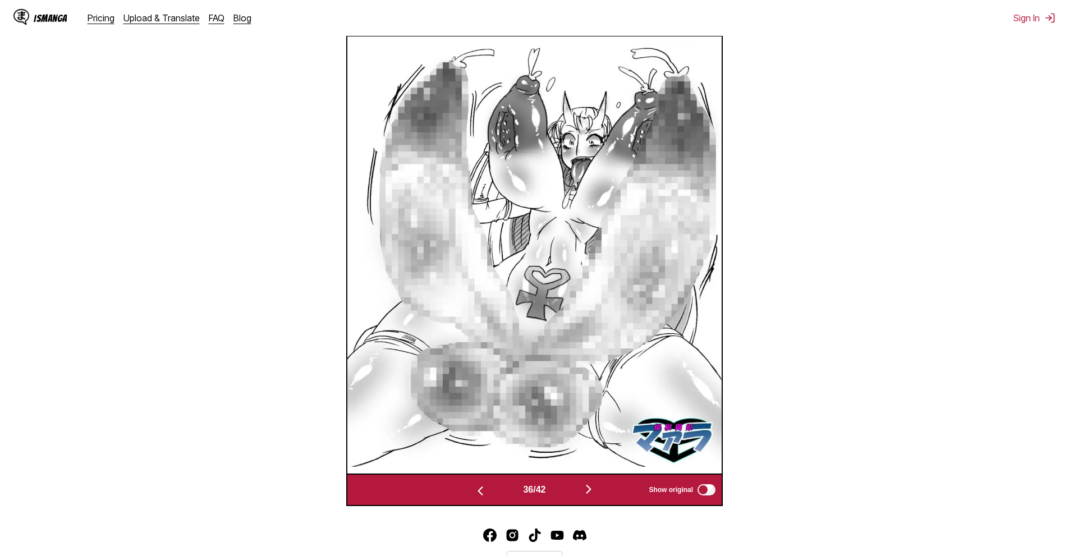
click at [893, 229] on section "From Japanese To English Drop files here, or click to browse. Max file size: 5M…" at bounding box center [534, 137] width 1051 height 740
click at [594, 496] on img "button" at bounding box center [588, 489] width 13 height 13
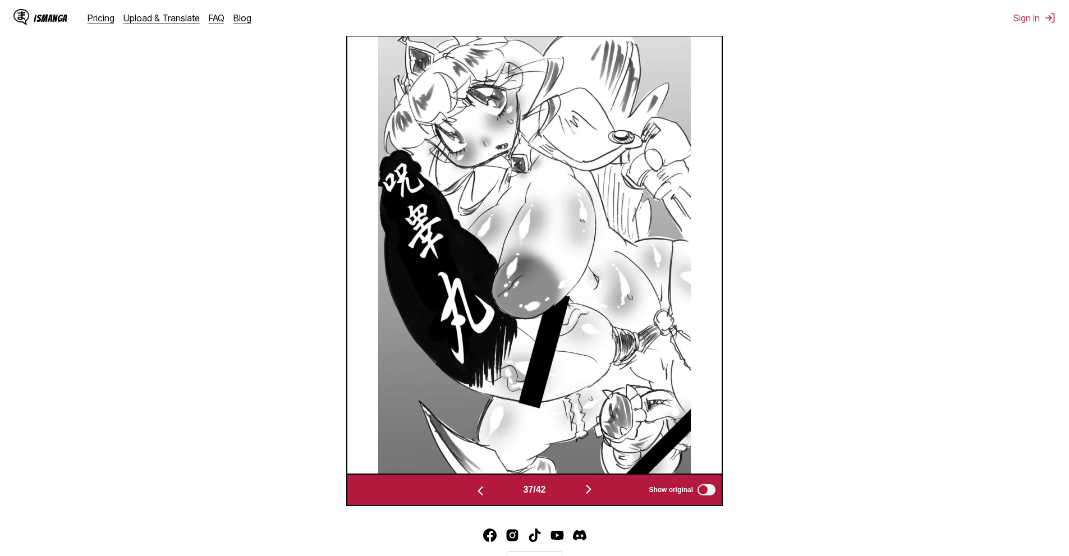
click at [902, 150] on section "From Japanese To English Drop files here, or click to browse. Max file size: 5M…" at bounding box center [534, 137] width 1051 height 740
click at [590, 480] on div "37 / 42 Show original" at bounding box center [534, 490] width 377 height 33
click at [592, 498] on button "button" at bounding box center [588, 490] width 67 height 16
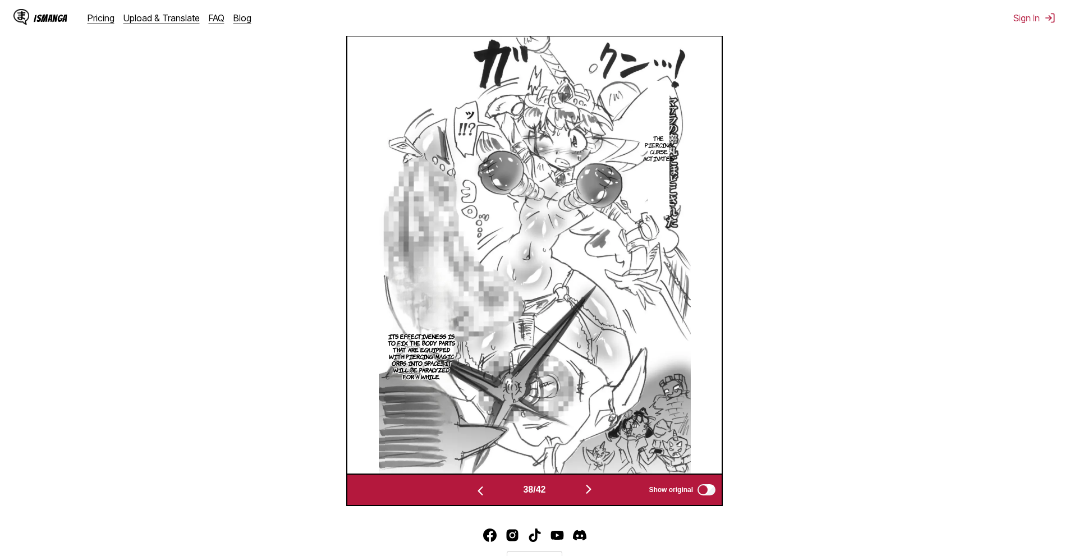
click at [815, 356] on section "From Japanese To English Drop files here, or click to browse. Max file size: 5M…" at bounding box center [534, 137] width 1051 height 740
click at [593, 498] on button "button" at bounding box center [588, 490] width 67 height 16
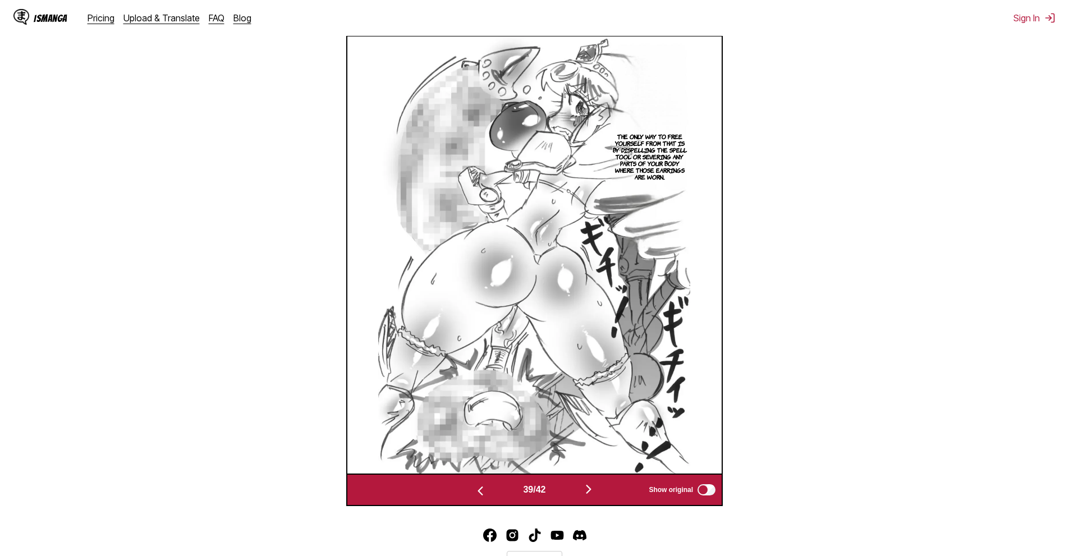
click at [587, 516] on div "IsManga Pricing Upload & Translate FAQ Blog Sign In Pricing Upload & Translate …" at bounding box center [534, 136] width 1069 height 949
click at [586, 496] on img "button" at bounding box center [588, 489] width 13 height 13
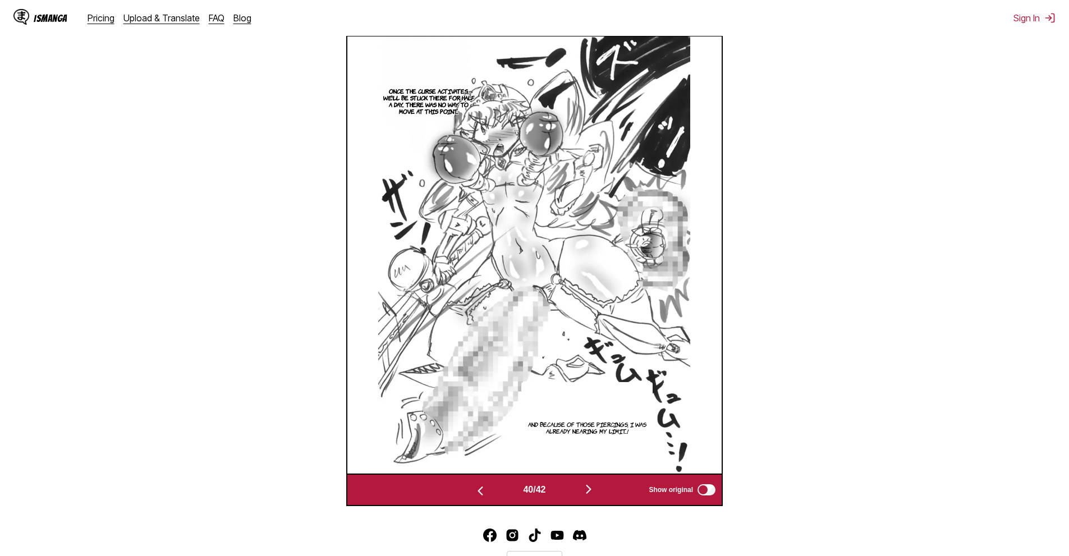
click at [932, 254] on section "From Japanese To English Drop files here, or click to browse. Max file size: 5M…" at bounding box center [534, 137] width 1051 height 740
click at [576, 496] on button "button" at bounding box center [588, 490] width 67 height 16
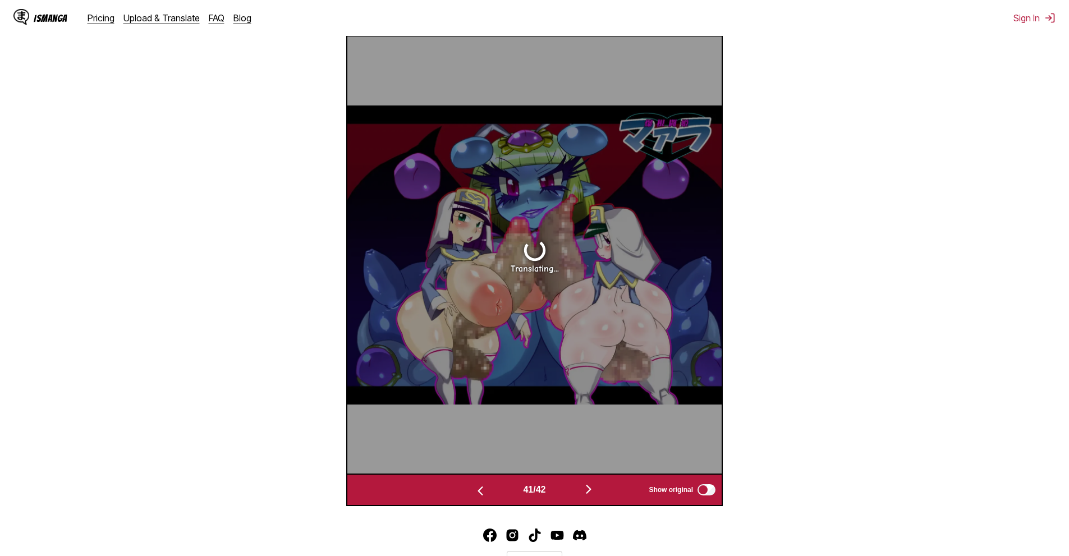
click at [592, 489] on img "button" at bounding box center [588, 489] width 13 height 13
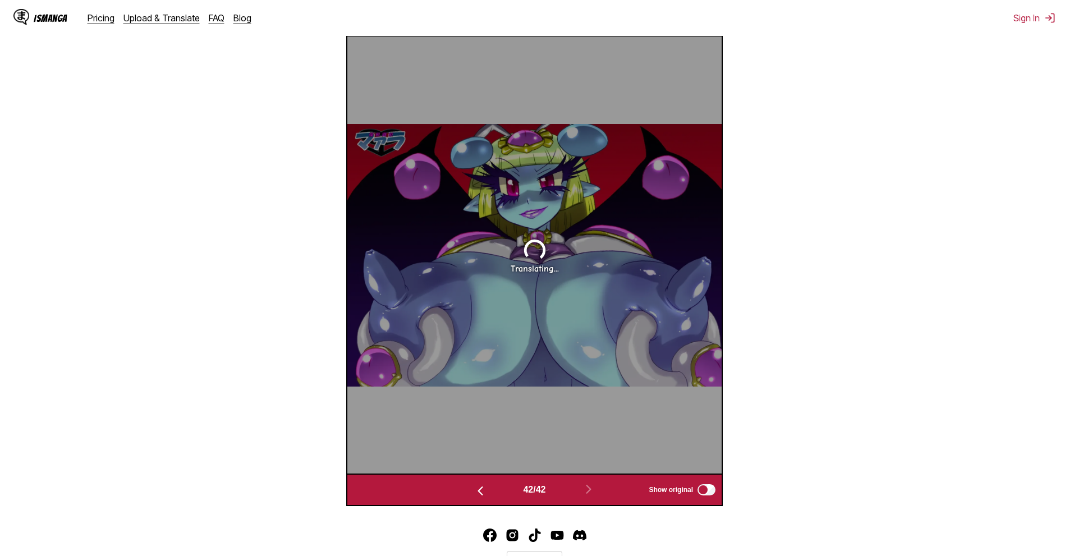
click at [488, 491] on button "button" at bounding box center [480, 490] width 67 height 16
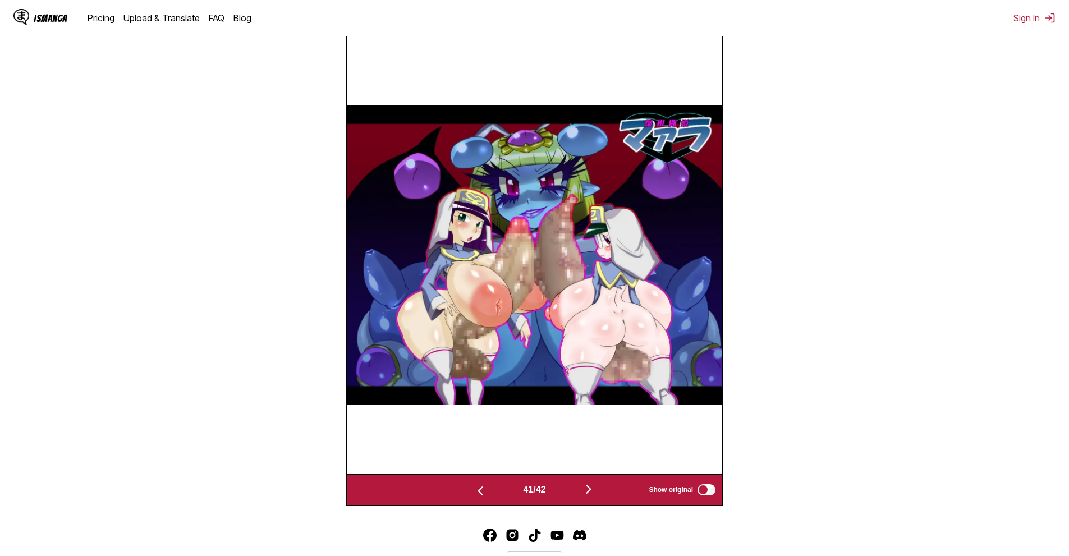
click at [888, 253] on section "From Japanese To English Drop files here, or click to browse. Max file size: 5M…" at bounding box center [534, 137] width 1051 height 740
click at [599, 491] on button "button" at bounding box center [588, 490] width 67 height 16
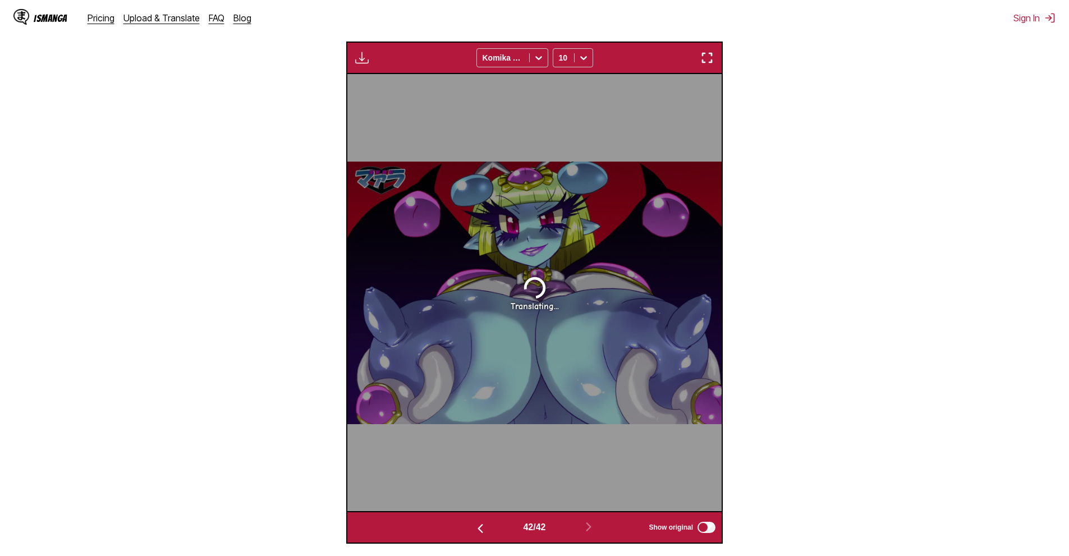
scroll to position [356, 0]
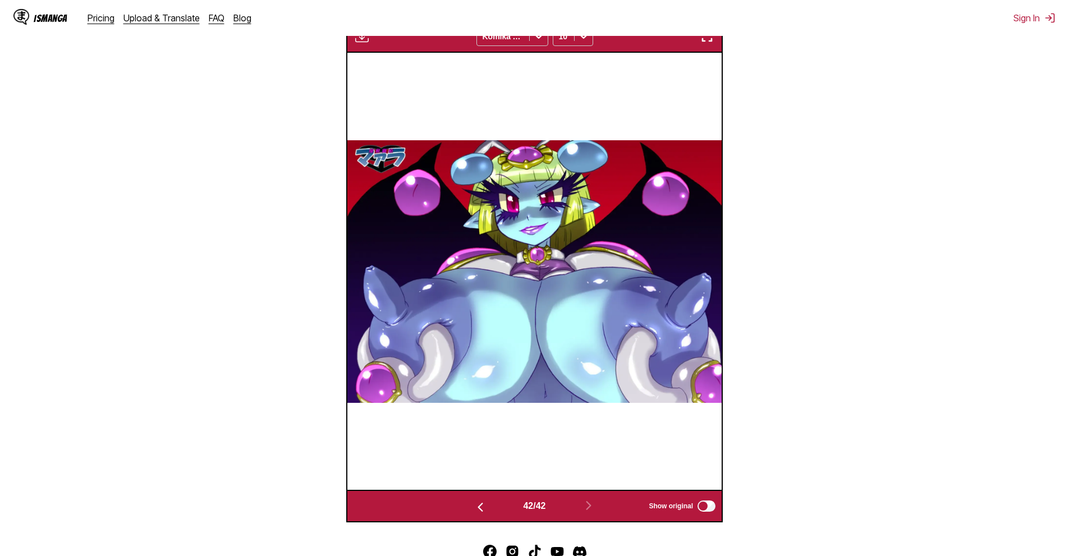
drag, startPoint x: 1015, startPoint y: 247, endPoint x: 1024, endPoint y: 251, distance: 9.8
click at [1025, 251] on section "From Japanese To English Drop files here, or click to browse. Max file size: 5M…" at bounding box center [534, 173] width 1051 height 700
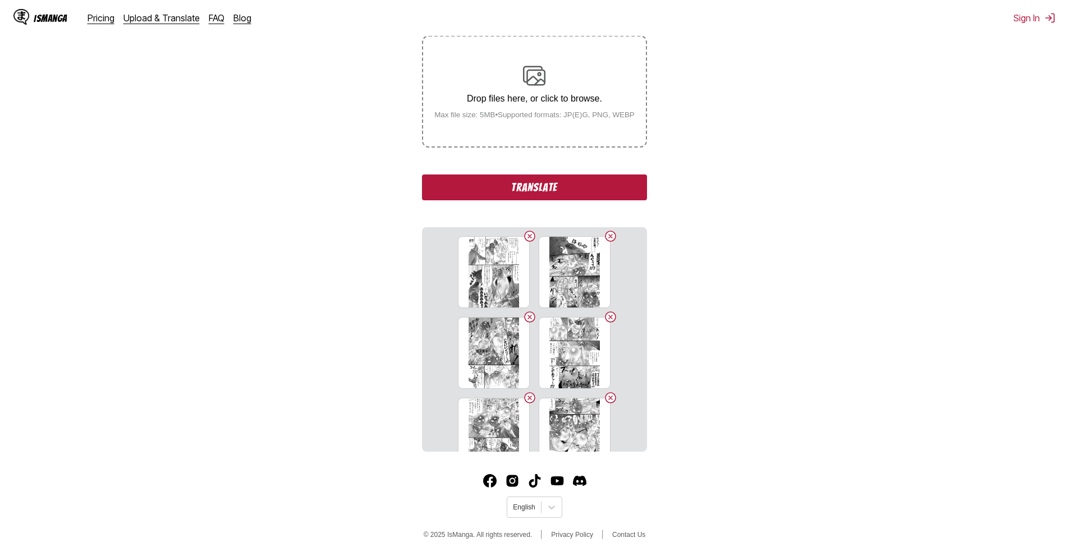
click at [566, 191] on button "Translate" at bounding box center [534, 188] width 225 height 26
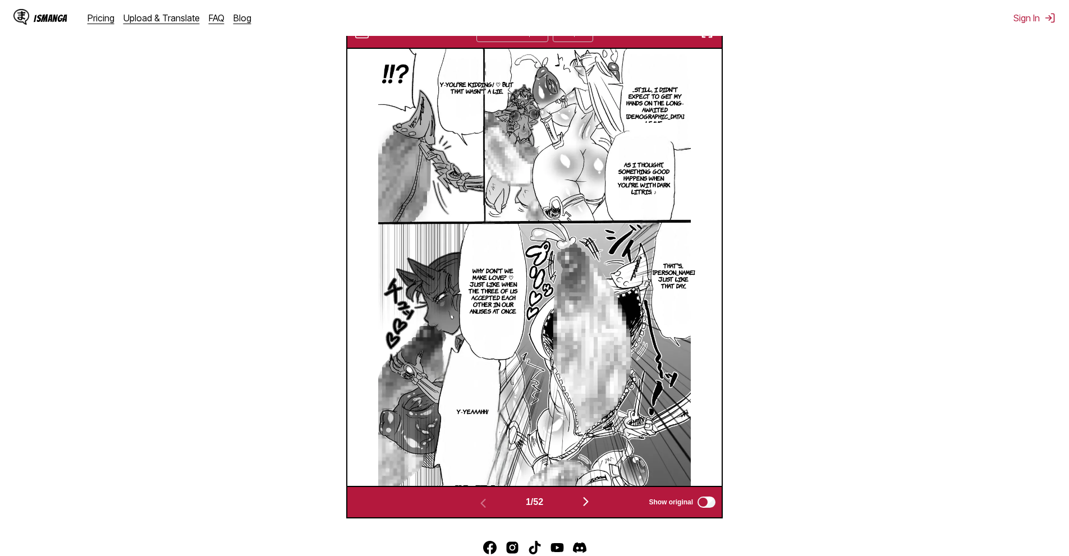
scroll to position [413, 0]
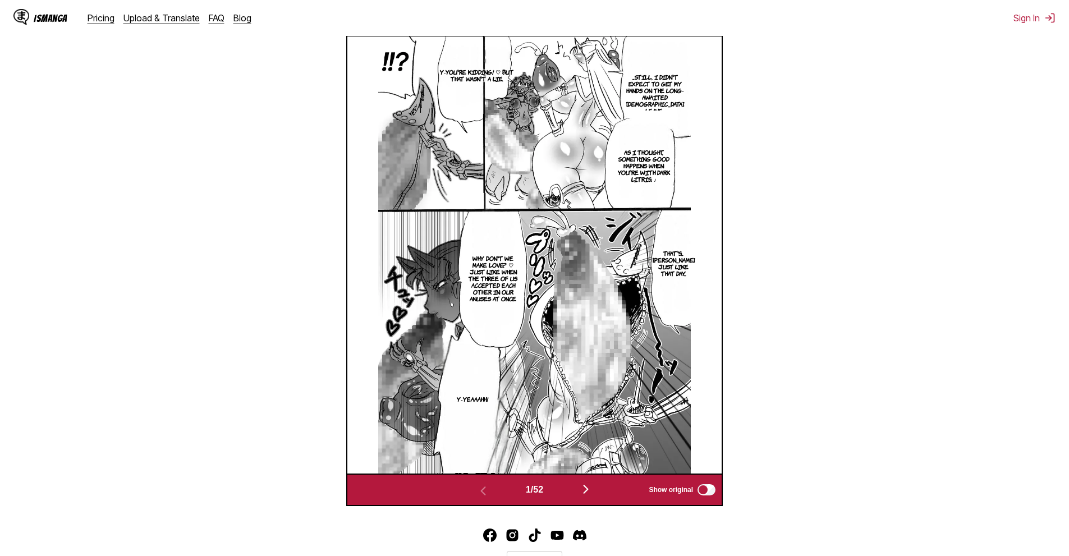
click at [579, 498] on button "button" at bounding box center [585, 490] width 67 height 16
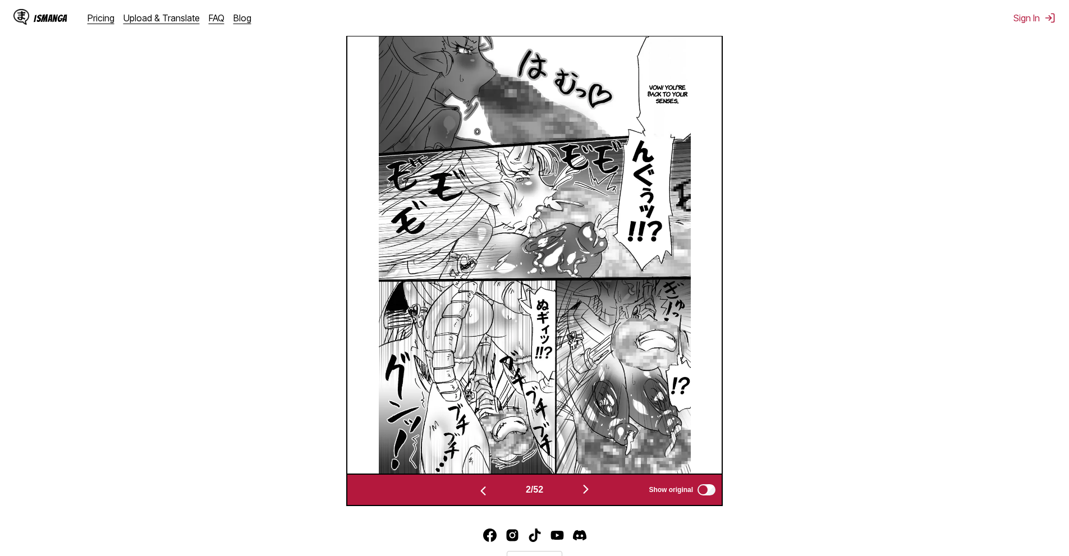
click at [580, 497] on button "button" at bounding box center [585, 490] width 67 height 16
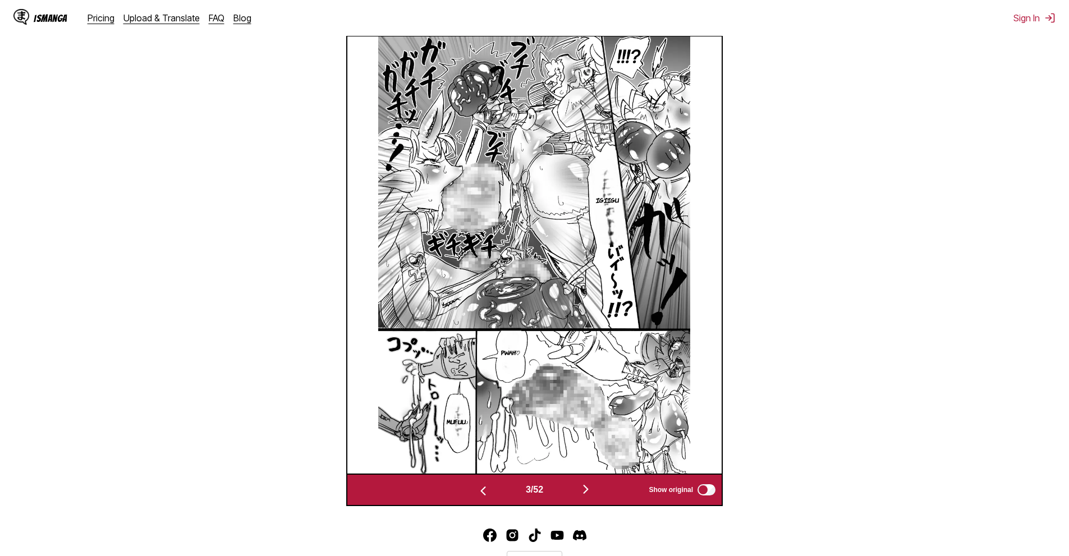
click at [581, 497] on button "button" at bounding box center [585, 490] width 67 height 16
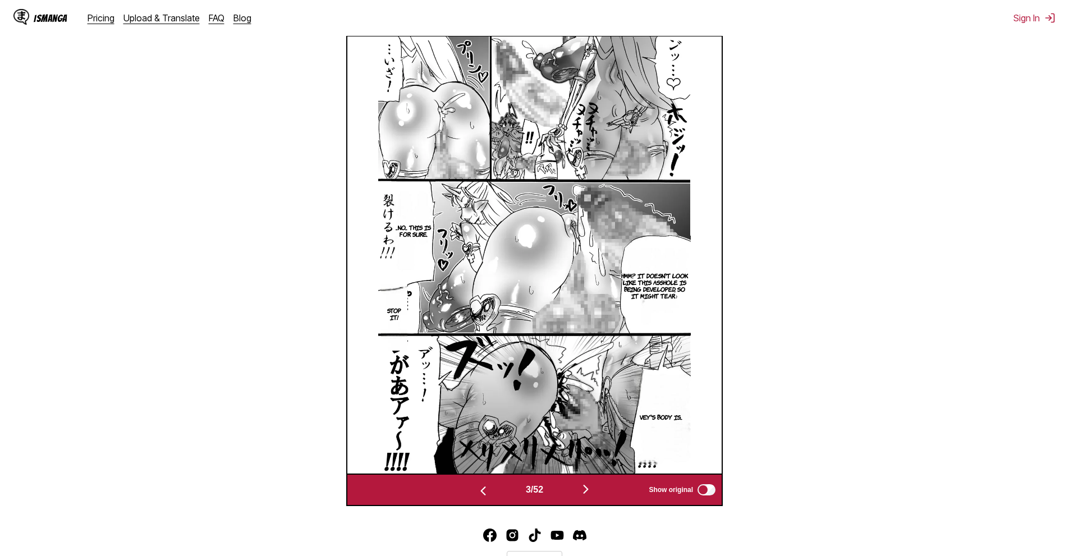
click at [581, 494] on button "button" at bounding box center [585, 490] width 67 height 16
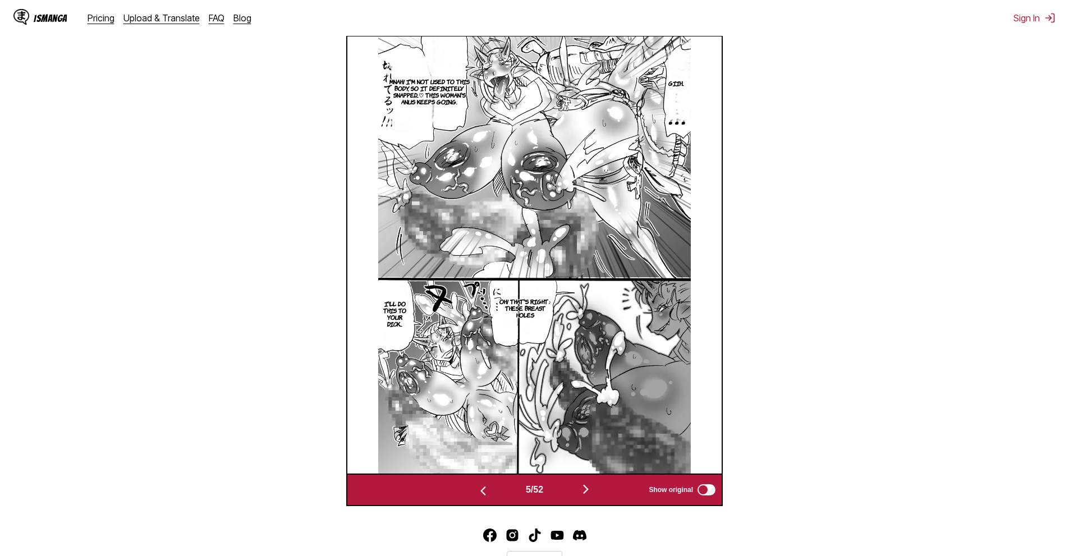
click at [583, 493] on img "button" at bounding box center [585, 489] width 13 height 13
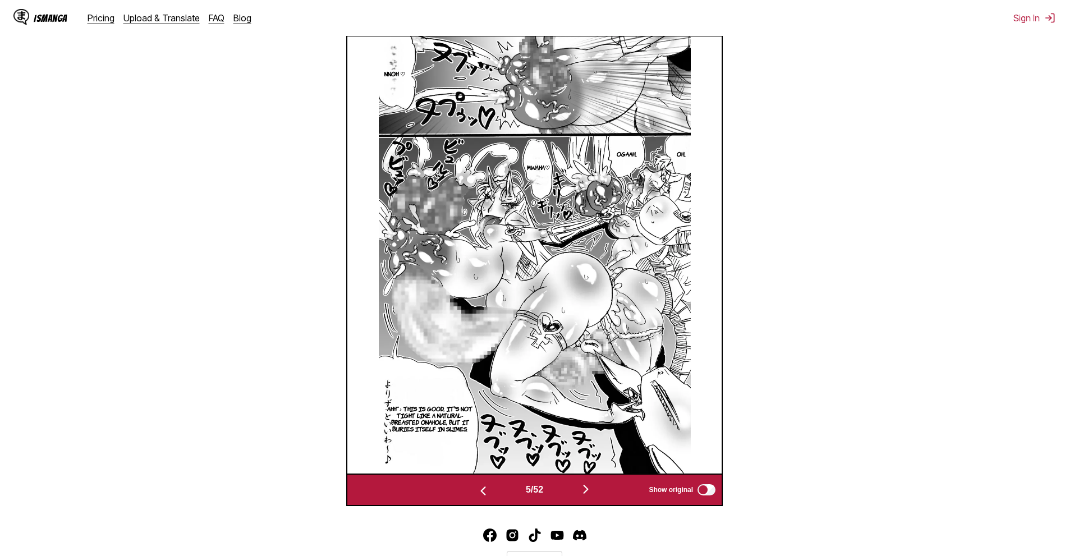
click at [583, 493] on img "button" at bounding box center [585, 489] width 13 height 13
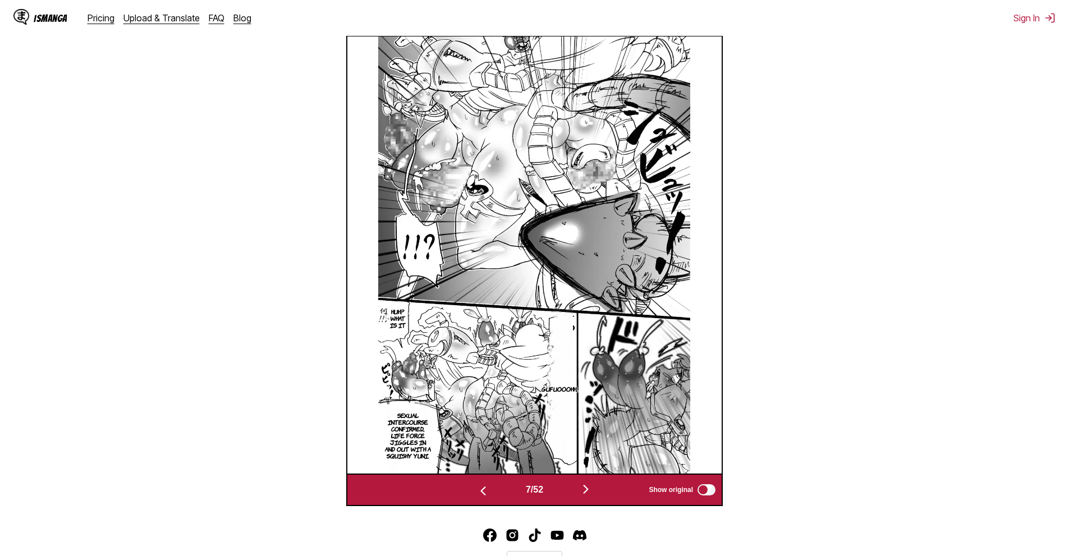
click at [583, 493] on img "button" at bounding box center [585, 489] width 13 height 13
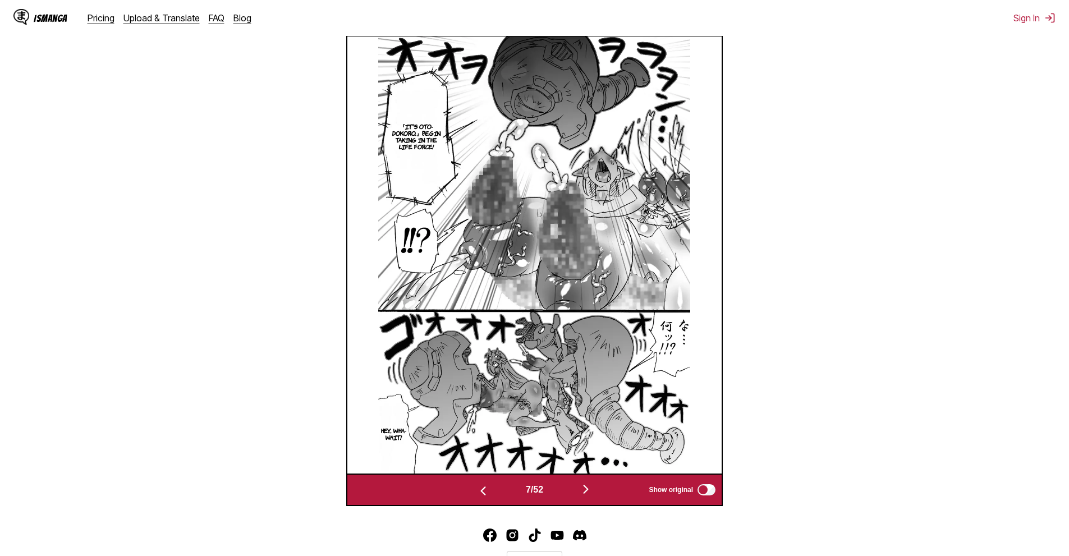
click at [583, 493] on img "button" at bounding box center [585, 489] width 13 height 13
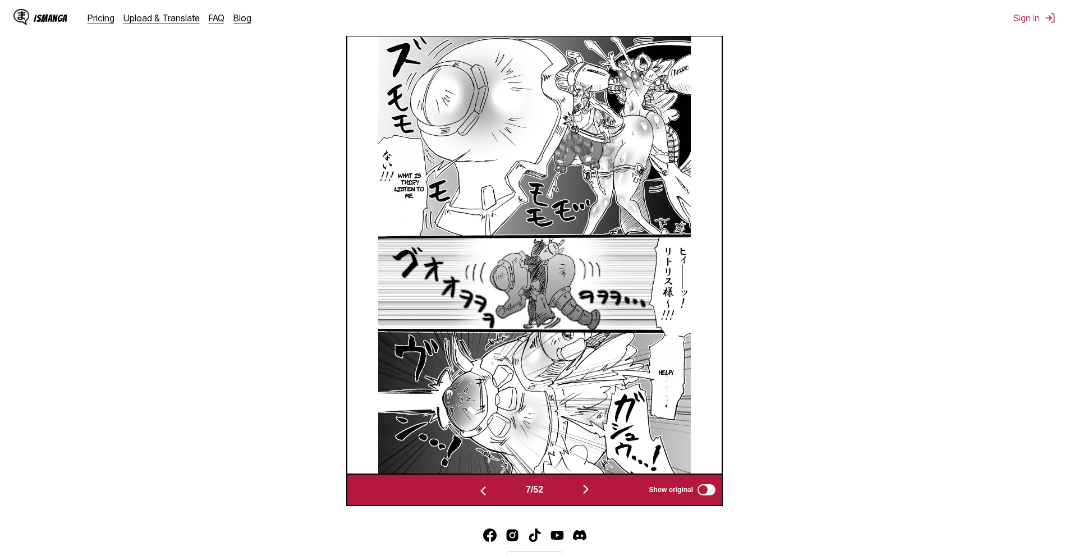
click at [583, 491] on img "button" at bounding box center [585, 489] width 13 height 13
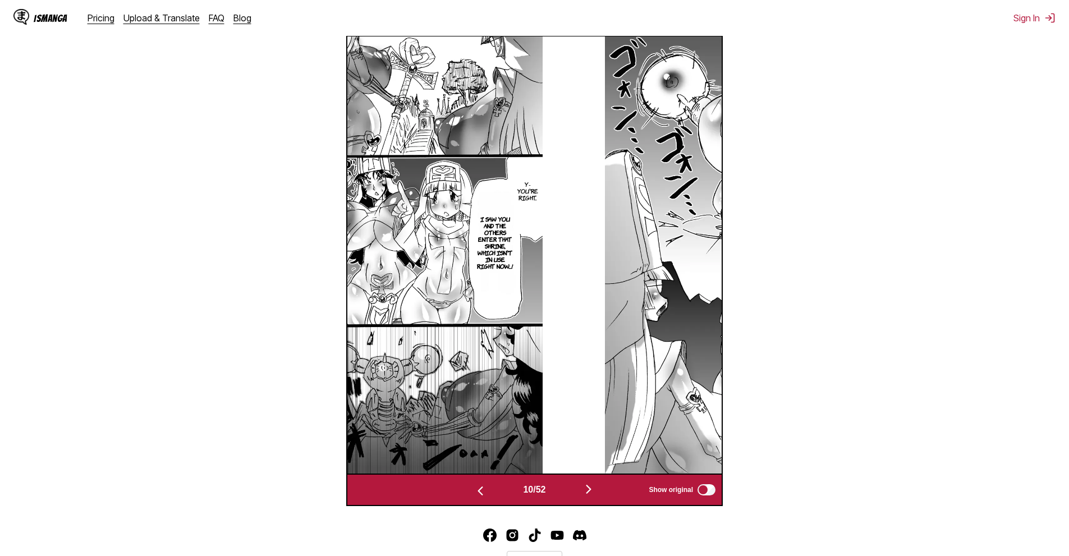
click at [583, 491] on button "button" at bounding box center [588, 490] width 67 height 16
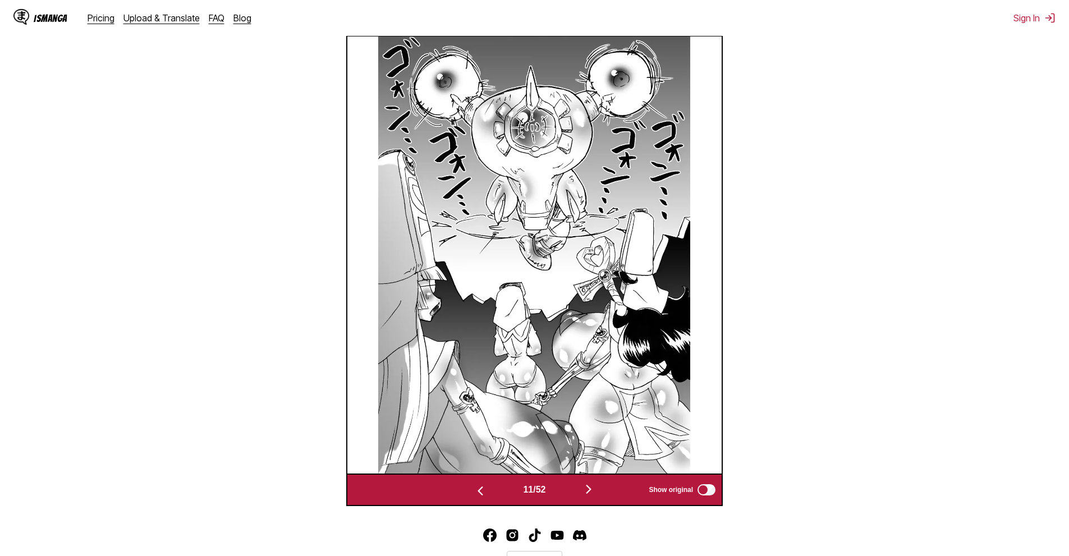
click at [583, 491] on button "button" at bounding box center [588, 490] width 67 height 16
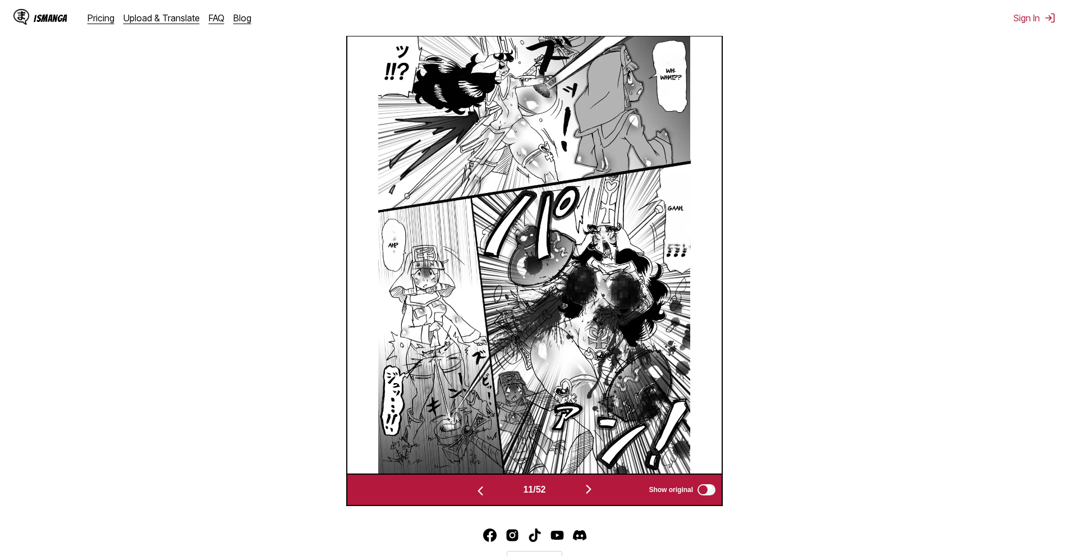
click at [583, 491] on button "button" at bounding box center [588, 490] width 67 height 16
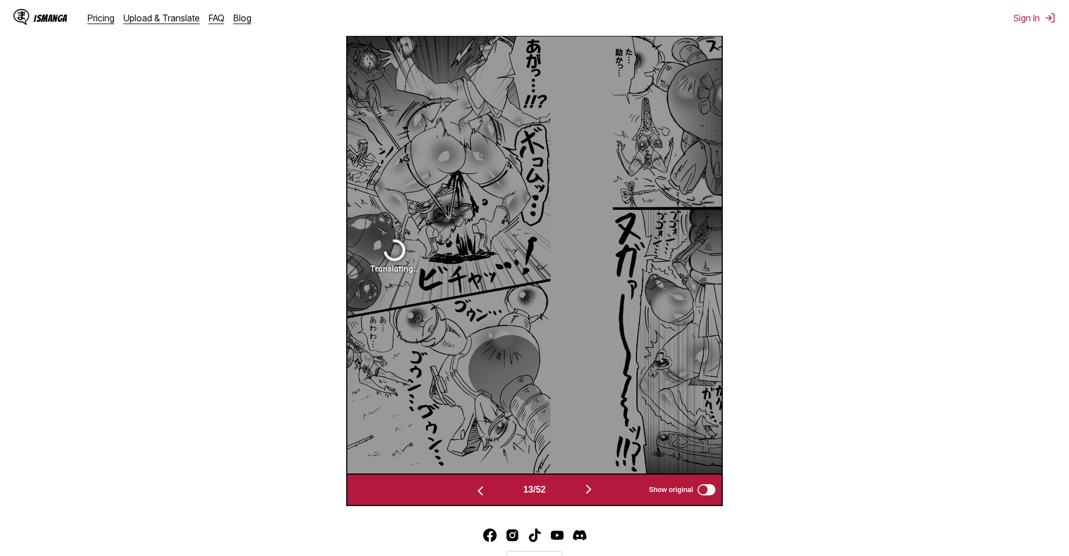
click at [583, 491] on button "button" at bounding box center [588, 490] width 67 height 16
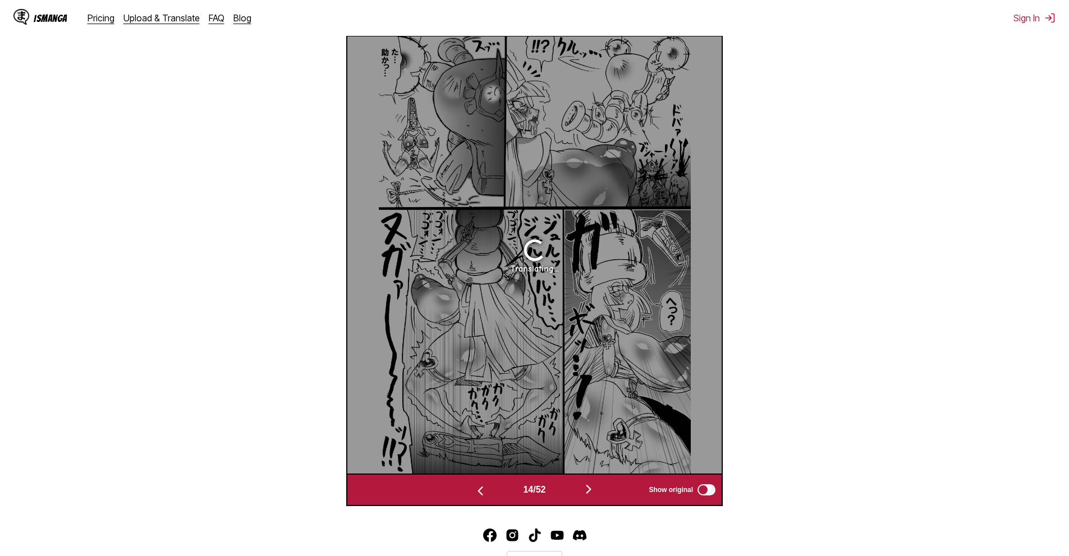
click at [491, 489] on button "button" at bounding box center [480, 490] width 67 height 16
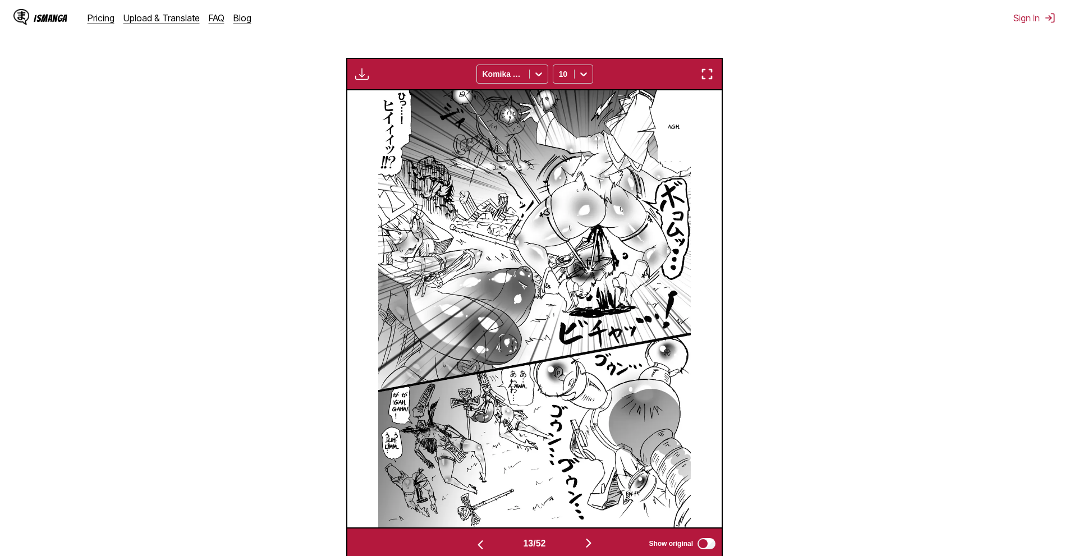
scroll to position [413, 0]
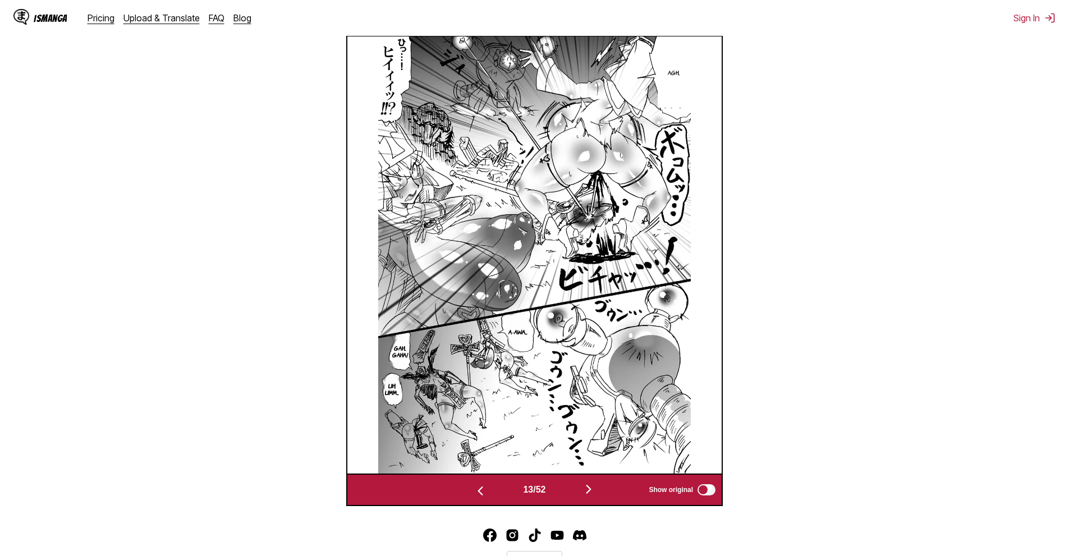
click at [482, 489] on img "button" at bounding box center [480, 490] width 13 height 13
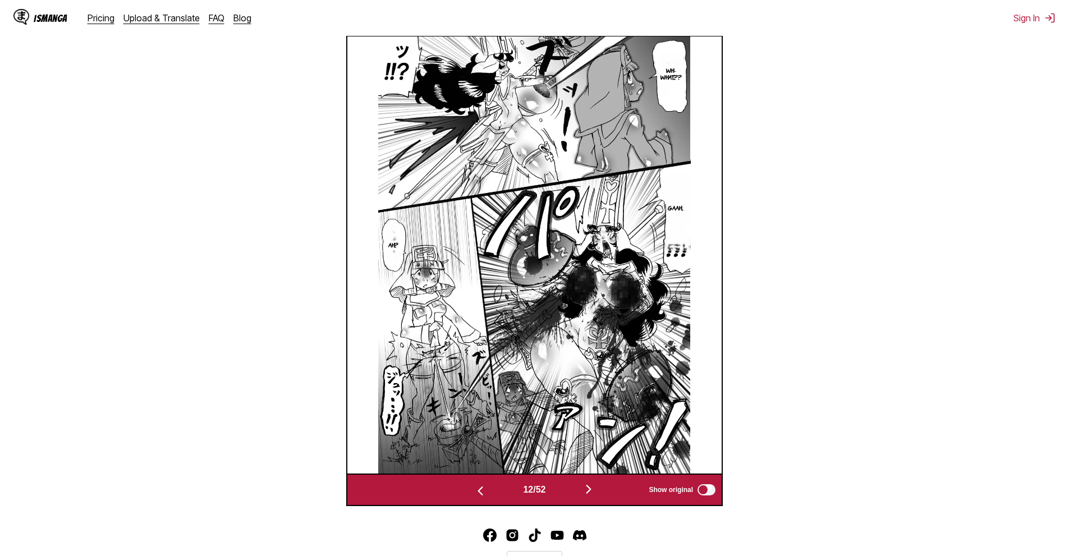
click at [482, 489] on img "button" at bounding box center [480, 490] width 13 height 13
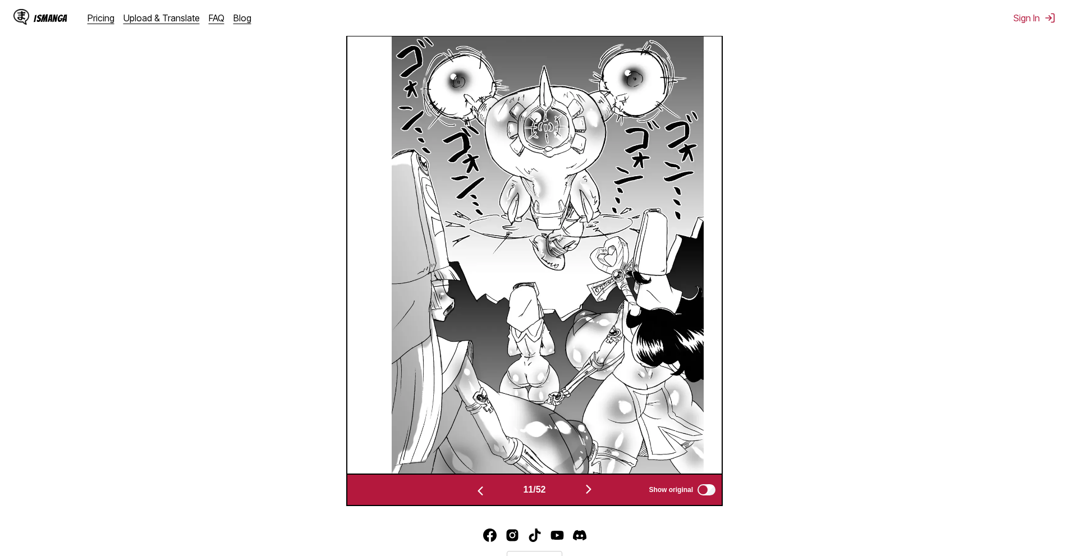
click at [482, 489] on img "button" at bounding box center [480, 490] width 13 height 13
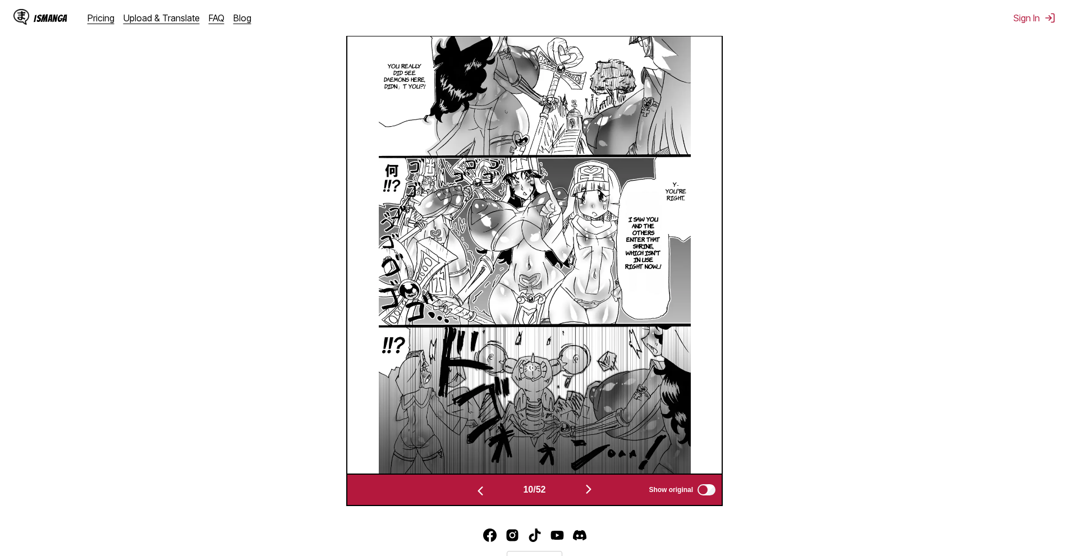
click at [482, 489] on img "button" at bounding box center [480, 490] width 13 height 13
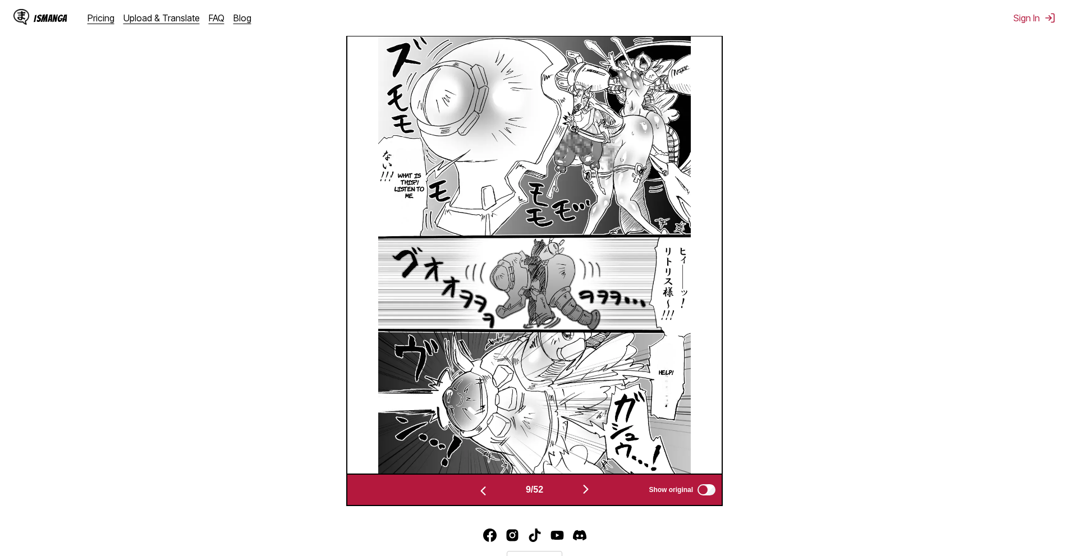
click at [482, 489] on img "button" at bounding box center [483, 490] width 13 height 13
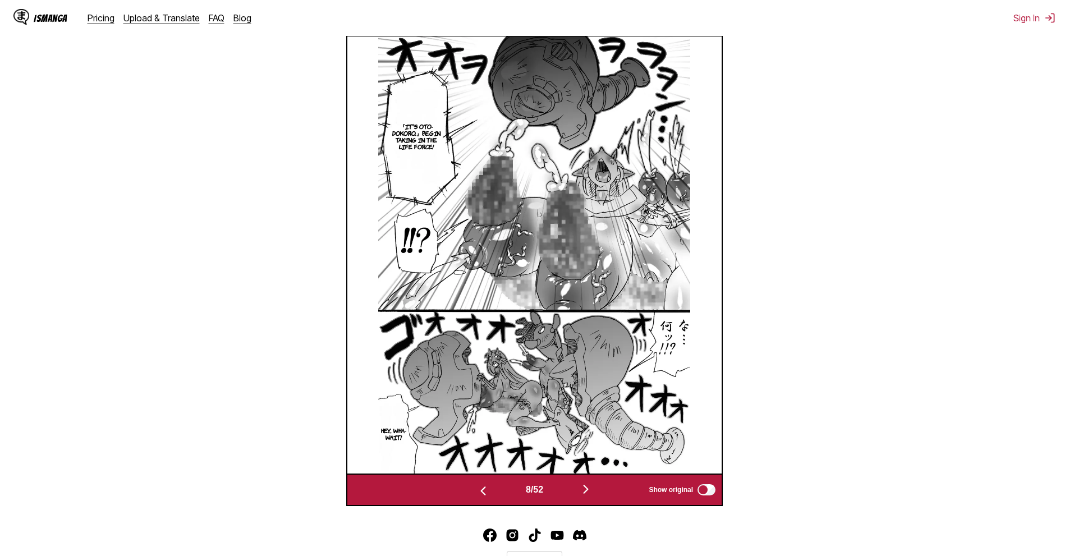
click at [482, 489] on img "button" at bounding box center [483, 490] width 13 height 13
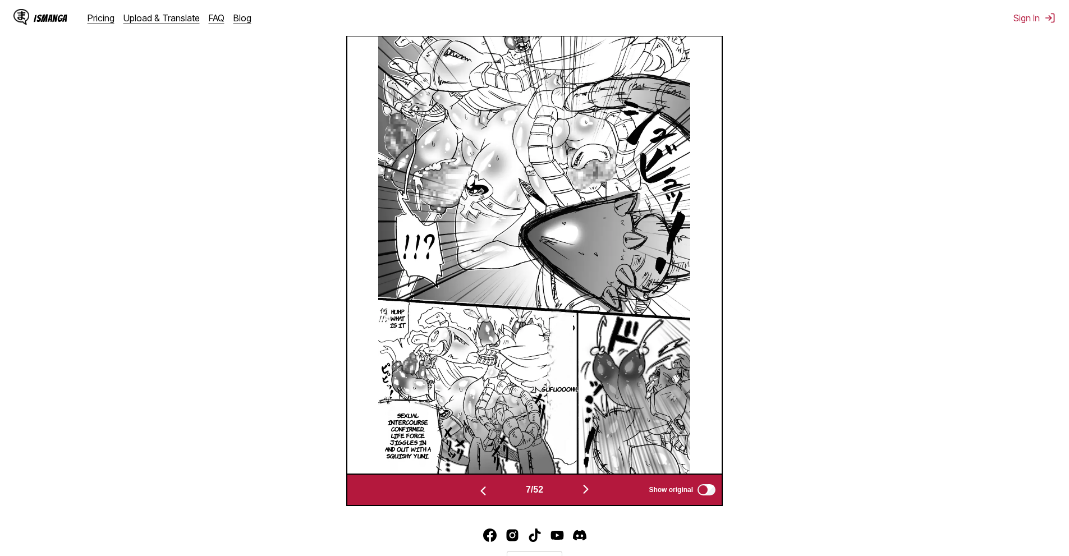
click at [482, 489] on img "button" at bounding box center [483, 490] width 13 height 13
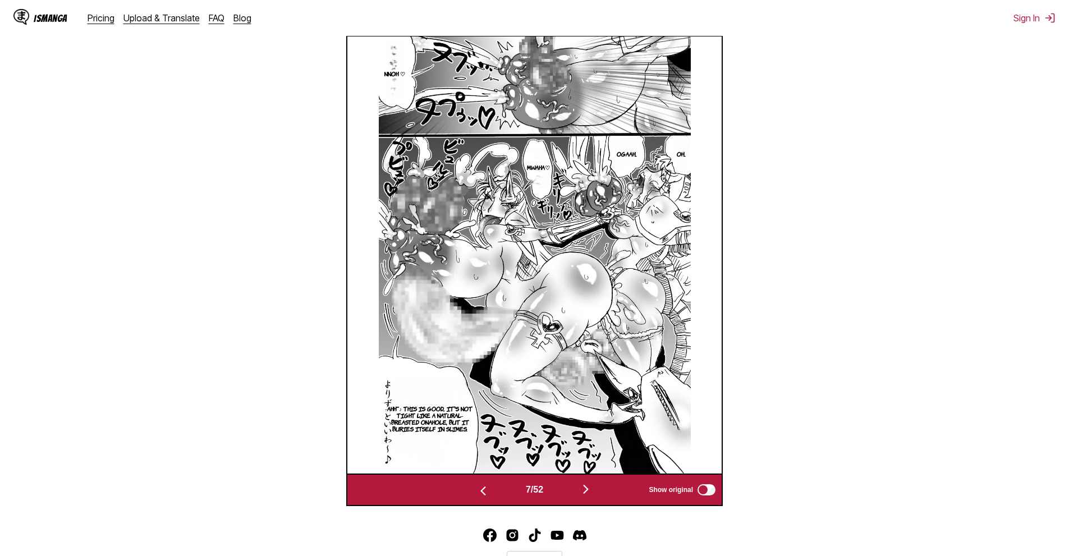
click at [482, 489] on img "button" at bounding box center [483, 490] width 13 height 13
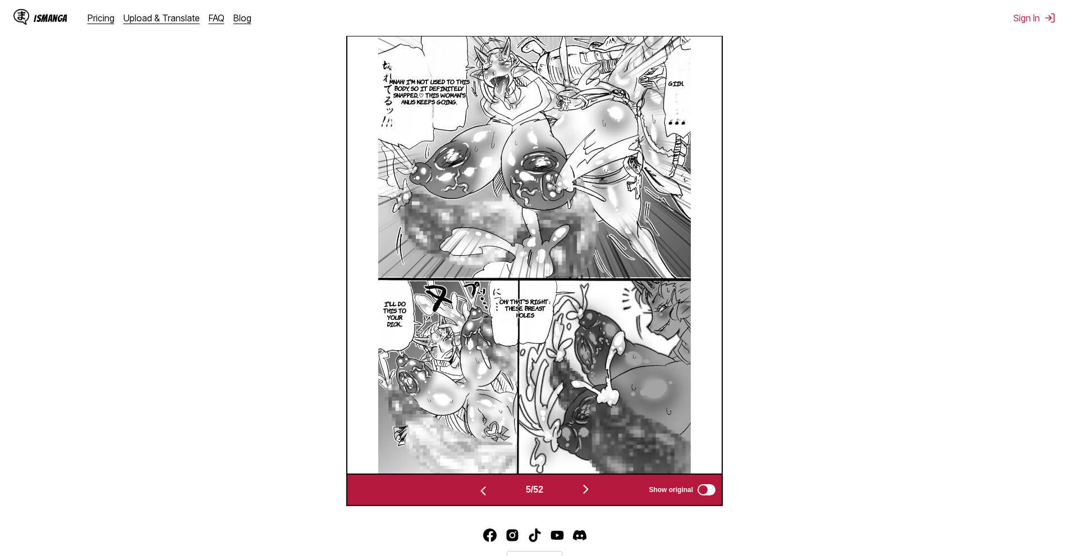
click at [482, 489] on img "button" at bounding box center [483, 490] width 13 height 13
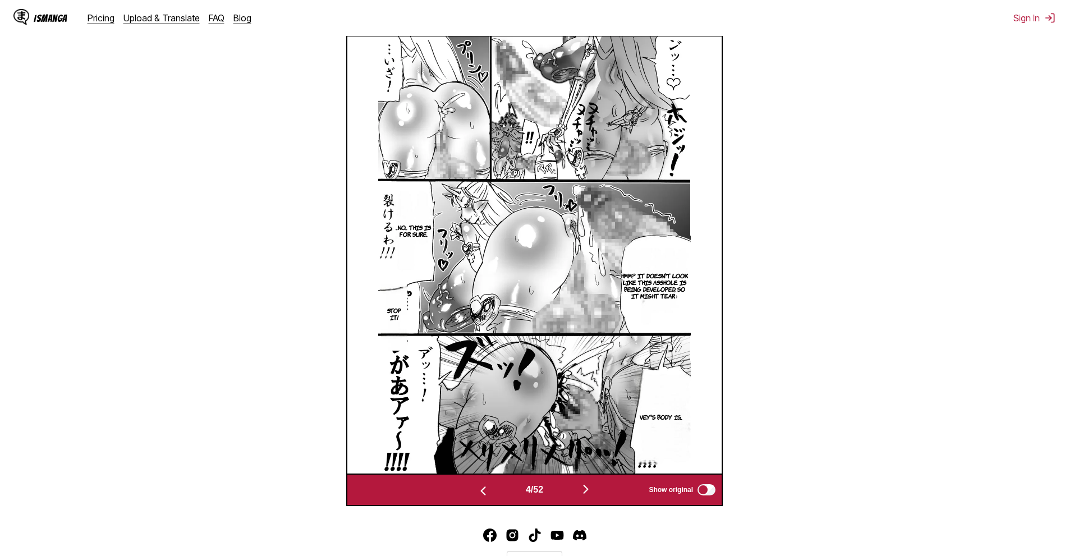
click at [482, 489] on img "button" at bounding box center [483, 490] width 13 height 13
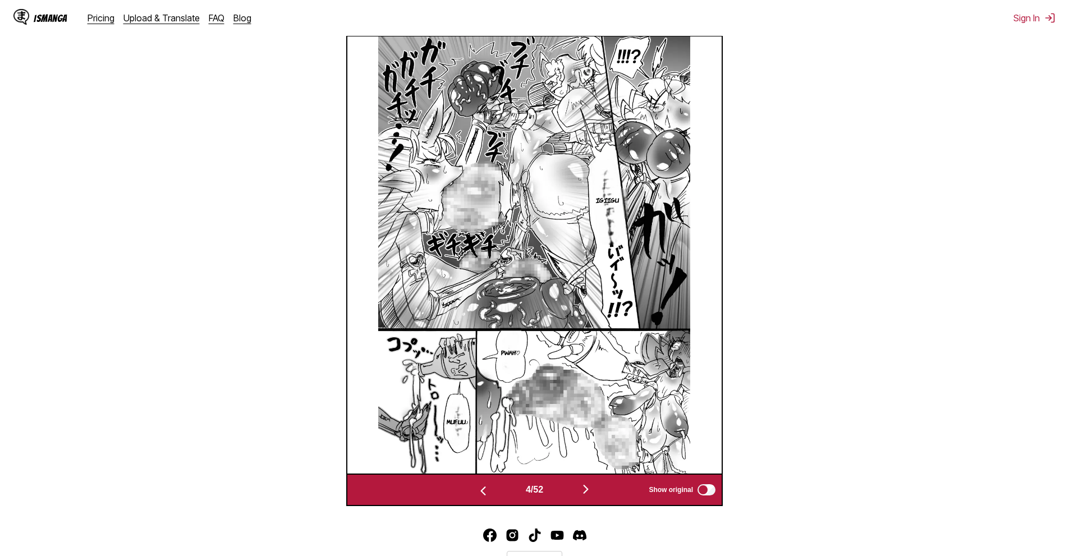
click at [482, 489] on img "button" at bounding box center [483, 490] width 13 height 13
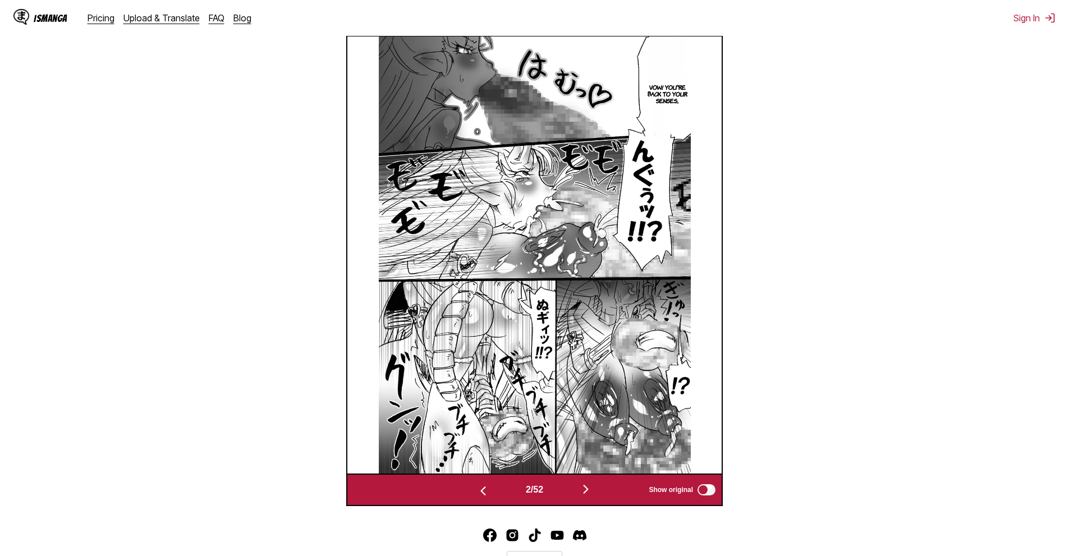
click at [482, 489] on img "button" at bounding box center [483, 490] width 13 height 13
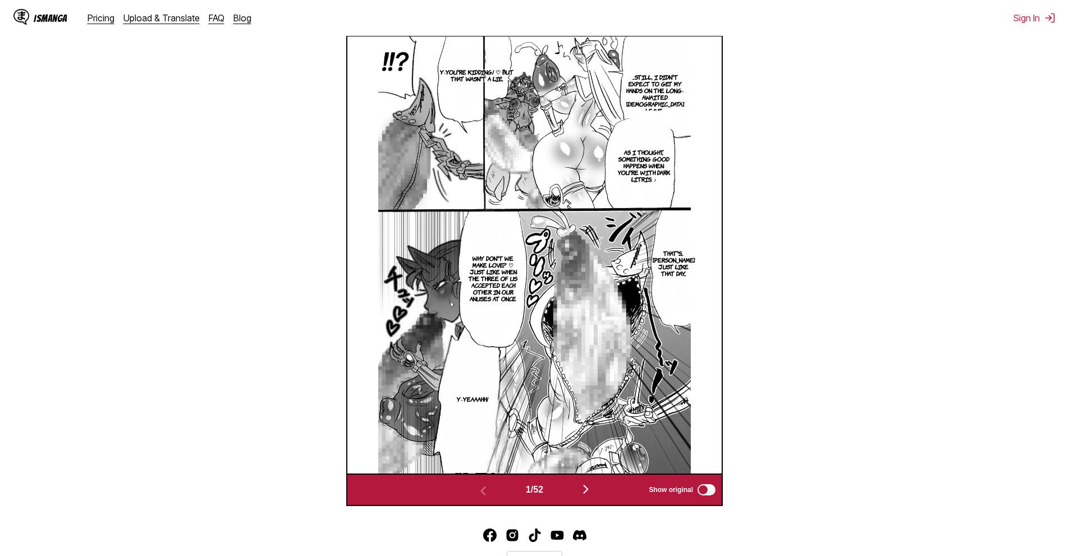
click at [584, 492] on img "button" at bounding box center [585, 489] width 13 height 13
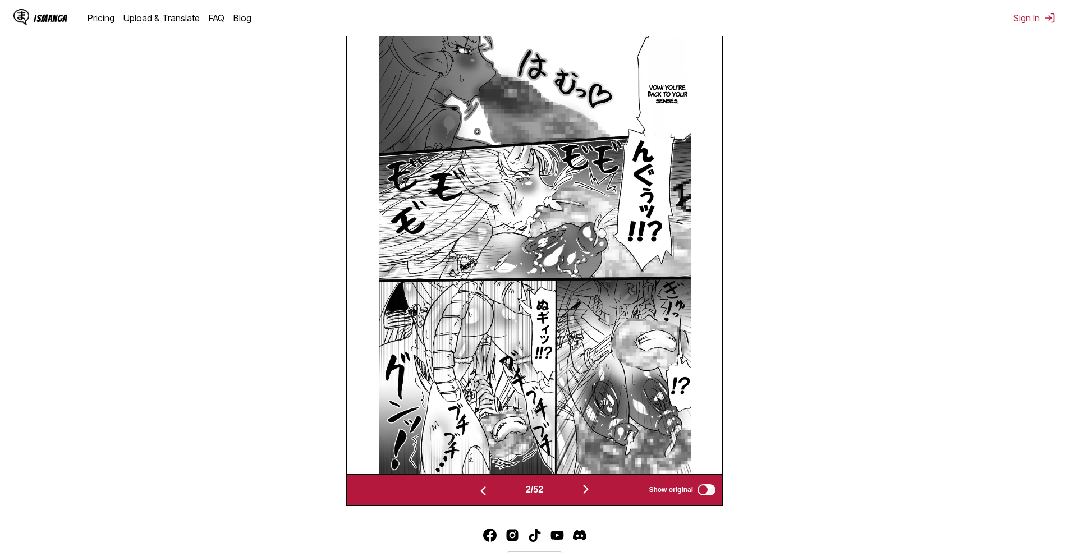
click at [584, 492] on img "button" at bounding box center [585, 489] width 13 height 13
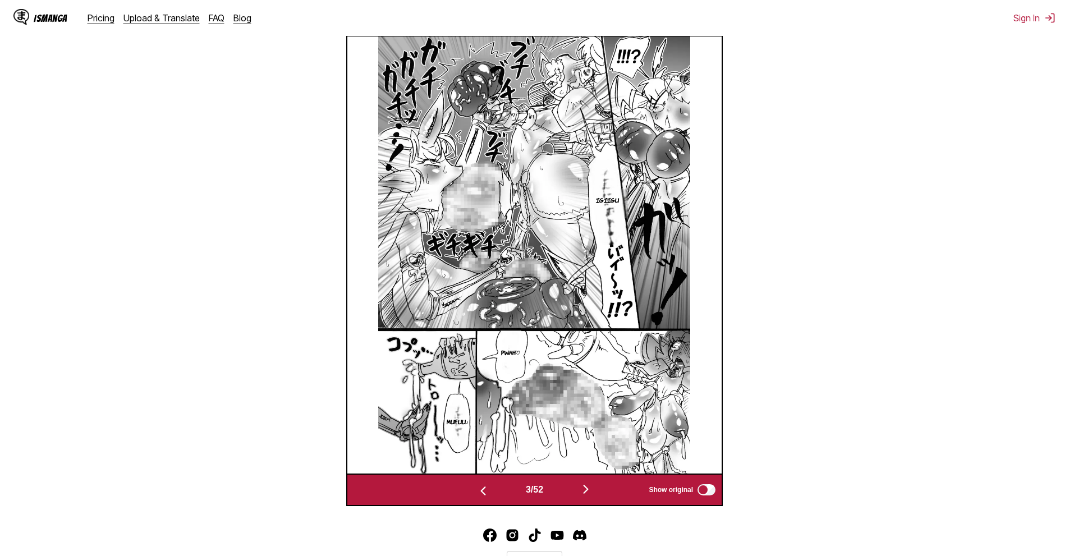
click at [584, 491] on img "button" at bounding box center [585, 489] width 13 height 13
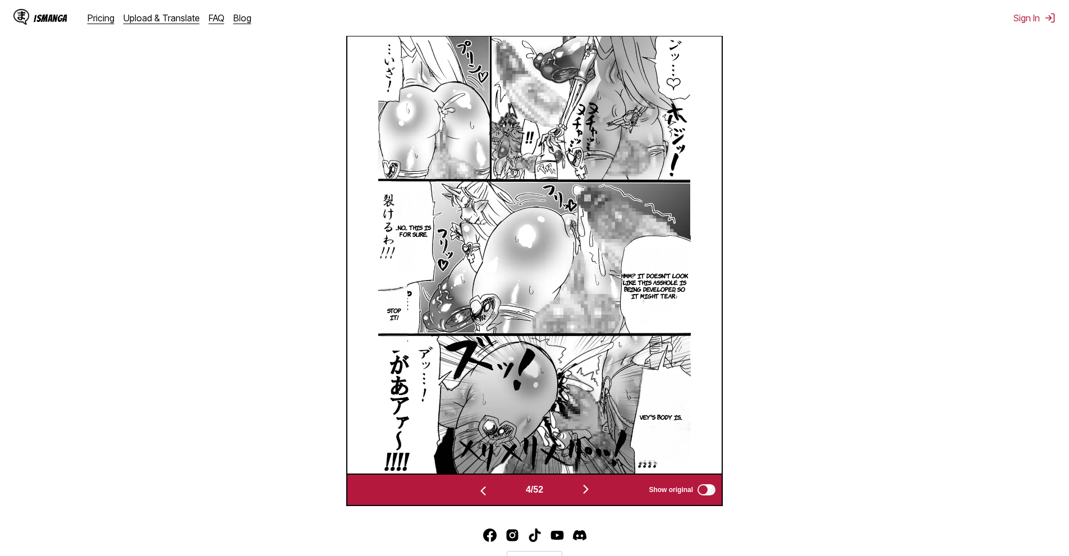
click at [584, 489] on img "button" at bounding box center [585, 489] width 13 height 13
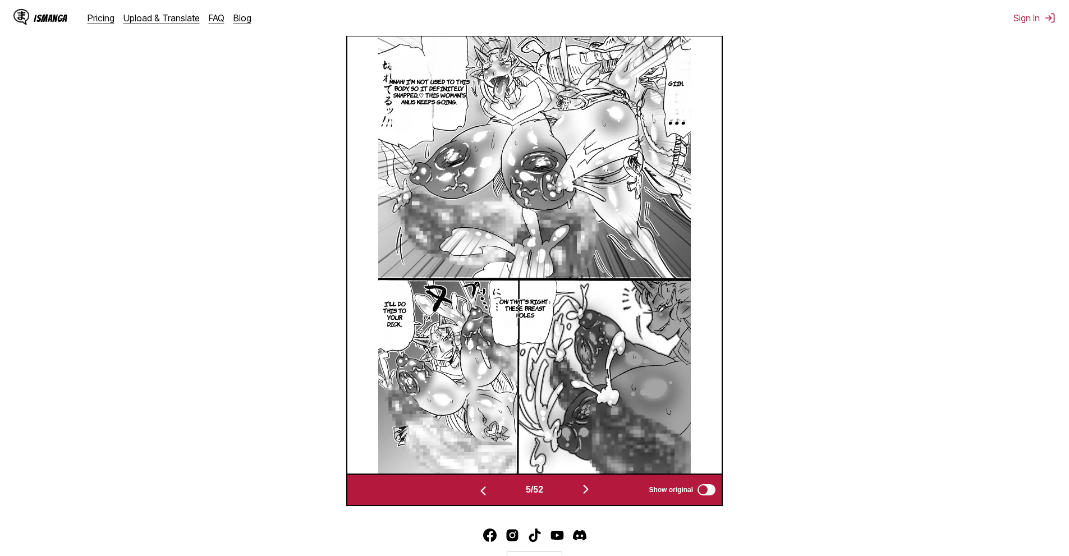
click at [581, 489] on button "button" at bounding box center [585, 490] width 67 height 16
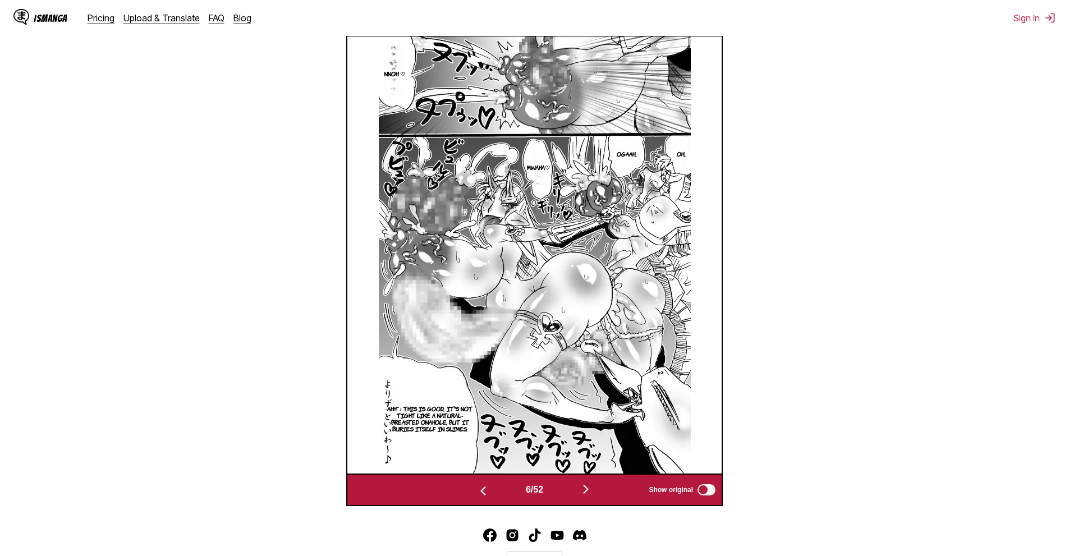
click at [583, 490] on img "button" at bounding box center [585, 489] width 13 height 13
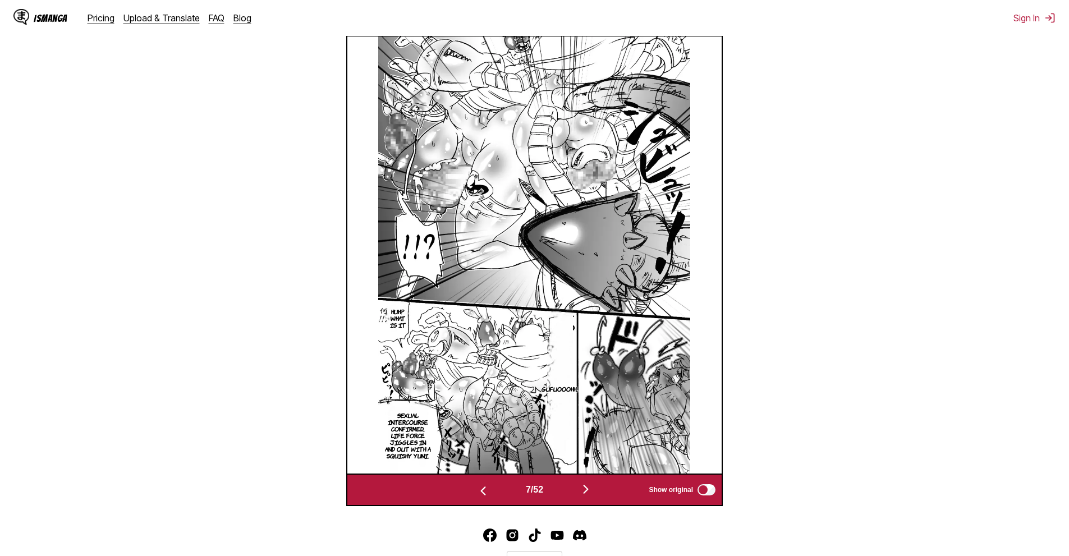
click at [584, 489] on img "button" at bounding box center [585, 489] width 13 height 13
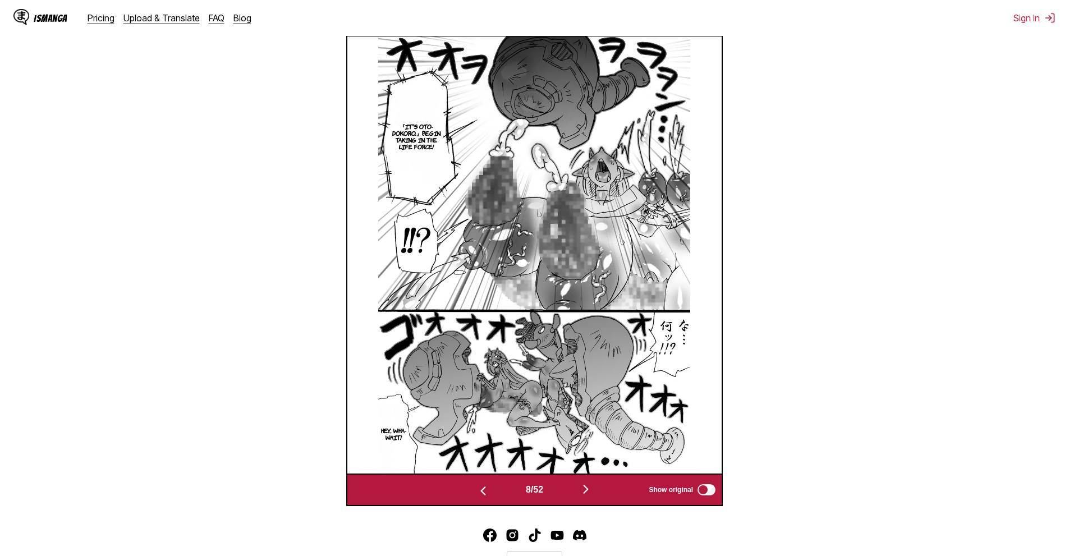
click at [584, 489] on img "button" at bounding box center [585, 489] width 13 height 13
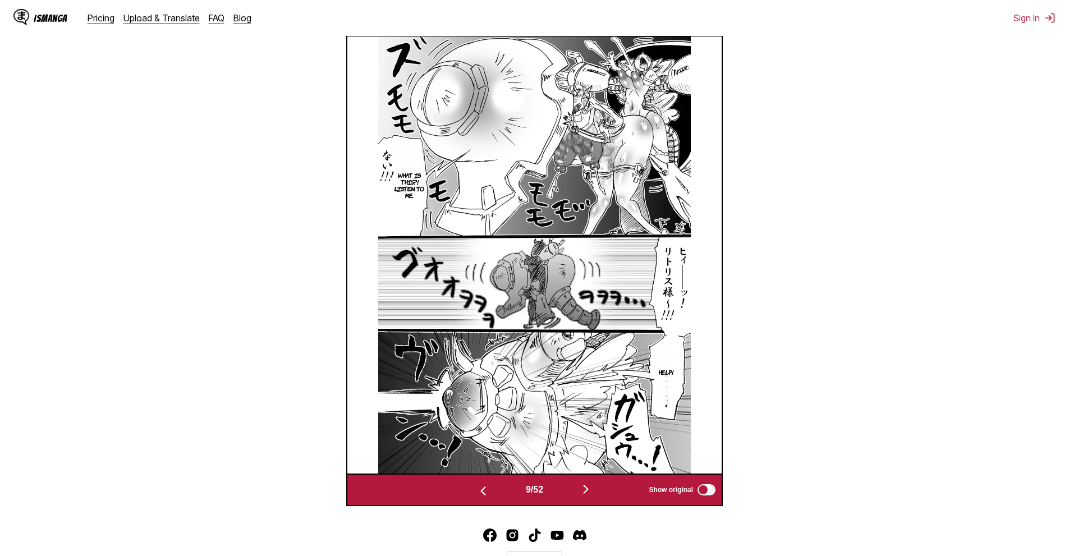
click at [584, 489] on img "button" at bounding box center [585, 489] width 13 height 13
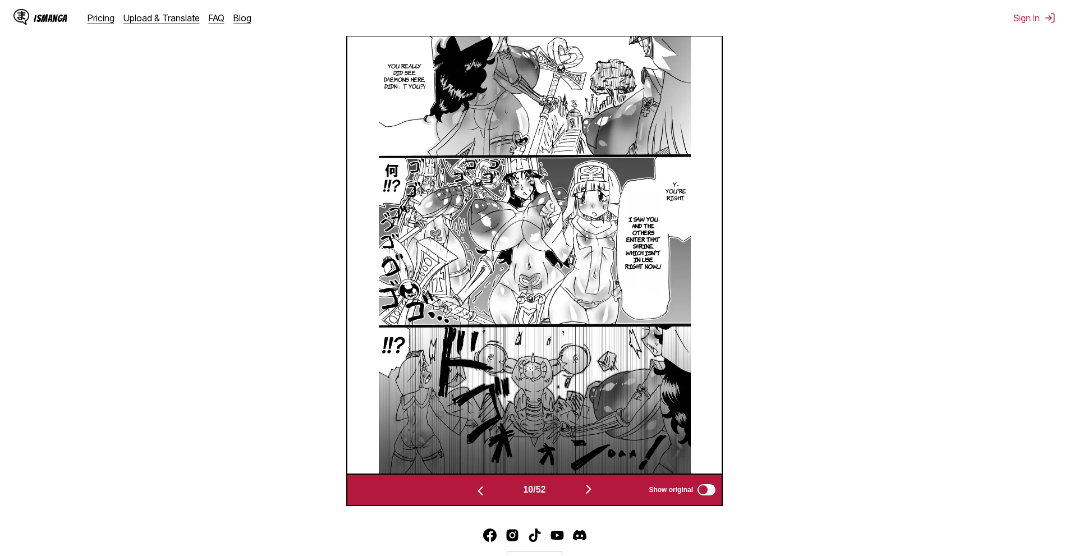
click at [584, 489] on button "button" at bounding box center [588, 490] width 67 height 16
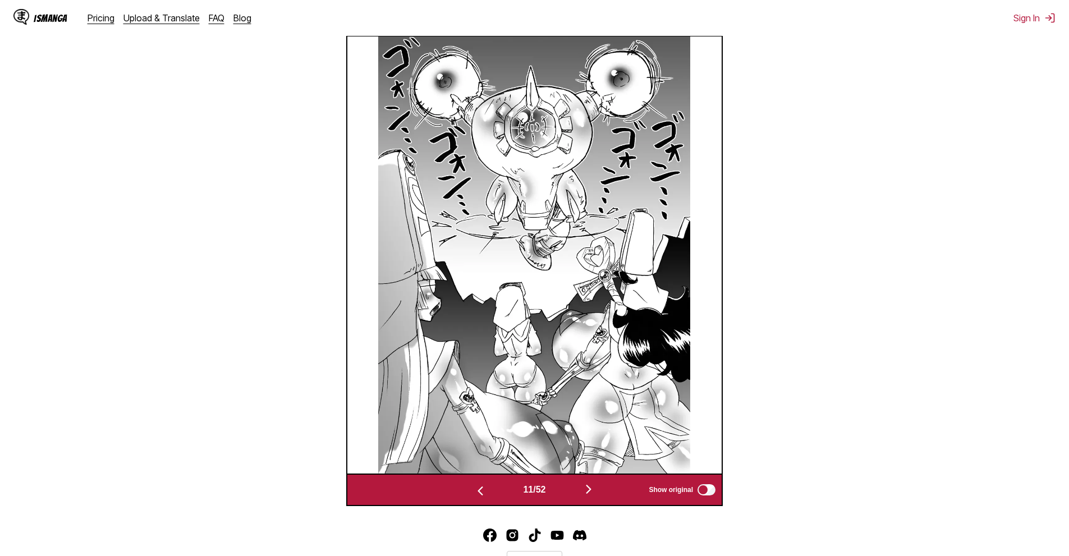
click at [584, 489] on button "button" at bounding box center [588, 490] width 67 height 16
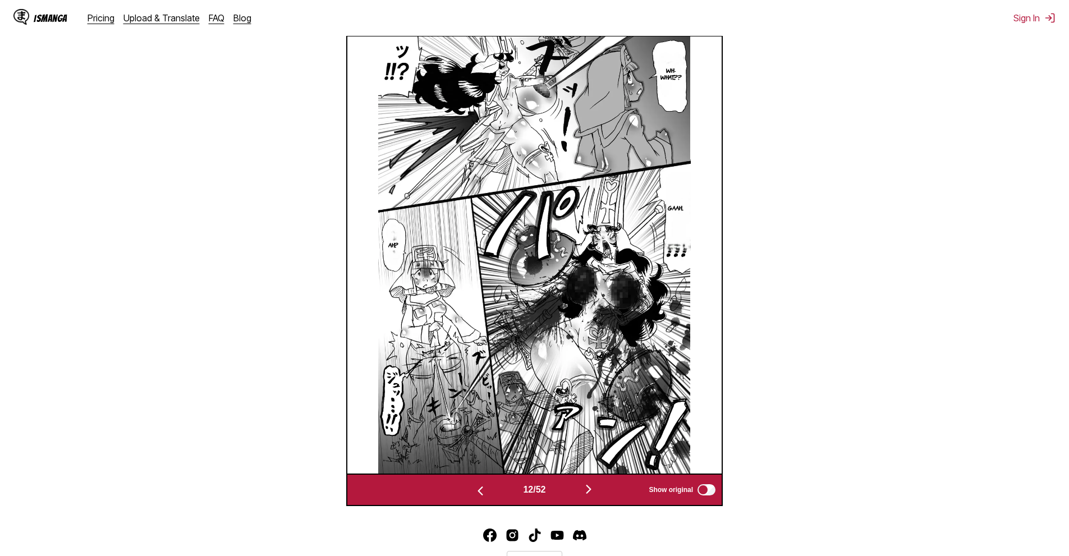
click at [584, 489] on button "button" at bounding box center [588, 490] width 67 height 16
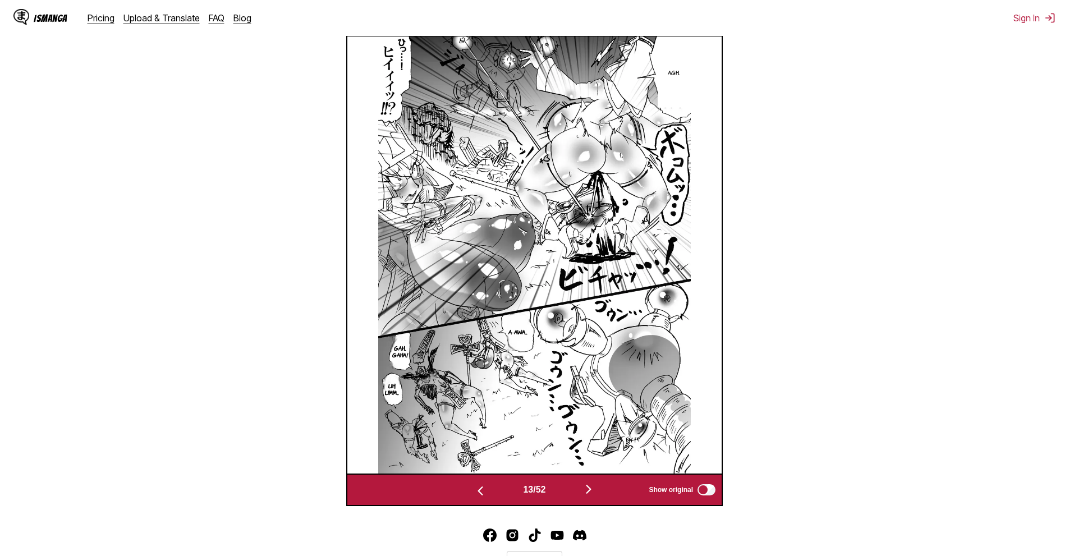
click at [491, 484] on button "button" at bounding box center [480, 490] width 67 height 16
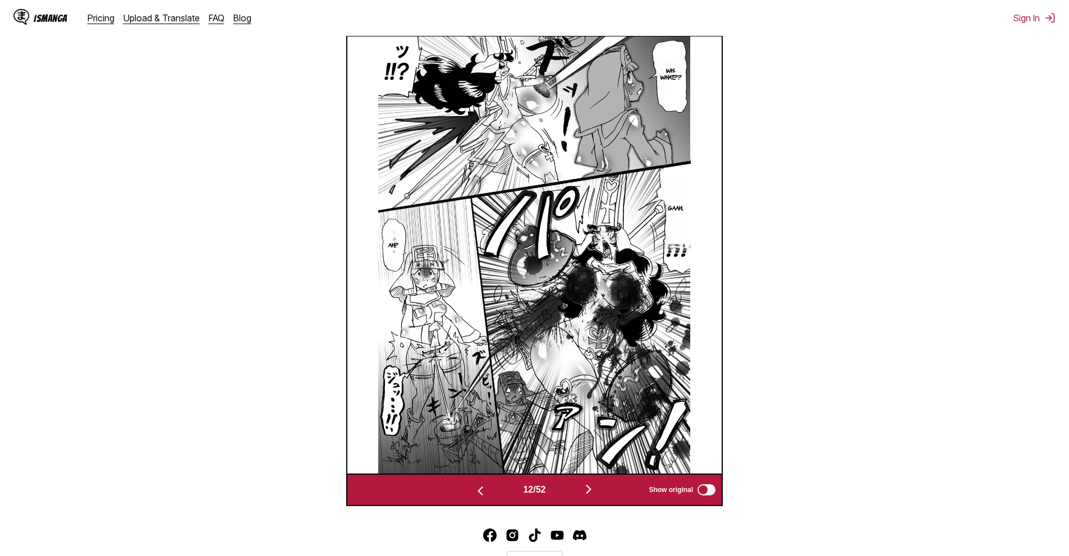
click at [489, 485] on button "button" at bounding box center [480, 490] width 67 height 16
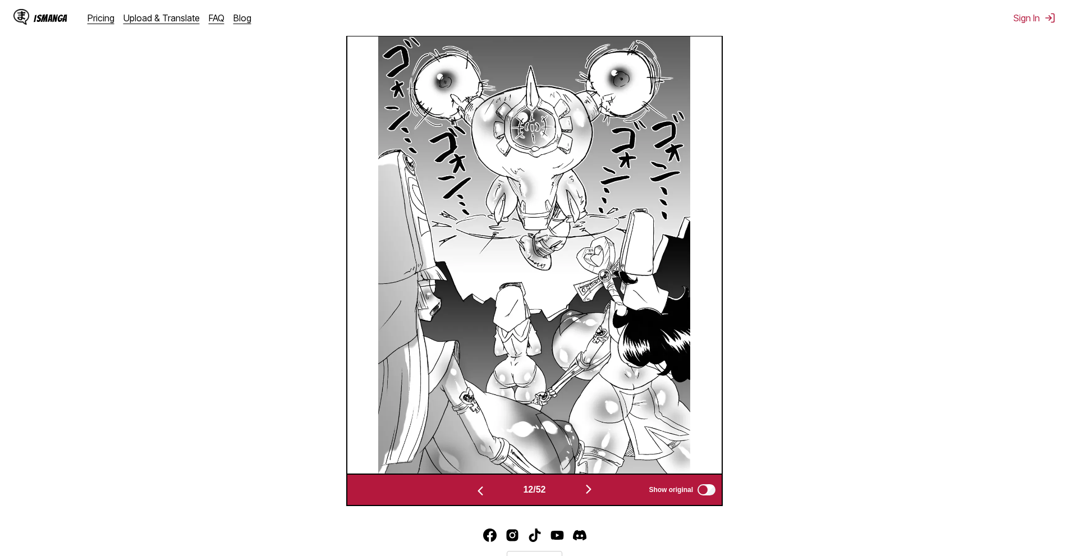
scroll to position [373, 0]
click at [593, 485] on img "button" at bounding box center [588, 489] width 13 height 13
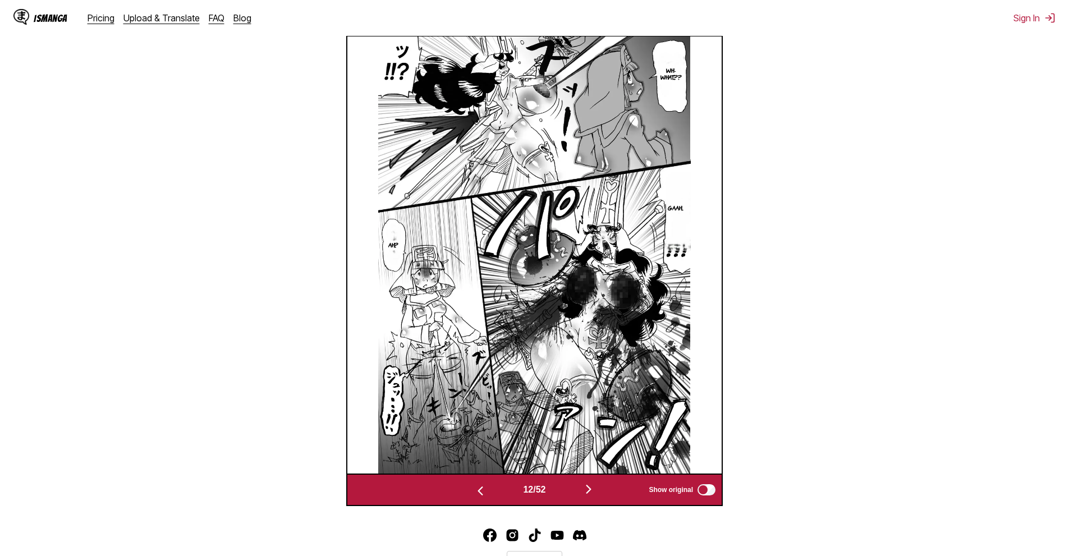
click at [595, 488] on img "button" at bounding box center [588, 489] width 13 height 13
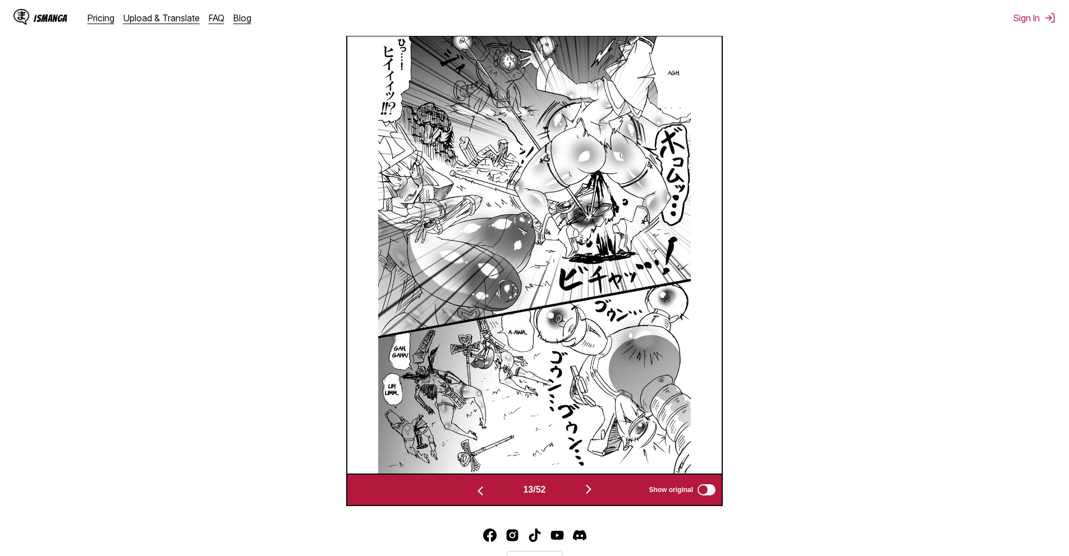
click at [595, 488] on img "button" at bounding box center [588, 489] width 13 height 13
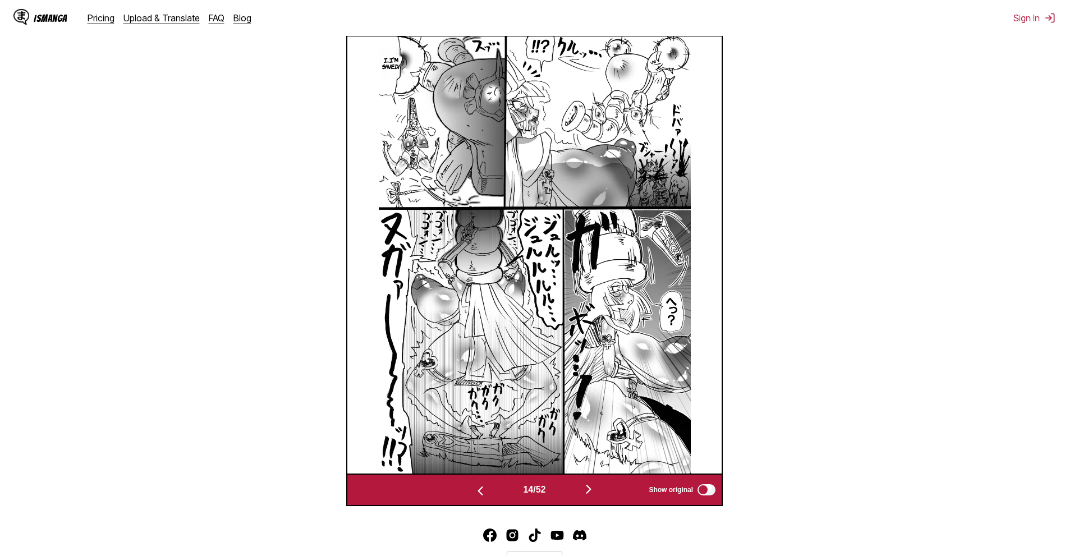
click at [595, 488] on img "button" at bounding box center [588, 489] width 13 height 13
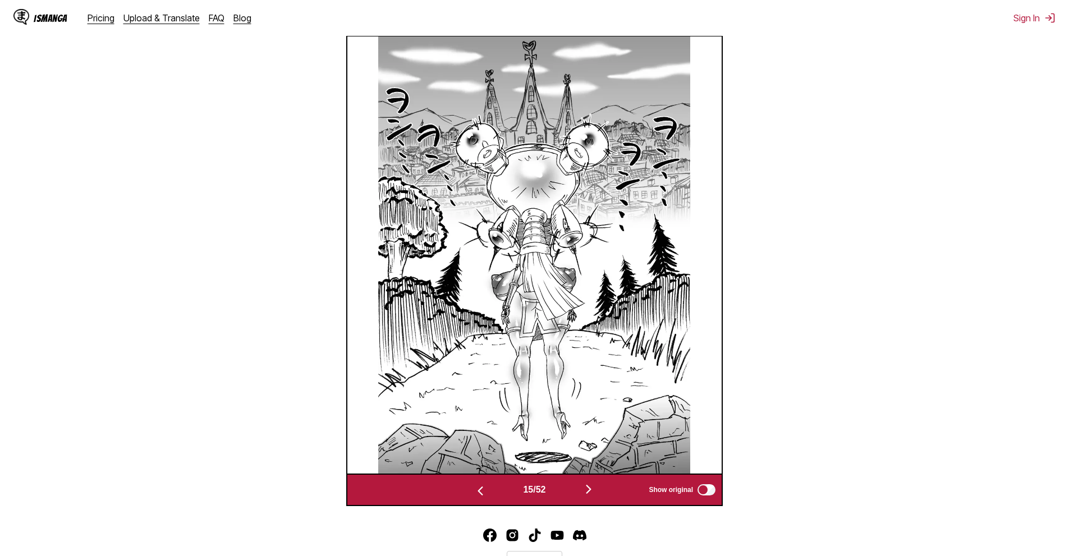
click at [595, 488] on img "button" at bounding box center [588, 489] width 13 height 13
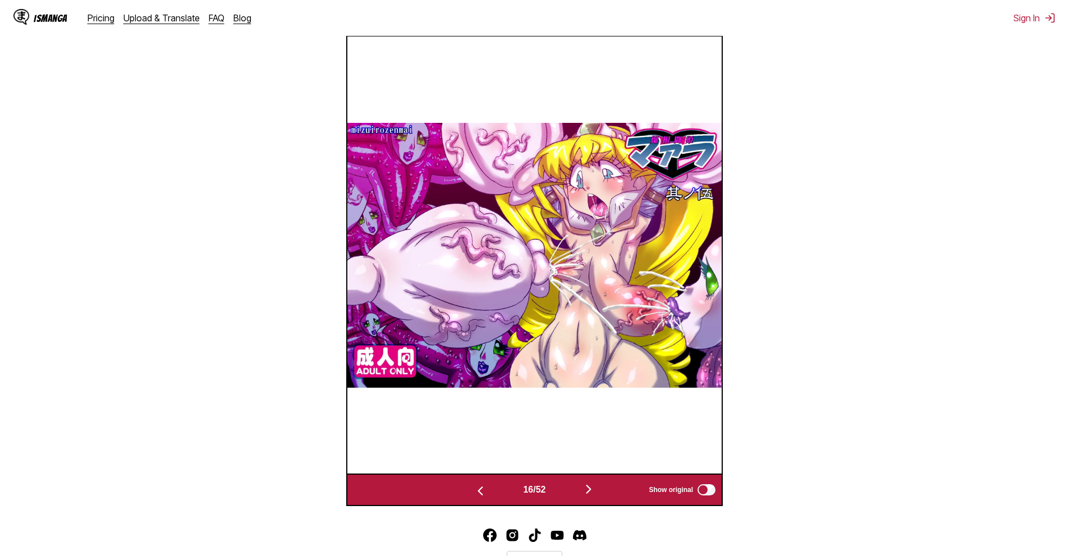
click at [595, 488] on img "button" at bounding box center [588, 489] width 13 height 13
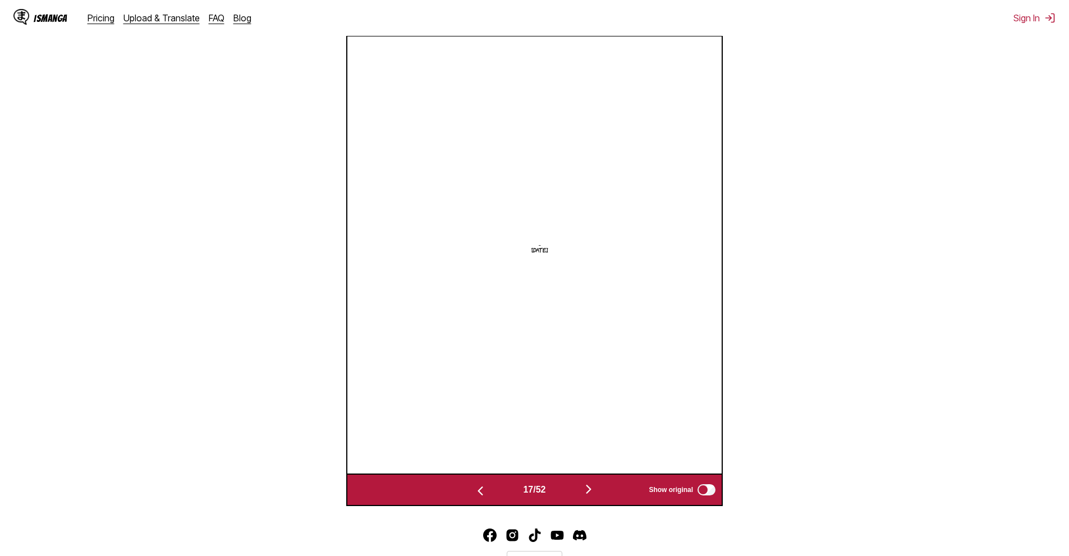
click at [595, 488] on img "button" at bounding box center [588, 489] width 13 height 13
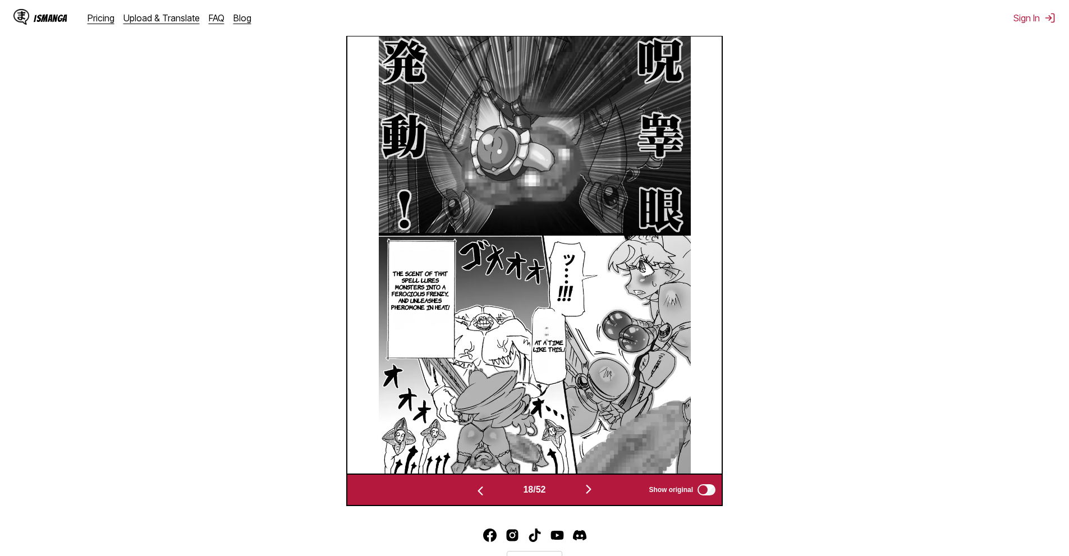
click at [595, 488] on img "button" at bounding box center [588, 489] width 13 height 13
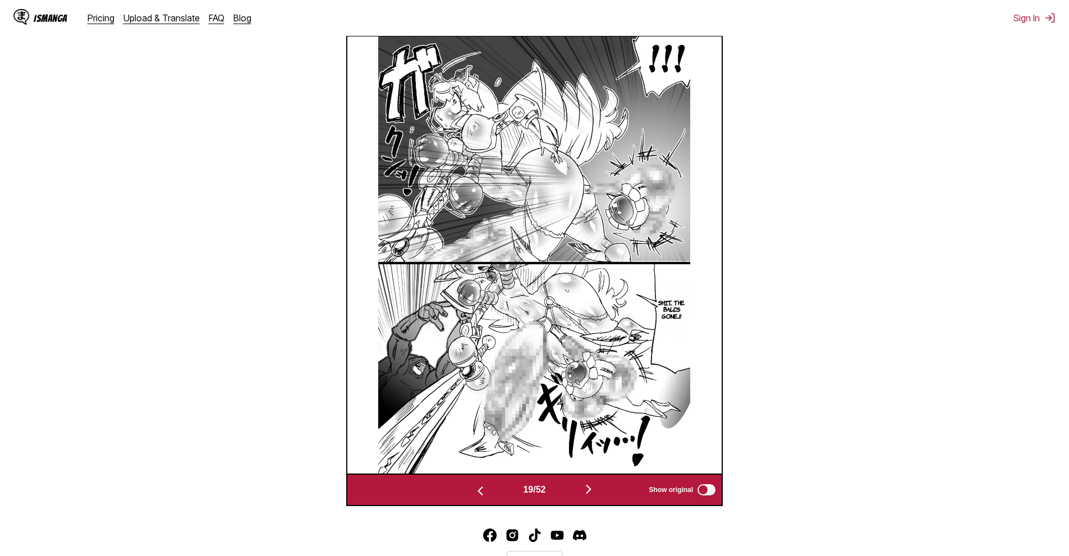
click at [595, 488] on img "button" at bounding box center [588, 489] width 13 height 13
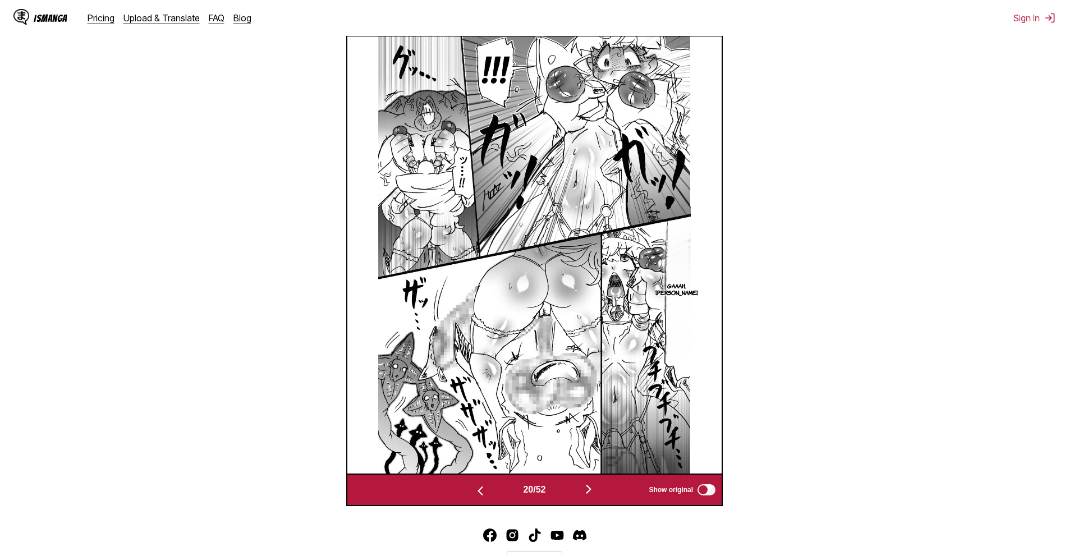
click at [595, 488] on img "button" at bounding box center [588, 489] width 13 height 13
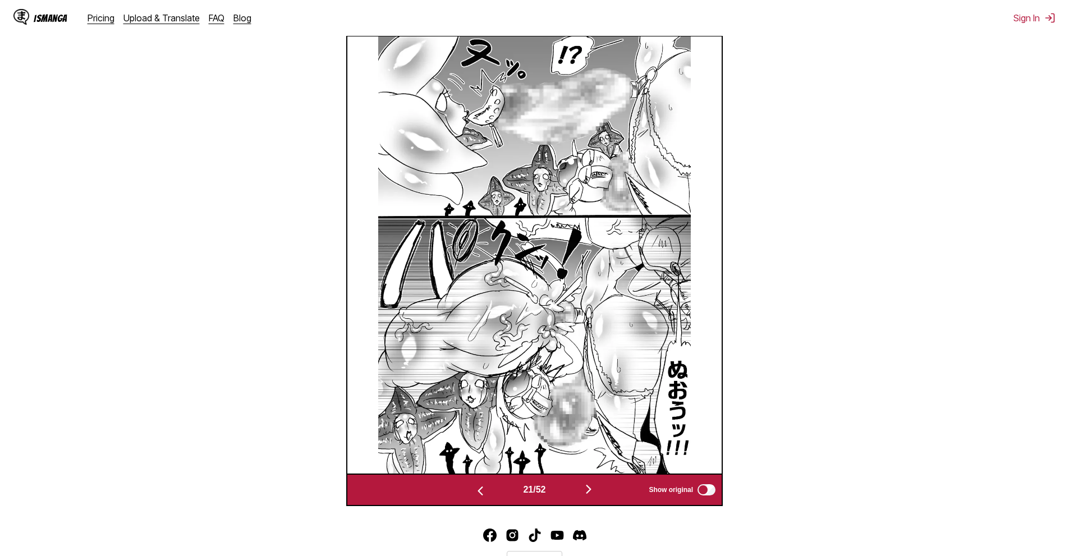
click at [595, 488] on img "button" at bounding box center [588, 489] width 13 height 13
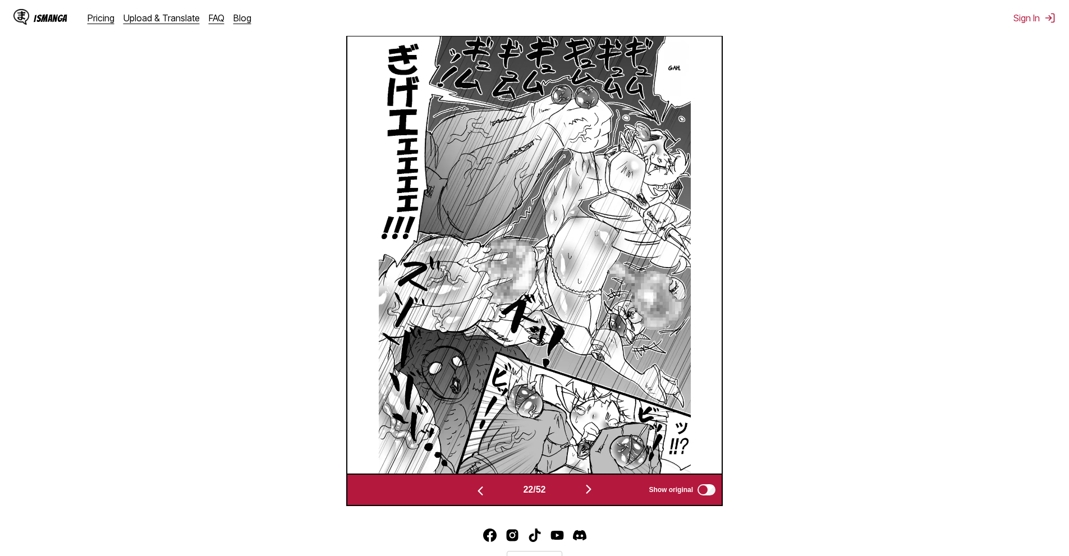
click at [595, 488] on img "button" at bounding box center [588, 489] width 13 height 13
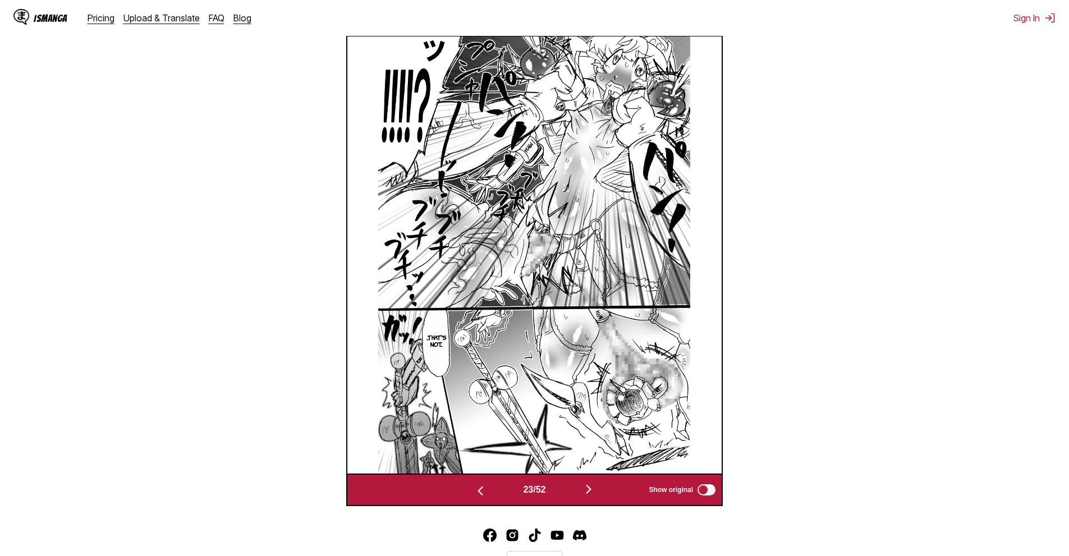
click at [595, 488] on img "button" at bounding box center [588, 489] width 13 height 13
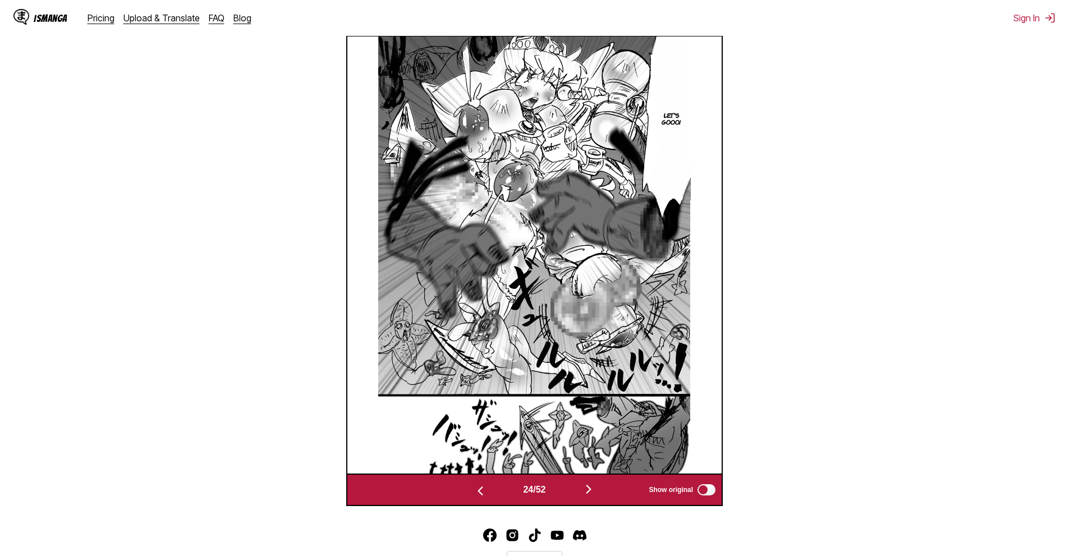
click at [595, 488] on img "button" at bounding box center [588, 489] width 13 height 13
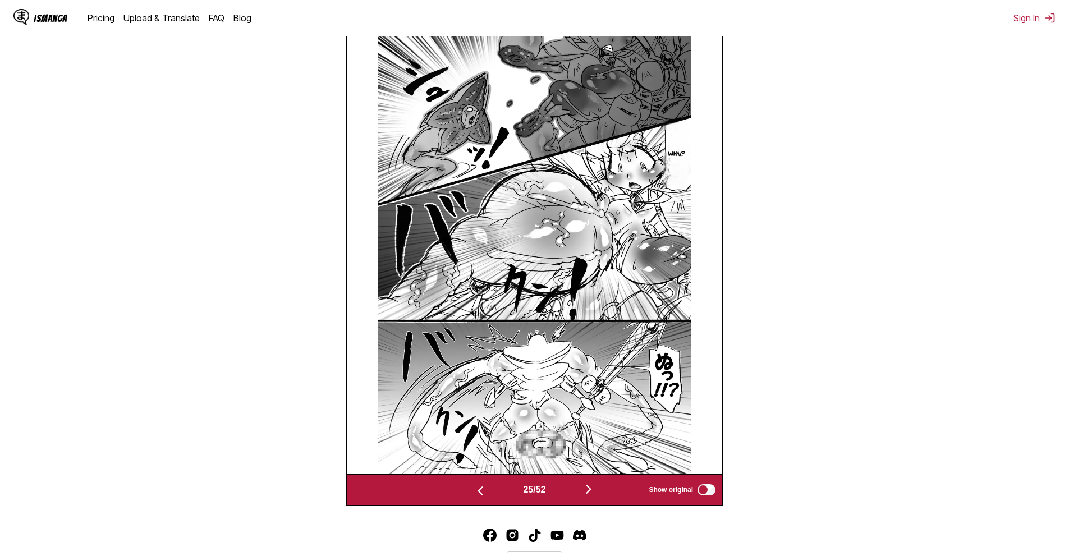
click at [593, 488] on img "button" at bounding box center [588, 489] width 13 height 13
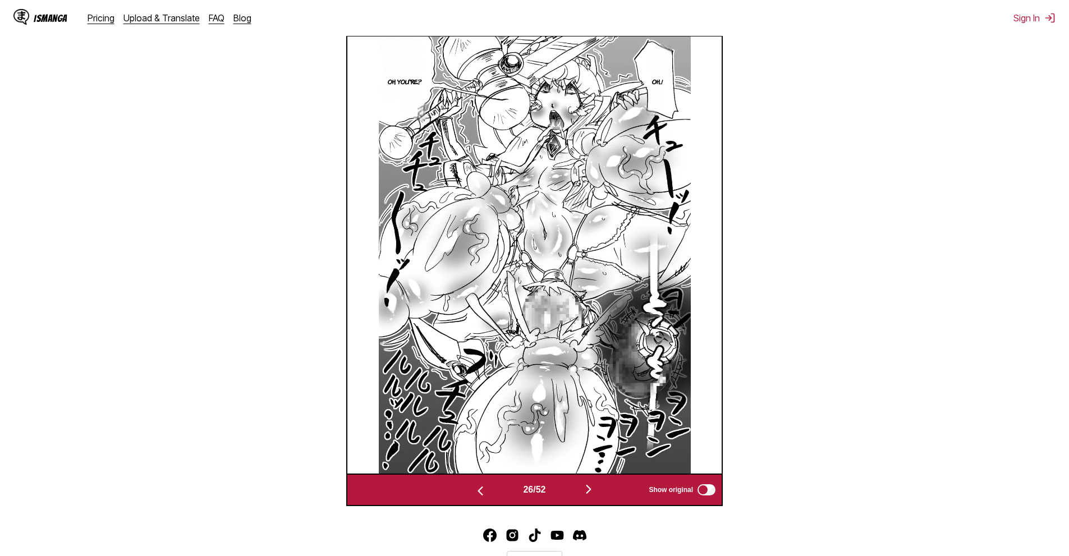
click at [593, 488] on img "button" at bounding box center [588, 489] width 13 height 13
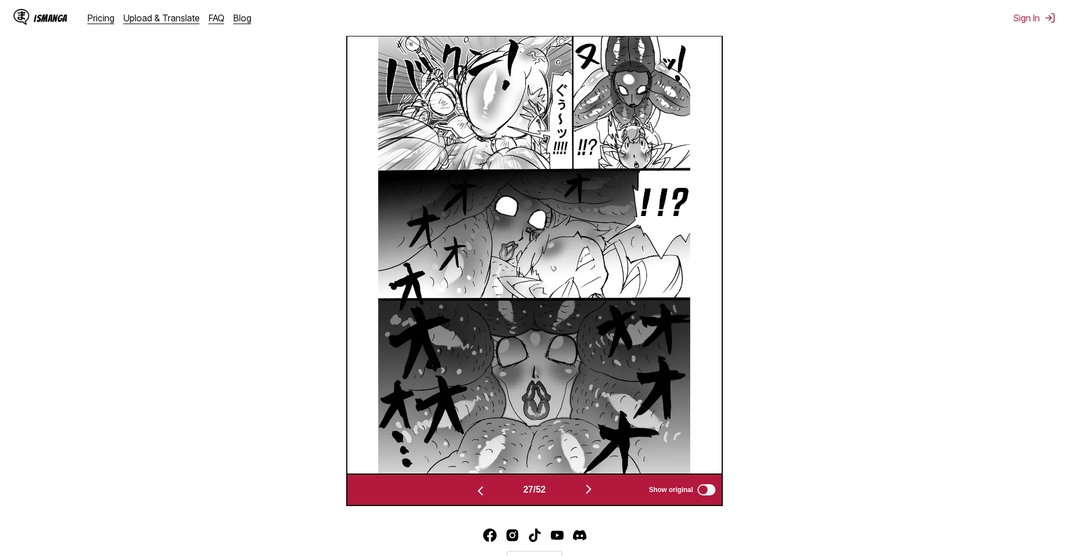
click at [593, 488] on img "button" at bounding box center [588, 489] width 13 height 13
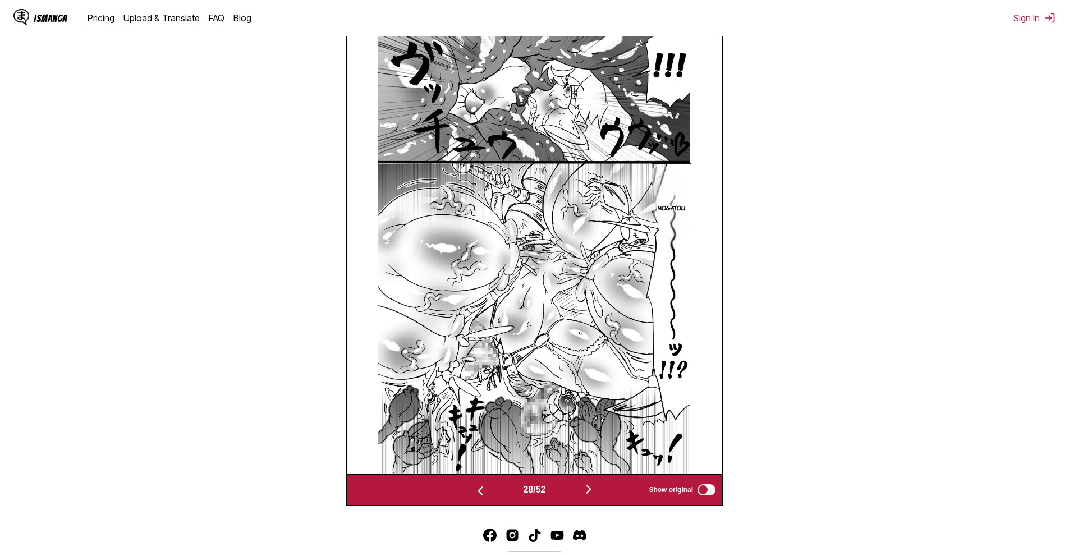
click at [593, 488] on img "button" at bounding box center [588, 489] width 13 height 13
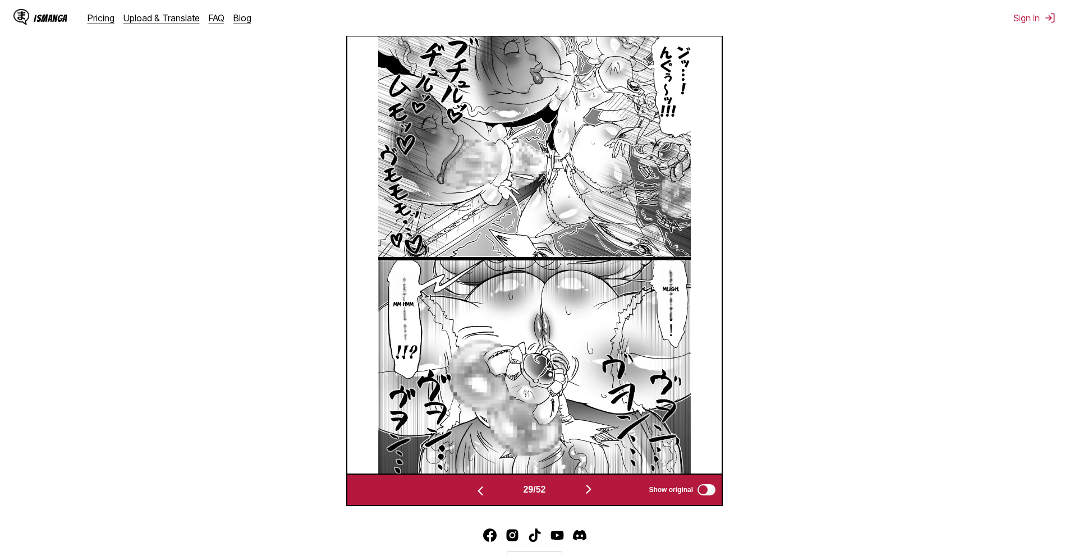
click at [593, 488] on img "button" at bounding box center [588, 489] width 13 height 13
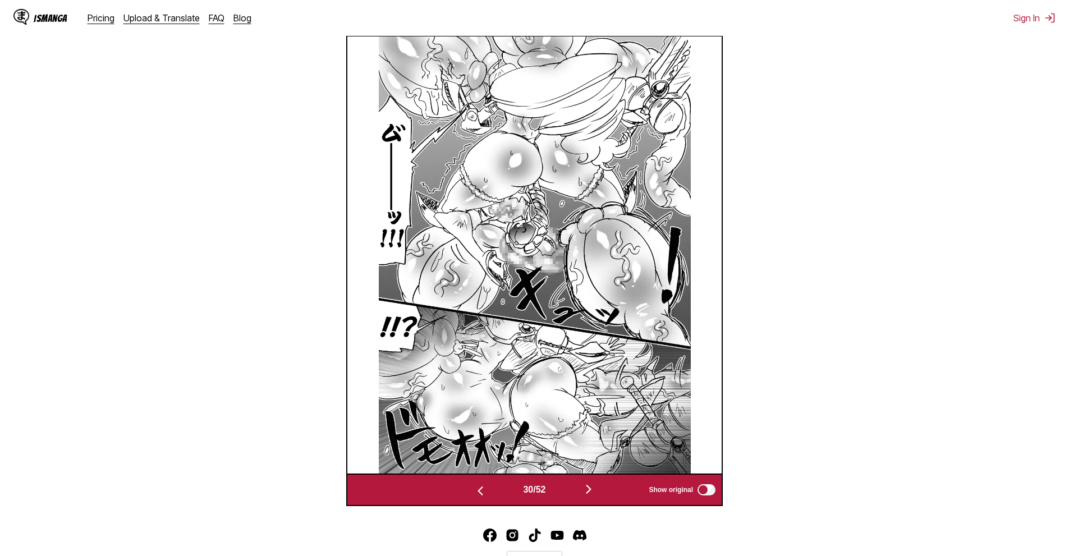
click at [593, 488] on img "button" at bounding box center [588, 489] width 13 height 13
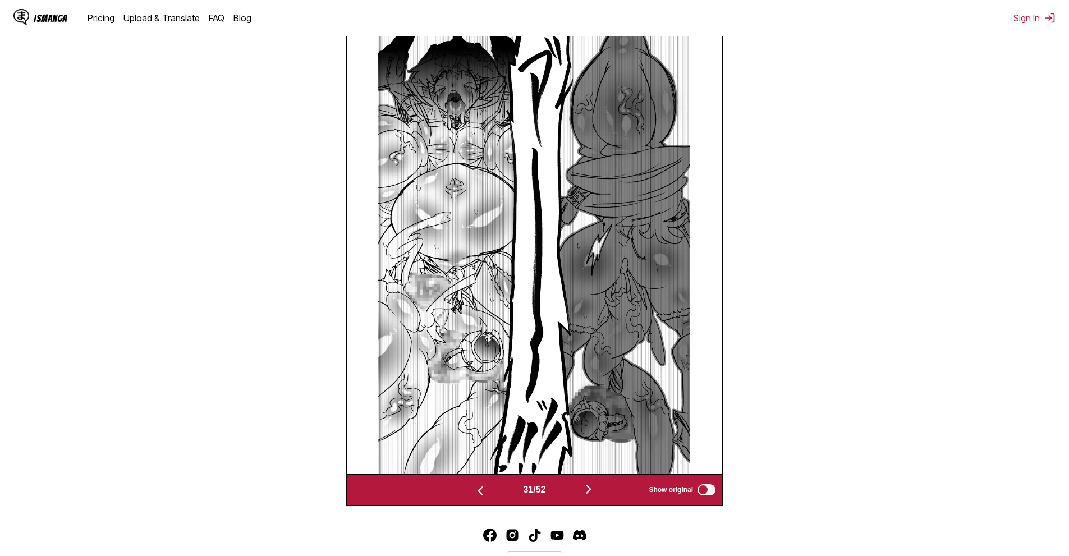
click at [593, 488] on img "button" at bounding box center [588, 489] width 13 height 13
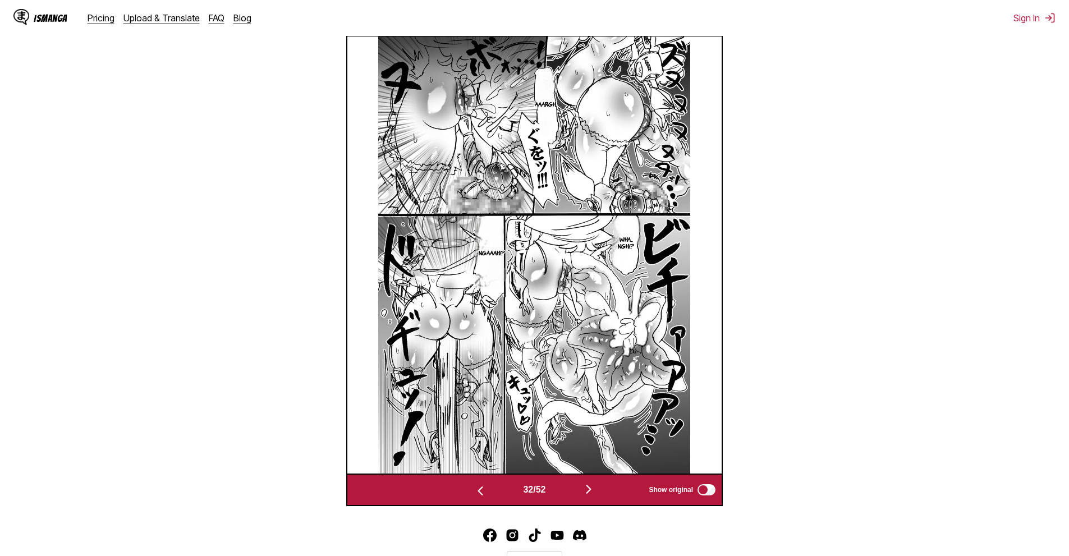
click at [593, 488] on img "button" at bounding box center [588, 489] width 13 height 13
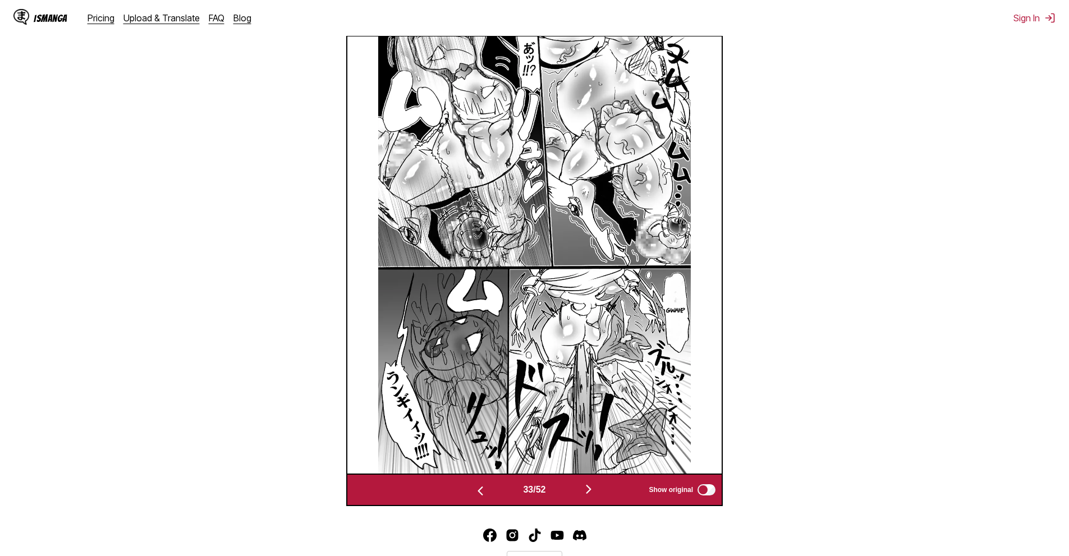
click at [591, 488] on img "button" at bounding box center [588, 489] width 13 height 13
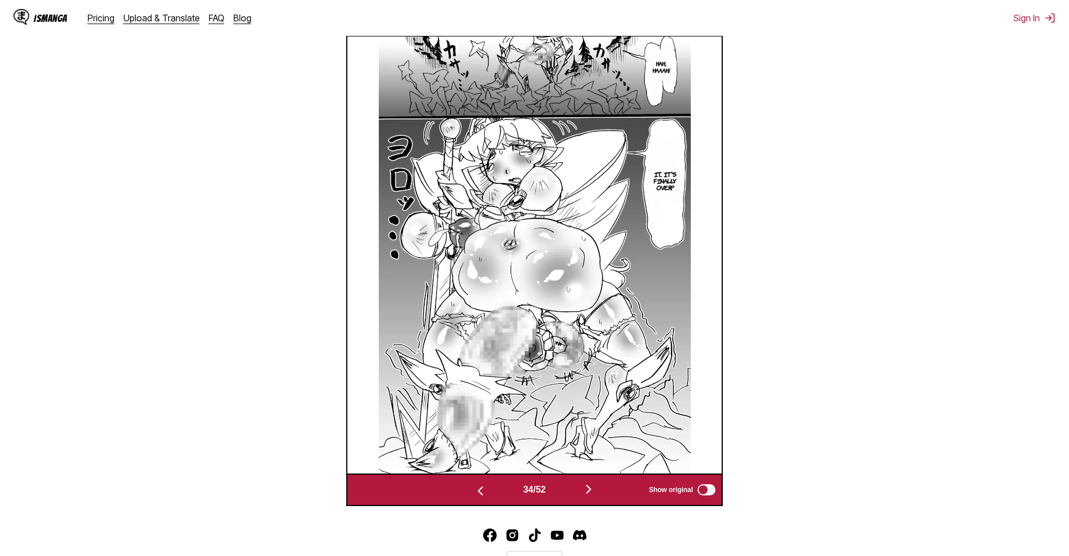
click at [591, 488] on img "button" at bounding box center [588, 489] width 13 height 13
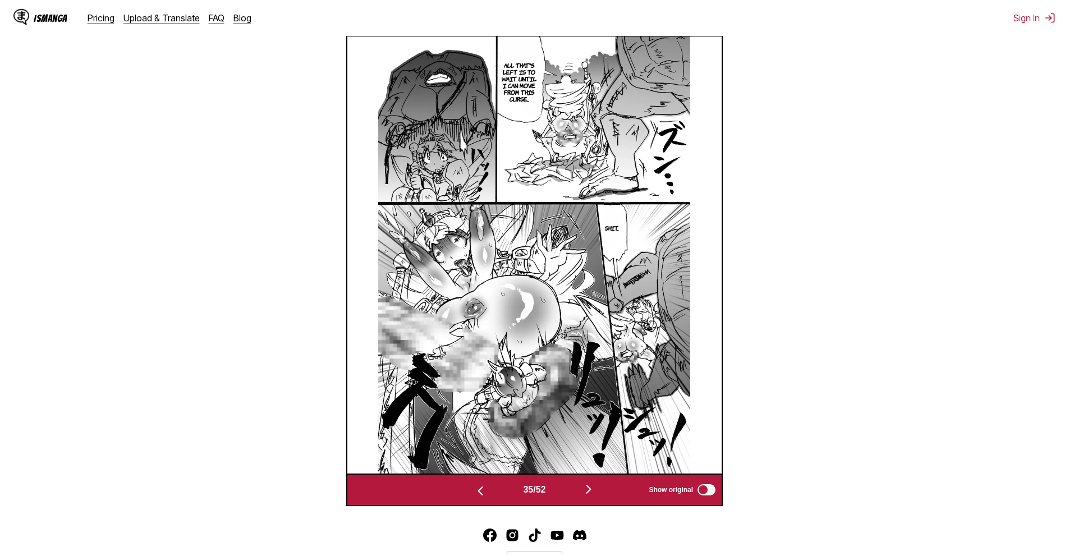
click at [591, 488] on img "button" at bounding box center [588, 489] width 13 height 13
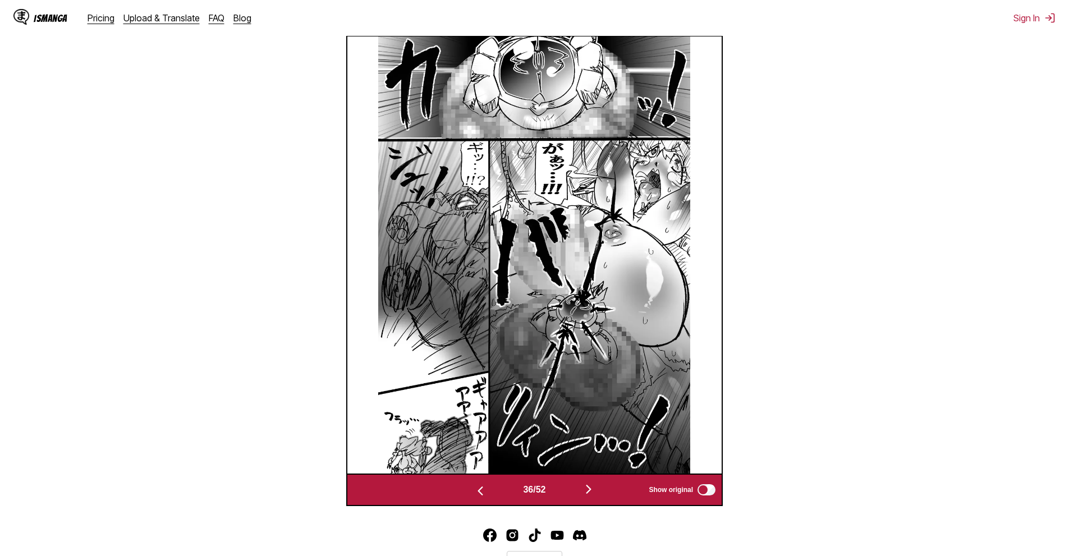
click at [590, 484] on img "button" at bounding box center [588, 489] width 13 height 13
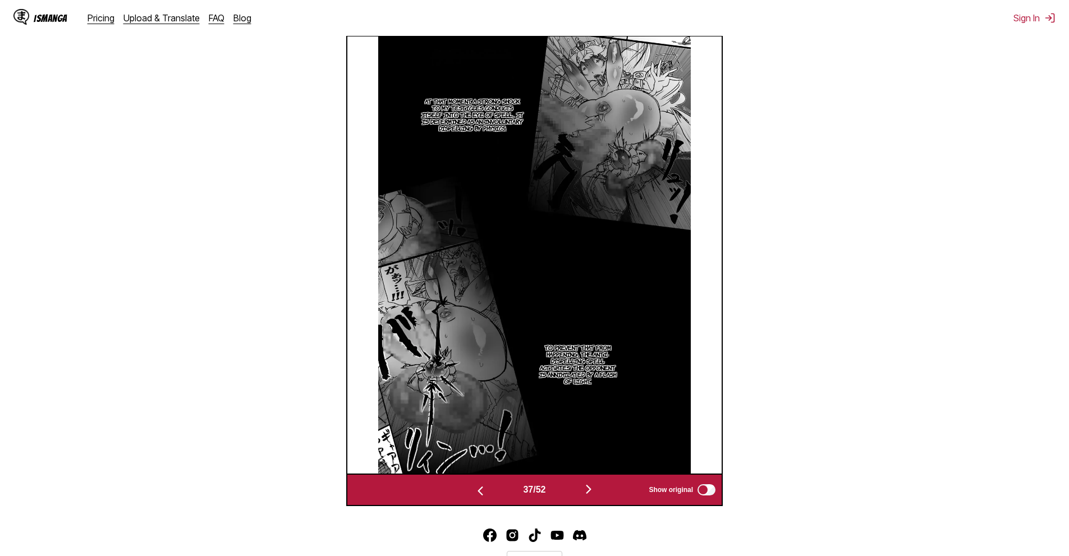
click at [590, 484] on img "button" at bounding box center [588, 489] width 13 height 13
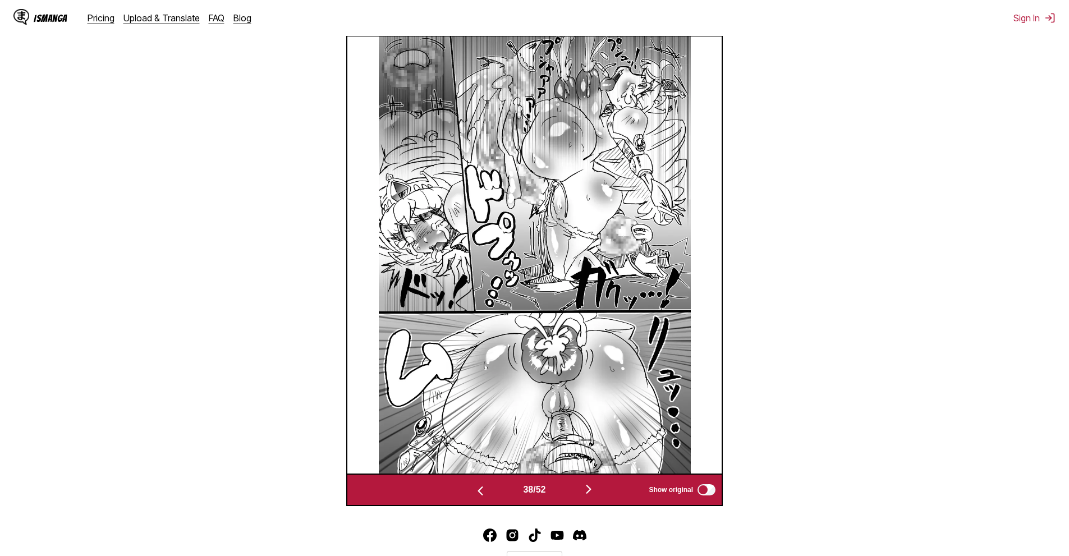
click at [590, 484] on img "button" at bounding box center [588, 489] width 13 height 13
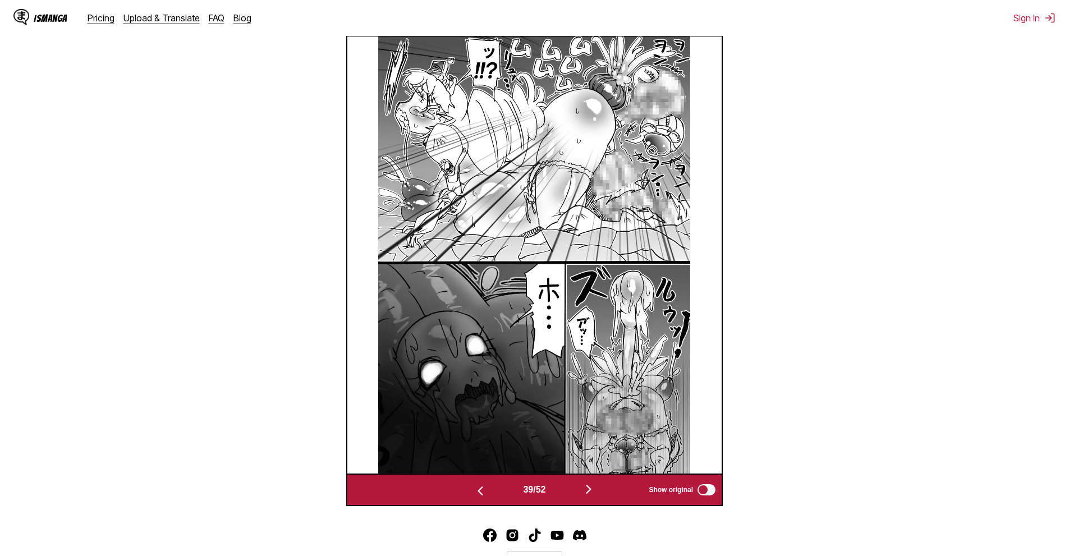
click at [588, 480] on div "39 / 52 Show original" at bounding box center [534, 490] width 377 height 33
click at [588, 486] on img "button" at bounding box center [588, 489] width 13 height 13
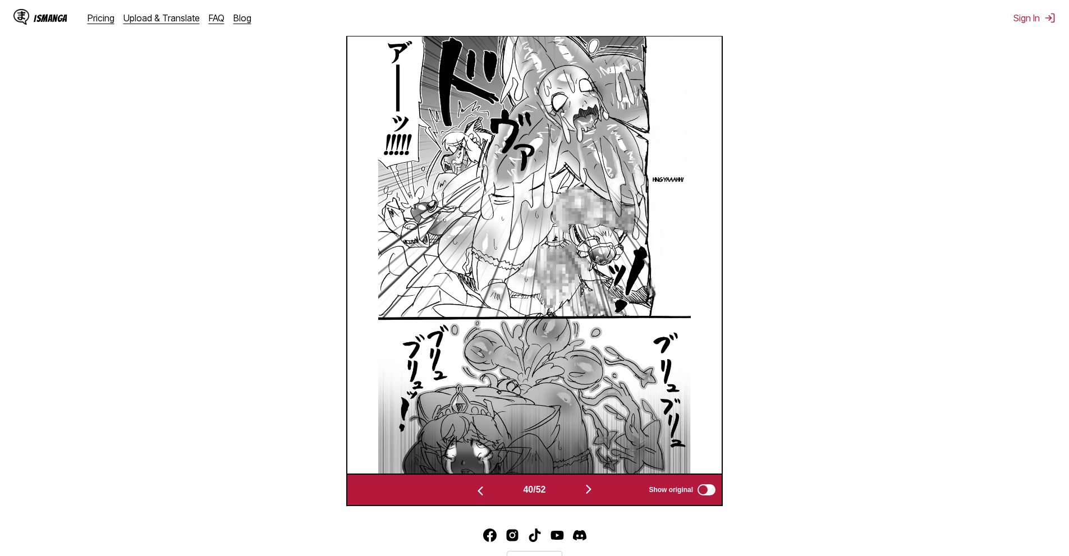
click at [588, 485] on img "button" at bounding box center [588, 489] width 13 height 13
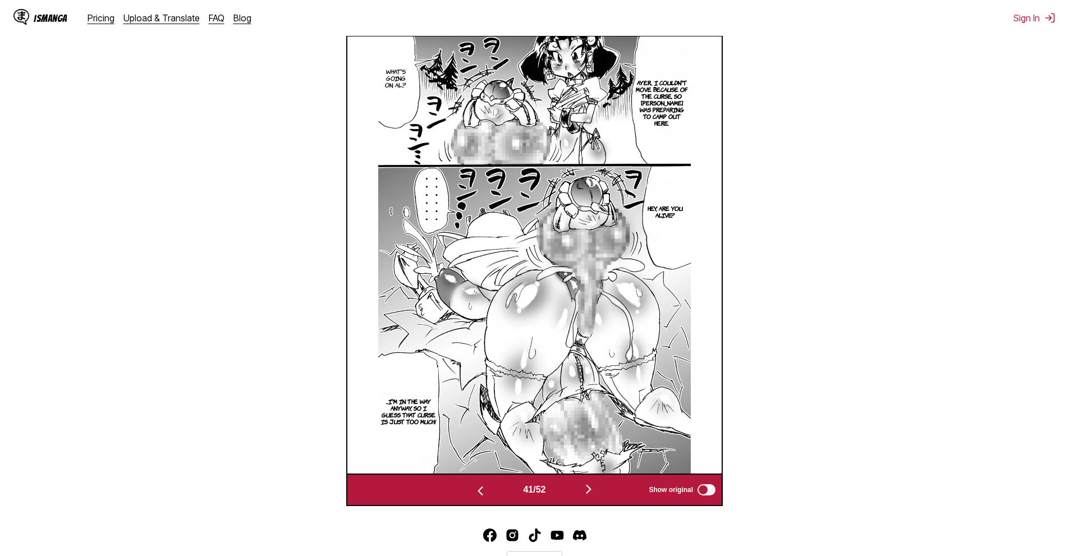
click at [588, 485] on img "button" at bounding box center [588, 489] width 13 height 13
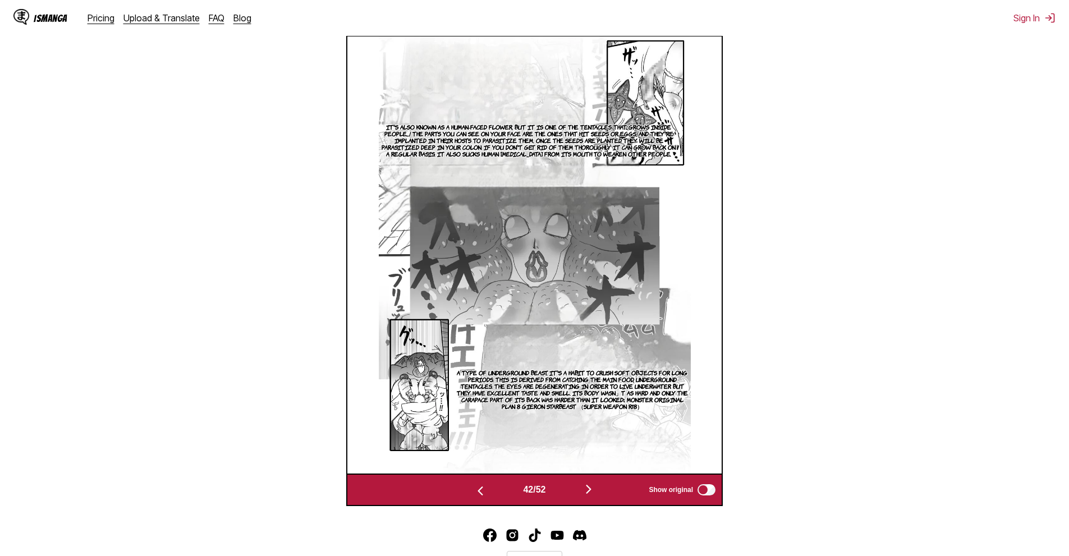
click at [588, 485] on img "button" at bounding box center [588, 489] width 13 height 13
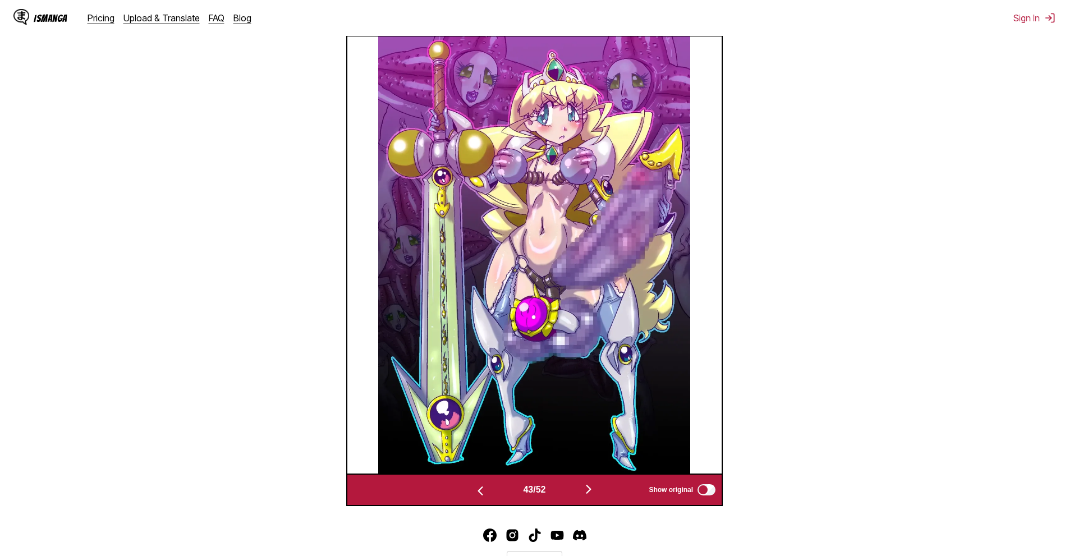
click at [588, 485] on img "button" at bounding box center [588, 489] width 13 height 13
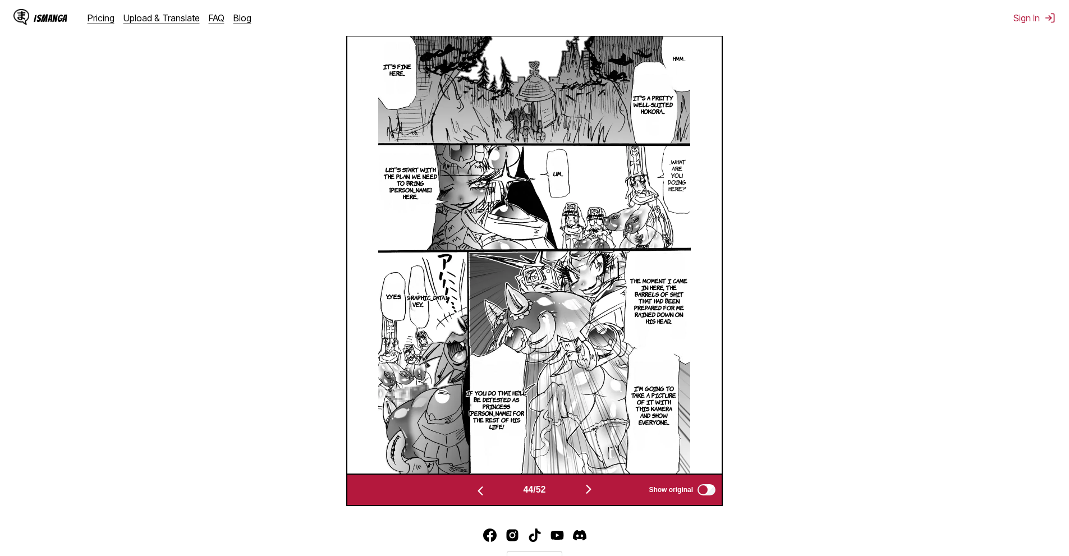
click at [588, 485] on img "button" at bounding box center [588, 489] width 13 height 13
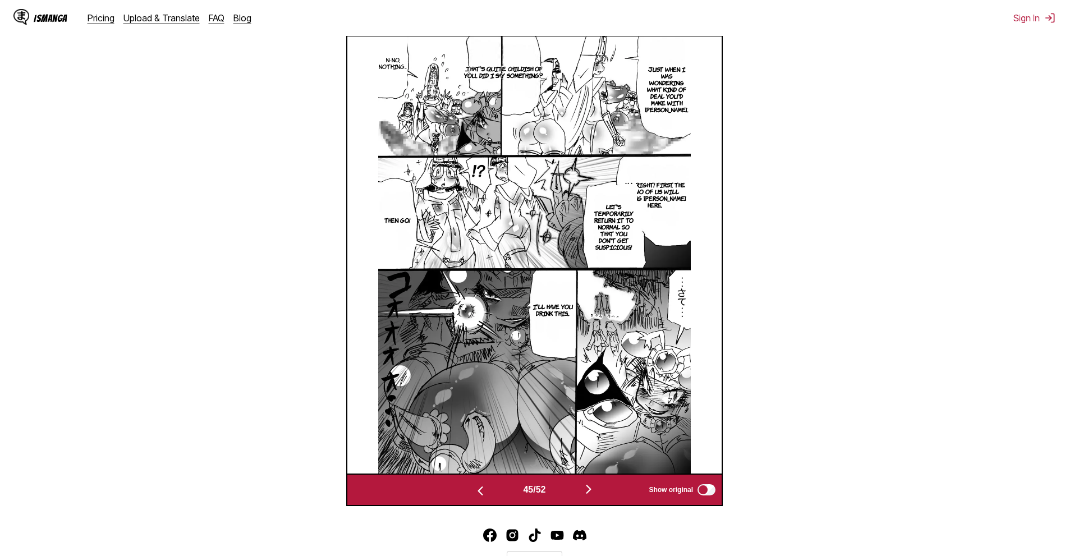
click at [588, 485] on img "button" at bounding box center [588, 489] width 13 height 13
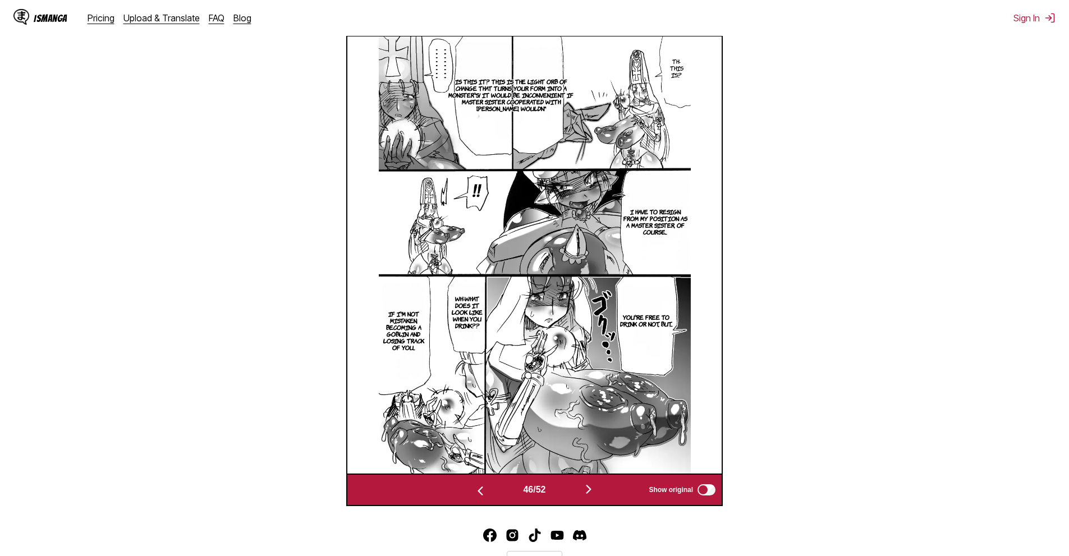
click at [588, 485] on img "button" at bounding box center [588, 489] width 13 height 13
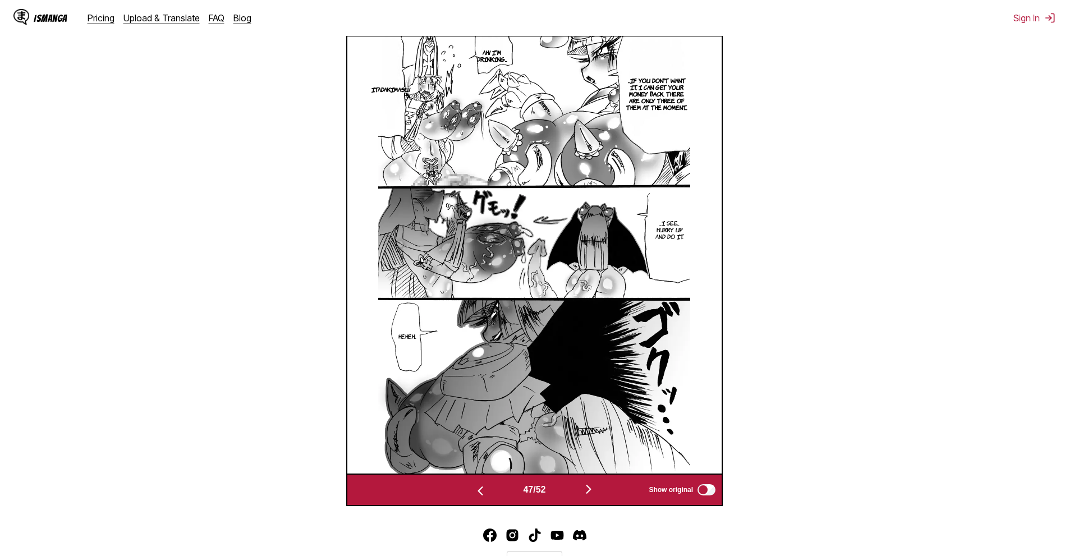
click at [588, 485] on img "button" at bounding box center [588, 489] width 13 height 13
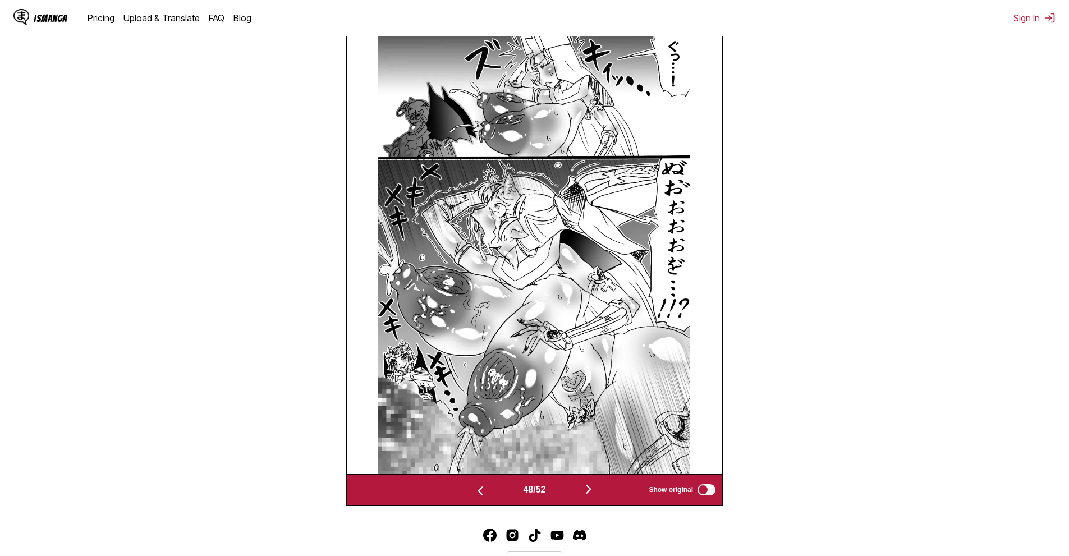
click at [588, 485] on img "button" at bounding box center [588, 489] width 13 height 13
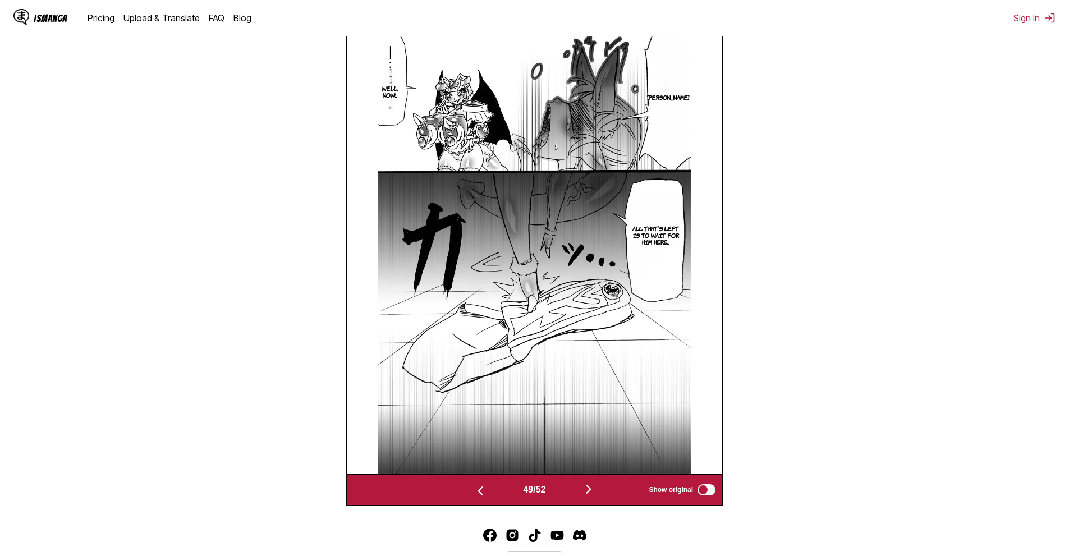
click at [588, 485] on img "button" at bounding box center [588, 489] width 13 height 13
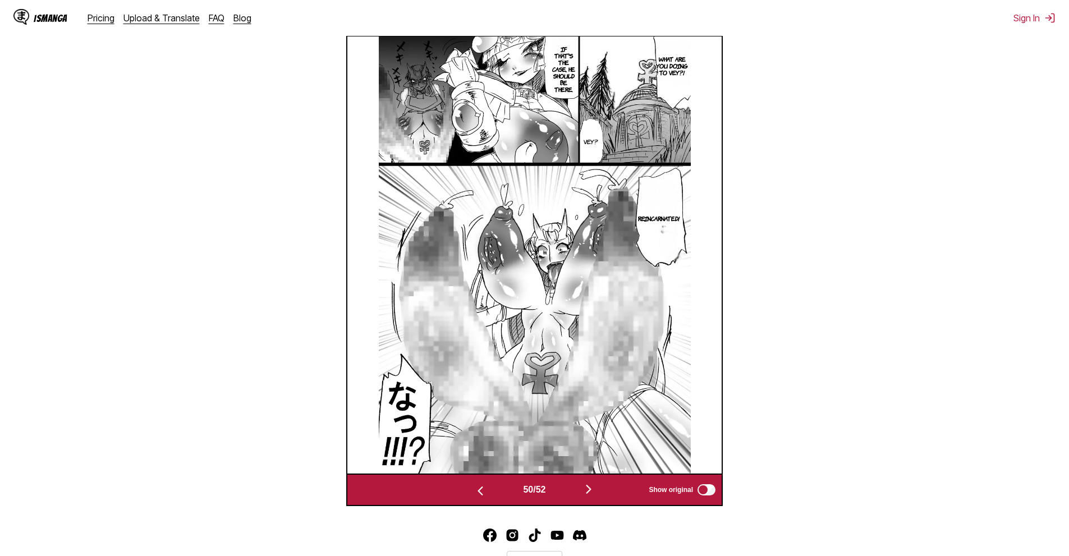
click at [592, 485] on img "button" at bounding box center [588, 489] width 13 height 13
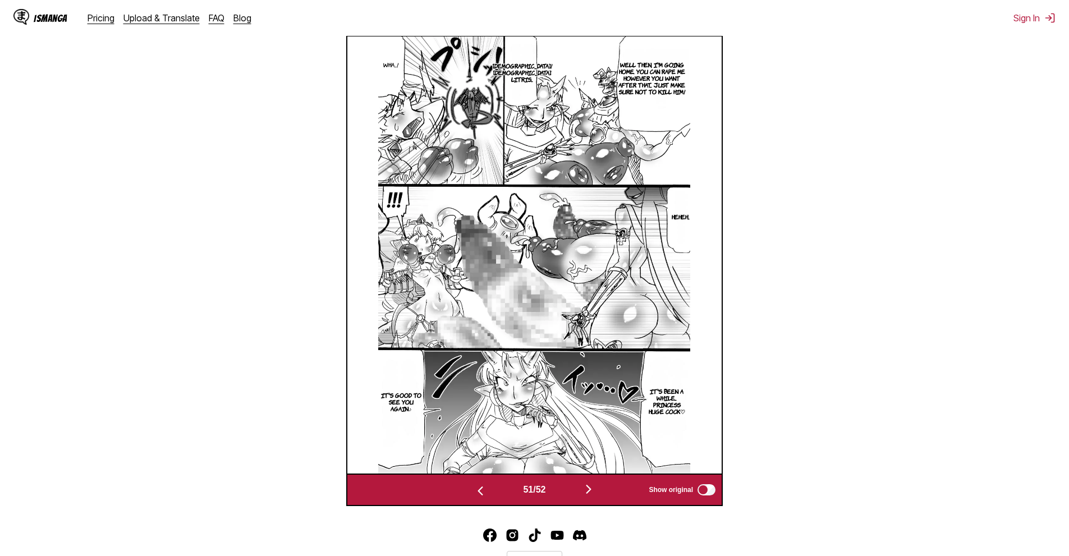
click at [590, 486] on img "button" at bounding box center [588, 489] width 13 height 13
